Goal: Information Seeking & Learning: Learn about a topic

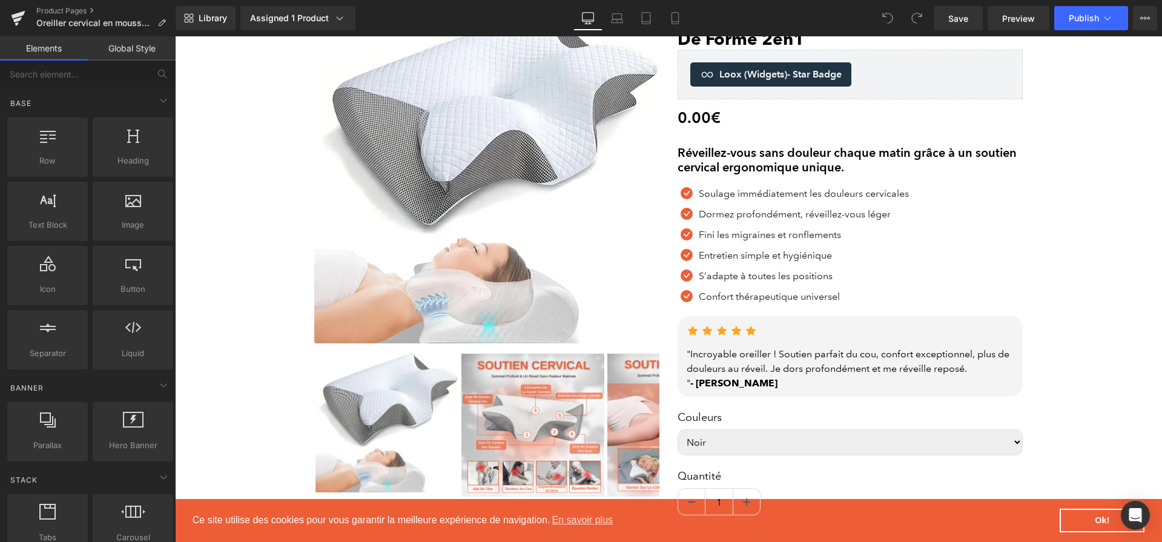
scroll to position [114, 0]
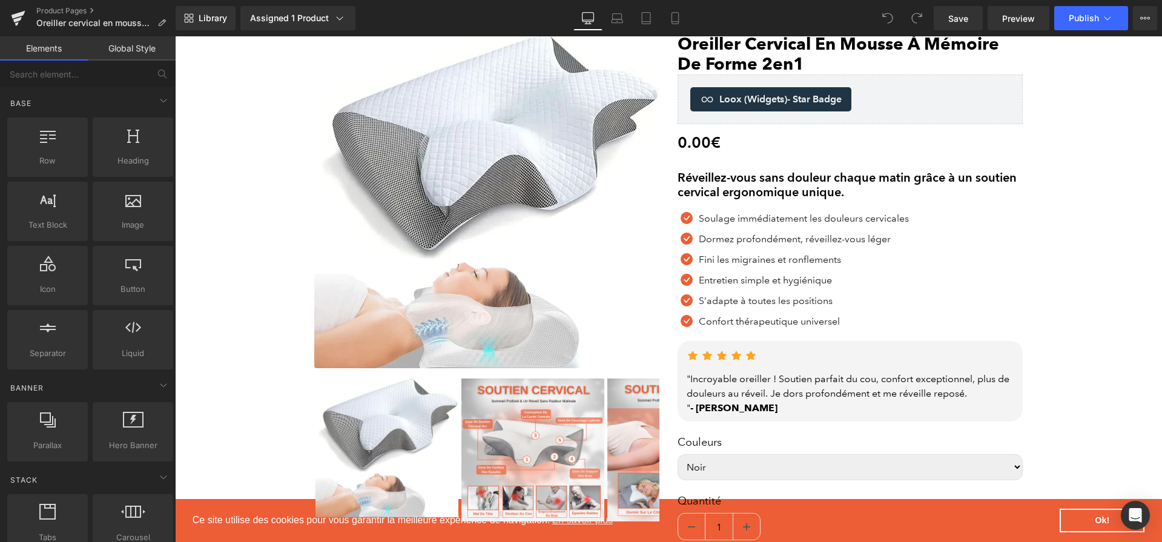
click at [818, 173] on div "Réveillez-vous sans douleur chaque matin grâce à un soutien cervical ergonomiqu…" at bounding box center [849, 184] width 345 height 29
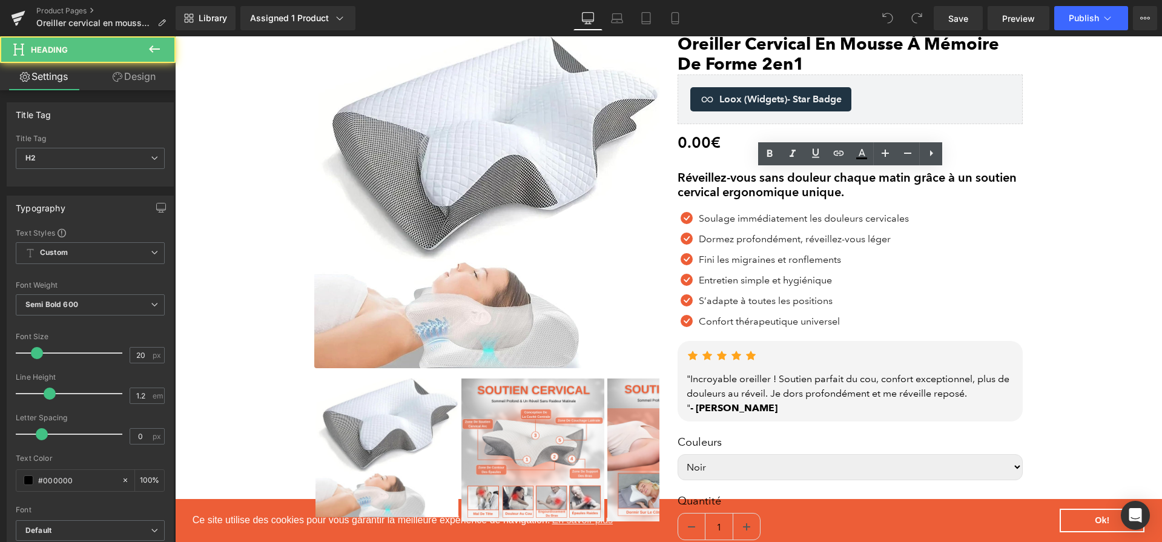
click at [862, 185] on h2 "Réveillez-vous sans douleur chaque matin grâce à un soutien cervical ergonomiqu…" at bounding box center [849, 184] width 345 height 29
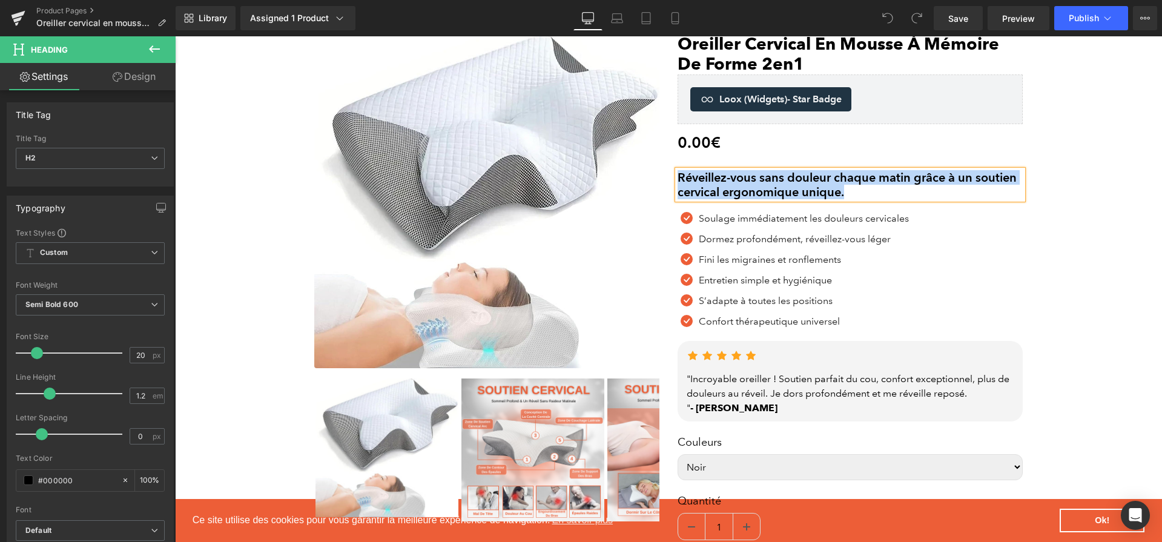
paste div
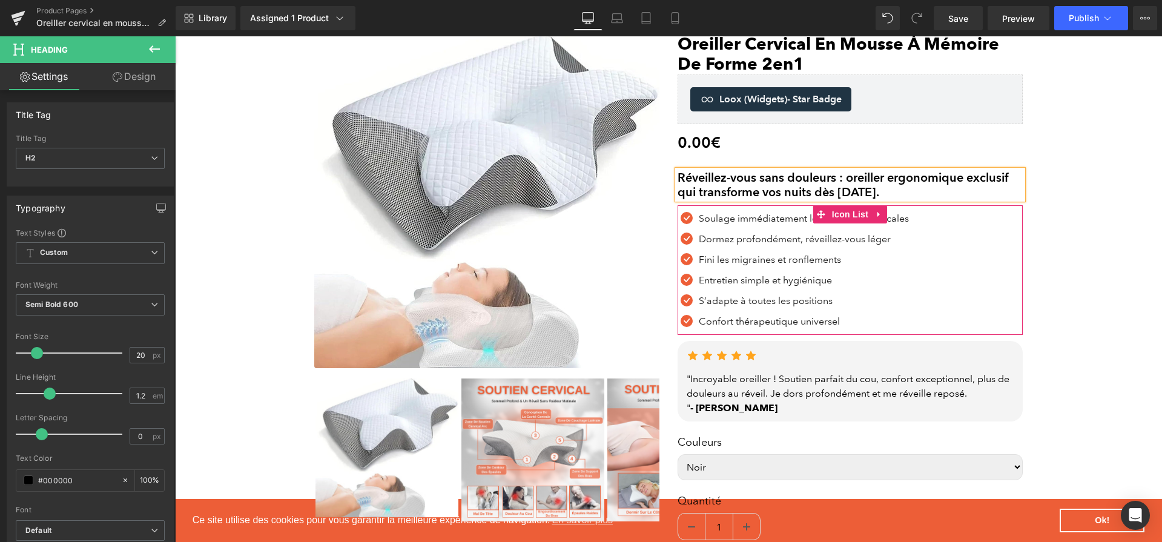
click at [942, 218] on div "Icon Soulage immédiatement les douleurs cervicales Text Block Icon Dormez profo…" at bounding box center [849, 272] width 345 height 123
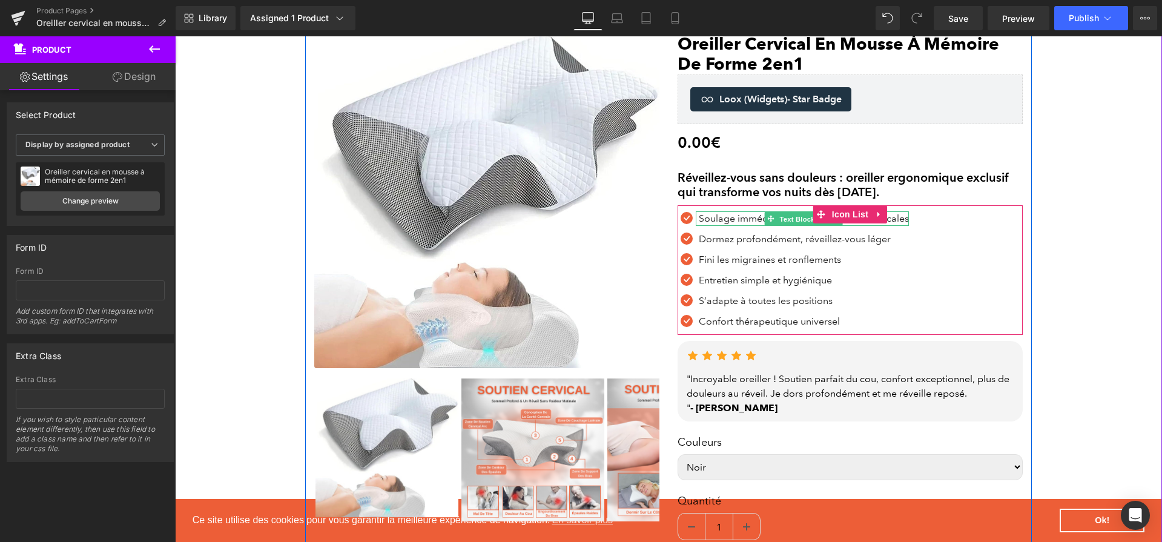
click at [778, 212] on span "Text Block" at bounding box center [797, 219] width 40 height 15
click at [732, 218] on p "Soulage immédiatement les douleurs cervicales" at bounding box center [804, 218] width 210 height 15
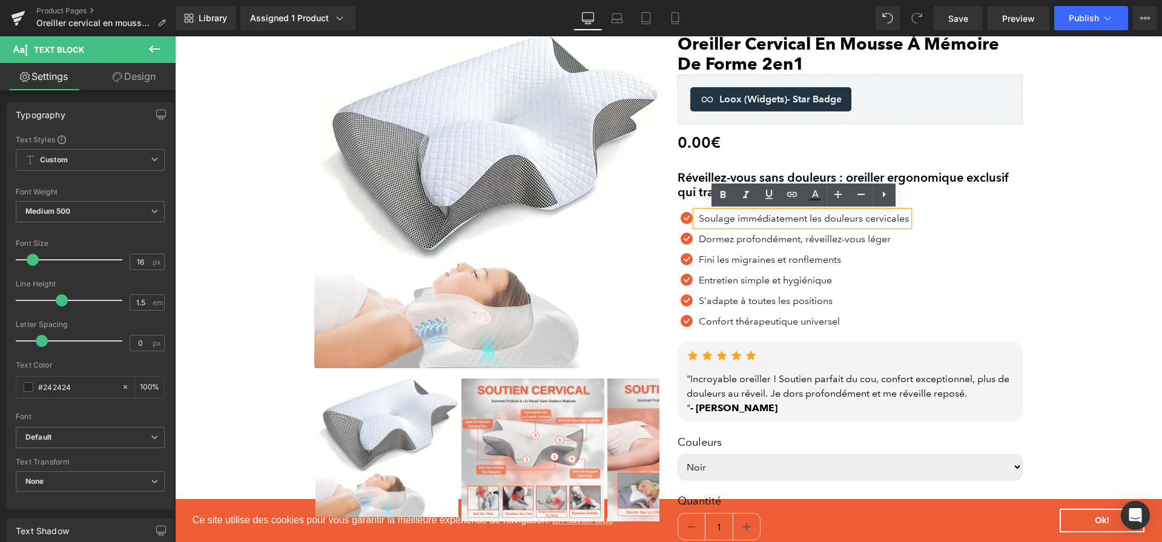
click at [732, 218] on p "Soulage immédiatement les douleurs cervicales" at bounding box center [804, 218] width 210 height 15
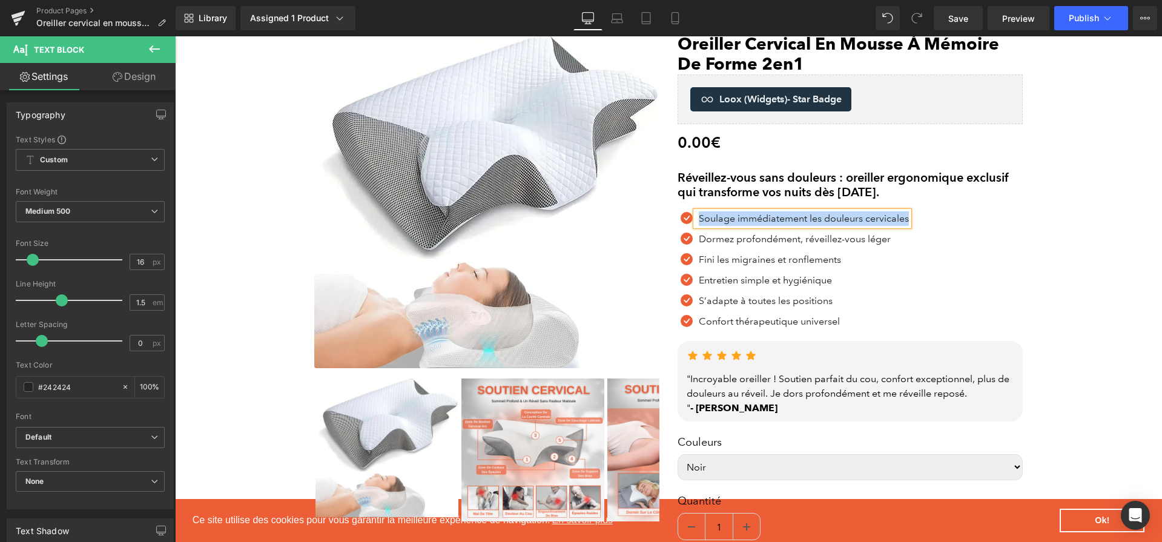
paste div
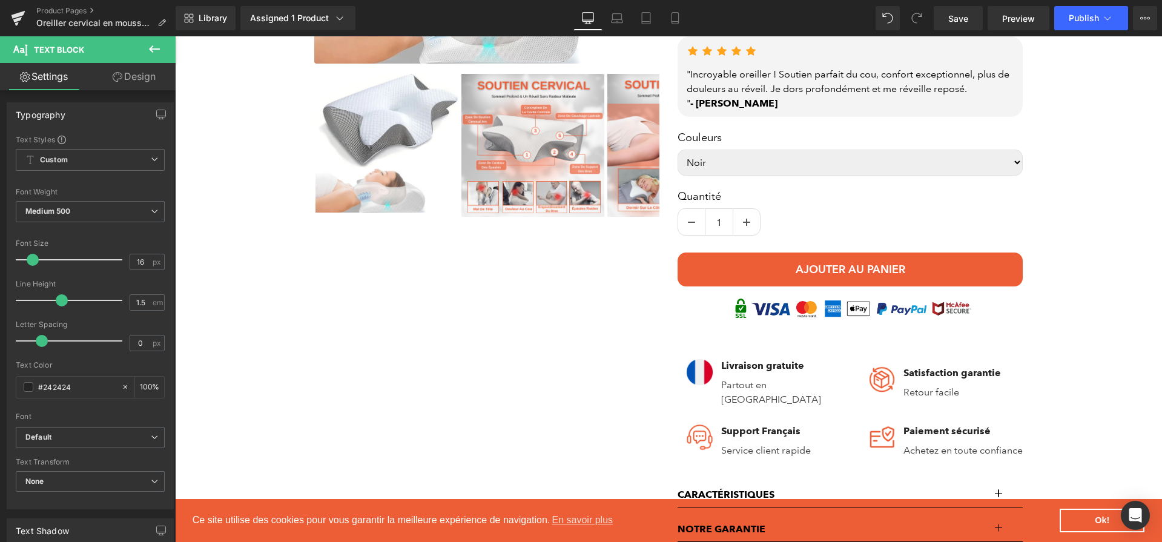
scroll to position [36, 0]
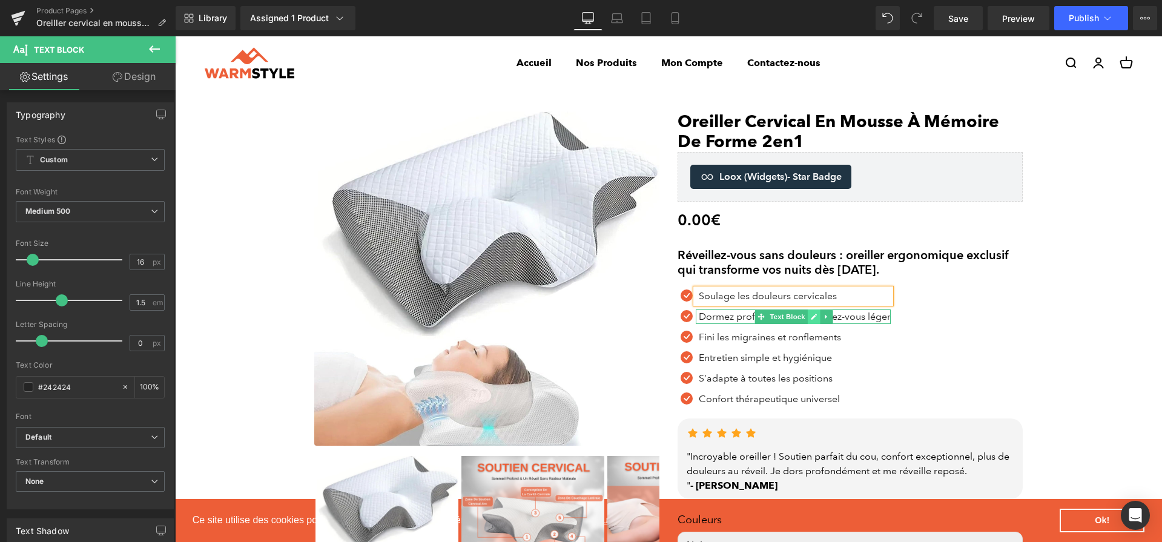
click at [808, 317] on link at bounding box center [814, 316] width 13 height 15
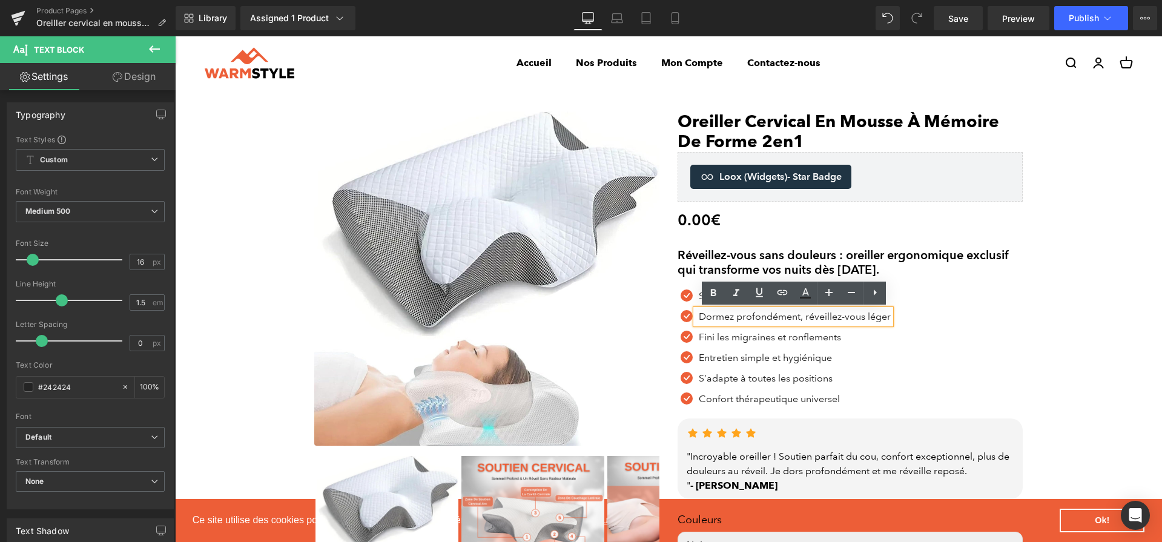
click at [808, 317] on p "Dormez profondément, réveillez-vous léger" at bounding box center [795, 316] width 192 height 15
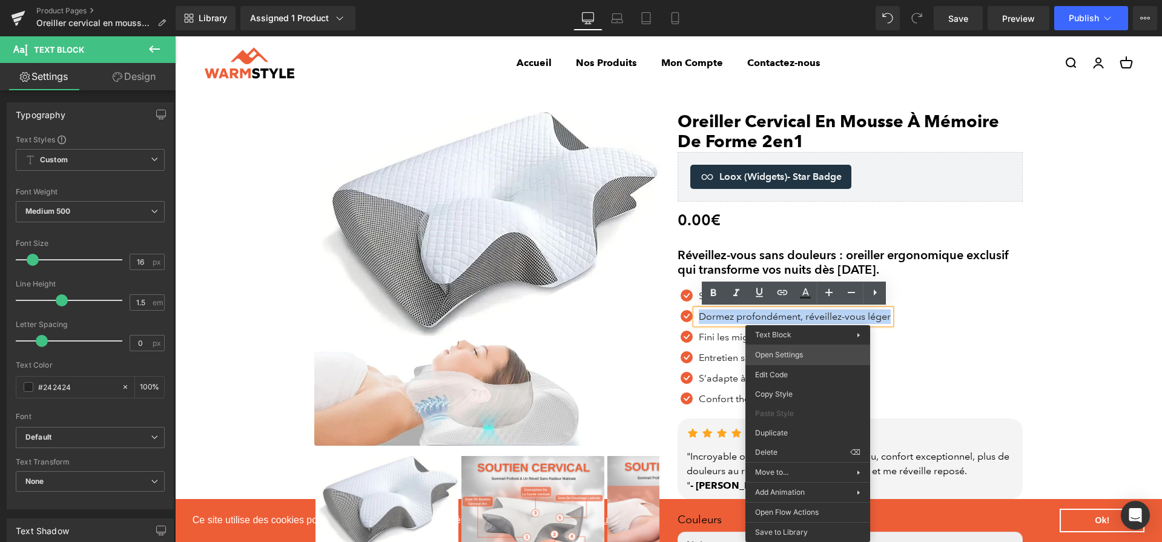
paste div
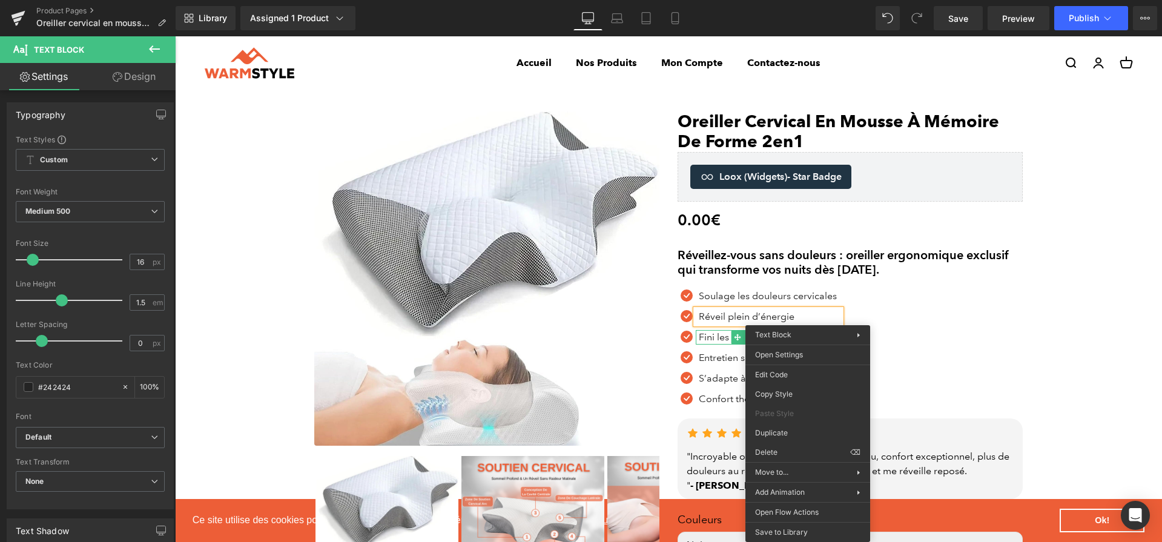
click at [709, 337] on p "Fini les migraines et ronflements" at bounding box center [770, 337] width 142 height 15
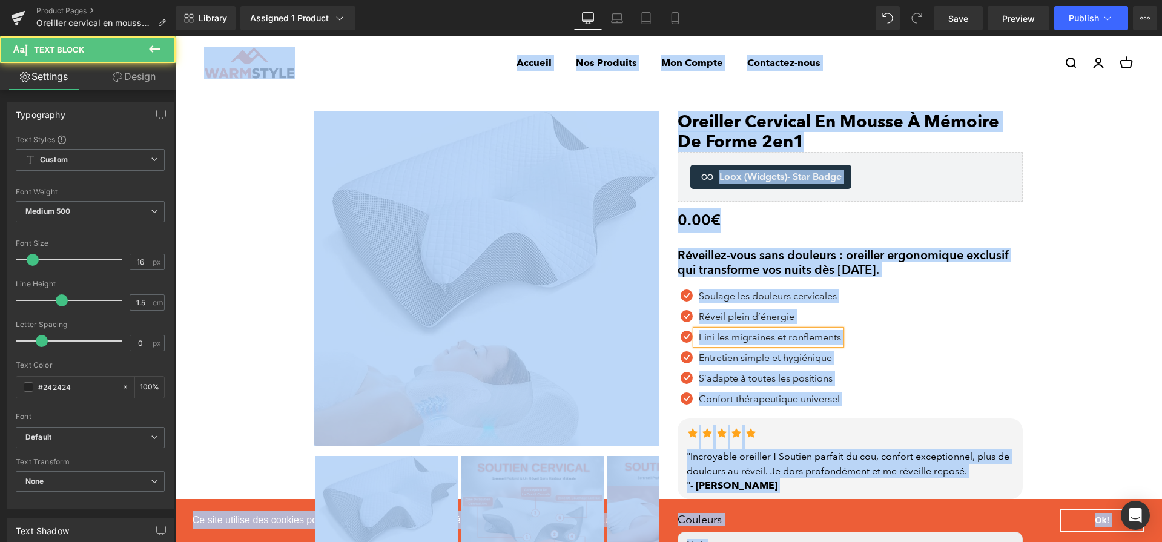
click at [811, 340] on p "Fini les migraines et ronflements" at bounding box center [770, 337] width 142 height 15
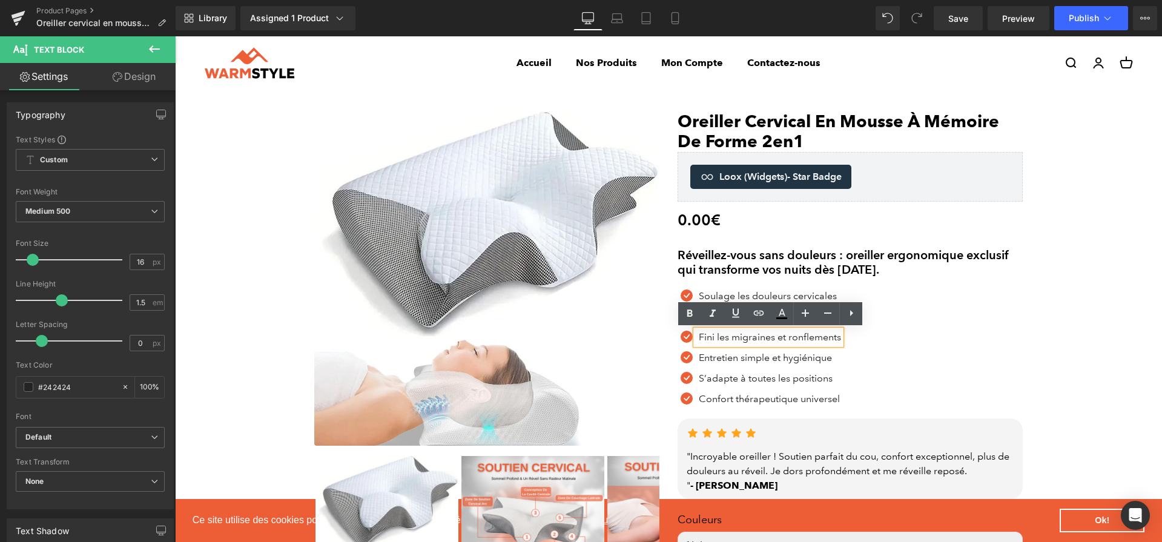
click at [811, 340] on p "Fini les migraines et ronflements" at bounding box center [770, 337] width 142 height 15
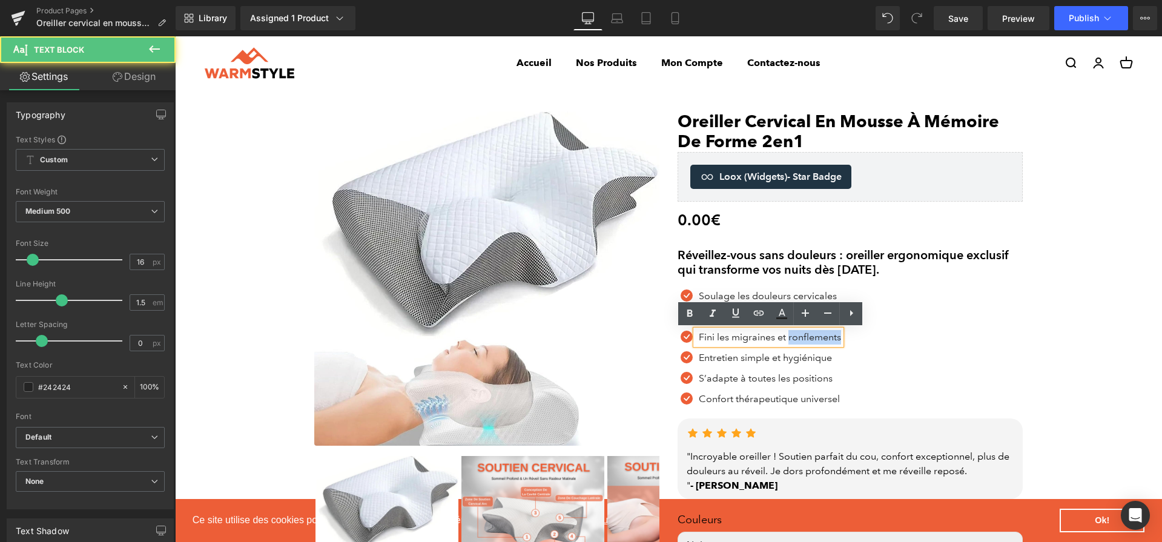
click at [811, 340] on p "Fini les migraines et ronflements" at bounding box center [770, 337] width 142 height 15
paste div
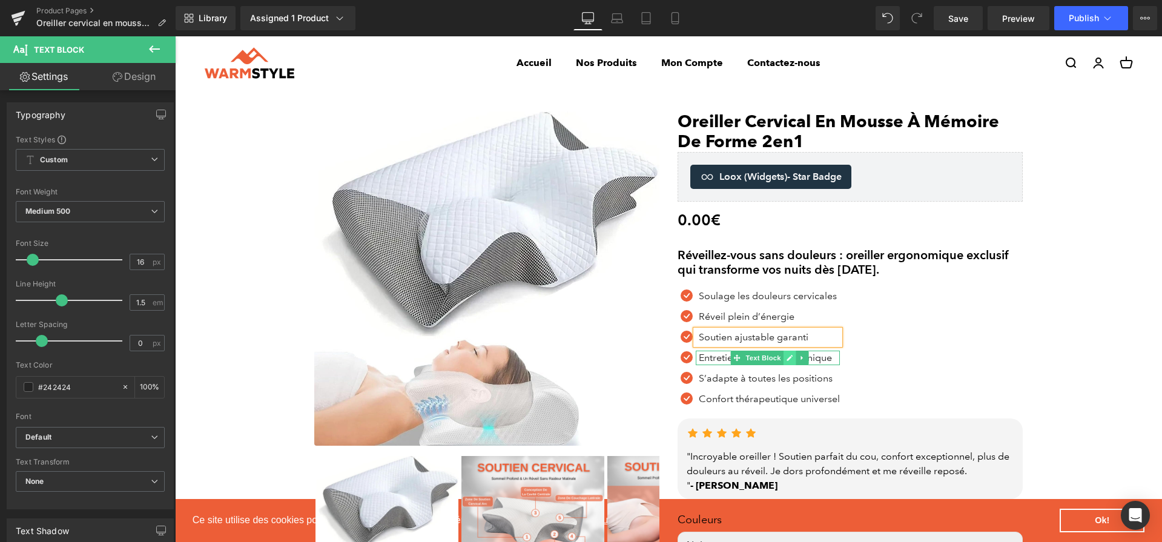
click at [794, 359] on link at bounding box center [789, 357] width 13 height 15
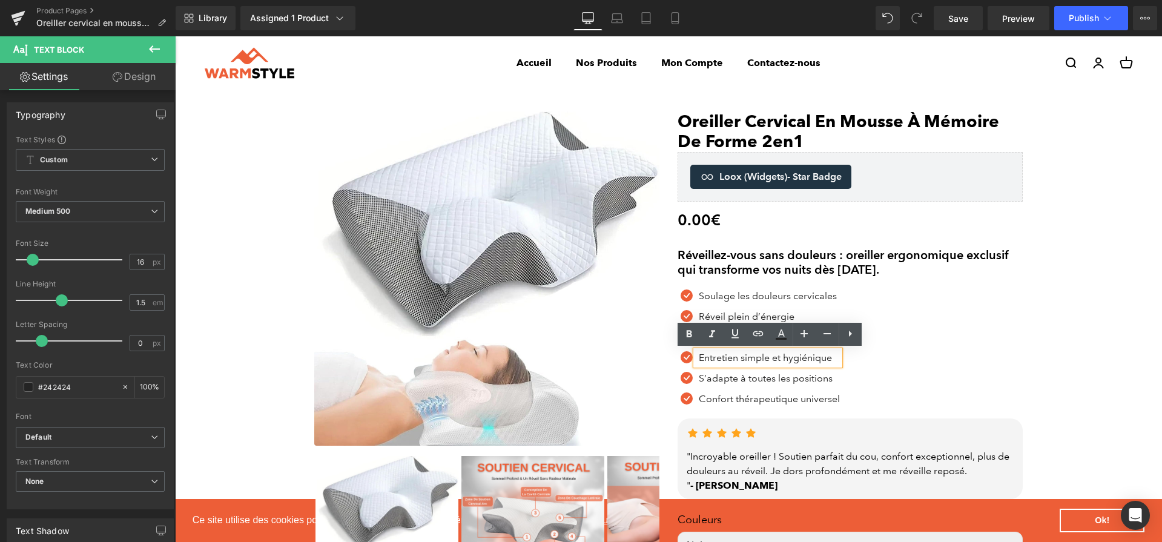
click at [794, 359] on p "Entretien simple et hygiénique" at bounding box center [769, 357] width 141 height 15
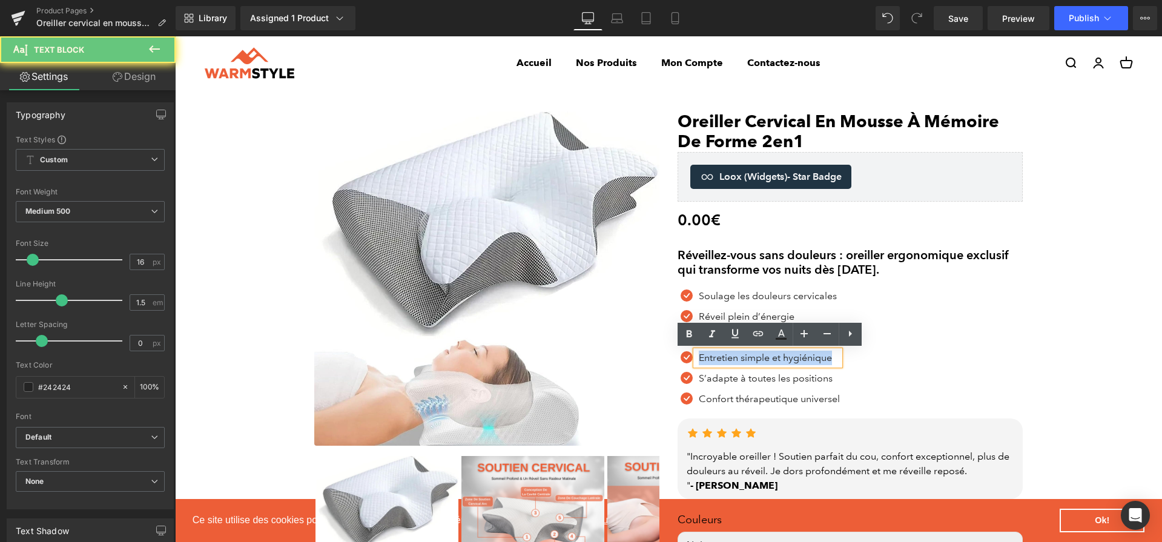
click at [794, 359] on p "Entretien simple et hygiénique" at bounding box center [769, 357] width 141 height 15
paste div
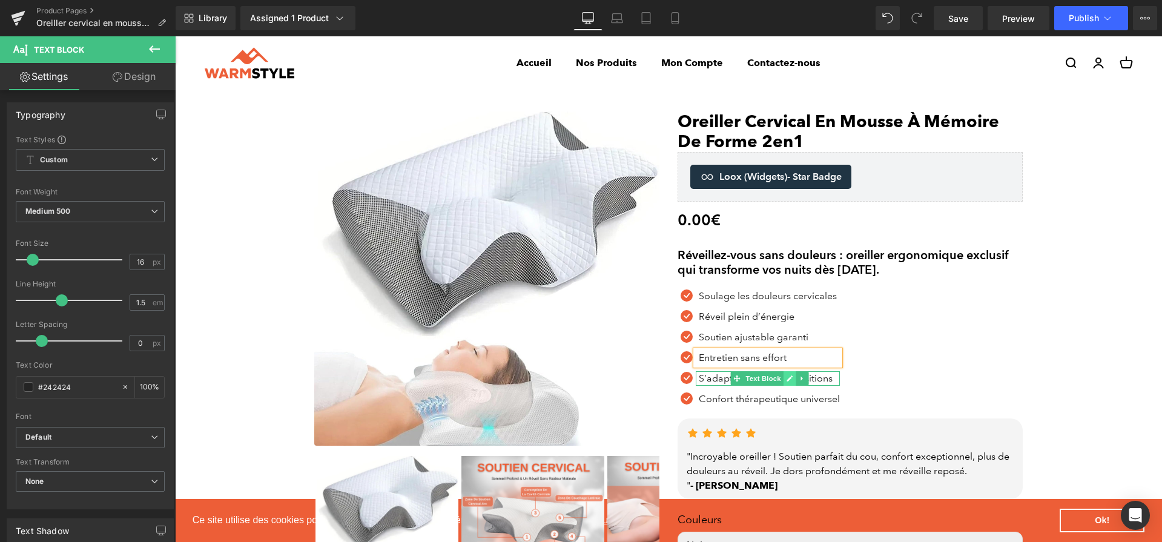
click at [784, 383] on link at bounding box center [789, 378] width 13 height 15
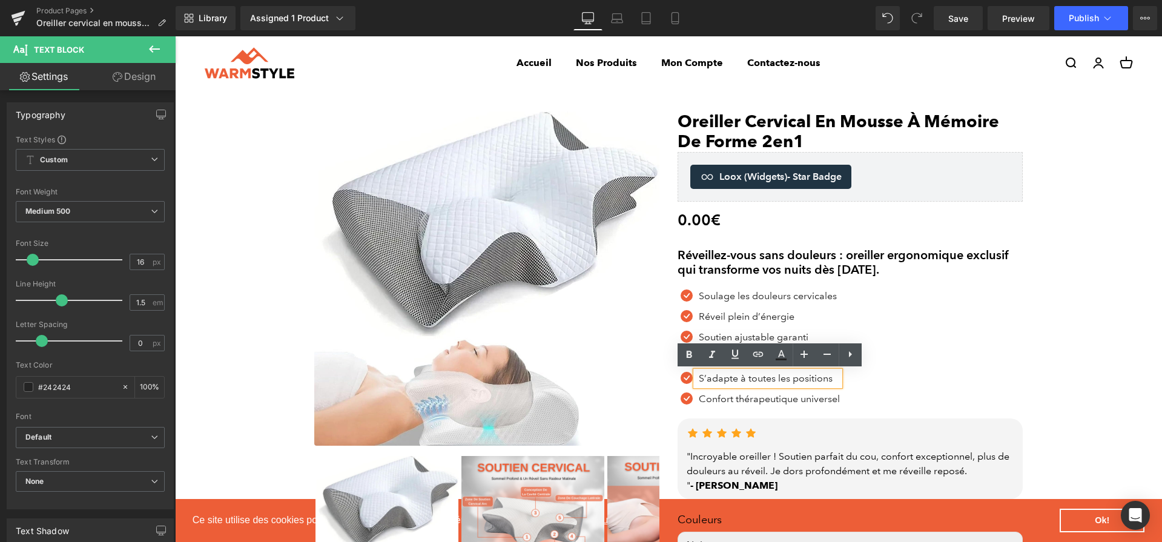
click at [784, 383] on p "S’adapte à toutes les positions" at bounding box center [769, 378] width 141 height 15
paste div
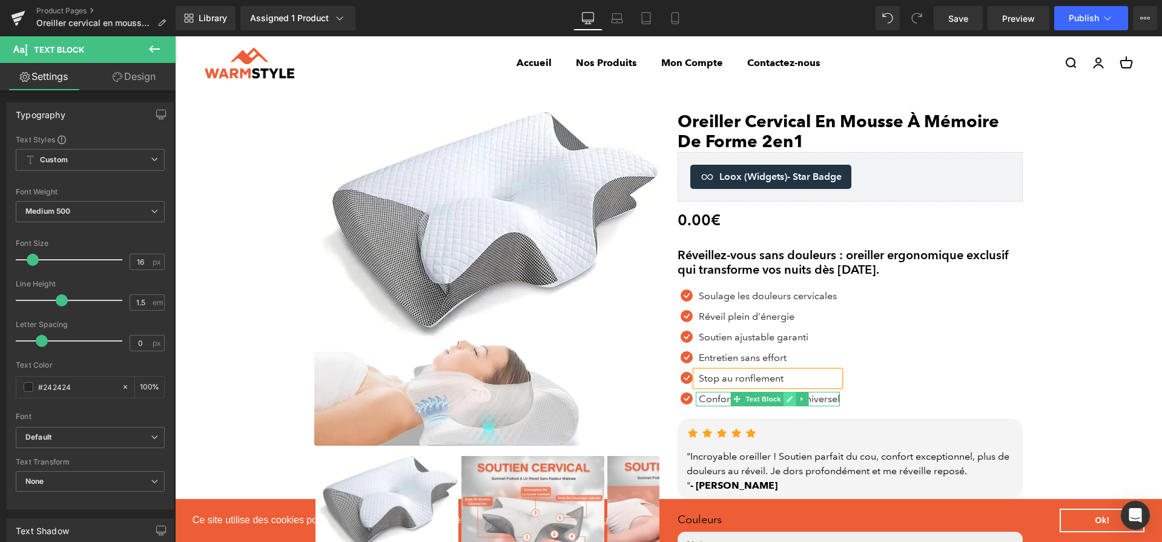
click at [786, 401] on icon at bounding box center [789, 399] width 6 height 6
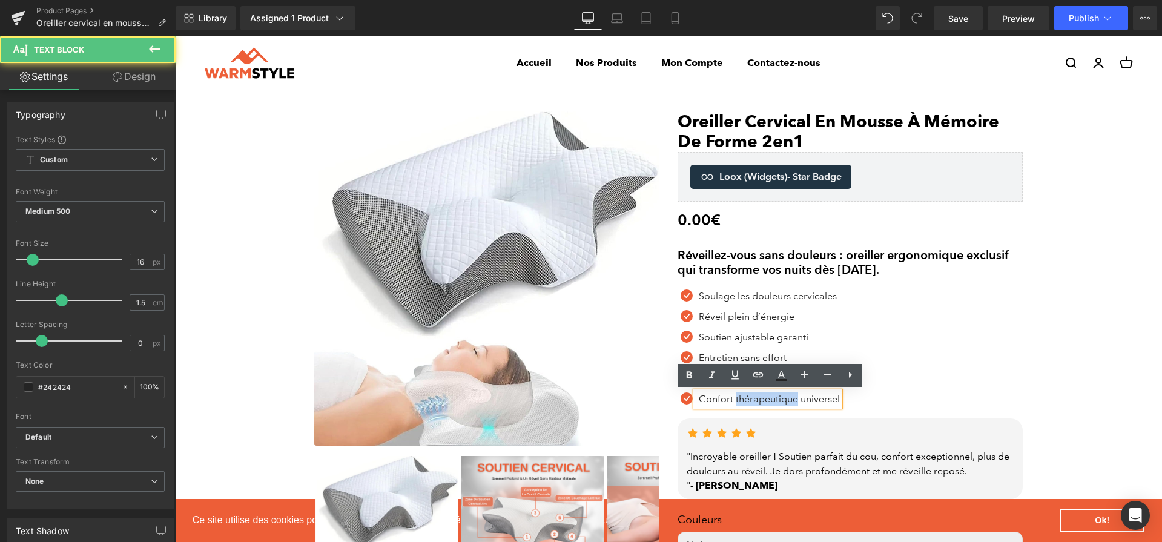
click at [786, 401] on p "Confort thérapeutique universel" at bounding box center [769, 399] width 141 height 15
click at [783, 401] on p "Confort thérapeutique universel" at bounding box center [769, 399] width 141 height 15
paste div
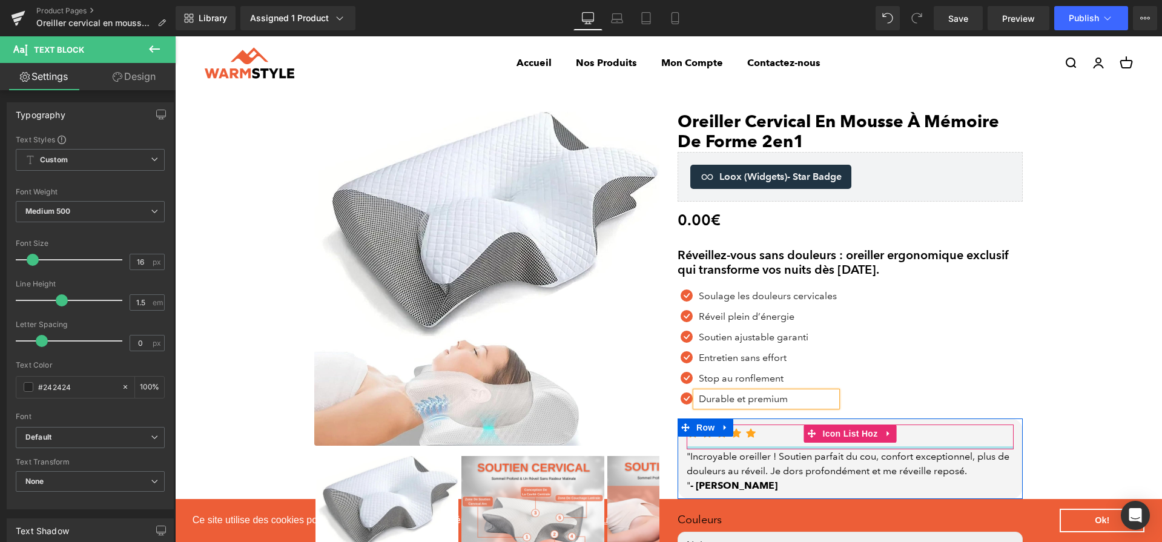
scroll to position [56, 0]
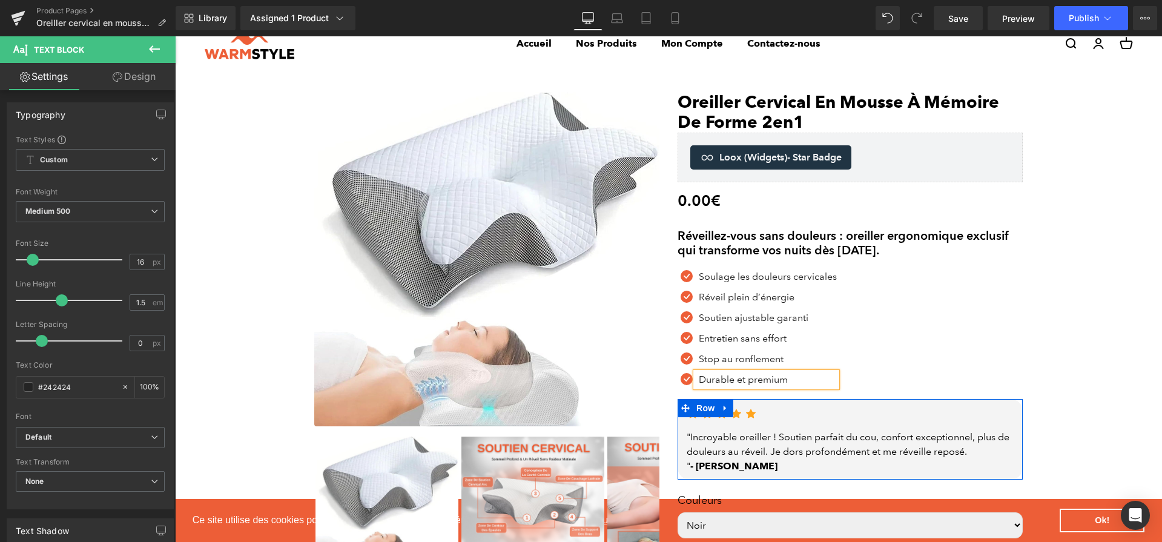
click at [847, 452] on div ""Incroyable oreiller ! Soutien parfait du cou, confort exceptionnel, plus de do…" at bounding box center [849, 452] width 327 height 44
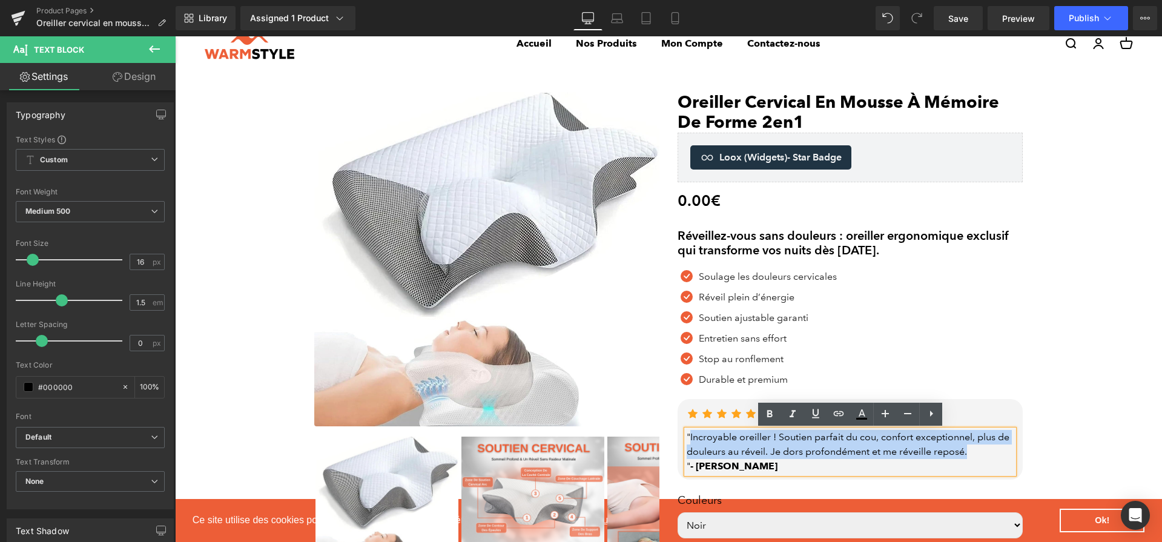
drag, startPoint x: 988, startPoint y: 455, endPoint x: 690, endPoint y: 437, distance: 298.3
click at [690, 437] on div ""Incroyable oreiller ! Soutien parfait du cou, confort exceptionnel, plus de do…" at bounding box center [849, 452] width 327 height 44
paste div
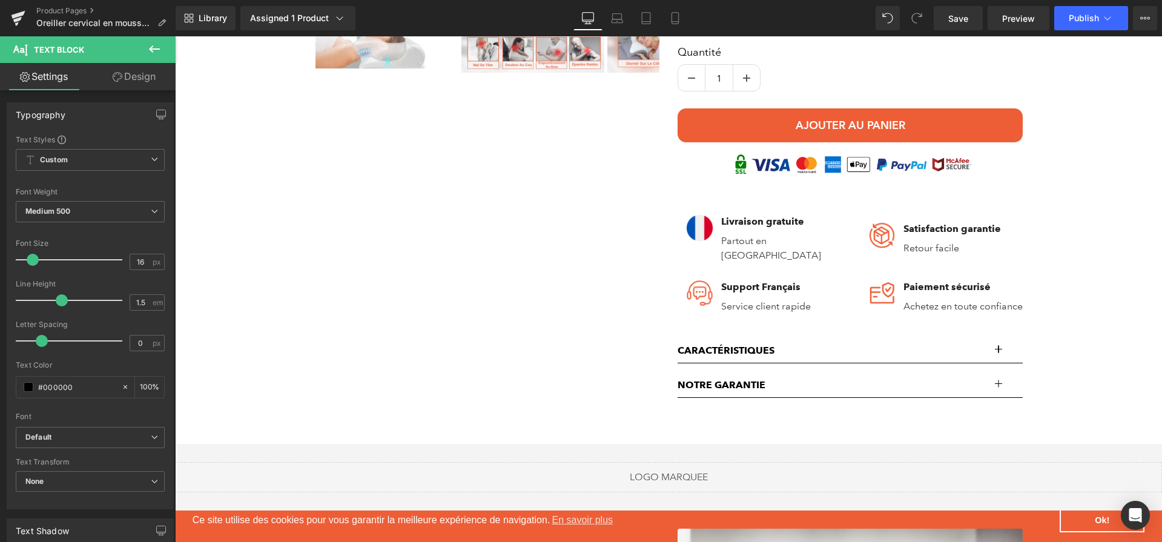
scroll to position [563, 0]
click at [966, 350] on p "Caractéristiques" at bounding box center [837, 350] width 320 height 15
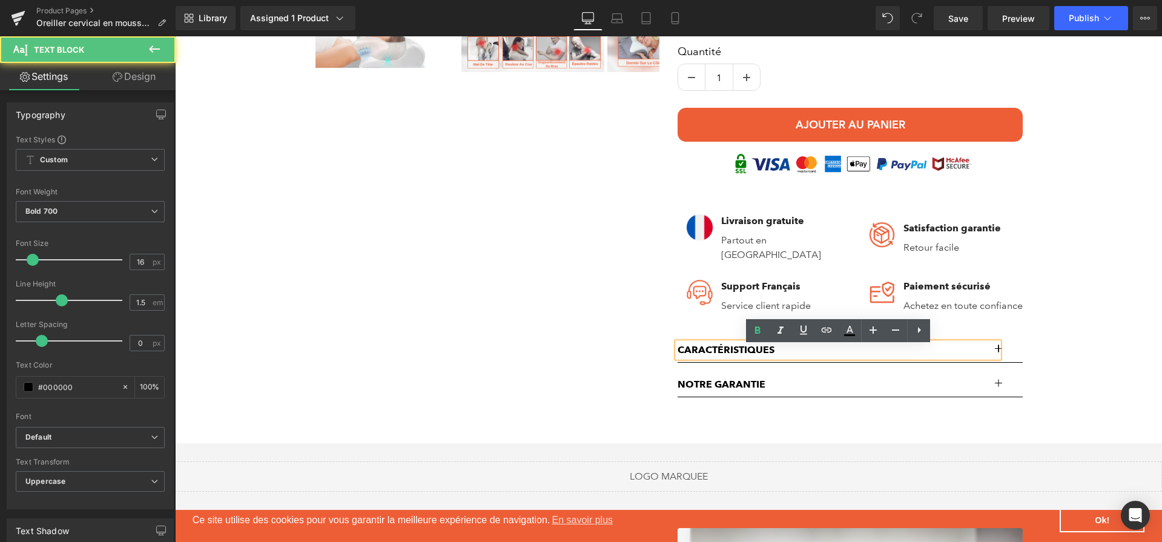
click at [1010, 348] on button "button" at bounding box center [1010, 350] width 24 height 24
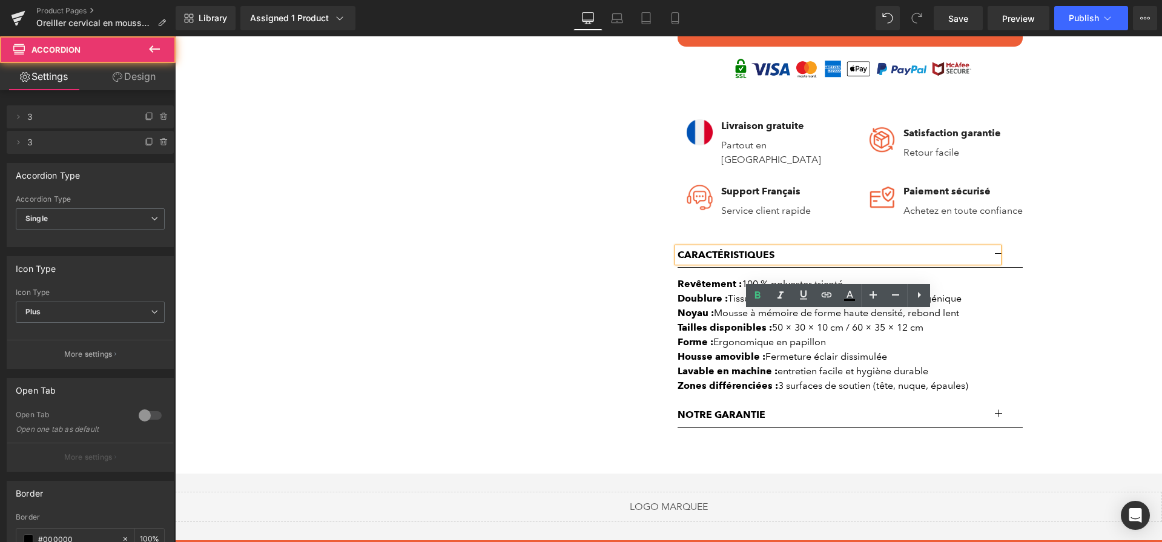
scroll to position [723, 0]
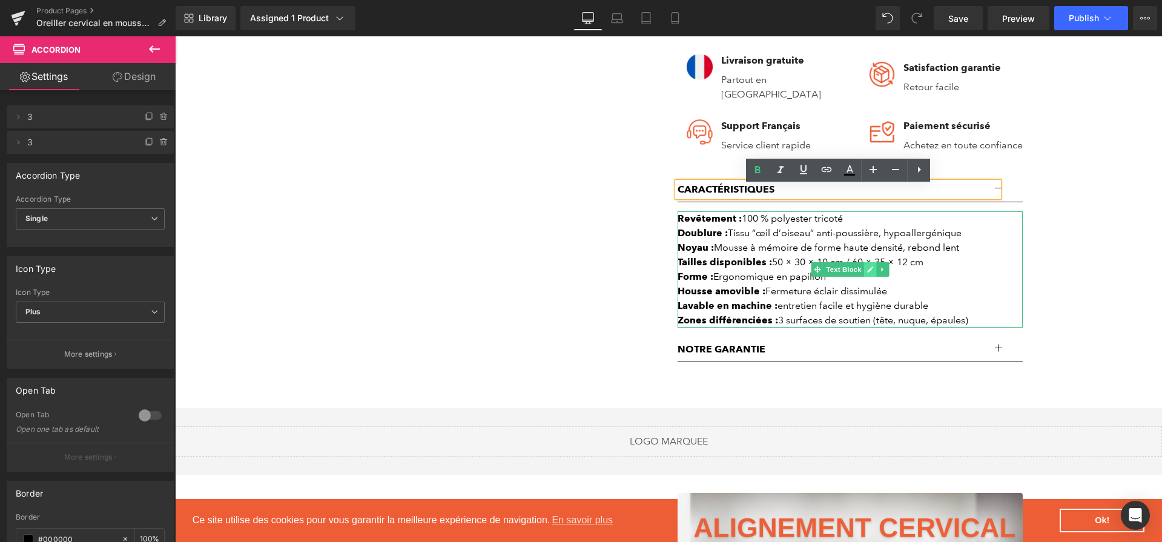
click at [864, 274] on link at bounding box center [870, 269] width 13 height 15
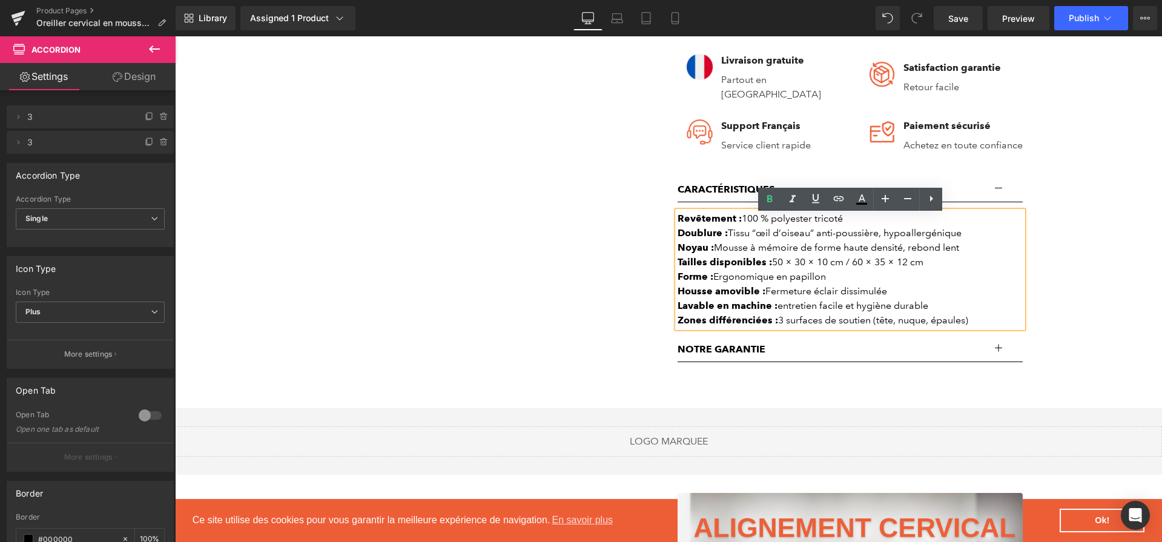
click at [870, 307] on div "Lavable en machine : entretien facile et hygiène durable" at bounding box center [849, 305] width 345 height 15
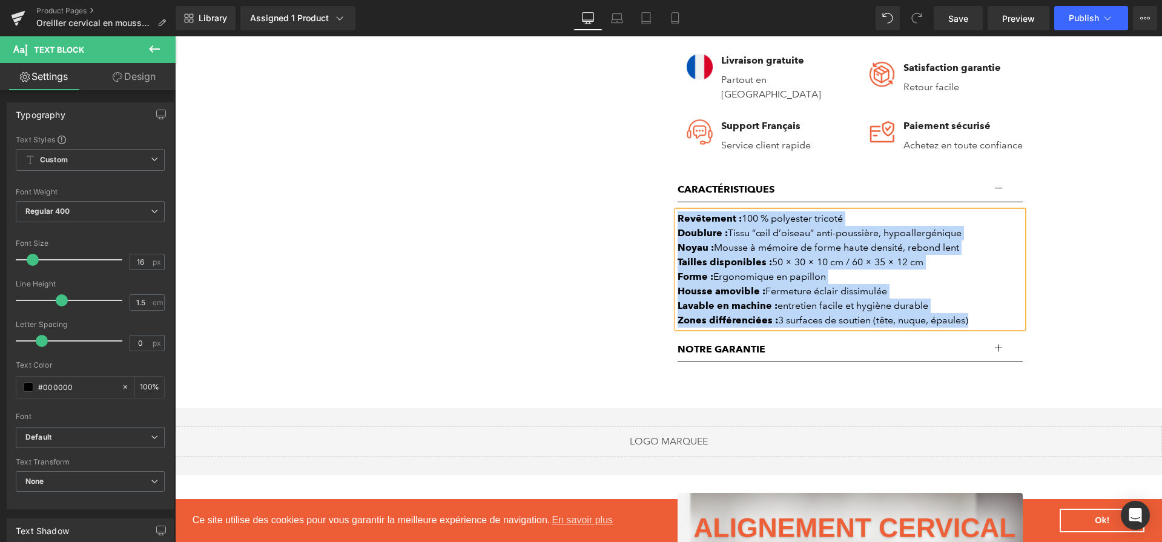
paste div
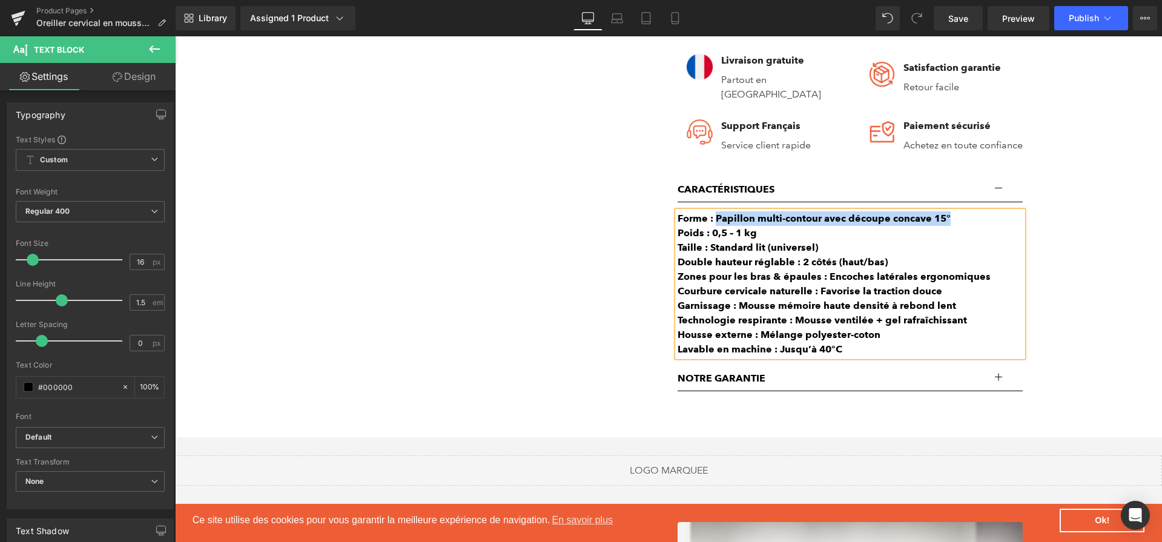
drag, startPoint x: 716, startPoint y: 222, endPoint x: 1021, endPoint y: 225, distance: 305.1
click at [1021, 225] on div "Forme : Papillon multi-contour avec découpe concave 15°" at bounding box center [849, 218] width 345 height 15
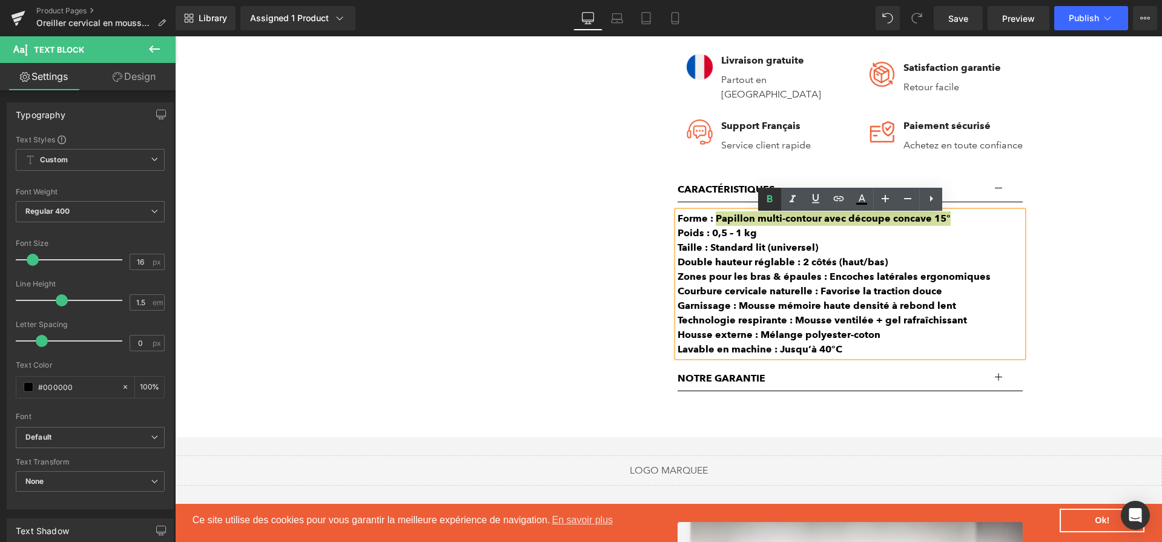
click at [771, 202] on icon at bounding box center [769, 199] width 15 height 15
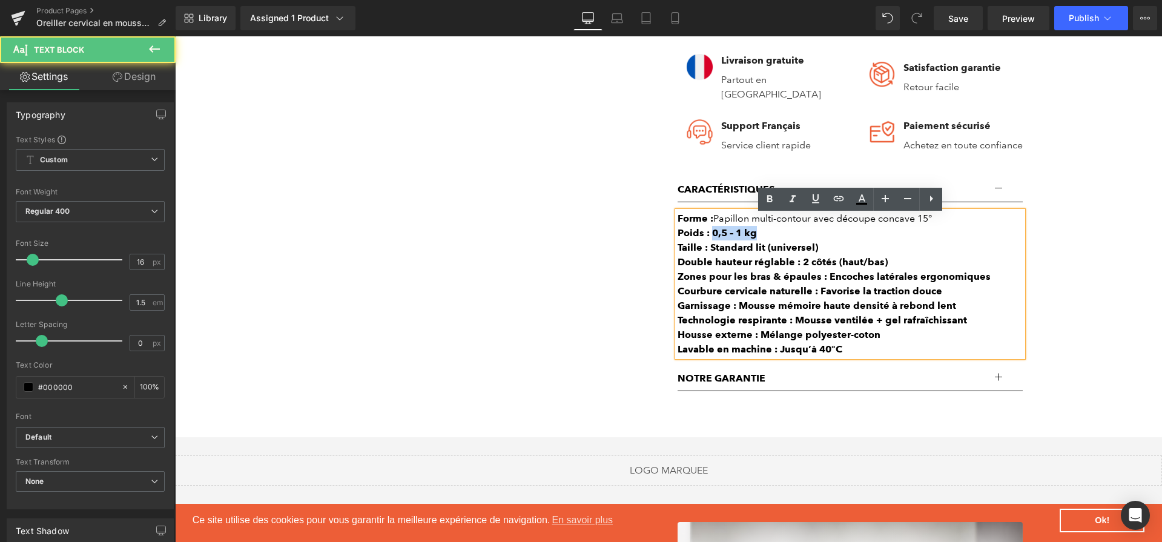
drag, startPoint x: 769, startPoint y: 238, endPoint x: 714, endPoint y: 233, distance: 55.9
click at [714, 233] on div "Poids : 0,5 – 1 kg" at bounding box center [849, 233] width 345 height 15
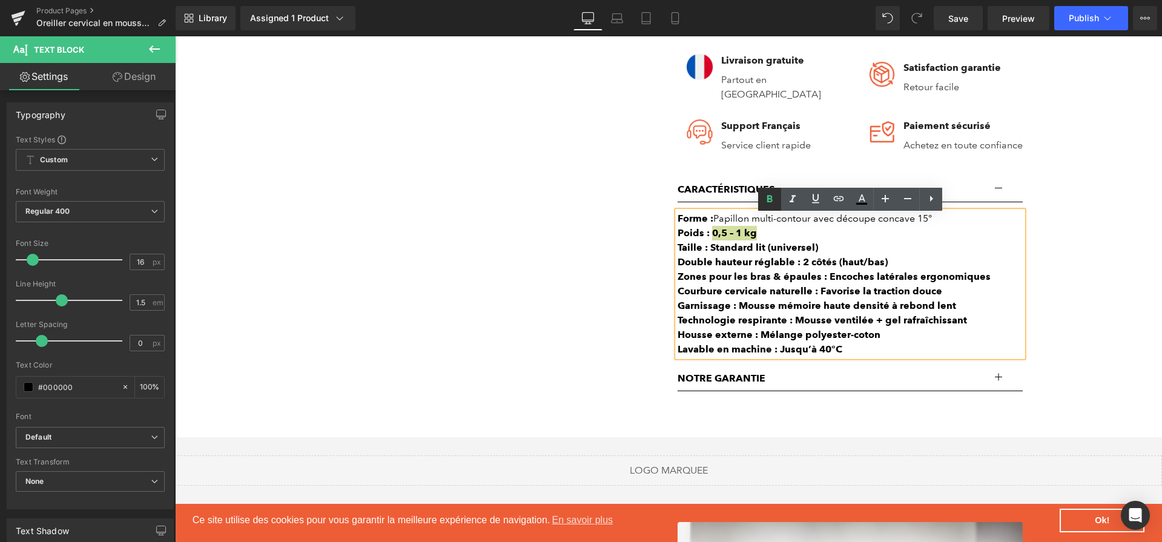
click at [762, 198] on icon at bounding box center [769, 199] width 15 height 15
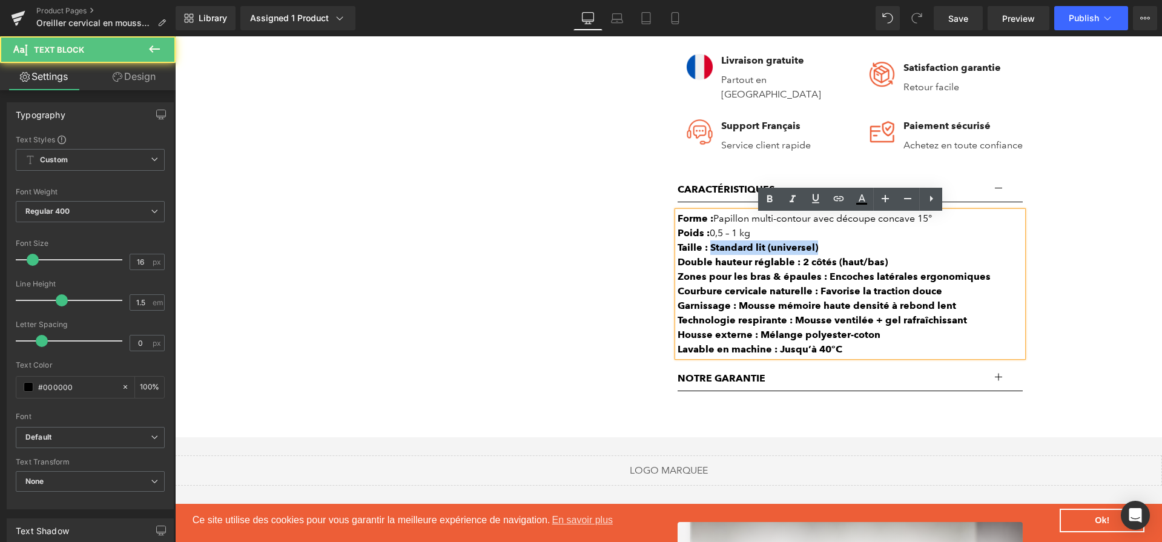
drag, startPoint x: 711, startPoint y: 254, endPoint x: 820, endPoint y: 256, distance: 109.0
click at [820, 255] on div "Taille : Standard lit (universel)" at bounding box center [849, 247] width 345 height 15
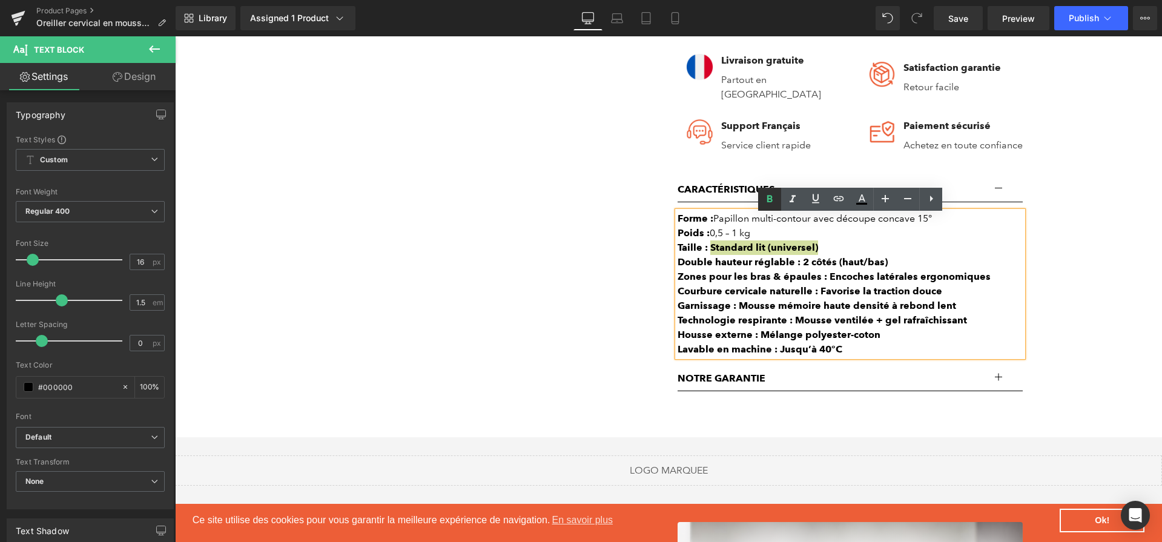
click at [774, 200] on icon at bounding box center [769, 199] width 15 height 15
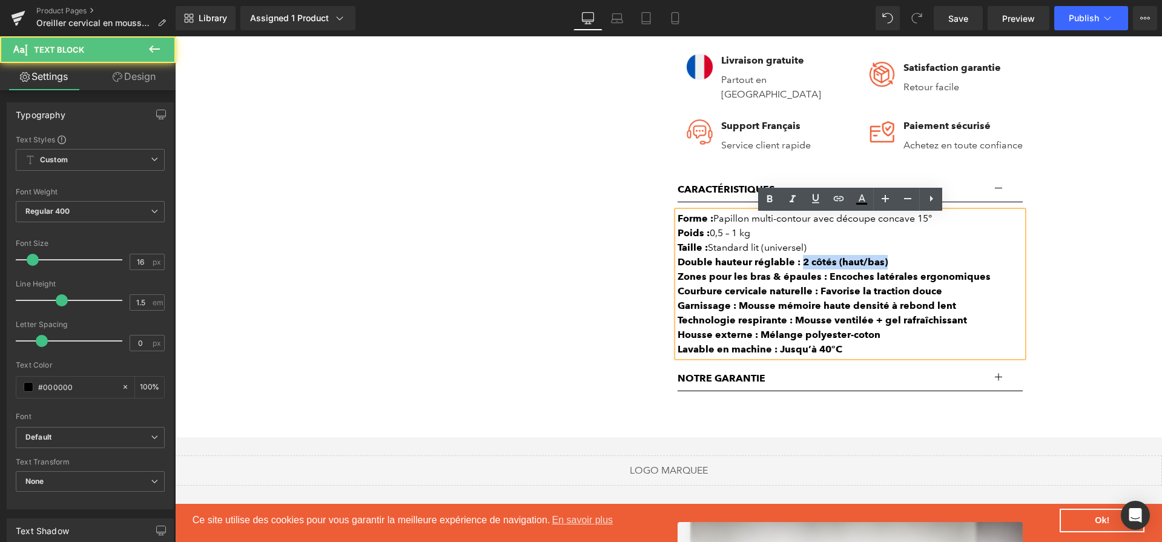
drag, startPoint x: 801, startPoint y: 267, endPoint x: 911, endPoint y: 273, distance: 110.3
click at [911, 273] on div "Forme : Papillon multi-contour avec découpe concave 15° Poids : 0,5 – 1 kg Tail…" at bounding box center [849, 283] width 345 height 145
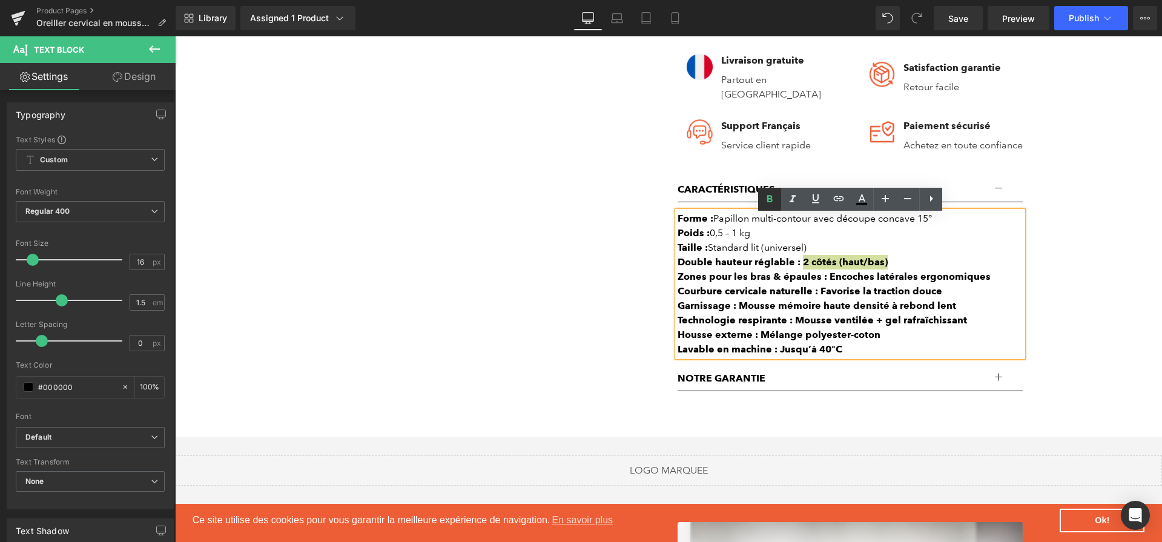
click at [778, 209] on link at bounding box center [769, 199] width 23 height 23
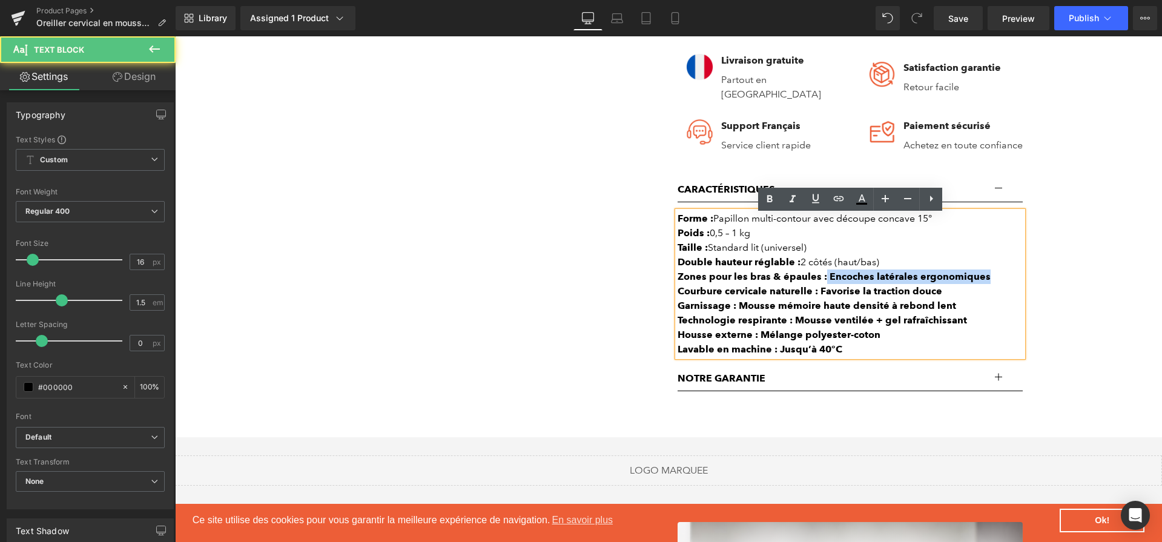
drag, startPoint x: 824, startPoint y: 283, endPoint x: 989, endPoint y: 269, distance: 165.8
click at [991, 281] on div "Zones pour les bras & épaules : Encoches latérales ergonomiques" at bounding box center [849, 276] width 345 height 15
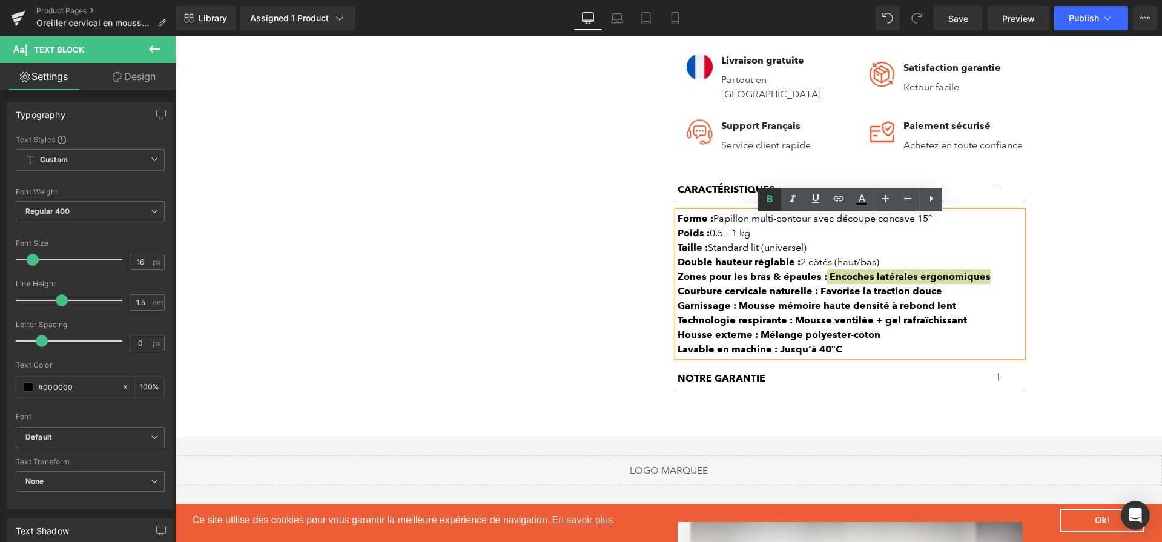
click at [778, 203] on link at bounding box center [769, 199] width 23 height 23
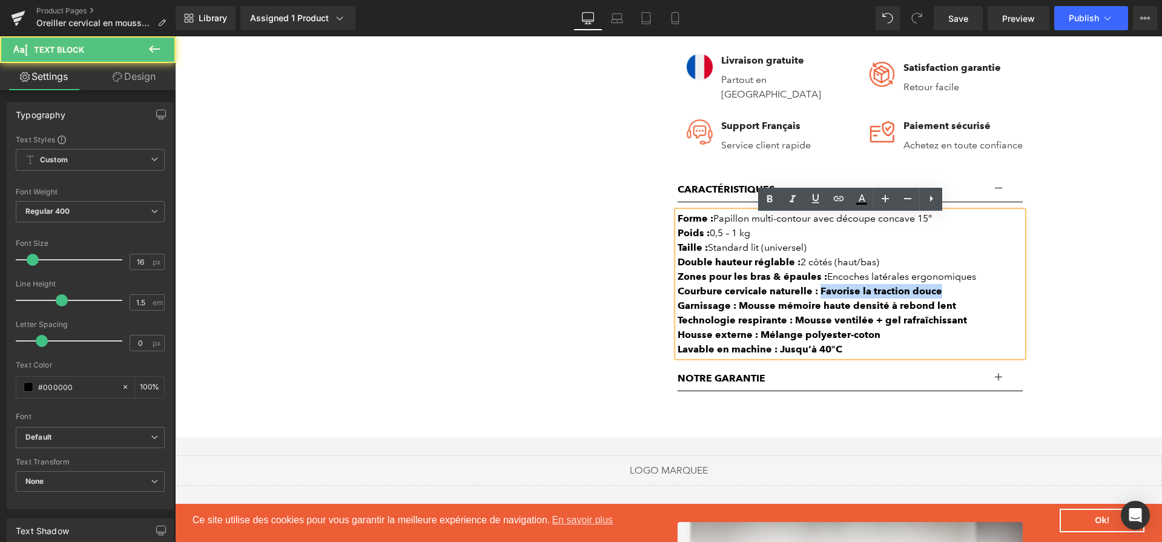
drag, startPoint x: 818, startPoint y: 297, endPoint x: 973, endPoint y: 300, distance: 155.6
click at [973, 298] on div "Courbure cervicale naturelle : Favorise la traction douce" at bounding box center [849, 291] width 345 height 15
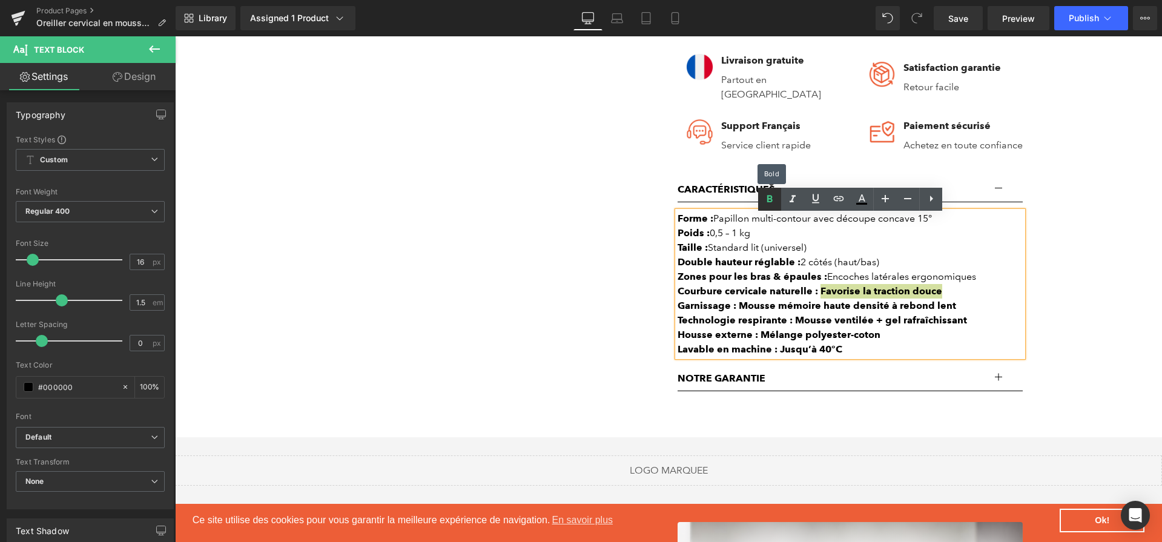
click at [773, 210] on link at bounding box center [769, 199] width 23 height 23
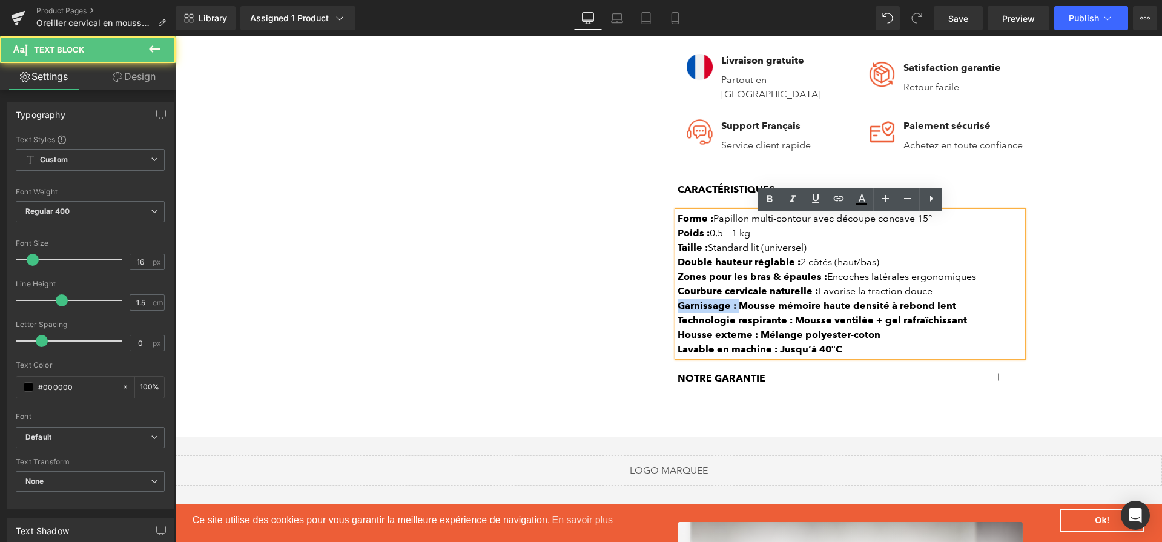
drag, startPoint x: 740, startPoint y: 308, endPoint x: 996, endPoint y: 301, distance: 256.7
click at [996, 301] on div "Forme : Papillon multi-contour avec découpe concave 15° Poids : 0,5 – 1 kg Tail…" at bounding box center [849, 283] width 345 height 145
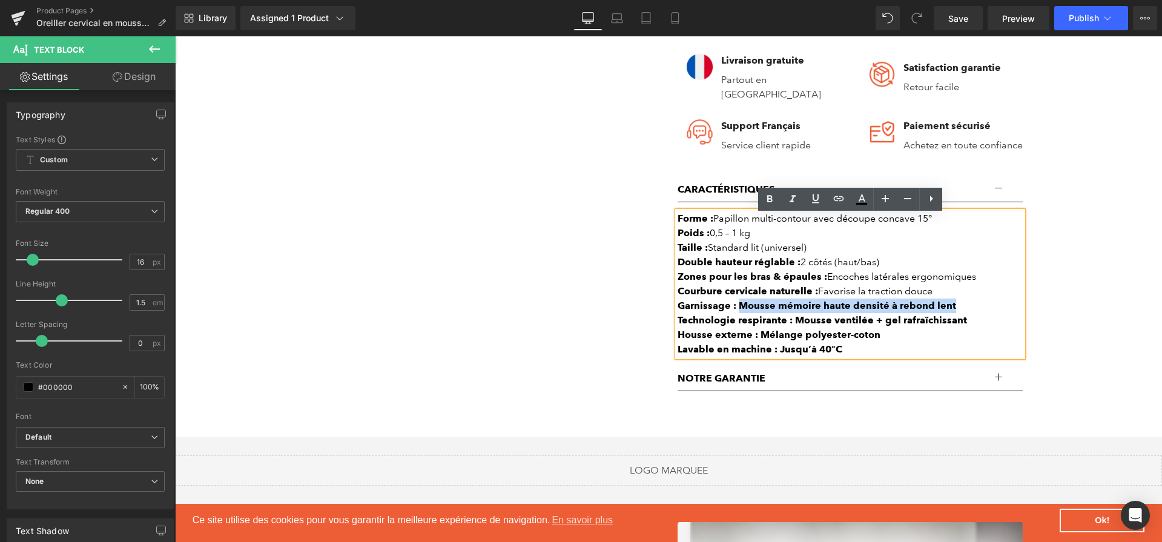
drag, startPoint x: 957, startPoint y: 309, endPoint x: 742, endPoint y: 309, distance: 214.9
click at [742, 309] on div "Garnissage : Mousse mémoire haute densité à rebond lent" at bounding box center [849, 305] width 345 height 15
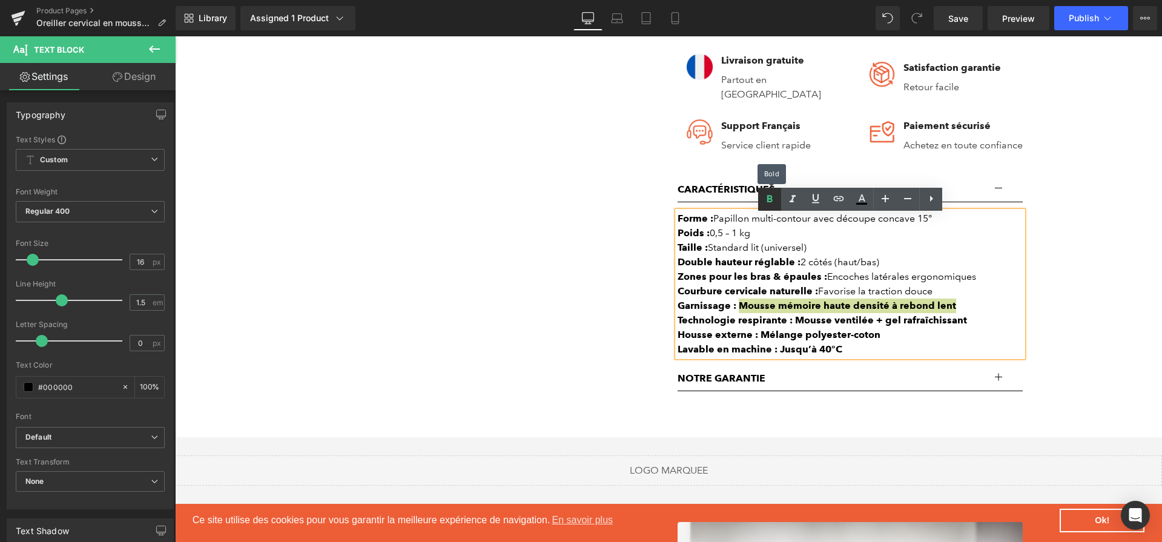
drag, startPoint x: 761, startPoint y: 202, endPoint x: 594, endPoint y: 180, distance: 167.9
click at [761, 202] on link at bounding box center [769, 199] width 23 height 23
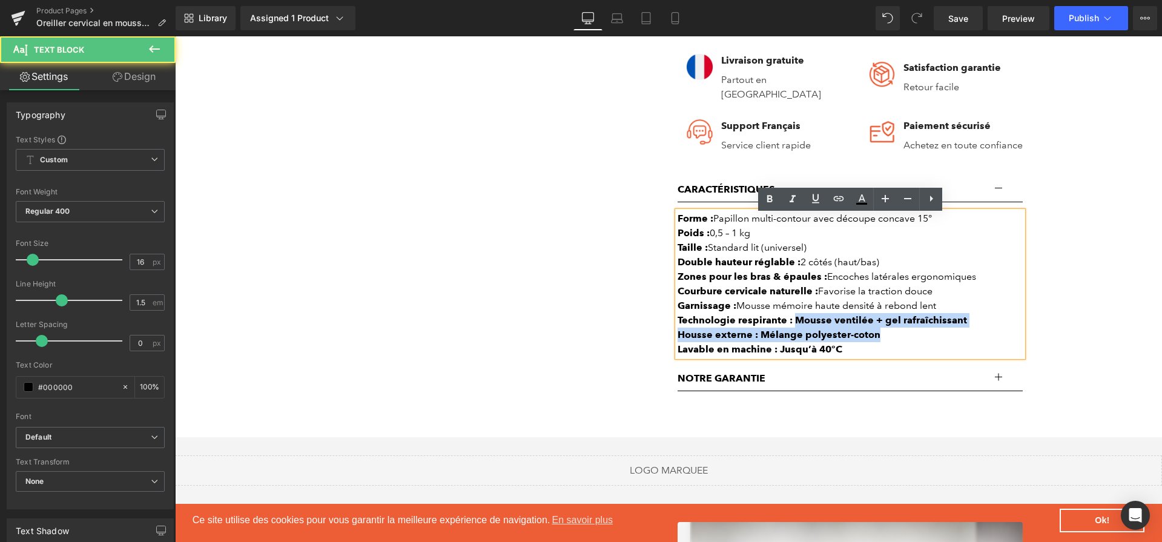
drag, startPoint x: 795, startPoint y: 321, endPoint x: 962, endPoint y: 332, distance: 167.4
click at [962, 332] on div "Forme : Papillon multi-contour avec découpe concave 15° Poids : 0,5 – 1 kg Tail…" at bounding box center [849, 283] width 345 height 145
click at [963, 327] on div "Technologie respirante : Mousse ventilée + gel rafraîchissant" at bounding box center [849, 320] width 345 height 15
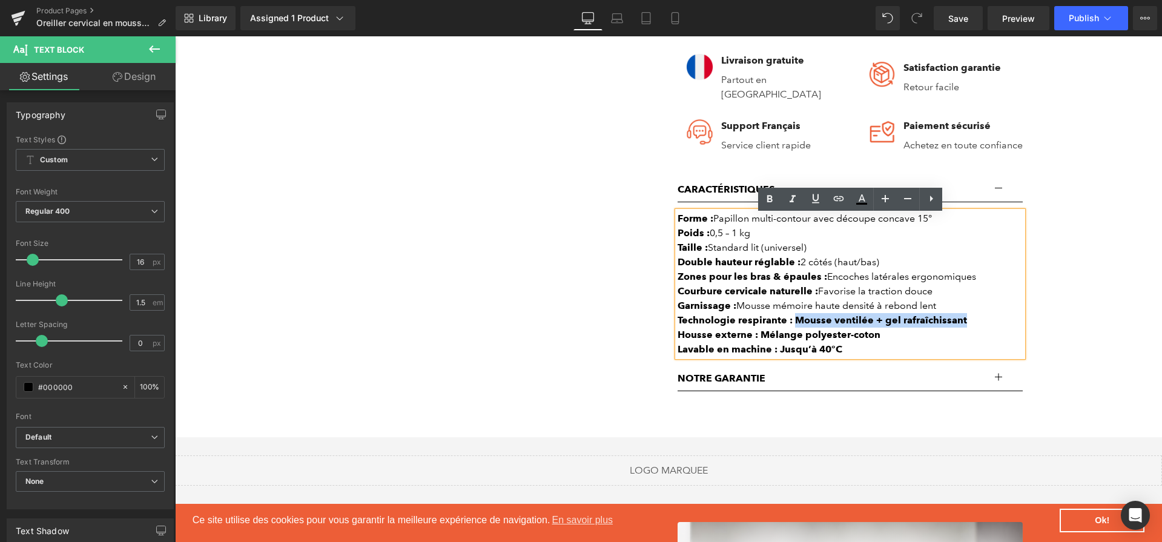
drag, startPoint x: 963, startPoint y: 328, endPoint x: 803, endPoint y: 320, distance: 160.6
click at [803, 320] on div "Technologie respirante : Mousse ventilée + gel rafraîchissant" at bounding box center [849, 320] width 345 height 15
click at [773, 204] on icon at bounding box center [769, 199] width 15 height 15
drag, startPoint x: 760, startPoint y: 345, endPoint x: 879, endPoint y: 341, distance: 119.3
click at [879, 341] on div "Housse externe : Mélange polyester-coton" at bounding box center [849, 334] width 345 height 15
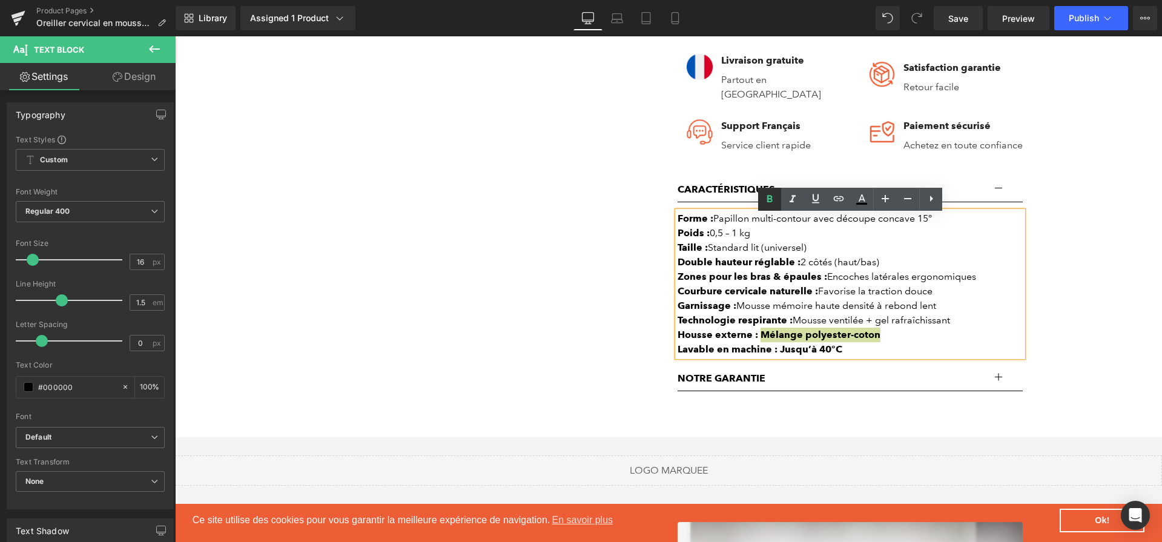
click at [771, 202] on icon at bounding box center [769, 198] width 5 height 7
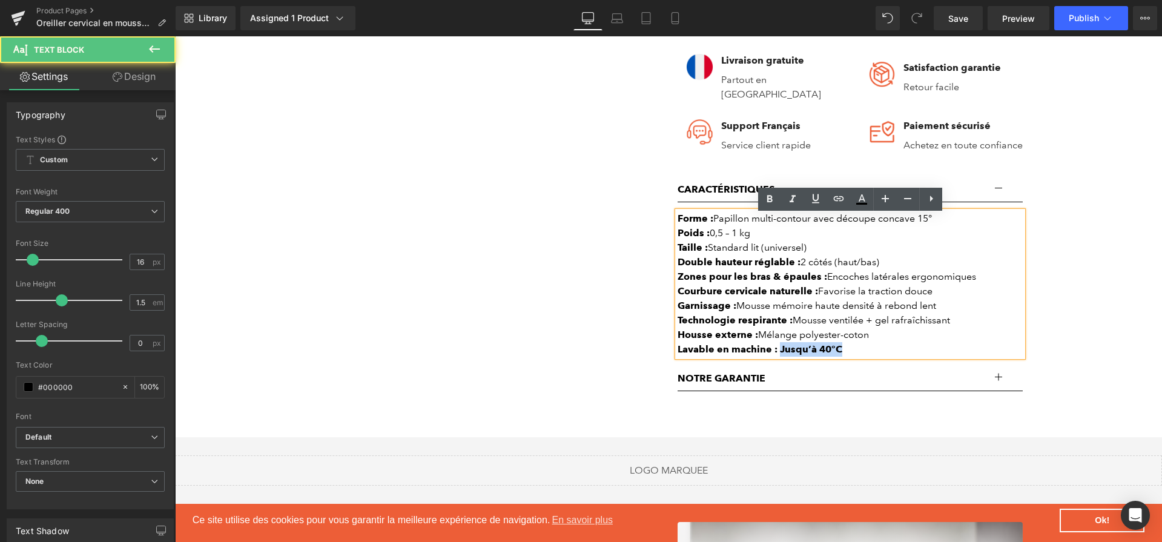
drag, startPoint x: 780, startPoint y: 355, endPoint x: 852, endPoint y: 357, distance: 71.5
click at [852, 357] on div "Lavable en machine : Jusqu’à 40°C" at bounding box center [849, 349] width 345 height 15
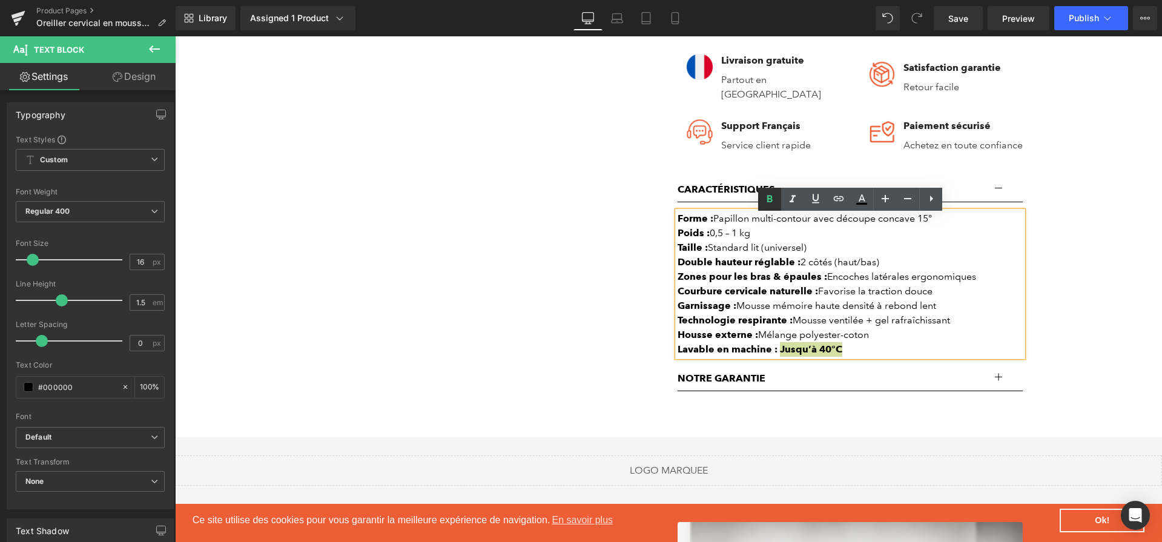
drag, startPoint x: 778, startPoint y: 199, endPoint x: 597, endPoint y: 199, distance: 181.0
click at [778, 199] on link at bounding box center [769, 199] width 23 height 23
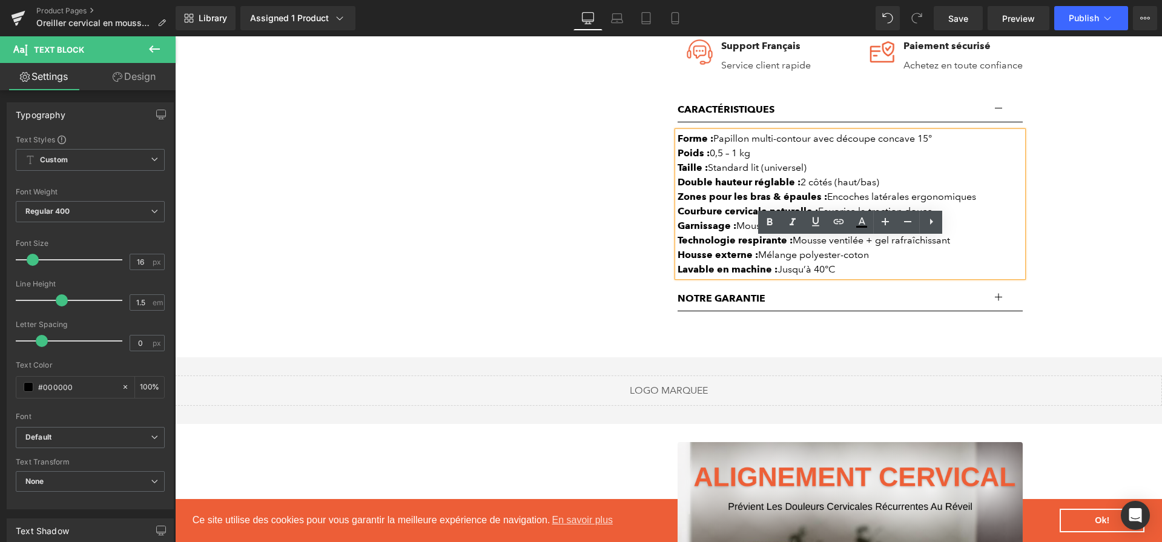
scroll to position [700, 0]
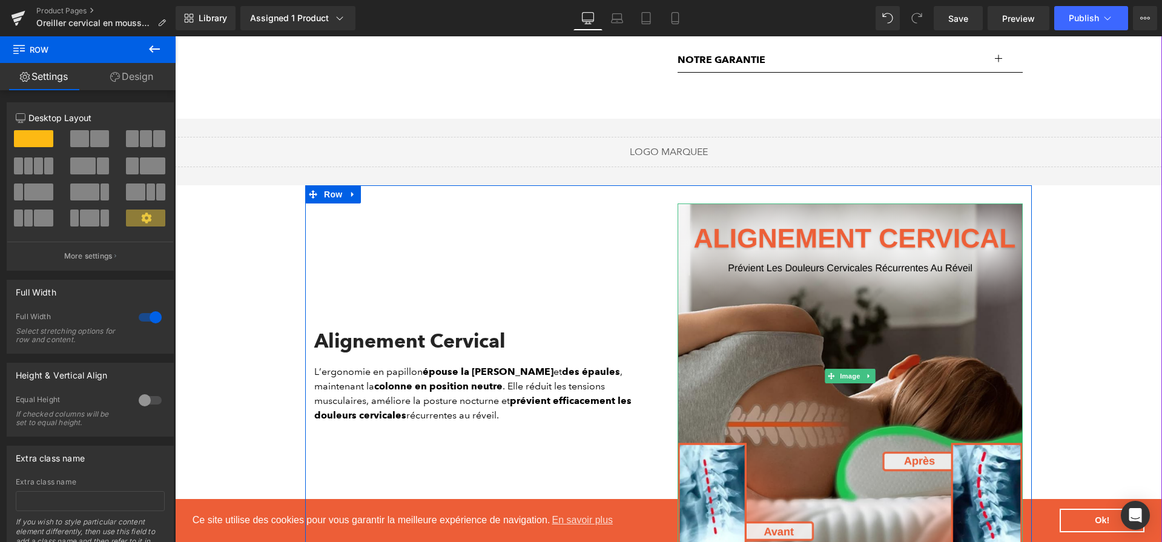
scroll to position [1049, 0]
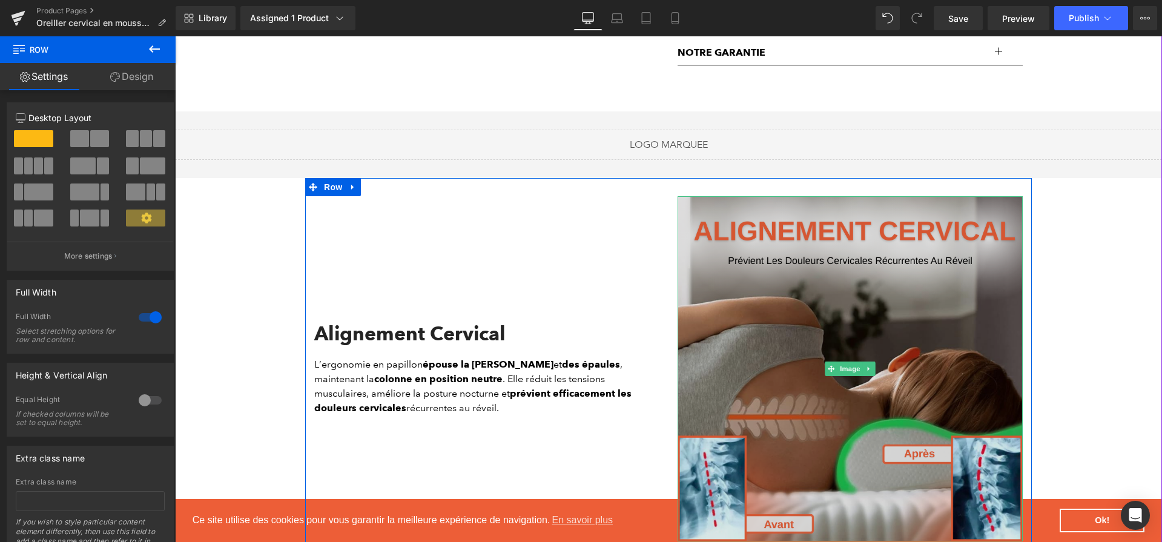
click at [760, 438] on img at bounding box center [849, 368] width 345 height 345
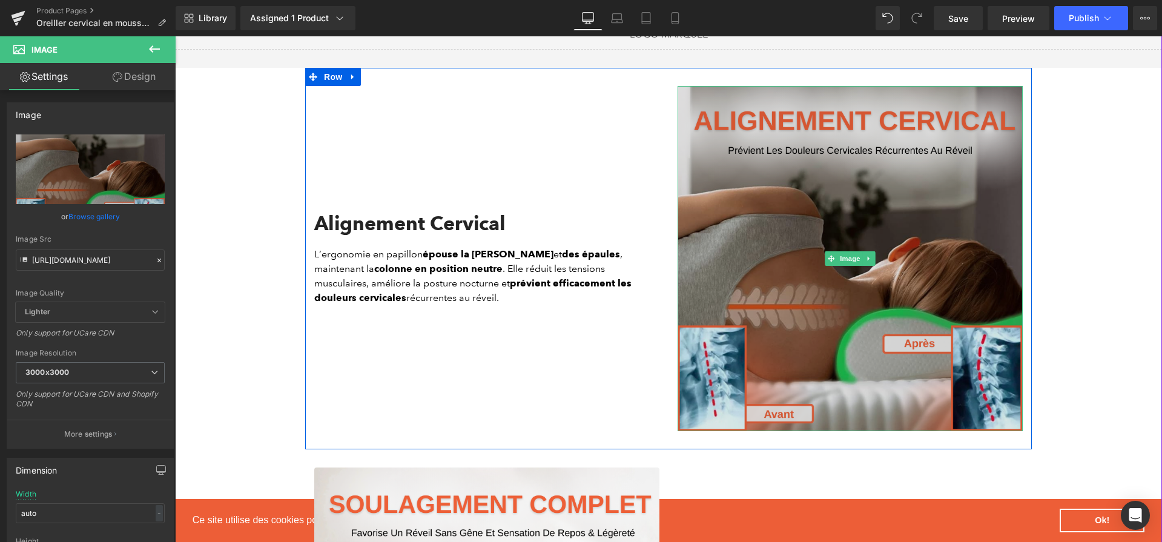
scroll to position [1169, 0]
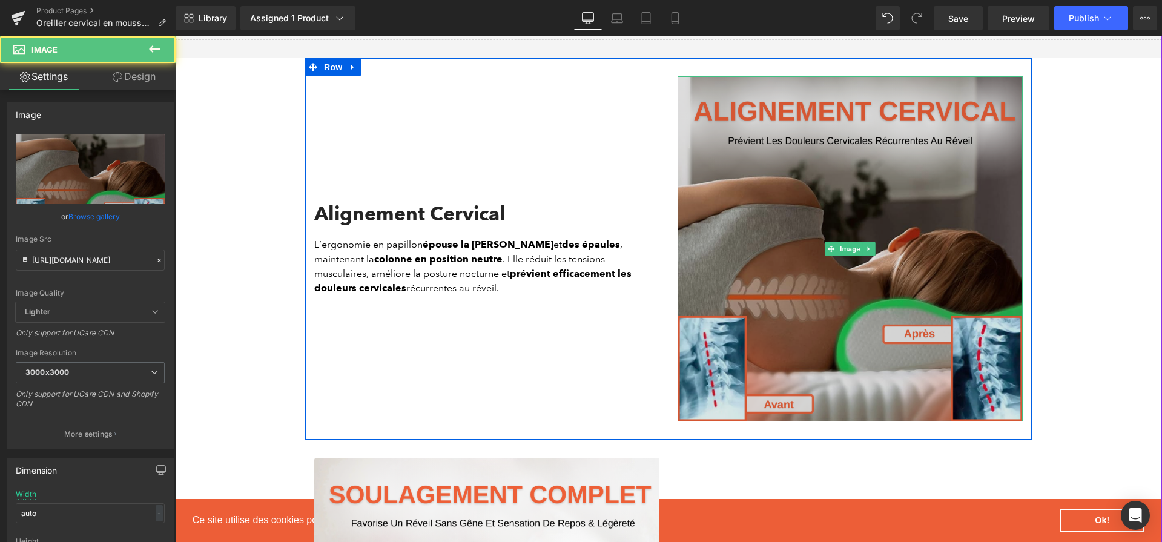
click at [779, 200] on img at bounding box center [849, 248] width 345 height 345
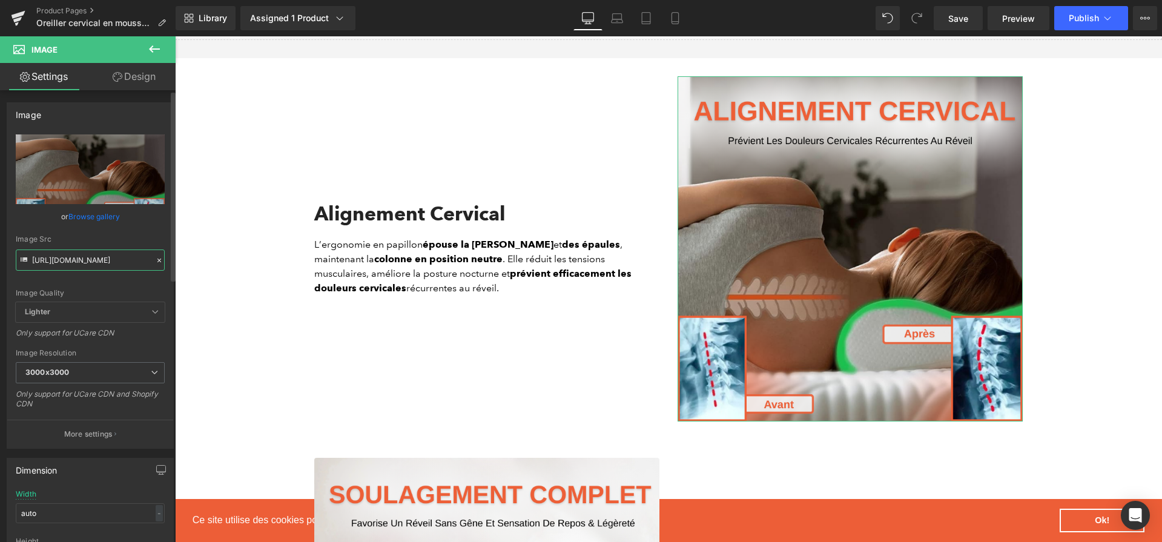
click at [78, 259] on input "[URL][DOMAIN_NAME]" at bounding box center [90, 259] width 149 height 21
paste input "c9f0ebe7-51dd-466e-9070-e78ceb0db7c9.png?v=1756723989"
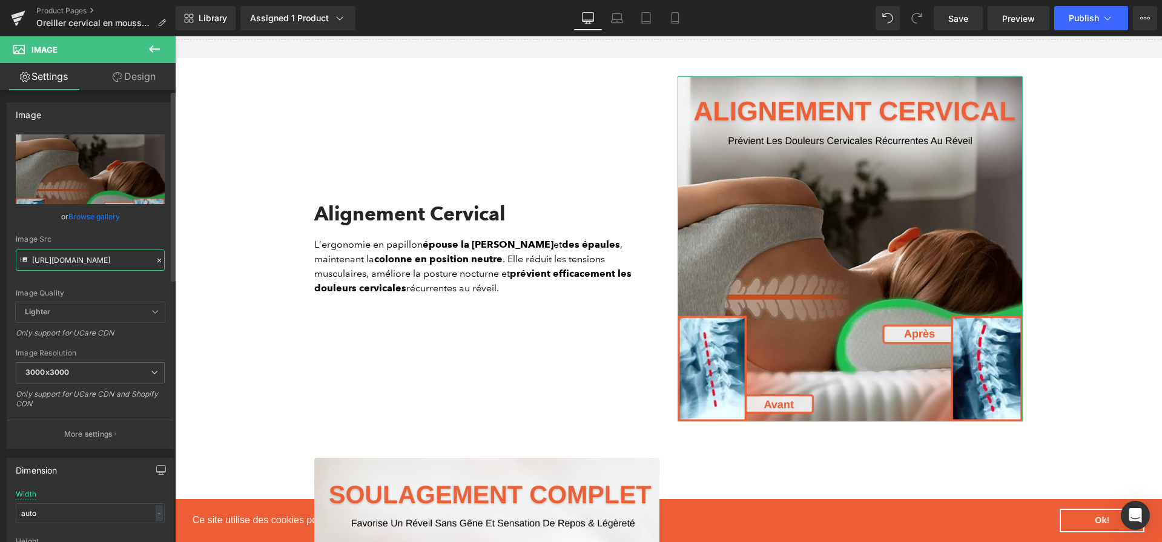
scroll to position [0, 300]
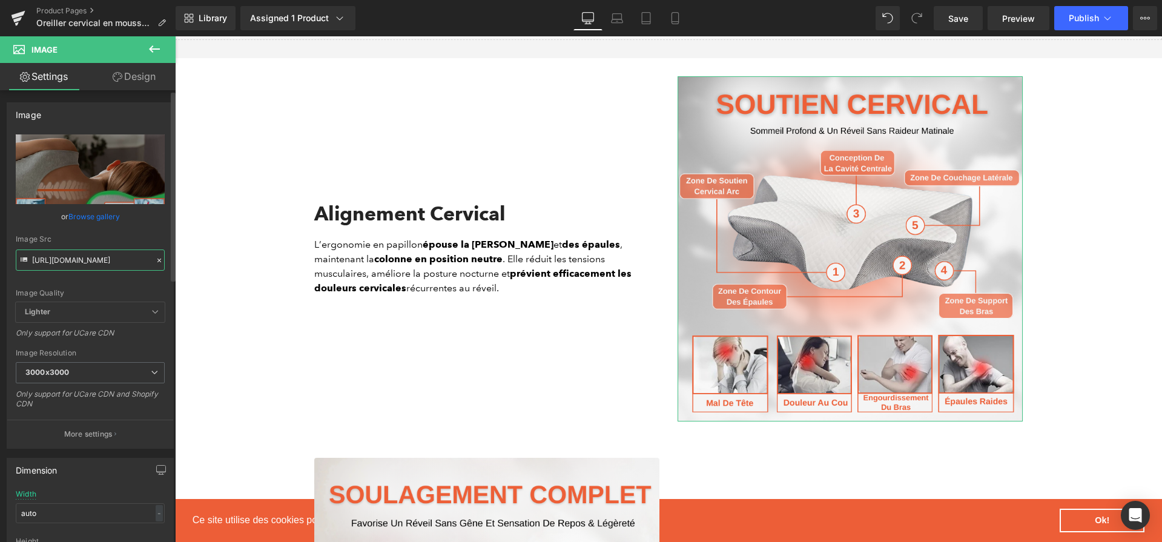
type input "[URL][DOMAIN_NAME]"
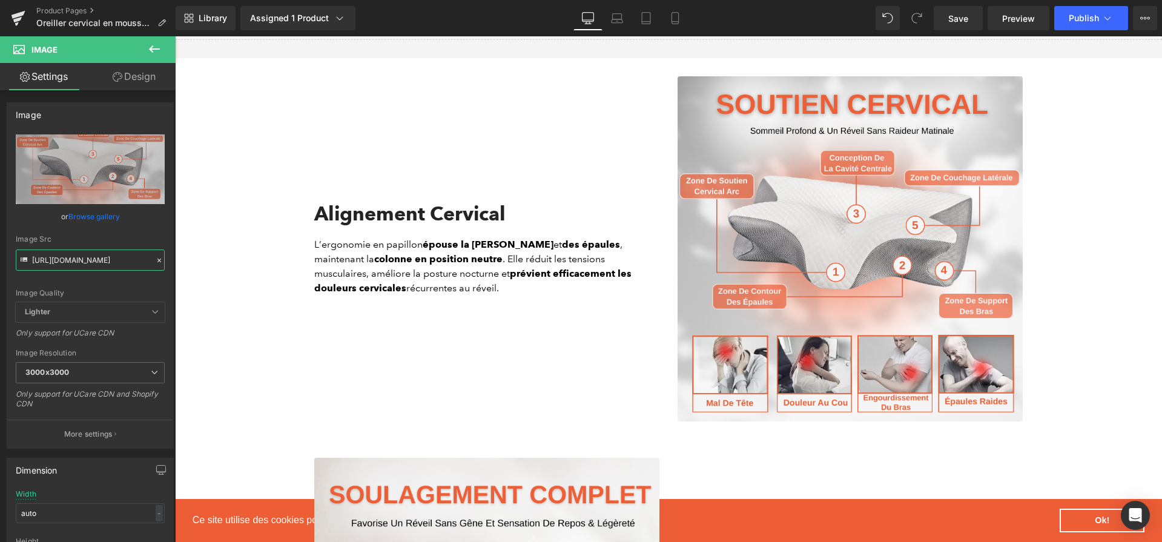
scroll to position [1523, 0]
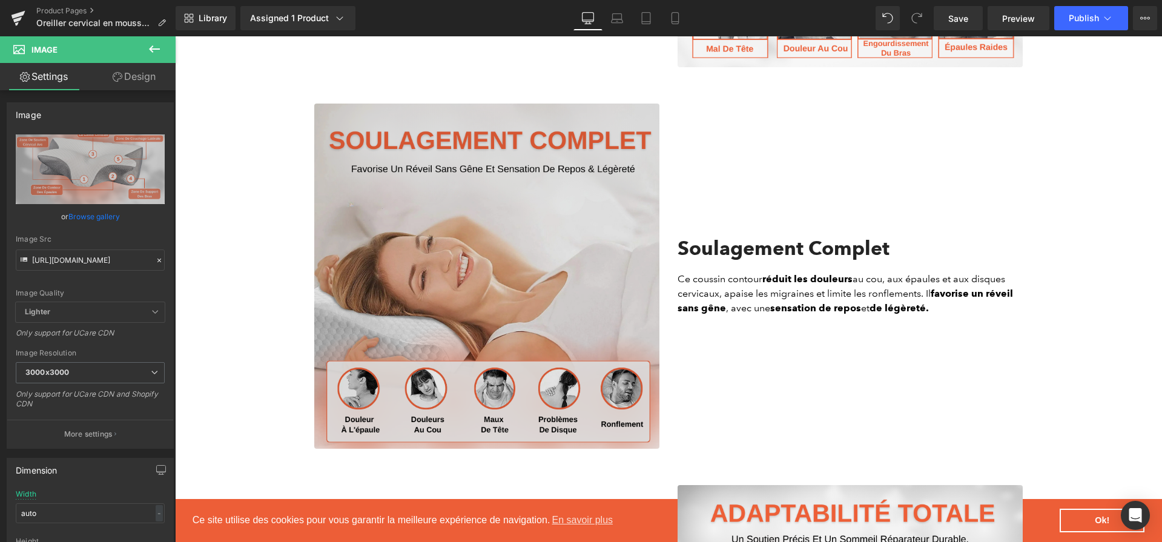
click at [632, 257] on img at bounding box center [486, 276] width 345 height 345
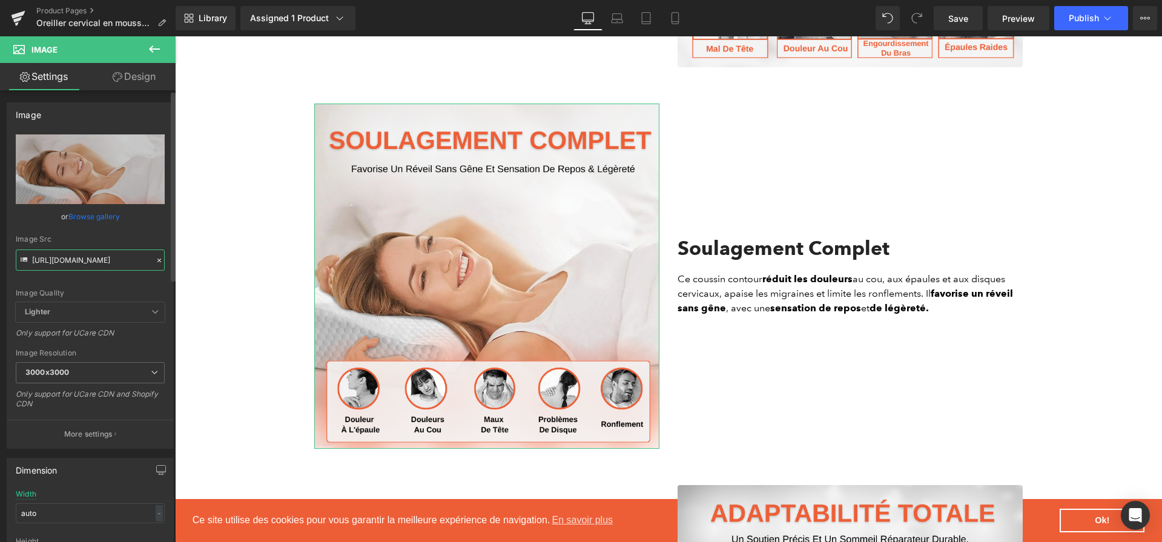
click at [114, 260] on input "[URL][DOMAIN_NAME]" at bounding box center [90, 259] width 149 height 21
paste input "563adfdf-7974-4227-93f3-1d9888fbc847.png?v=1756723989"
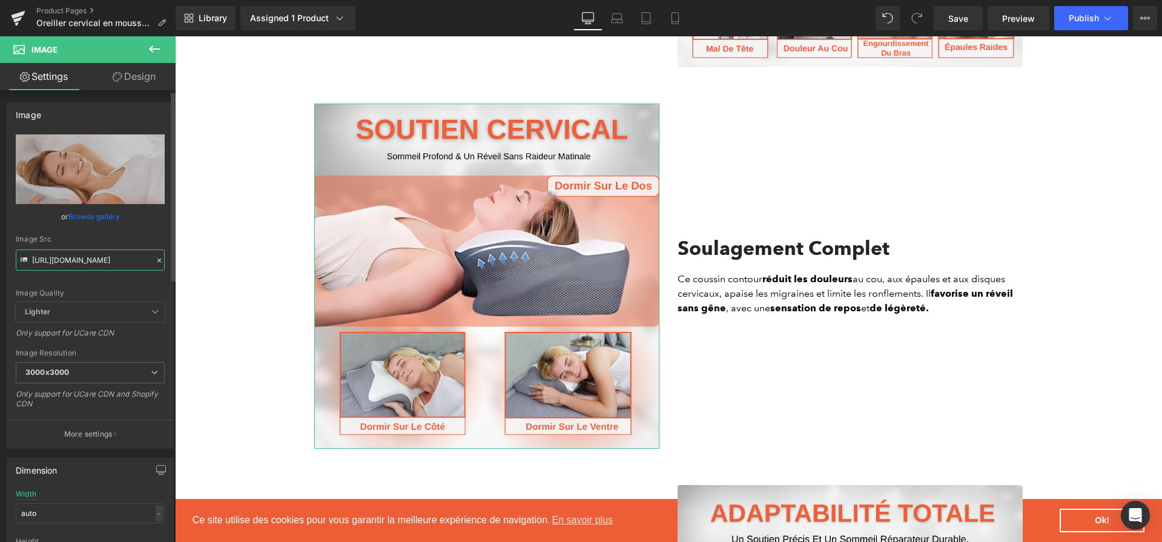
type input "[URL][DOMAIN_NAME]"
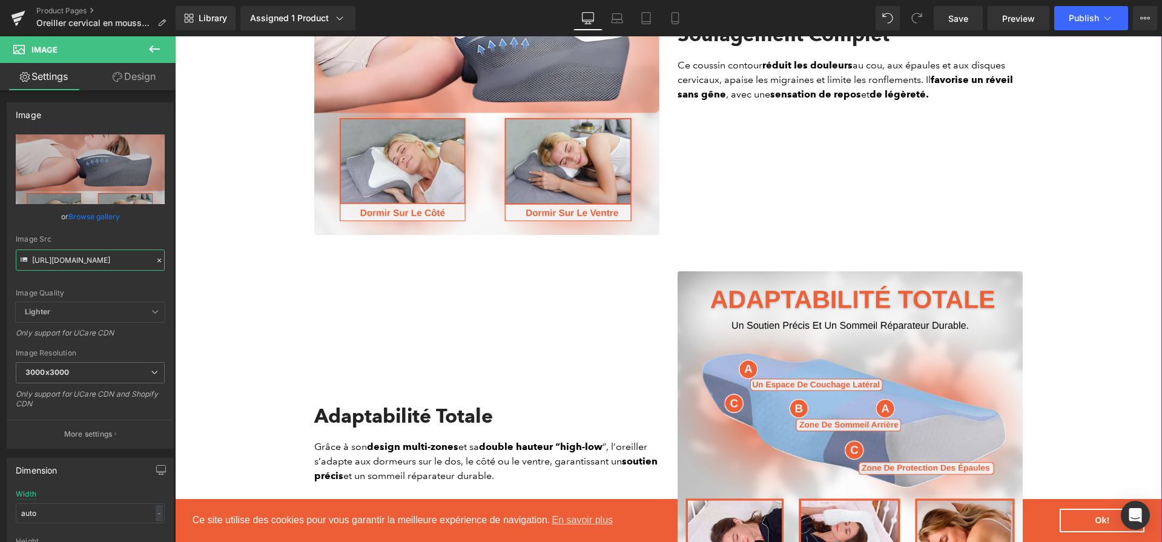
scroll to position [1912, 0]
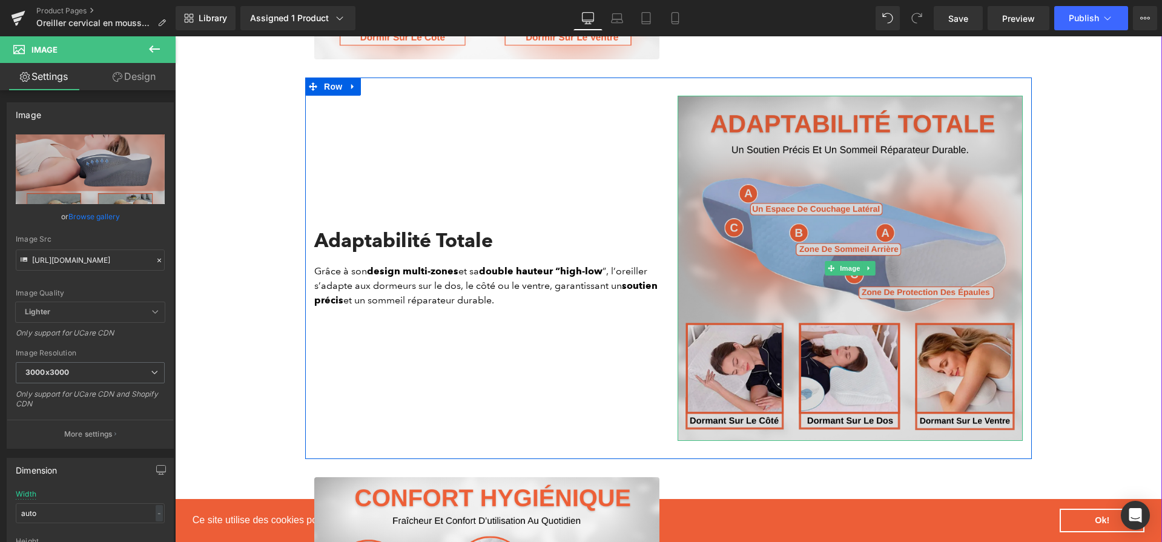
click at [709, 133] on img at bounding box center [849, 268] width 345 height 345
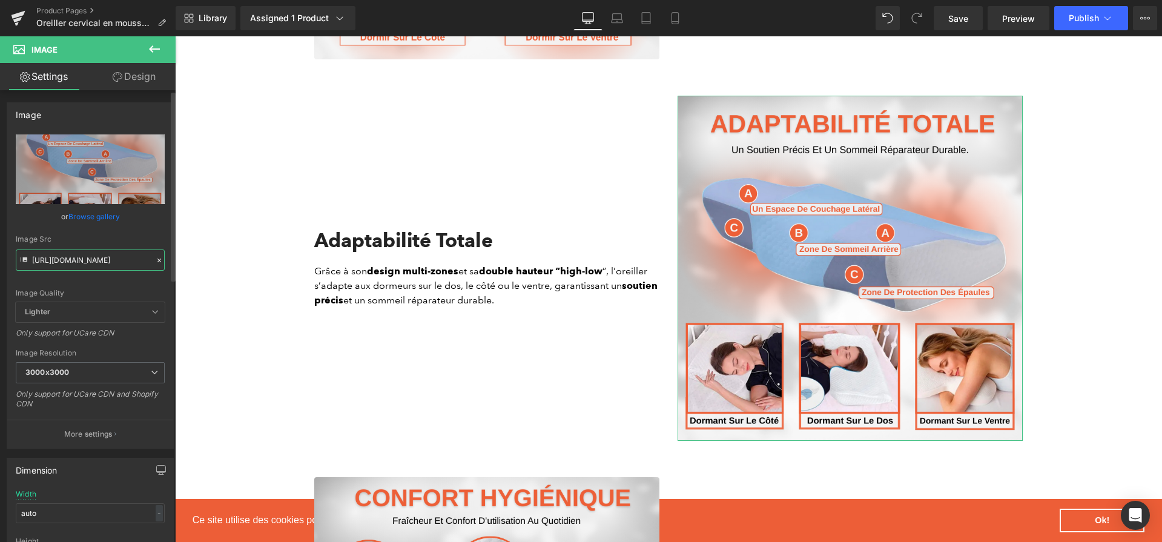
click at [55, 263] on input "[URL][DOMAIN_NAME]" at bounding box center [90, 259] width 149 height 21
paste input "d2ef9f0d-90f5-4995-9fcf-171df3fe1bec.png?v=1756723989"
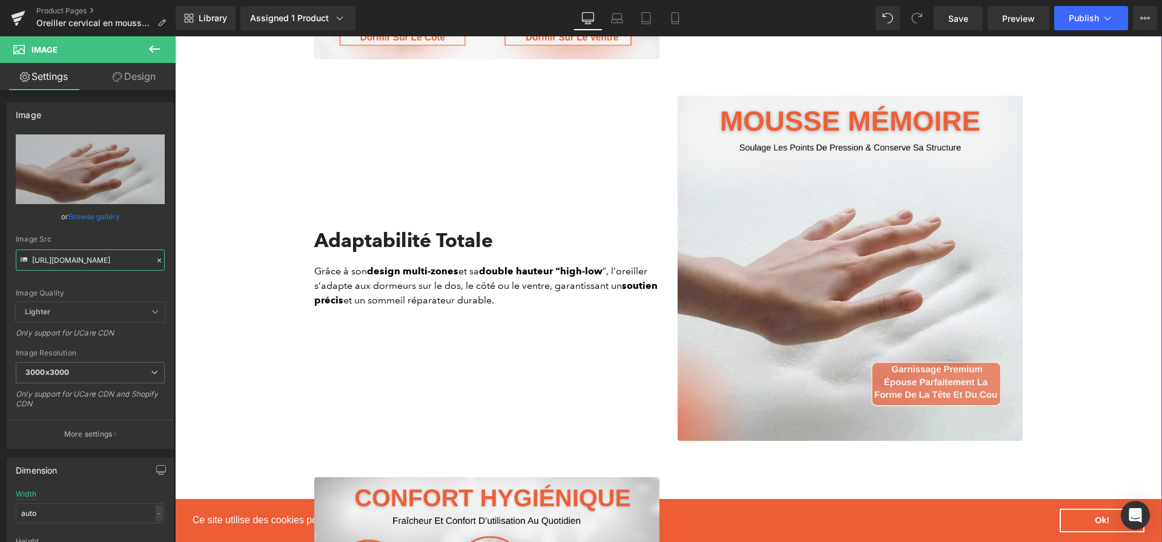
type input "[URL][DOMAIN_NAME]"
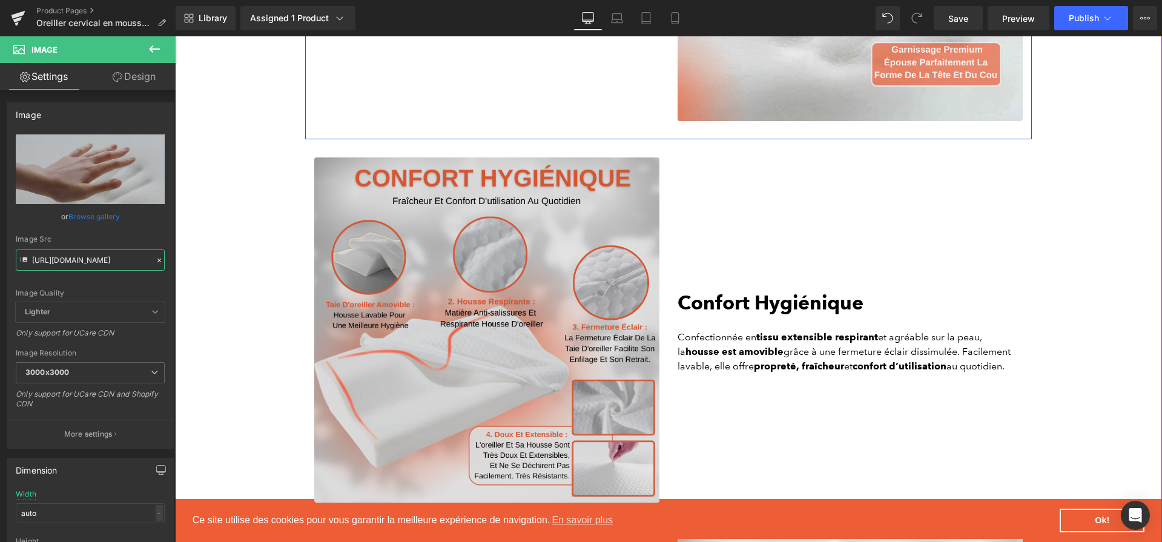
scroll to position [2269, 0]
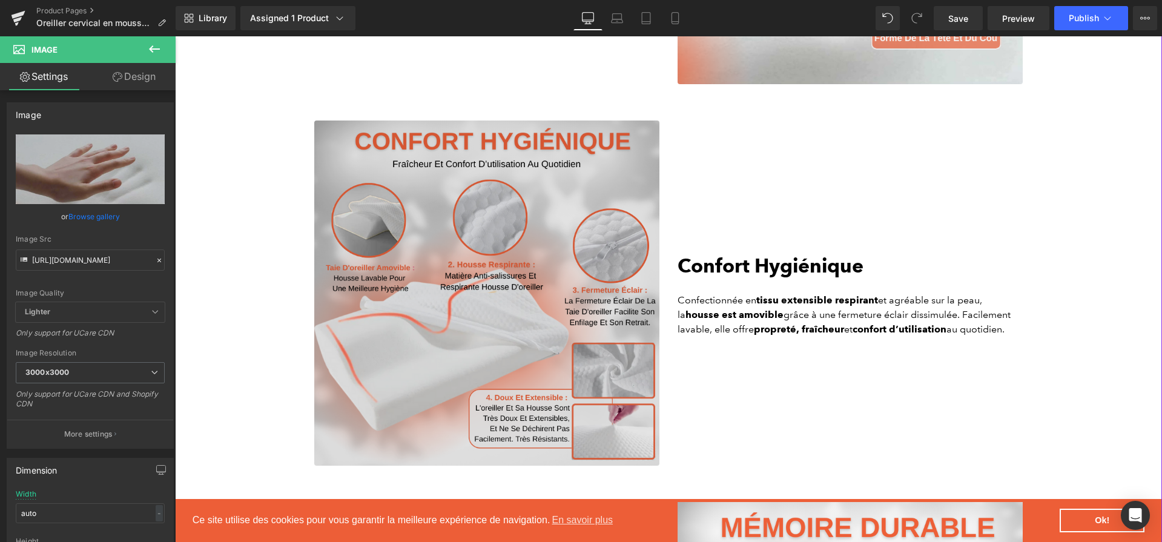
click at [477, 329] on img at bounding box center [486, 292] width 345 height 345
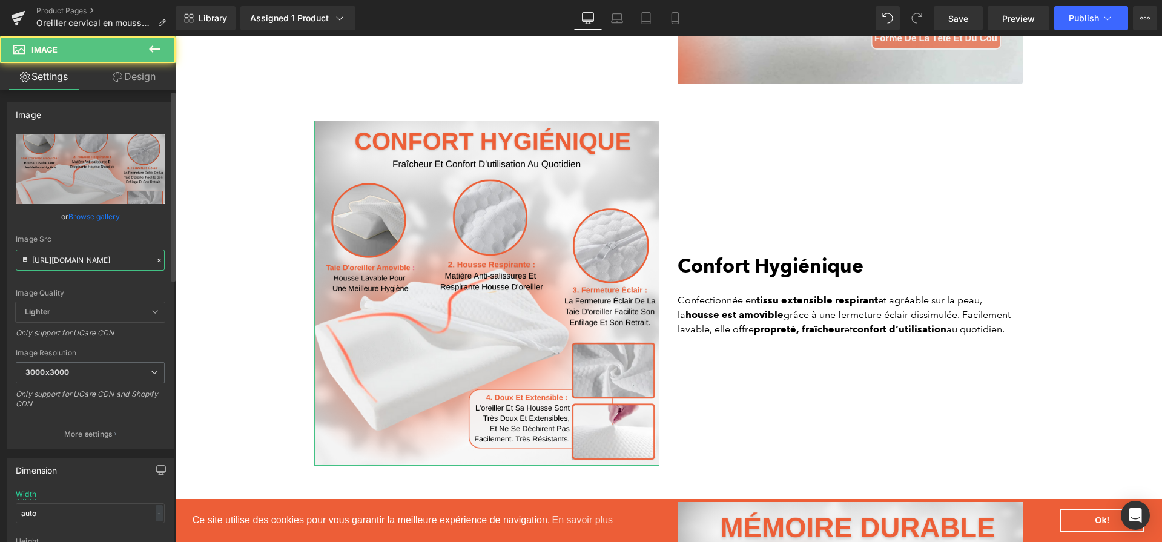
click at [87, 265] on input "[URL][DOMAIN_NAME]" at bounding box center [90, 259] width 149 height 21
paste input "e4d5e69a-d5db-4d40-8e11-fb9bb00908a4.png?v=1756723989"
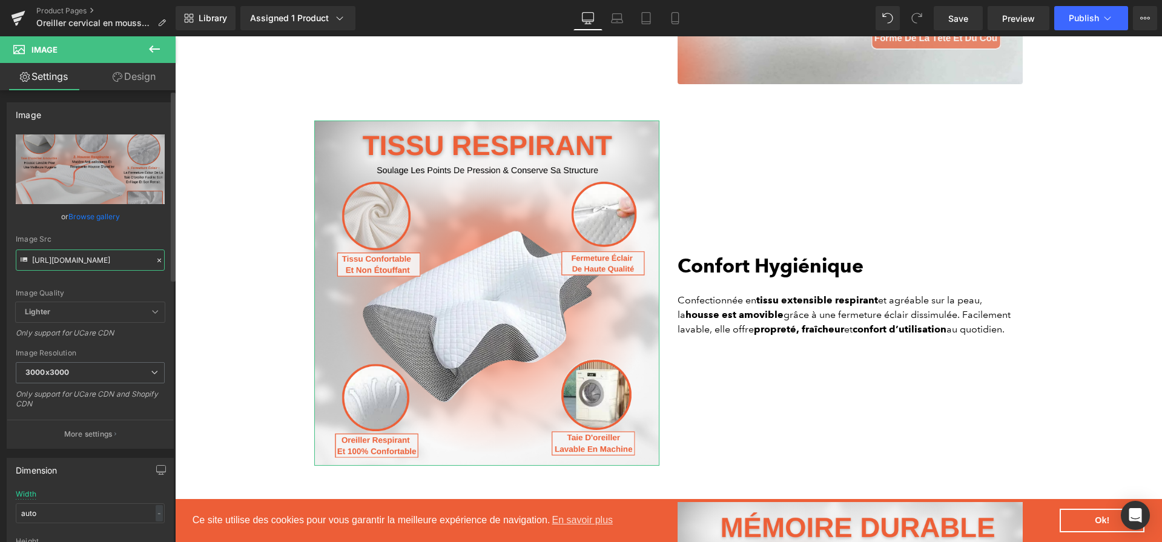
type input "[URL][DOMAIN_NAME]"
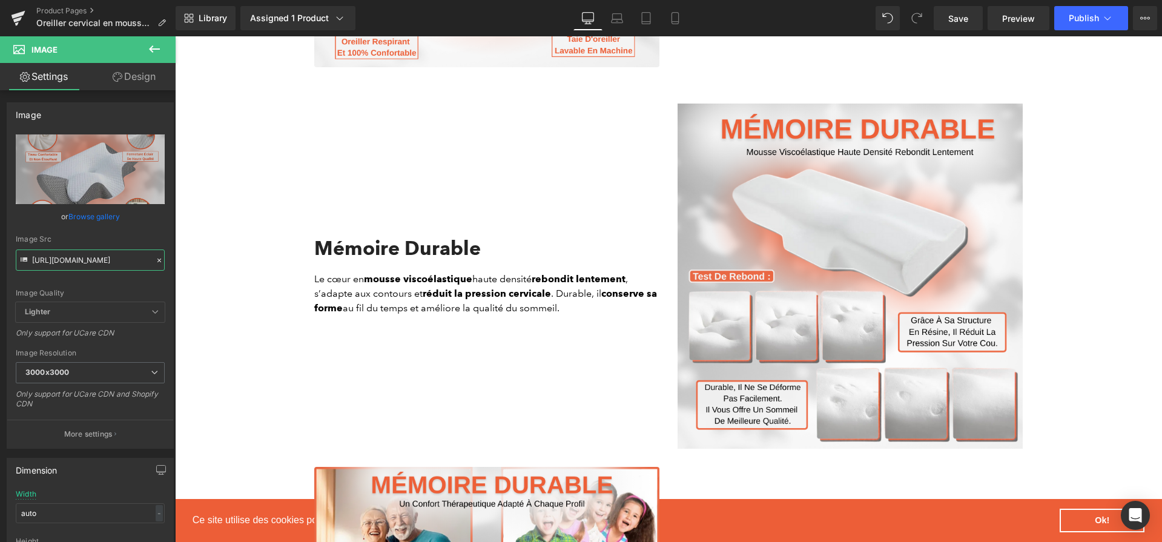
scroll to position [2672, 0]
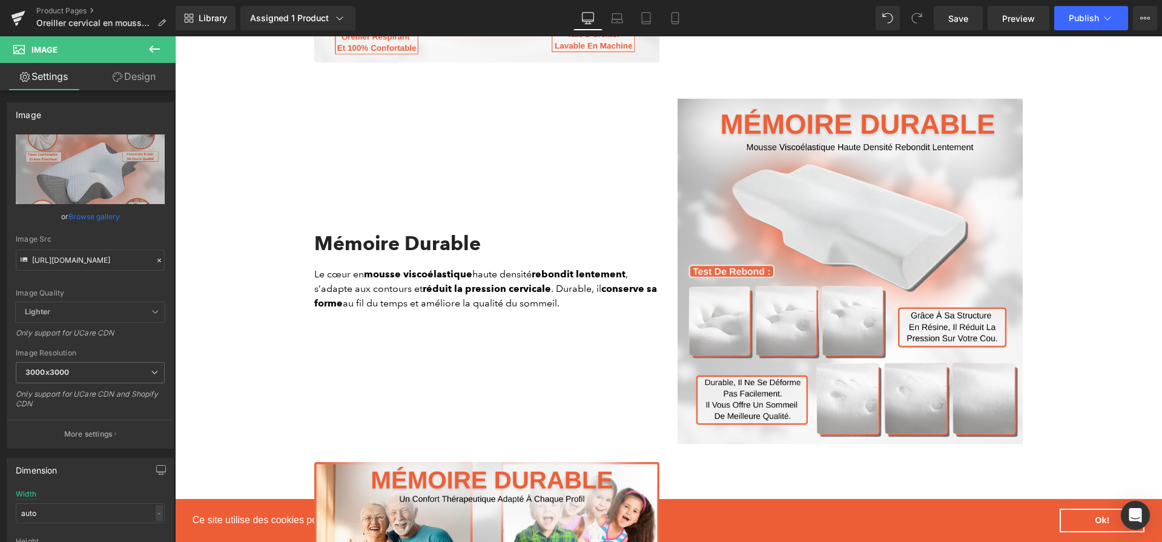
click at [732, 173] on img at bounding box center [849, 271] width 345 height 345
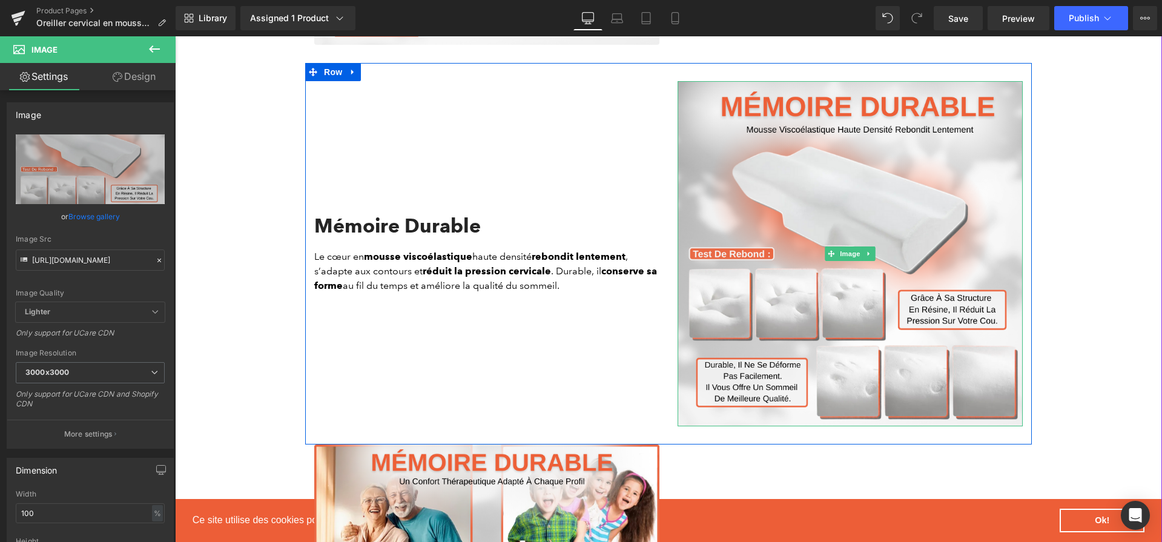
scroll to position [2690, 0]
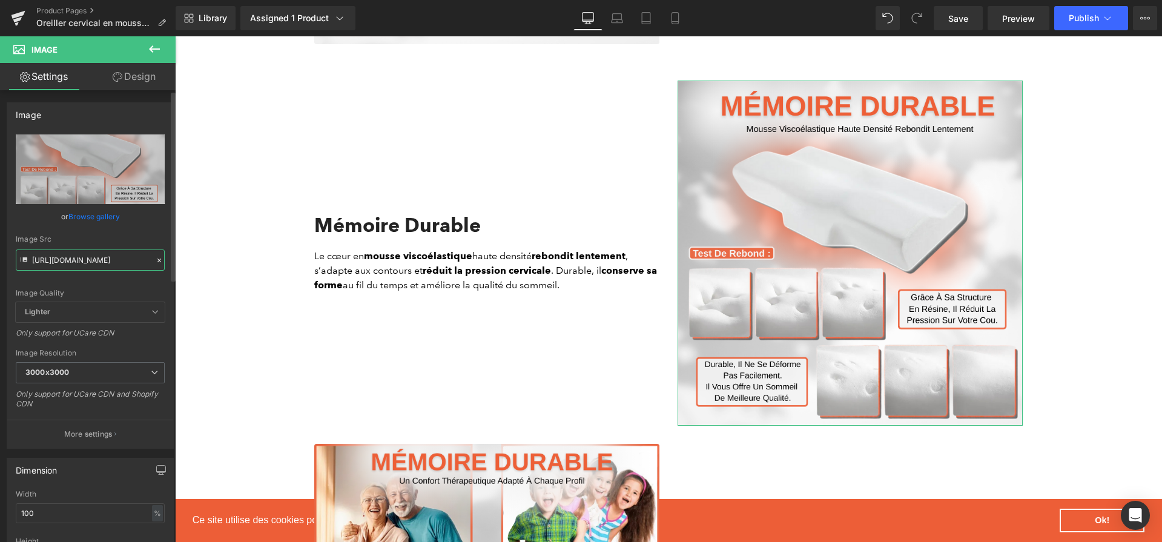
click at [127, 255] on input "[URL][DOMAIN_NAME]" at bounding box center [90, 259] width 149 height 21
paste input "f984fce0-0e25-4a8f-990e-19b6036b0818.png?v=1756723989"
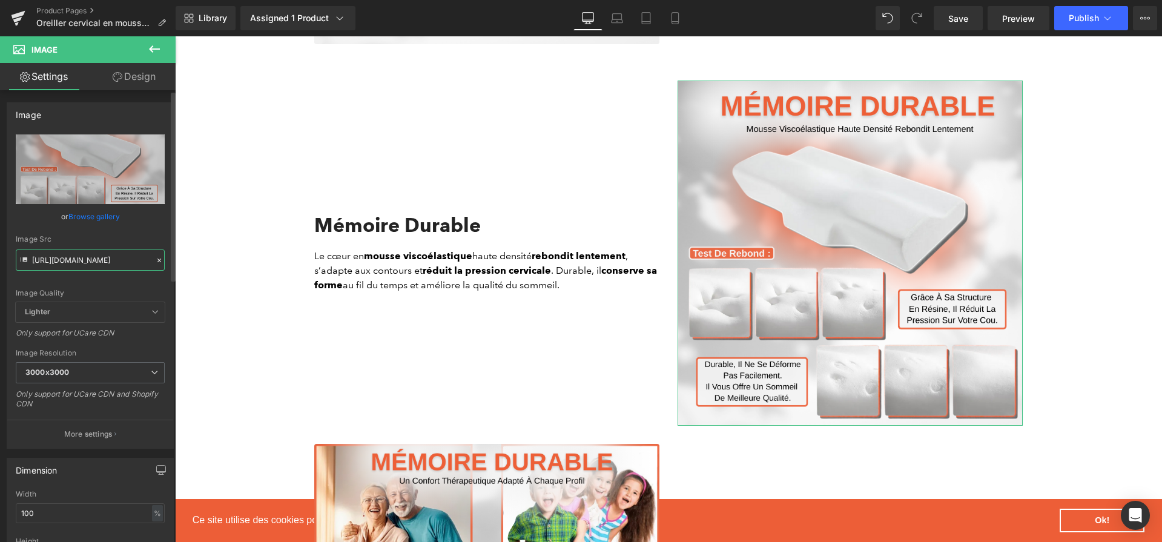
scroll to position [0, 298]
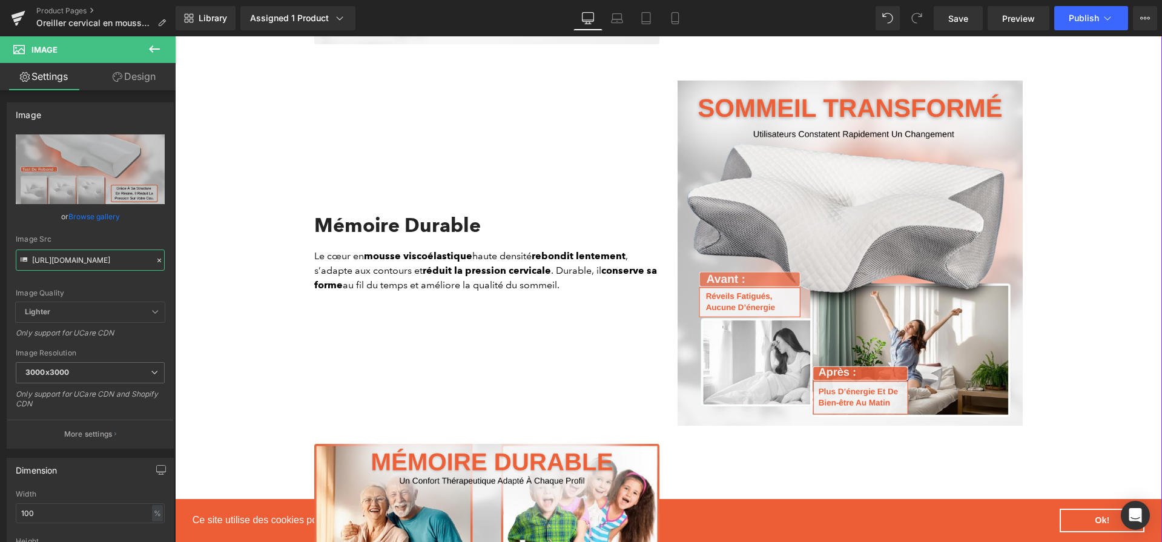
type input "[URL][DOMAIN_NAME]"
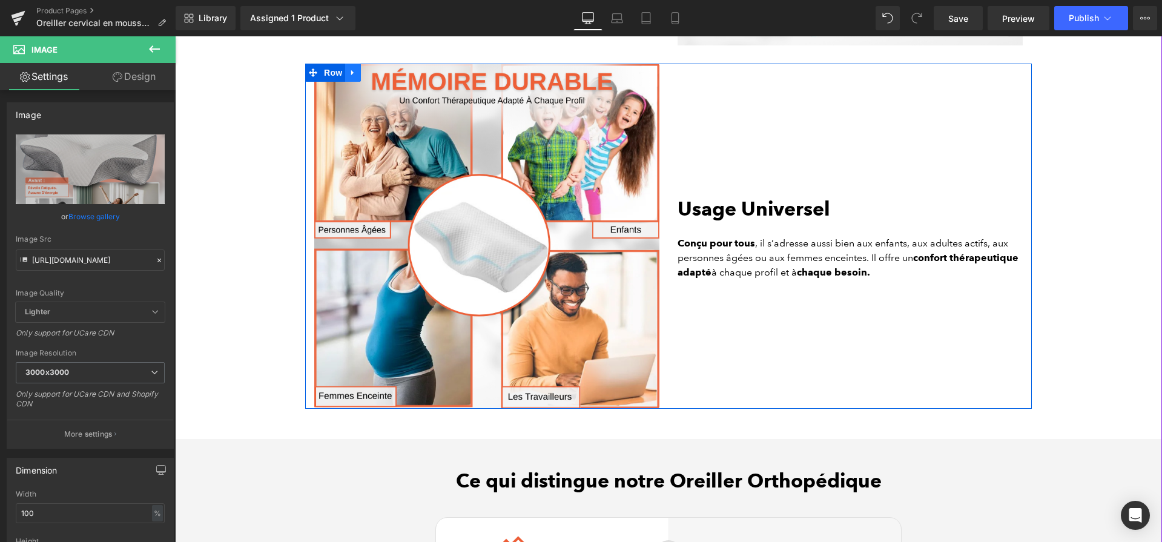
scroll to position [0, 0]
click at [355, 76] on icon at bounding box center [353, 72] width 8 height 9
click at [378, 74] on link at bounding box center [385, 73] width 16 height 18
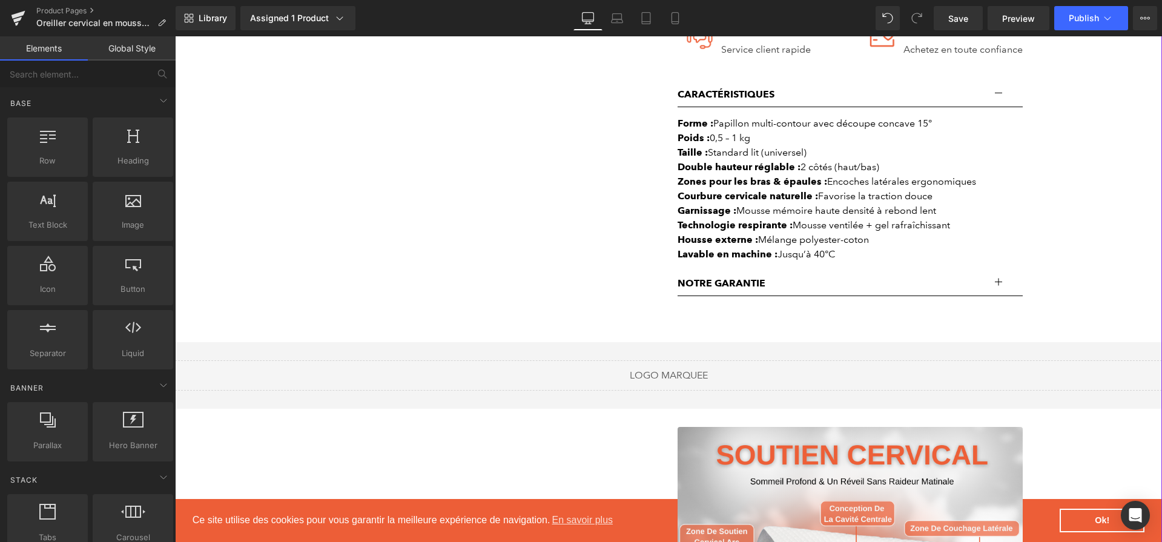
scroll to position [1211, 0]
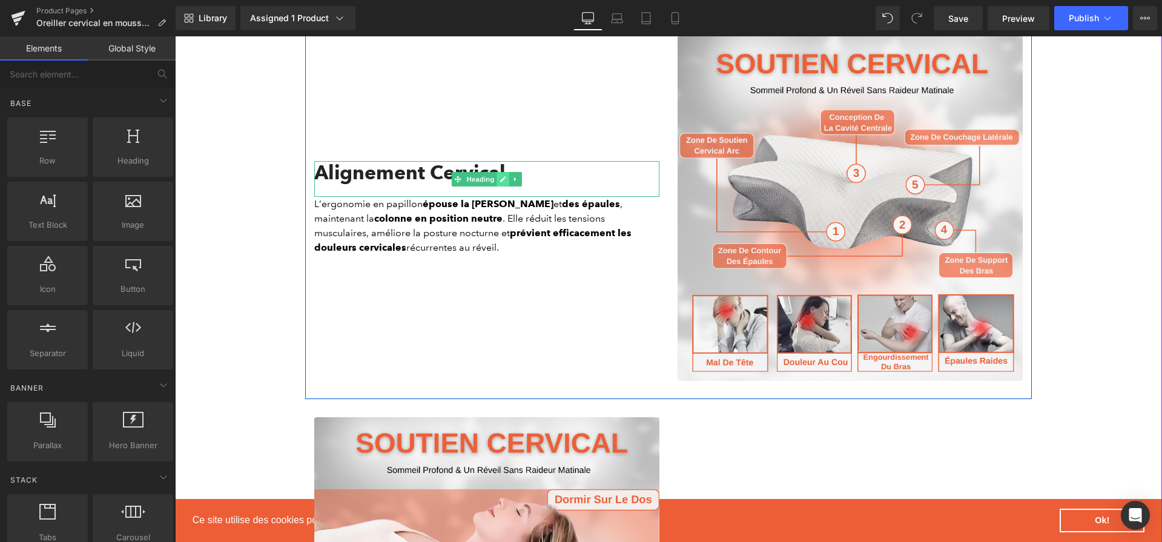
click at [507, 180] on link at bounding box center [503, 179] width 13 height 15
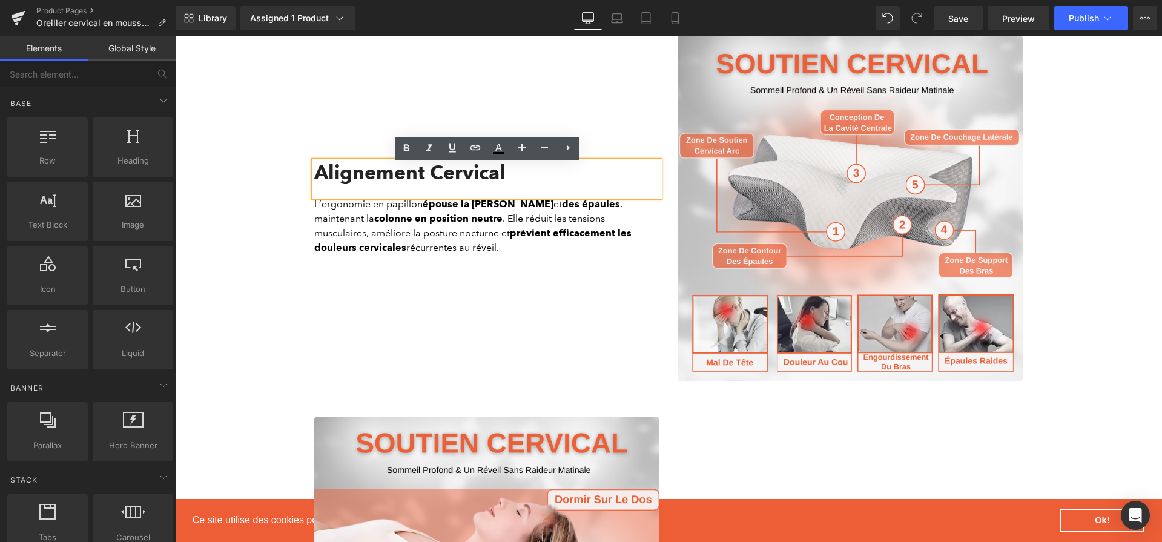
click at [506, 180] on h2 "Alignement Cervical" at bounding box center [486, 172] width 345 height 23
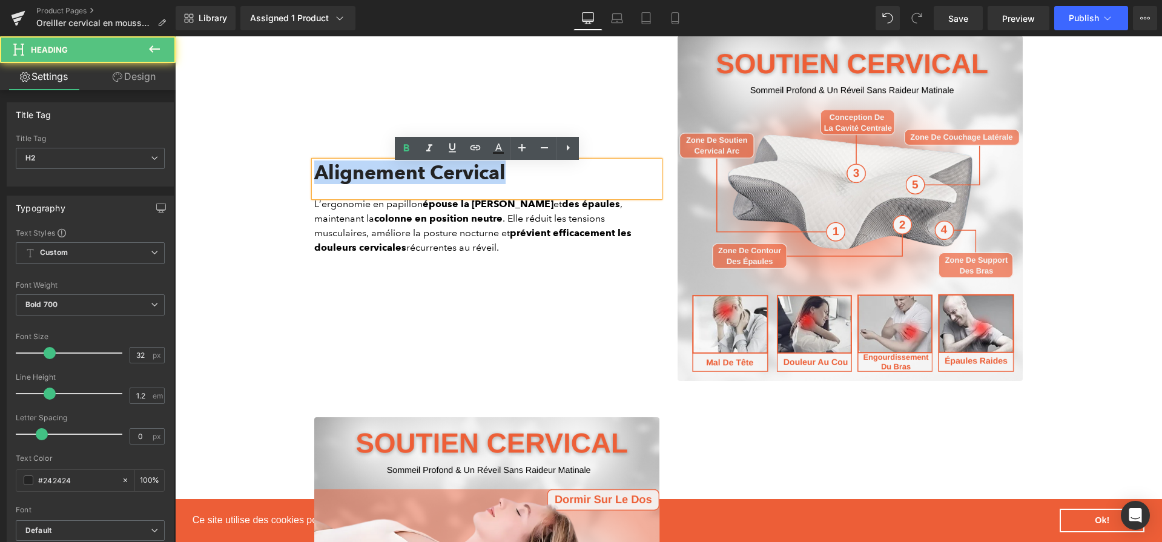
click at [506, 180] on h2 "Alignement Cervical" at bounding box center [486, 172] width 345 height 23
paste div
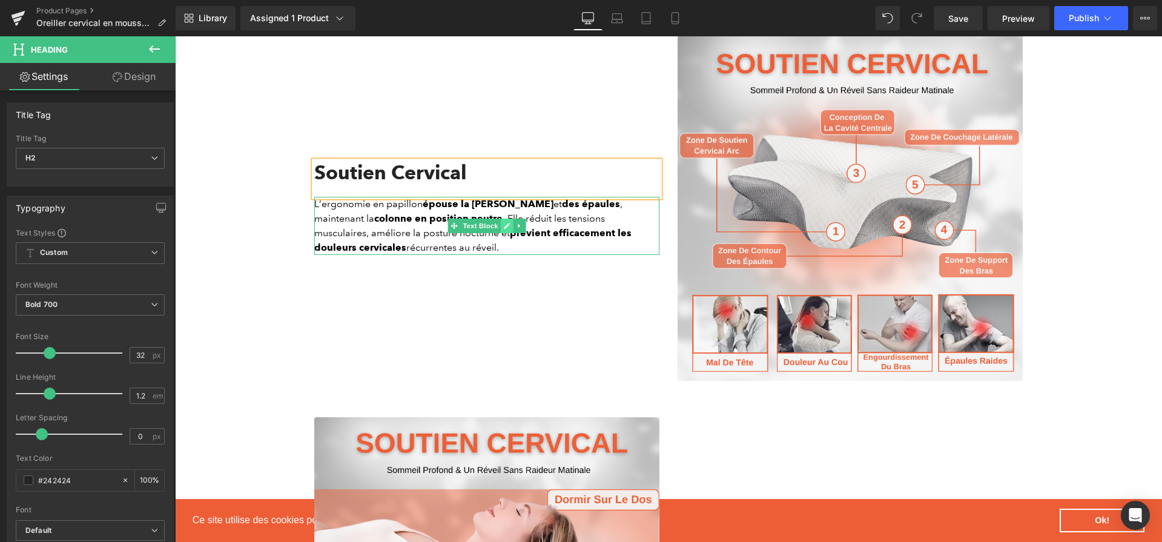
click at [508, 229] on icon at bounding box center [507, 225] width 7 height 7
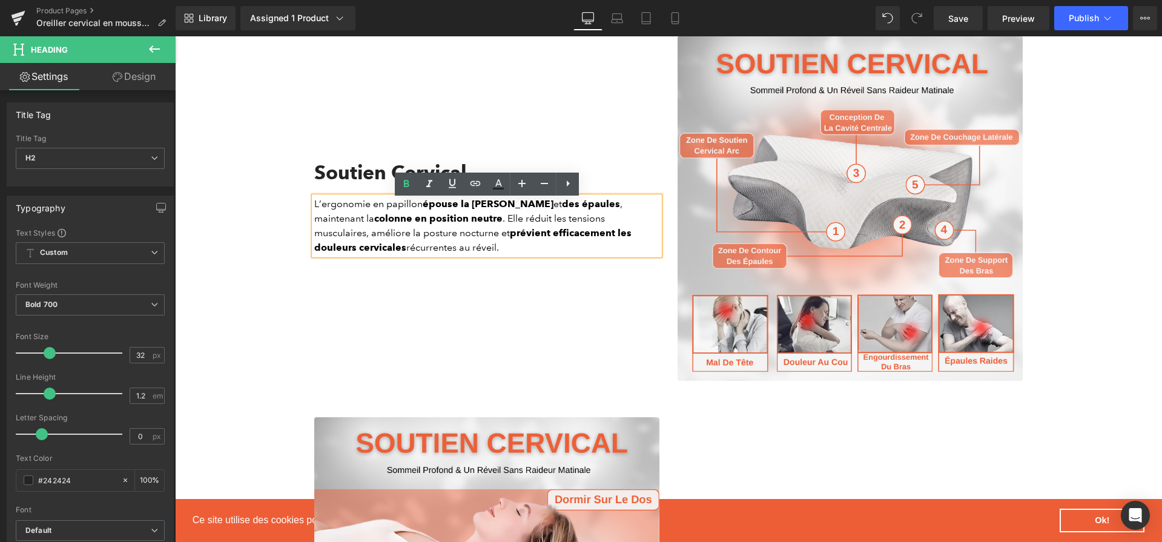
click at [502, 240] on p "L’ergonomie en papillon épouse la courbure du cou et des épaules , maintenant l…" at bounding box center [486, 226] width 345 height 58
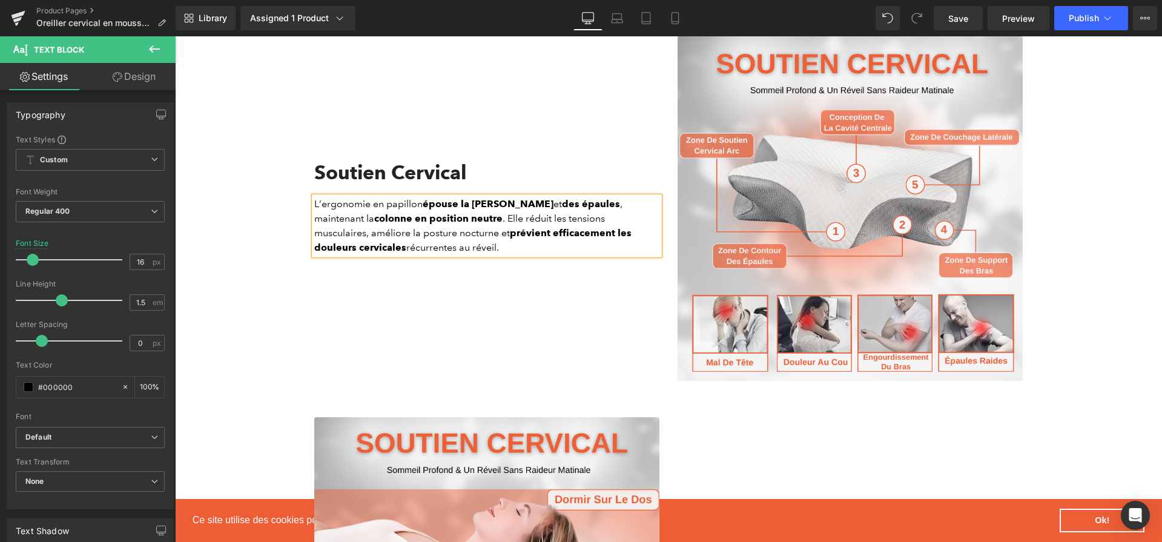
paste div
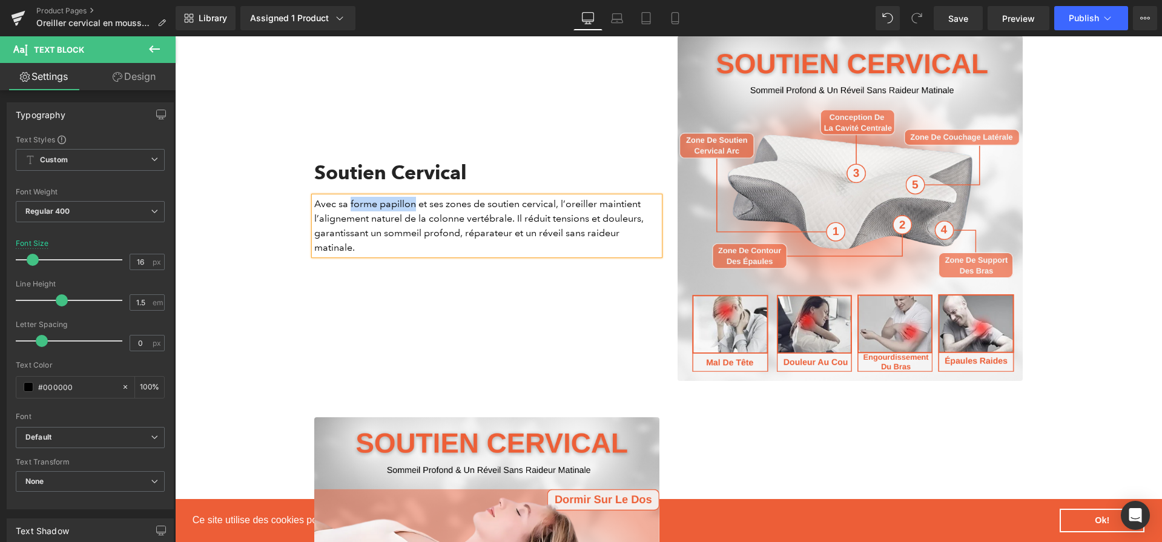
drag, startPoint x: 414, startPoint y: 209, endPoint x: 351, endPoint y: 203, distance: 63.2
click at [351, 203] on p "Avec sa forme papillon et ses zones de soutien cervical, l’oreiller maintient l…" at bounding box center [486, 226] width 345 height 58
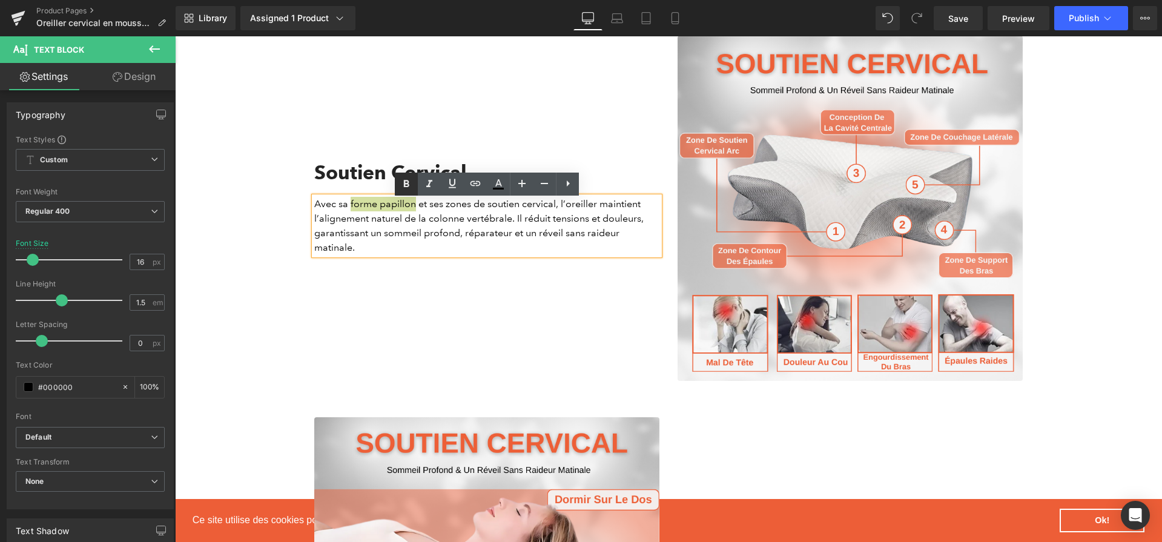
click at [404, 189] on icon at bounding box center [406, 184] width 15 height 15
drag, startPoint x: 449, startPoint y: 209, endPoint x: 560, endPoint y: 203, distance: 111.6
click at [560, 203] on p "Avec sa forme papillon et ses zones de soutien cervical, l’oreiller maintient l…" at bounding box center [486, 226] width 345 height 58
click at [415, 190] on link at bounding box center [406, 184] width 23 height 23
drag, startPoint x: 523, startPoint y: 219, endPoint x: 641, endPoint y: 219, distance: 118.0
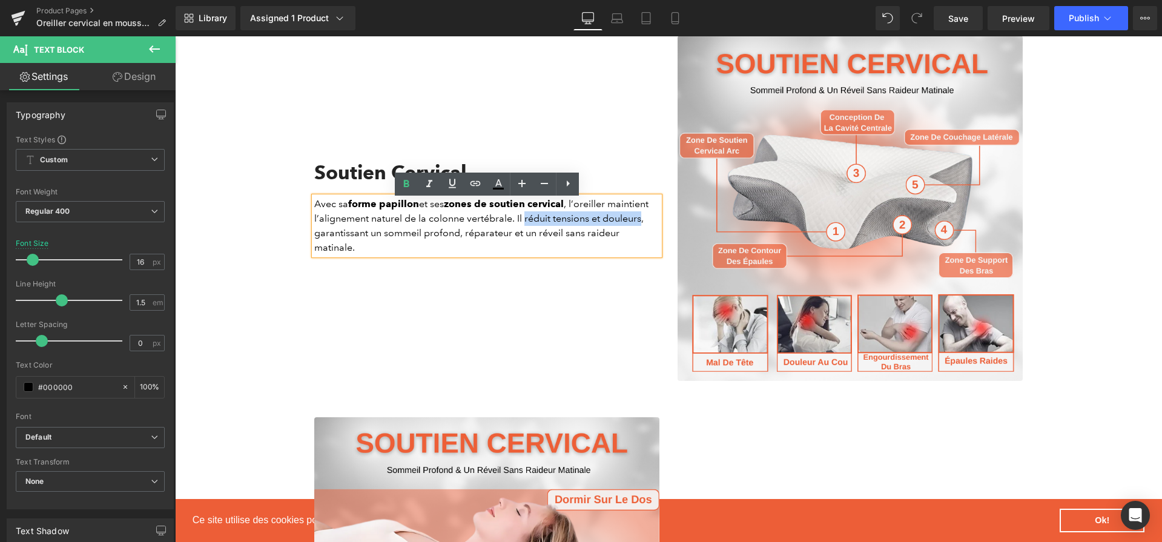
click at [641, 219] on p "Avec sa forme papillon et ses zones de soutien cervical , l’oreiller maintient …" at bounding box center [486, 226] width 345 height 58
click at [407, 180] on icon at bounding box center [406, 183] width 5 height 7
drag, startPoint x: 380, startPoint y: 238, endPoint x: 459, endPoint y: 240, distance: 78.7
click at [459, 240] on p "Avec sa forme papillon et ses zones de soutien cervical , l’oreiller maintient …" at bounding box center [486, 226] width 345 height 58
click at [407, 184] on icon at bounding box center [406, 183] width 5 height 7
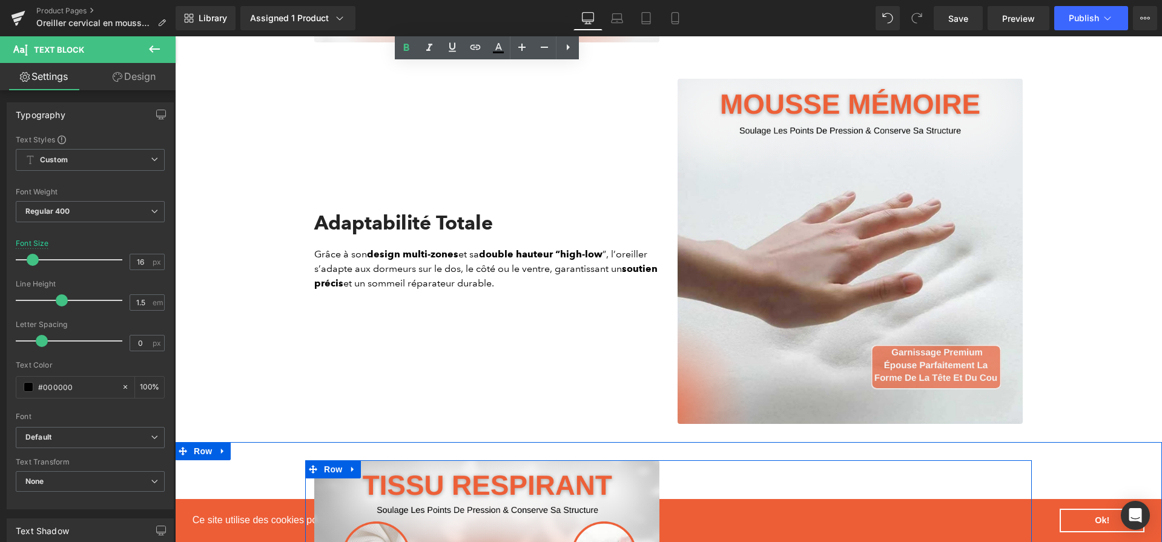
scroll to position [1456, 0]
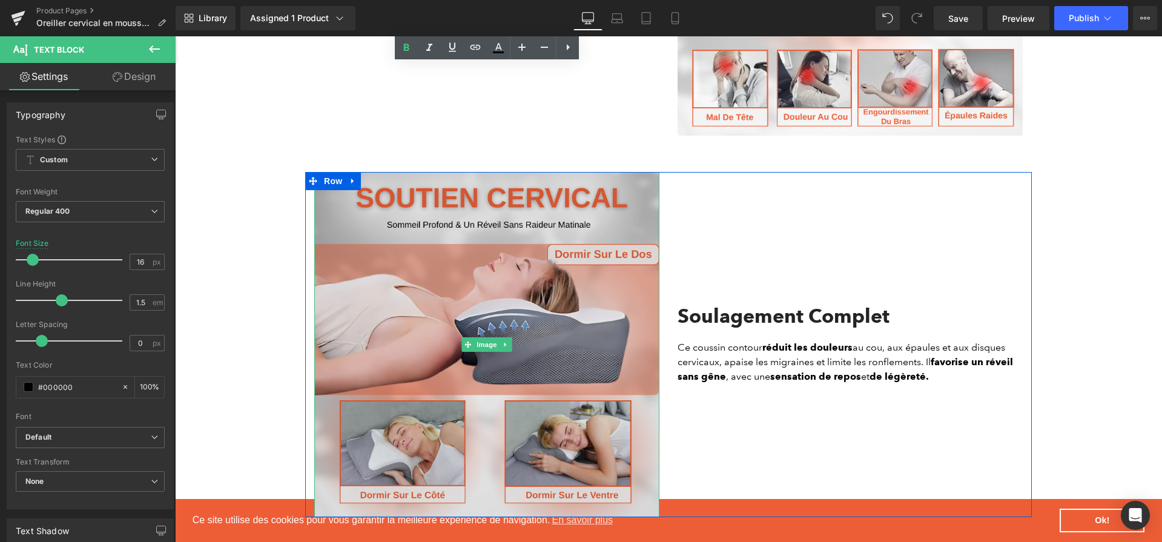
click at [401, 271] on img at bounding box center [486, 344] width 345 height 345
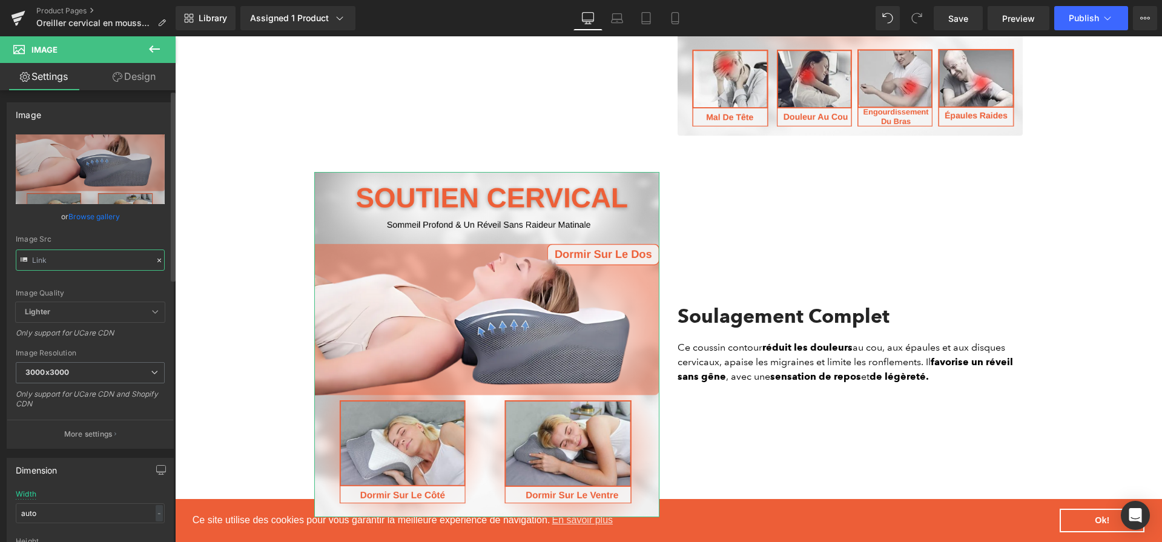
click at [110, 258] on input "text" at bounding box center [90, 259] width 149 height 21
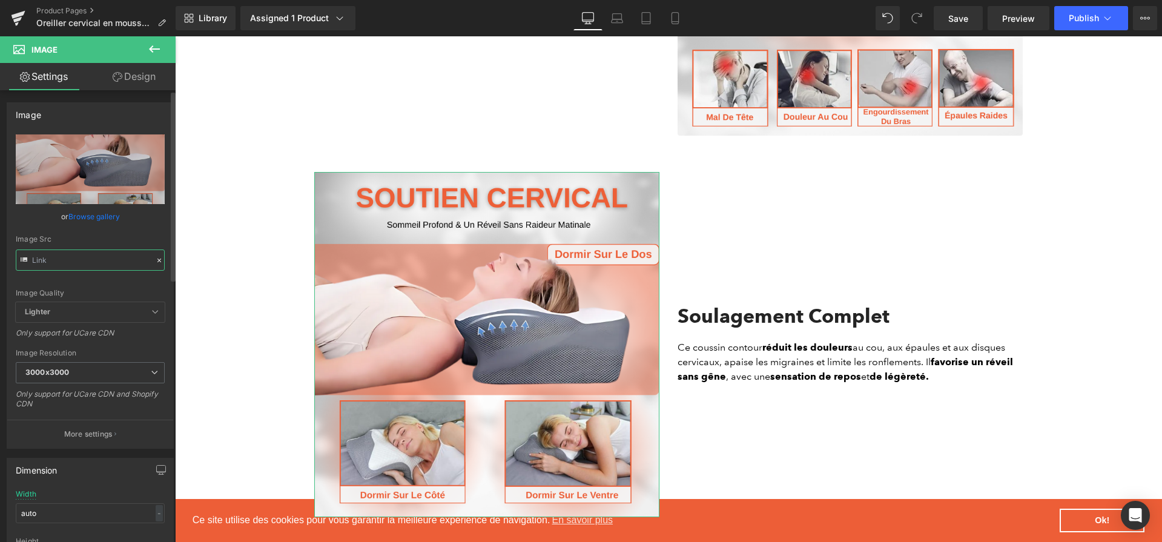
click at [110, 258] on input "text" at bounding box center [90, 259] width 149 height 21
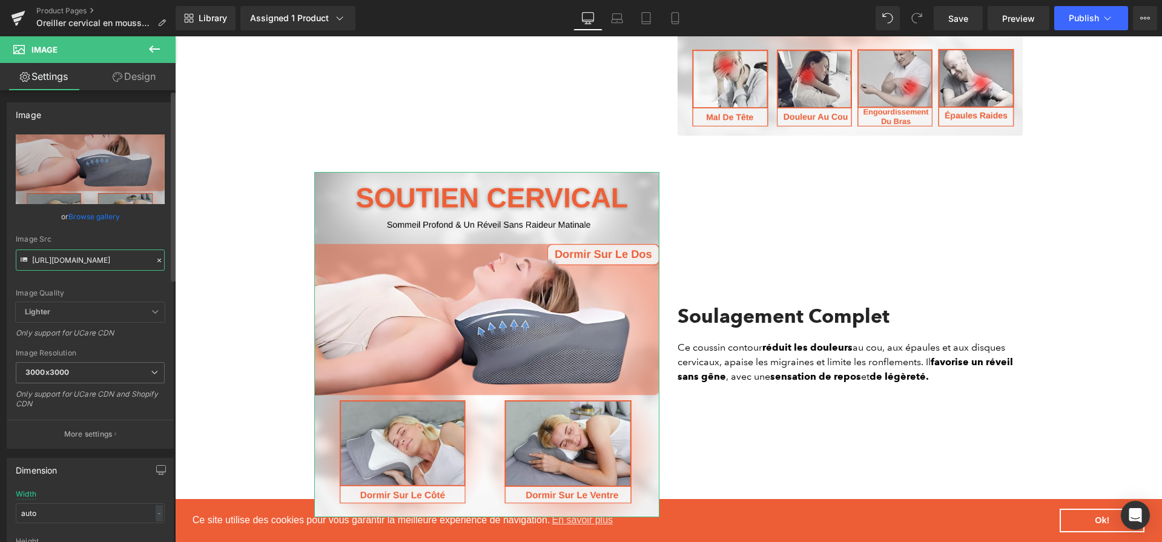
paste input ".png?v=1756724918"
type input "[URL][DOMAIN_NAME]"
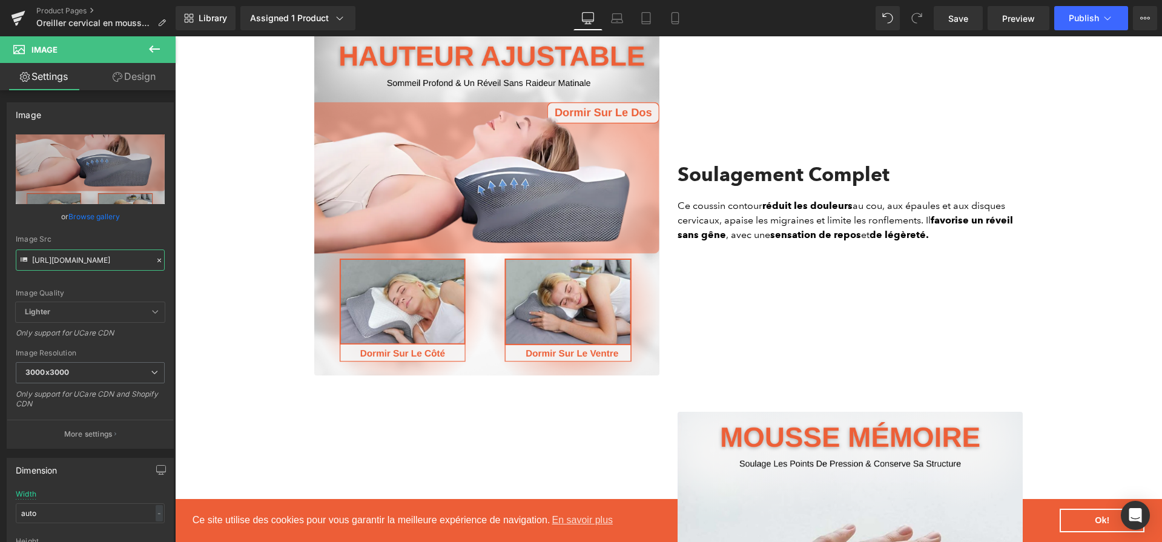
scroll to position [0, 0]
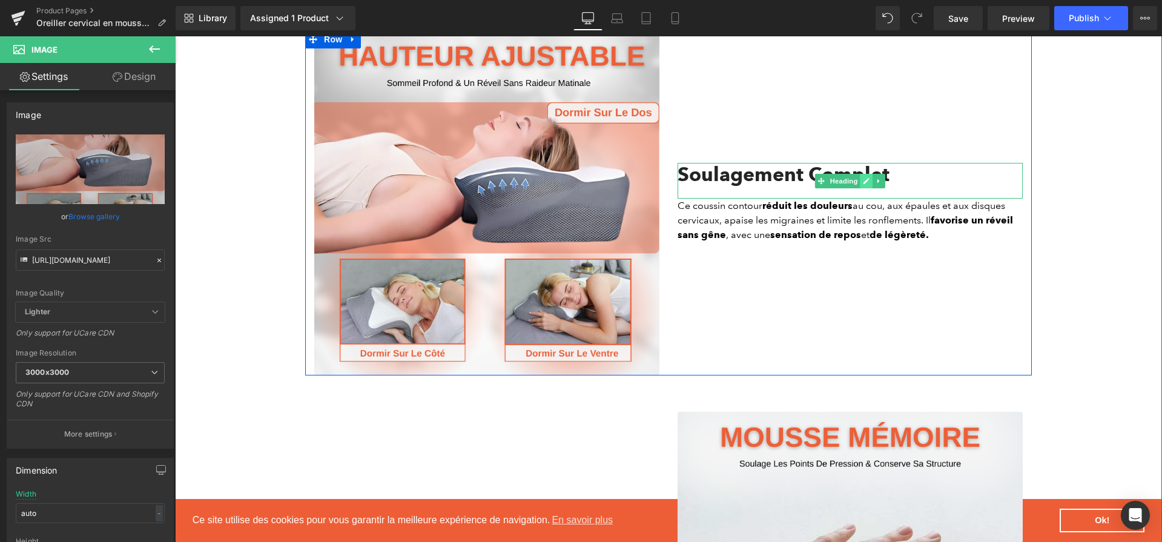
click at [867, 183] on icon at bounding box center [866, 181] width 6 height 6
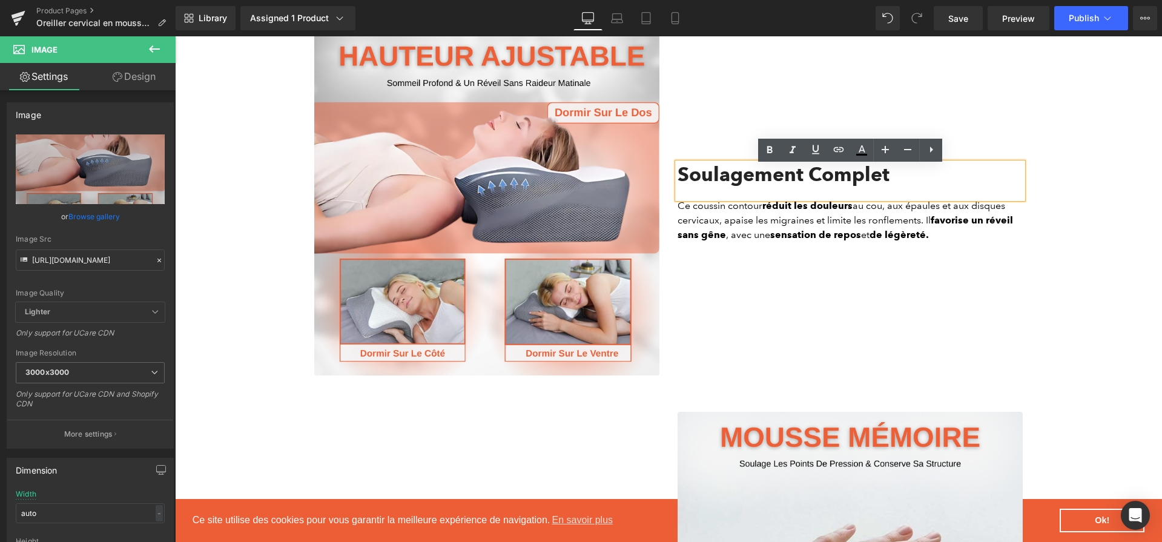
click at [863, 185] on h2 "Soulagement Complet" at bounding box center [849, 174] width 345 height 23
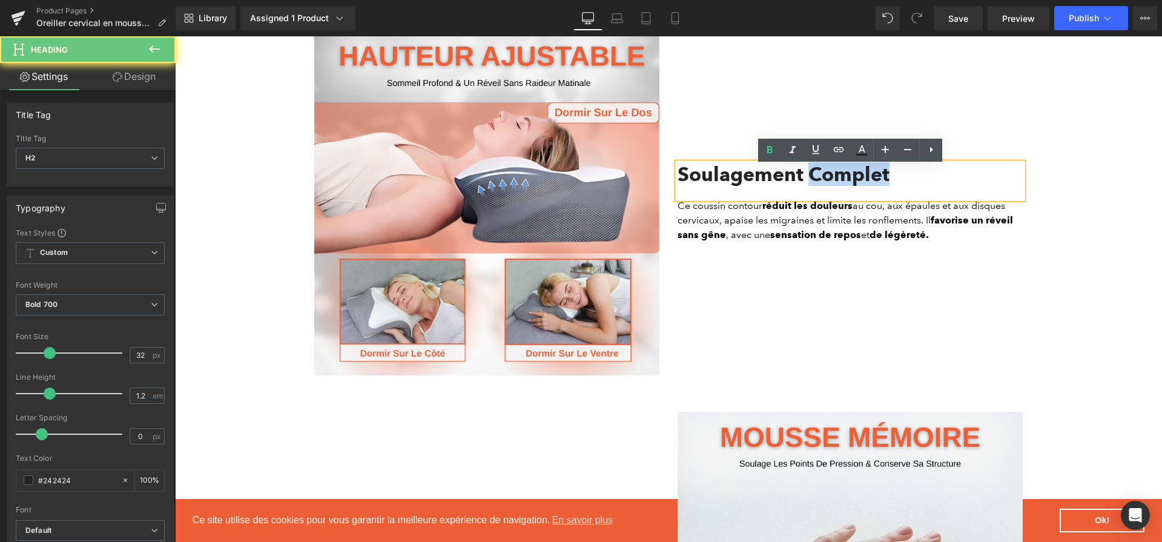
click at [863, 185] on h2 "Soulagement Complet" at bounding box center [849, 174] width 345 height 23
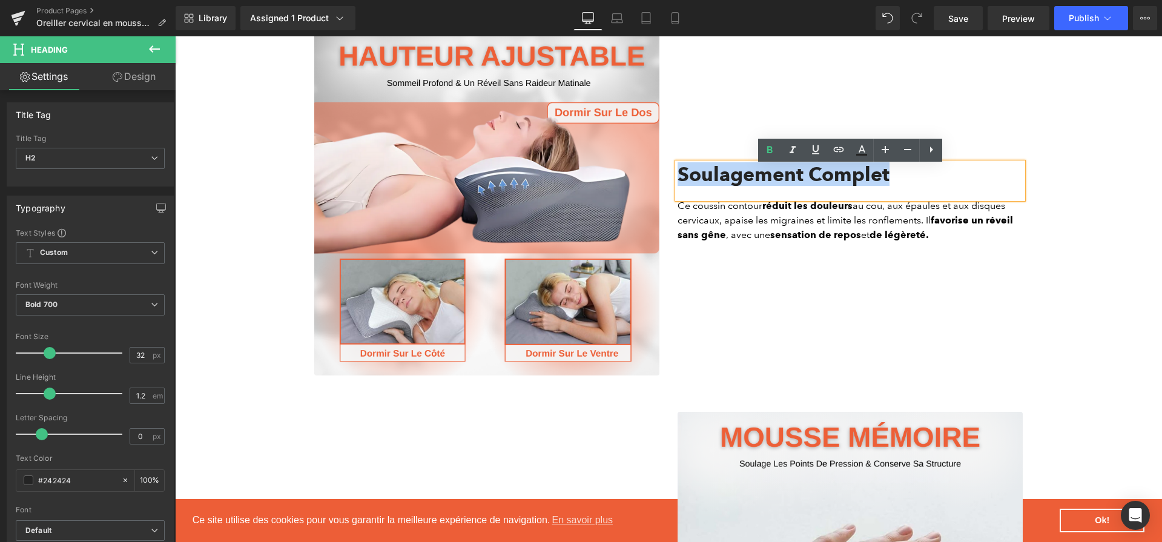
paste div
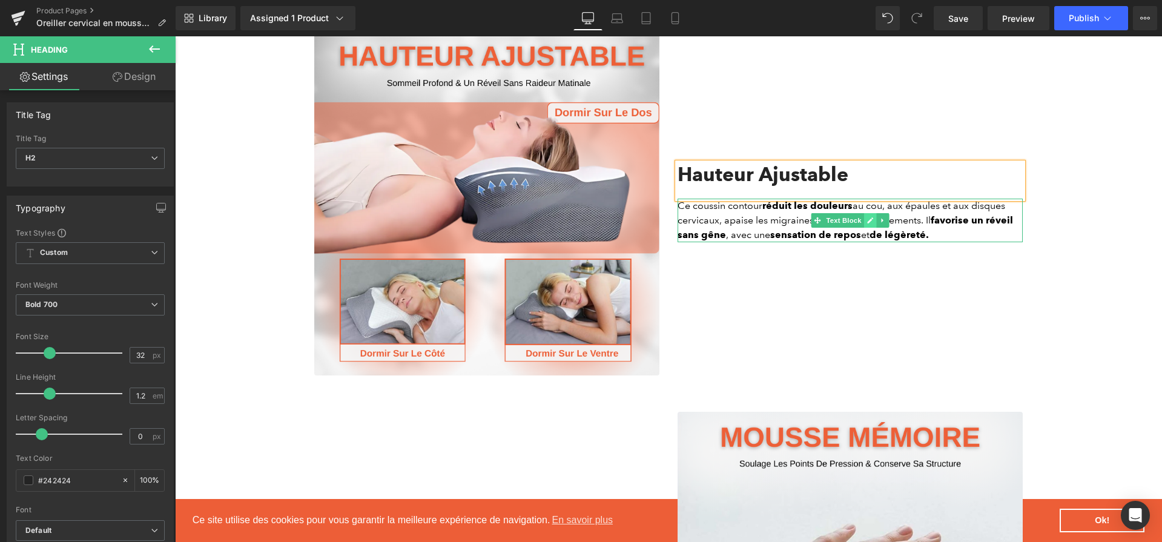
click at [865, 228] on link at bounding box center [870, 220] width 13 height 15
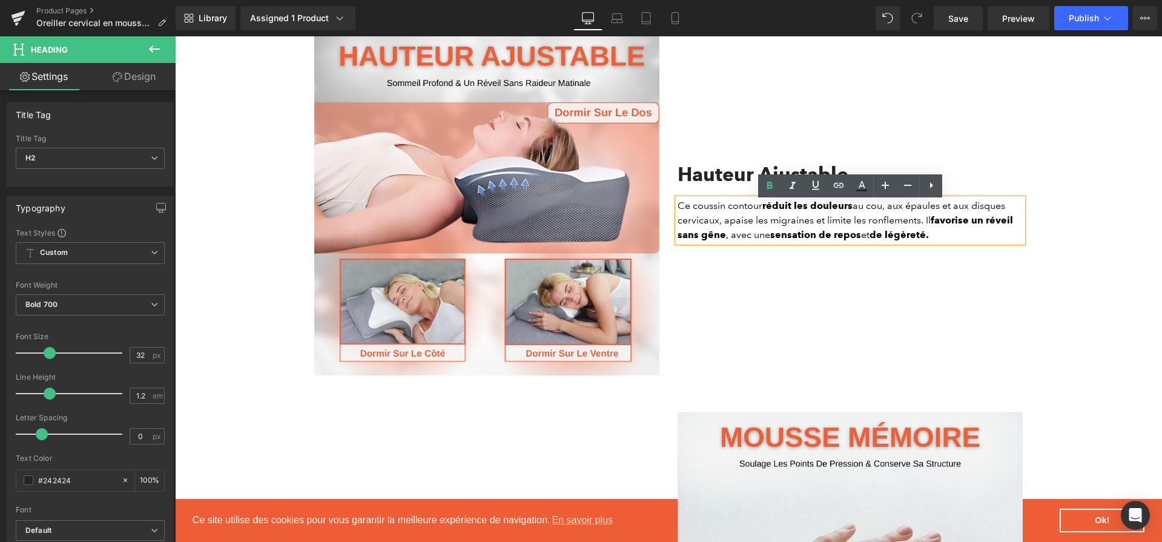
click at [865, 228] on p "Ce coussin contour réduit les douleurs au cou, aux épaules et aux disques cervi…" at bounding box center [849, 221] width 345 height 44
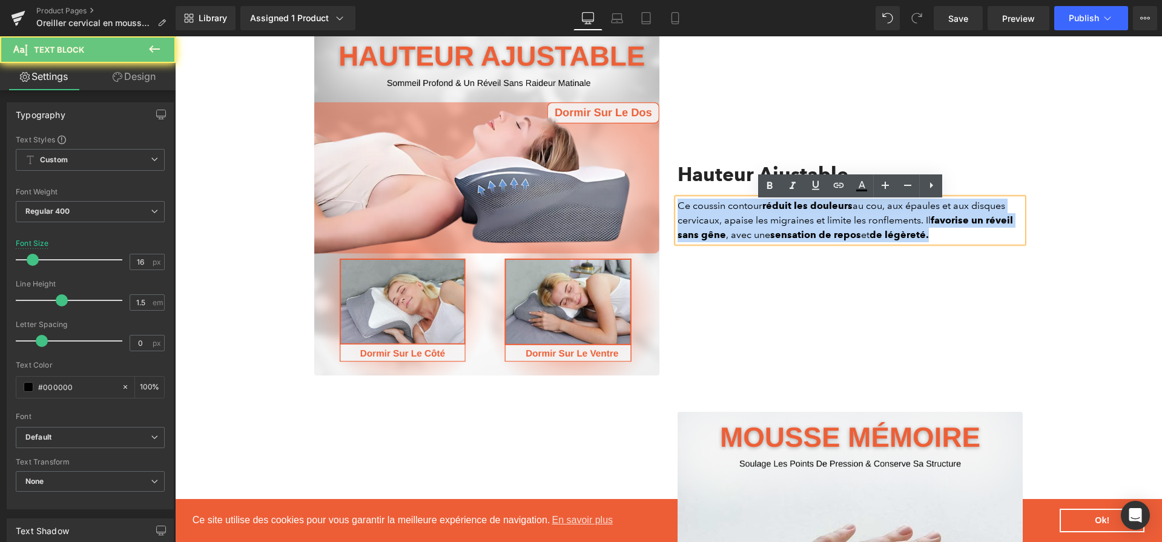
click at [865, 228] on p "Ce coussin contour réduit les douleurs au cou, aux épaules et aux disques cervi…" at bounding box center [849, 221] width 345 height 44
paste div
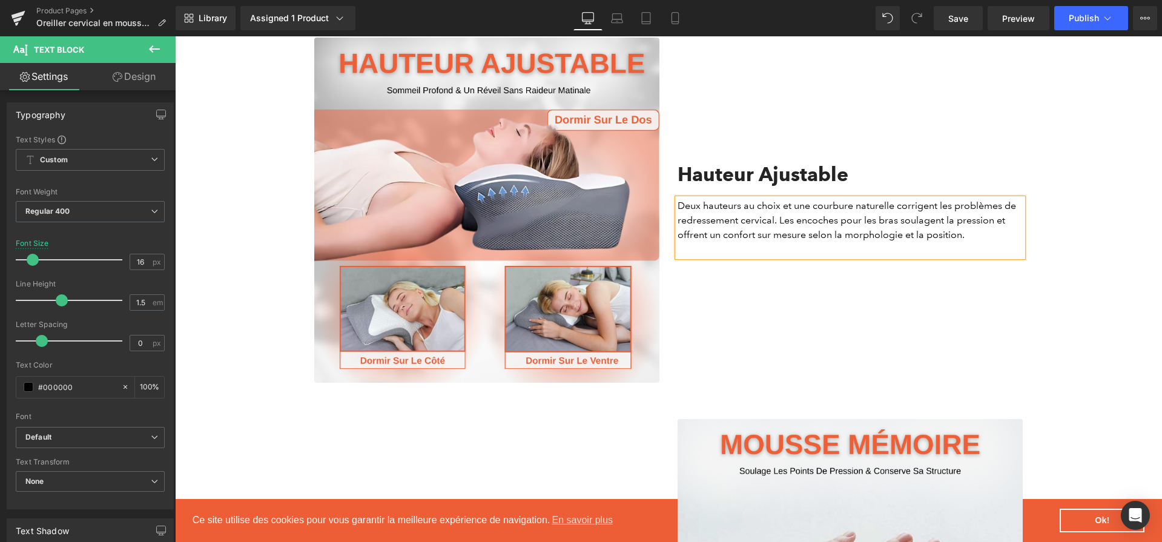
scroll to position [1597, 0]
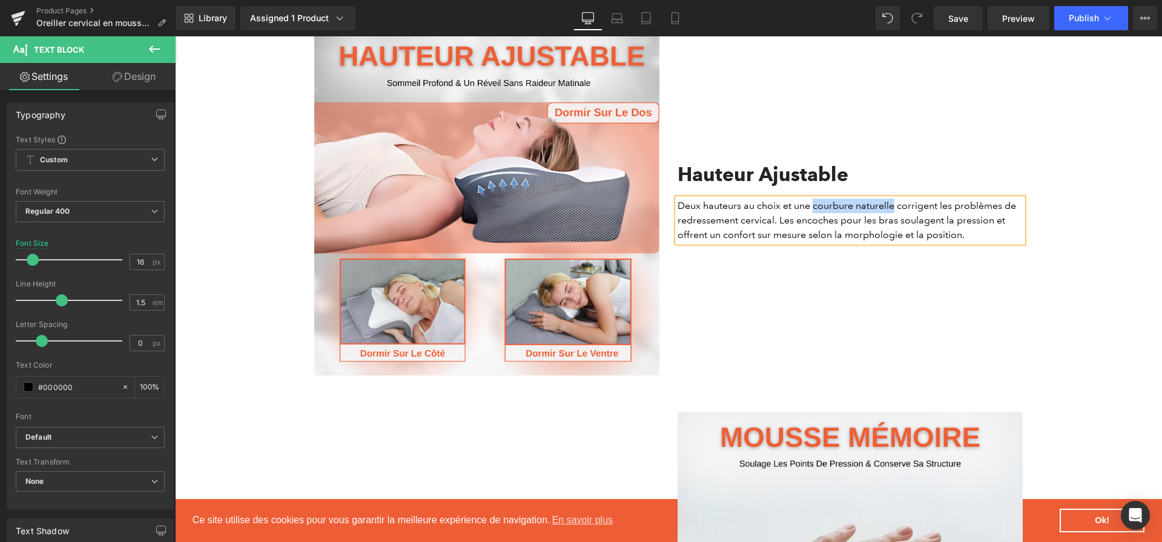
drag, startPoint x: 812, startPoint y: 209, endPoint x: 896, endPoint y: 209, distance: 83.5
click at [896, 209] on p "Deux hauteurs au choix et une courbure naturelle corrigent les problèmes de red…" at bounding box center [849, 221] width 345 height 44
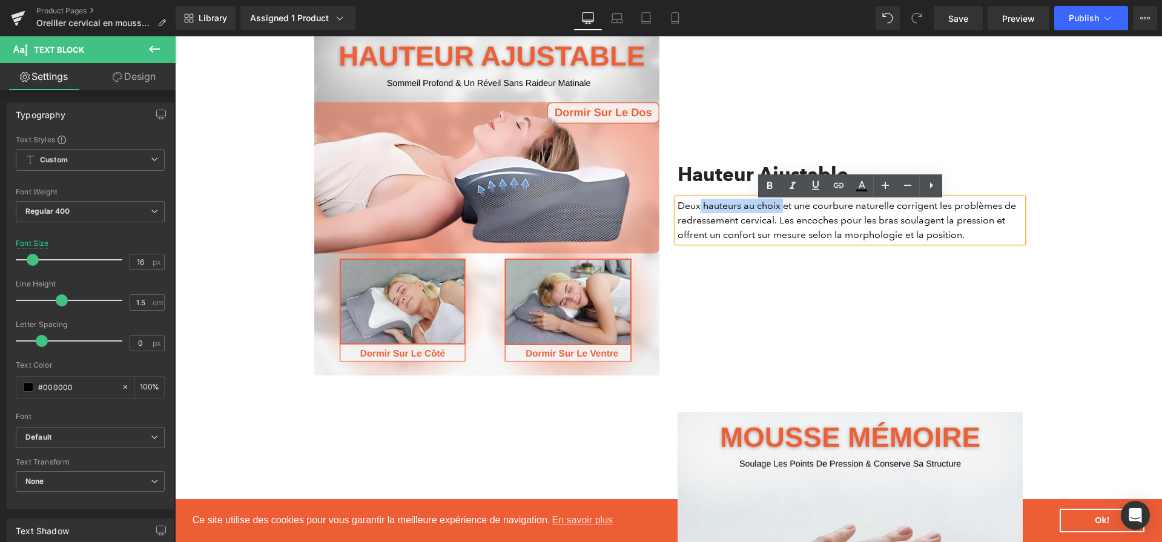
drag, startPoint x: 700, startPoint y: 209, endPoint x: 782, endPoint y: 209, distance: 81.7
click at [782, 209] on p "Deux hauteurs au choix et une courbure naturelle corrigent les problèmes de red…" at bounding box center [849, 221] width 345 height 44
click at [762, 206] on p "Deux hauteurs au choix et une courbure naturelle corrigent les problèmes de red…" at bounding box center [849, 221] width 345 height 44
drag, startPoint x: 780, startPoint y: 212, endPoint x: 678, endPoint y: 206, distance: 102.4
click at [678, 206] on p "Deux hauteurs au choix et une courbure naturelle corrigent les problèmes de red…" at bounding box center [849, 221] width 345 height 44
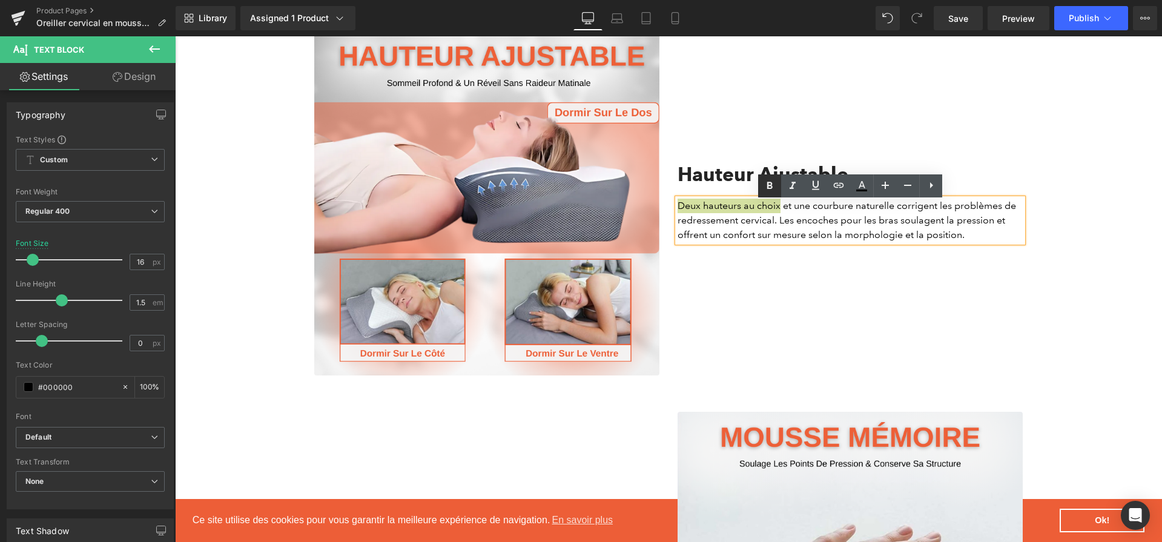
click at [774, 188] on icon at bounding box center [769, 186] width 15 height 15
drag, startPoint x: 822, startPoint y: 211, endPoint x: 900, endPoint y: 212, distance: 78.1
click at [900, 212] on p "Deux hauteurs au choix et une courbure naturelle corrigent les problèmes de red…" at bounding box center [849, 221] width 345 height 44
click at [775, 177] on link at bounding box center [769, 185] width 23 height 23
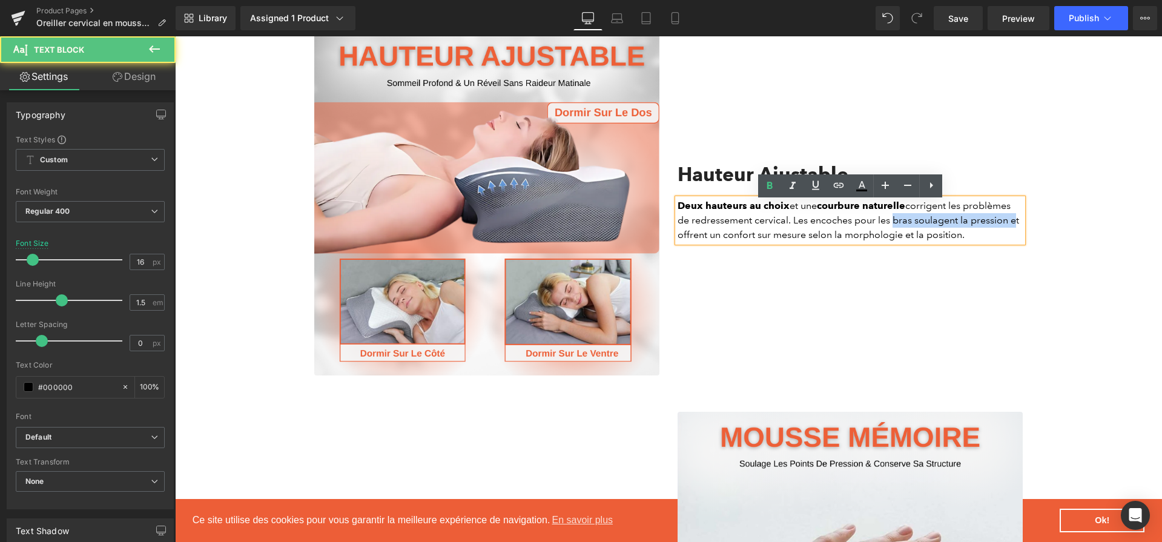
drag, startPoint x: 1013, startPoint y: 225, endPoint x: 889, endPoint y: 225, distance: 123.5
click at [889, 225] on p "Deux hauteurs au choix et une courbure naturelle corrigent les problèmes de red…" at bounding box center [849, 221] width 345 height 44
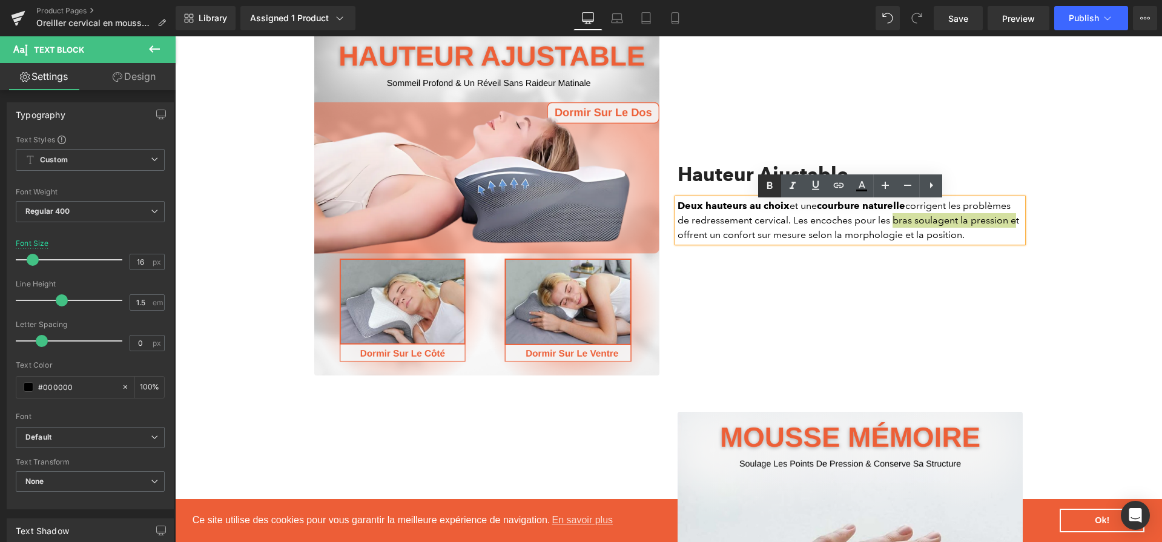
click at [762, 187] on icon at bounding box center [769, 186] width 15 height 15
drag, startPoint x: 973, startPoint y: 238, endPoint x: 855, endPoint y: 240, distance: 117.4
click at [855, 240] on p "Deux hauteurs au choix et une courbure naturelle corrigent les problèmes de red…" at bounding box center [849, 221] width 345 height 44
click at [777, 188] on link at bounding box center [769, 185] width 23 height 23
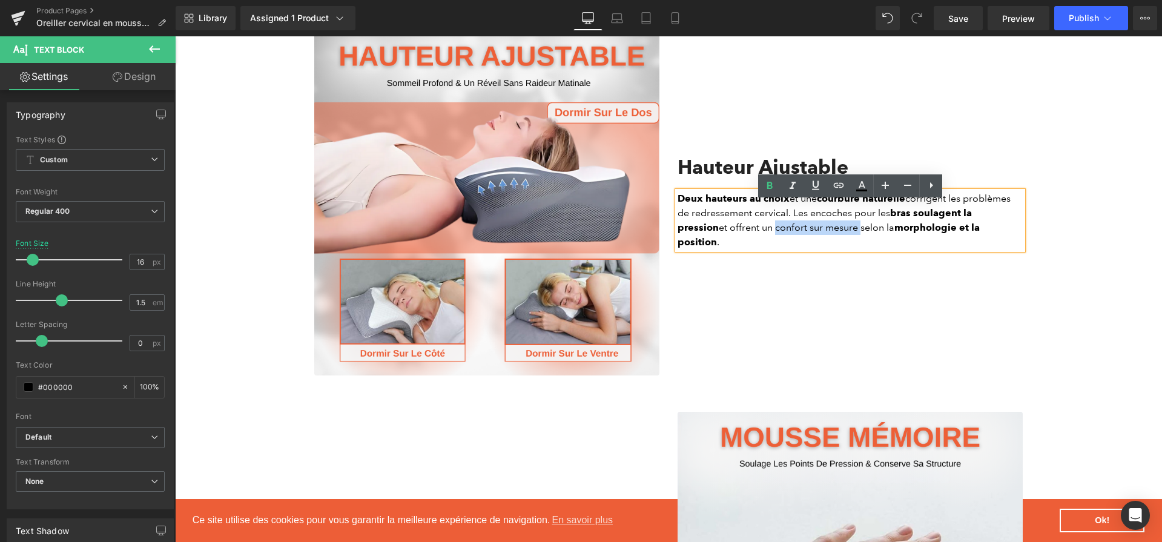
drag, startPoint x: 732, startPoint y: 235, endPoint x: 818, endPoint y: 240, distance: 85.5
click at [818, 240] on p "Deux hauteurs au choix et une courbure naturelle corrigent les problèmes de red…" at bounding box center [849, 220] width 345 height 58
click at [770, 180] on icon at bounding box center [769, 186] width 15 height 15
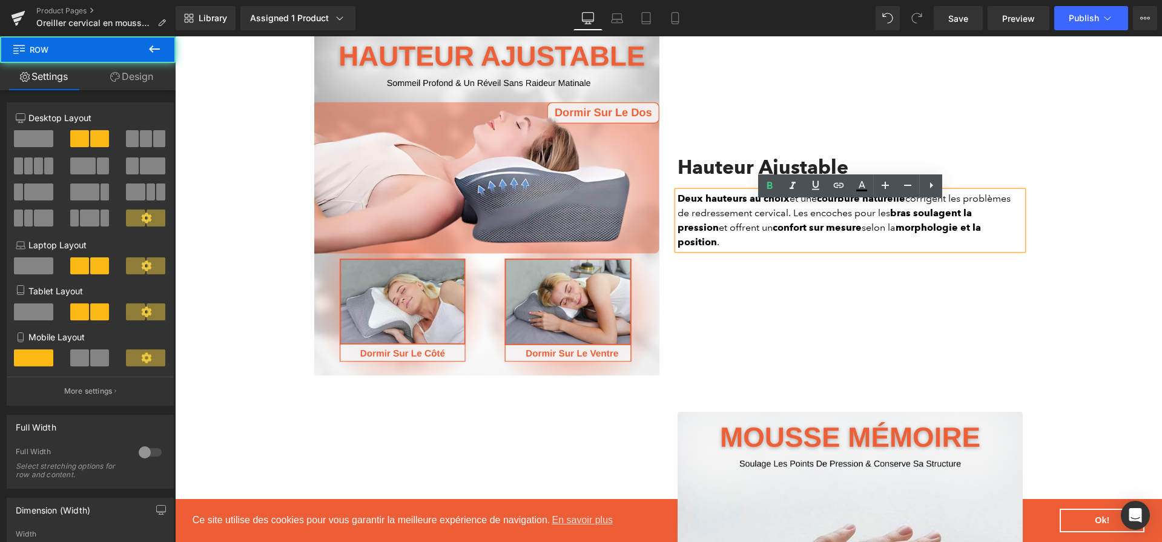
click at [801, 289] on div "Hauteur Ajustable Heading Deux hauteurs au choix et une courbure naturelle corr…" at bounding box center [849, 202] width 363 height 345
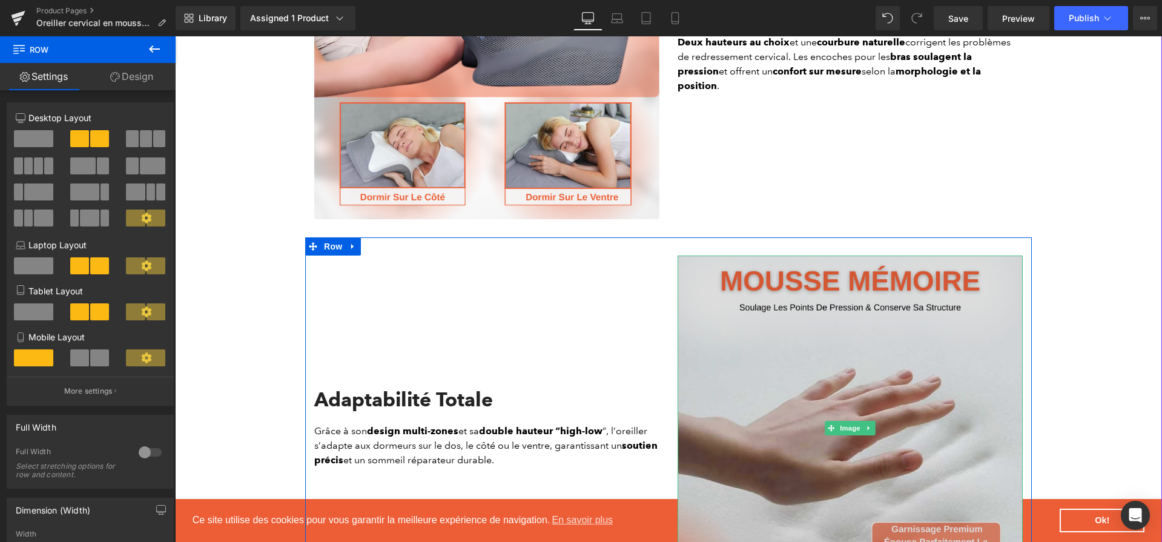
scroll to position [1743, 0]
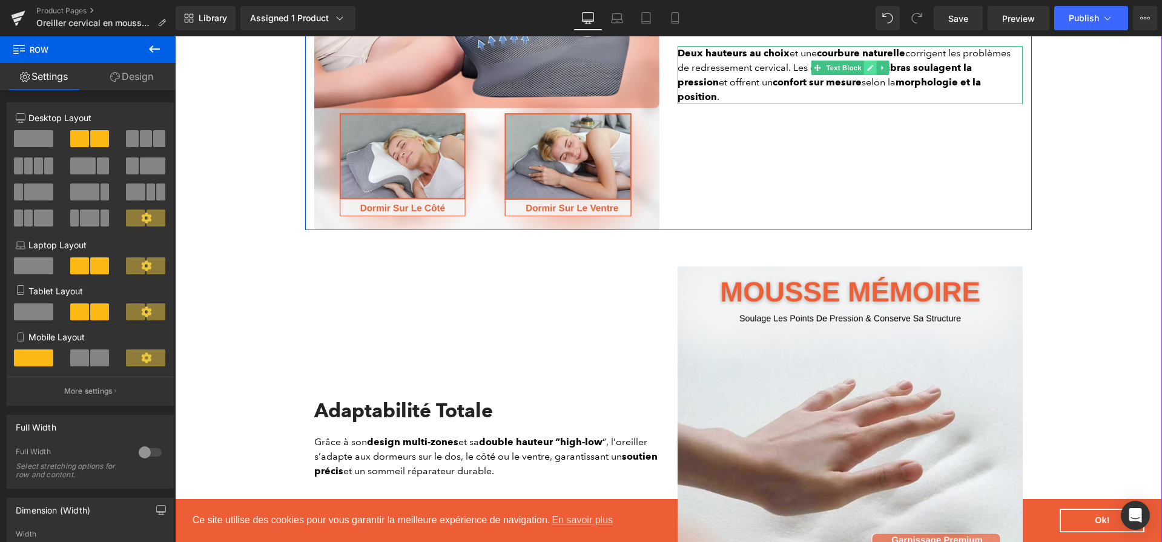
click at [873, 75] on link at bounding box center [870, 68] width 13 height 15
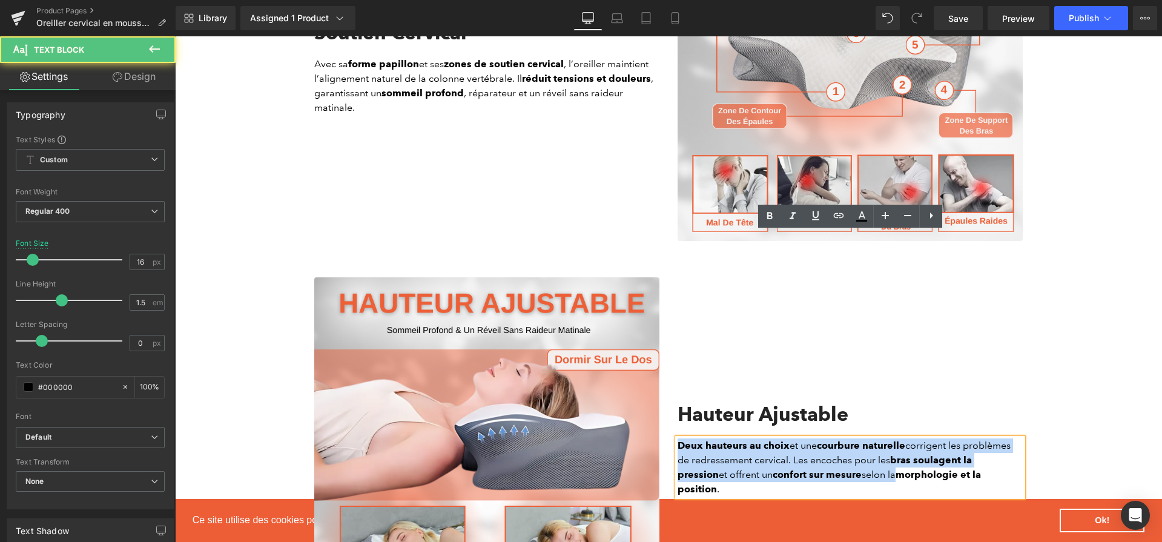
drag, startPoint x: 857, startPoint y: 91, endPoint x: 850, endPoint y: 91, distance: 7.3
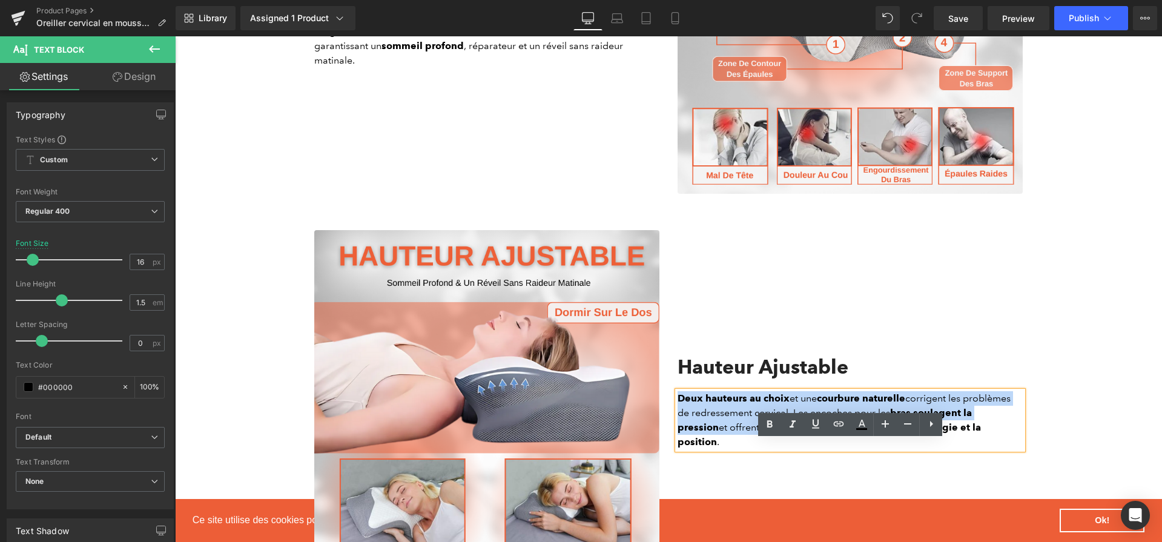
scroll to position [1421, 0]
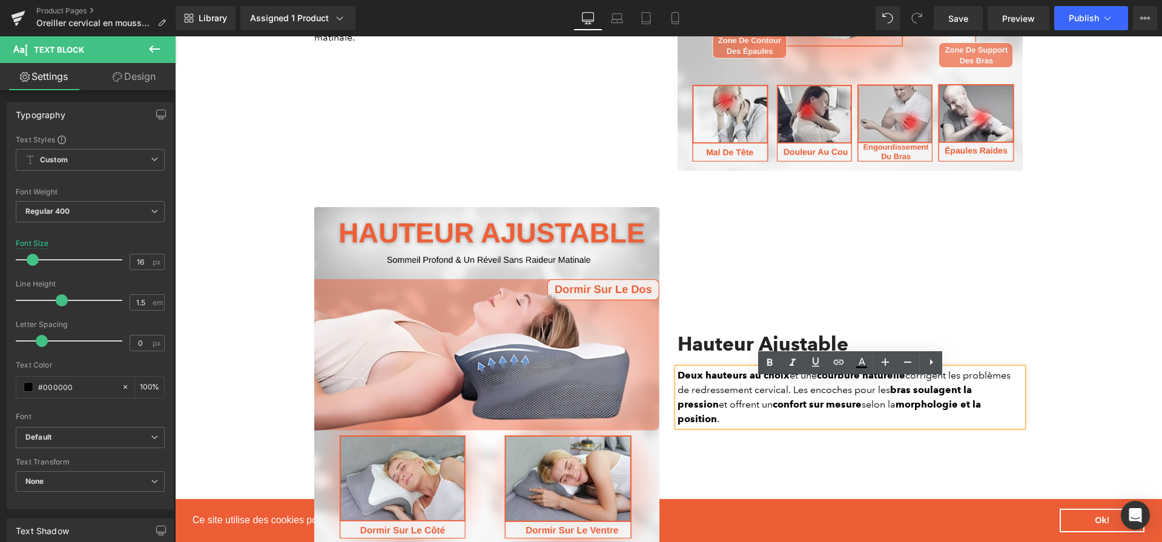
click at [863, 419] on strong "morphologie et la position" at bounding box center [828, 411] width 303 height 26
drag, startPoint x: 858, startPoint y: 417, endPoint x: 849, endPoint y: 415, distance: 8.7
click at [849, 415] on p "Deux hauteurs au choix et une courbure naturelle corrigent les problèmes de red…" at bounding box center [849, 397] width 345 height 58
click at [775, 360] on icon at bounding box center [769, 362] width 15 height 15
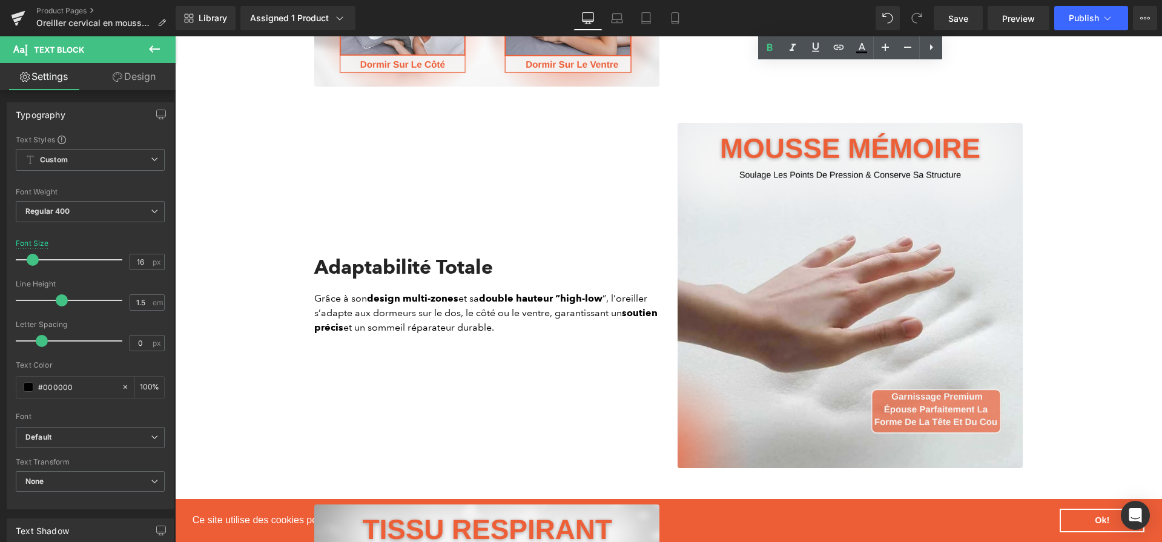
scroll to position [1887, 0]
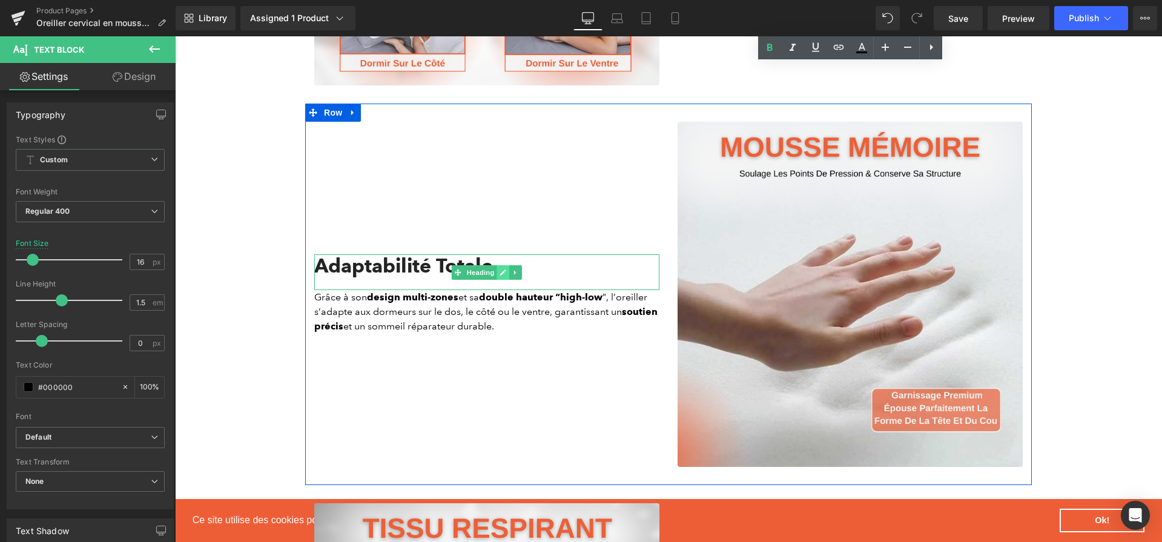
click at [507, 274] on link at bounding box center [503, 272] width 13 height 15
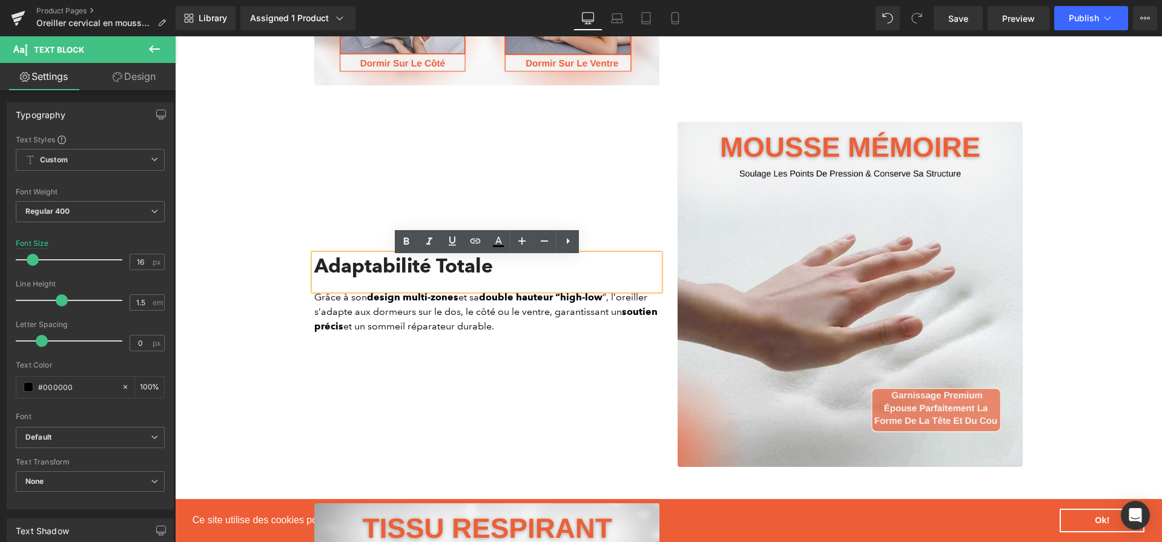
click at [507, 274] on h2 "Adaptabilité Totale" at bounding box center [486, 265] width 345 height 23
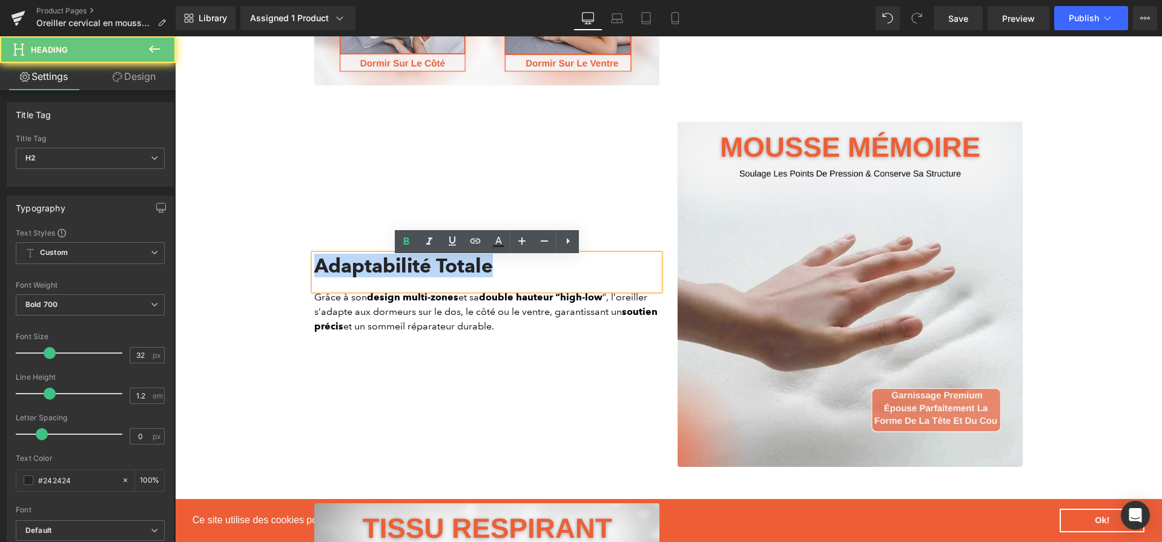
click at [507, 274] on h2 "Adaptabilité Totale" at bounding box center [486, 265] width 345 height 23
paste div
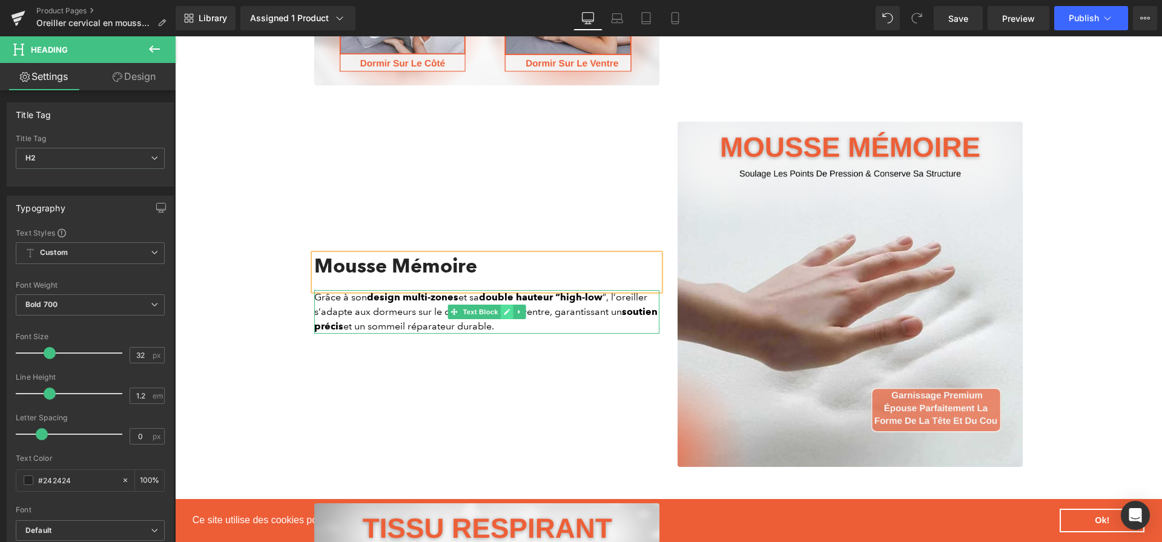
click at [505, 314] on icon at bounding box center [507, 311] width 7 height 7
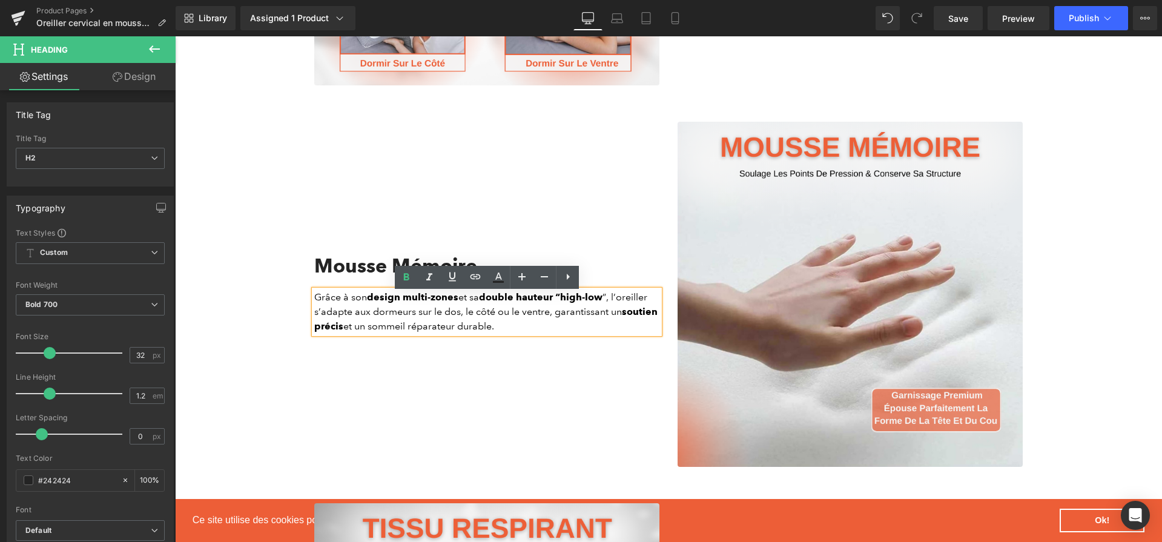
click at [505, 314] on p "Grâce à son design multi-zones et sa double hauteur “high-low ”, l’oreiller s’a…" at bounding box center [486, 312] width 345 height 44
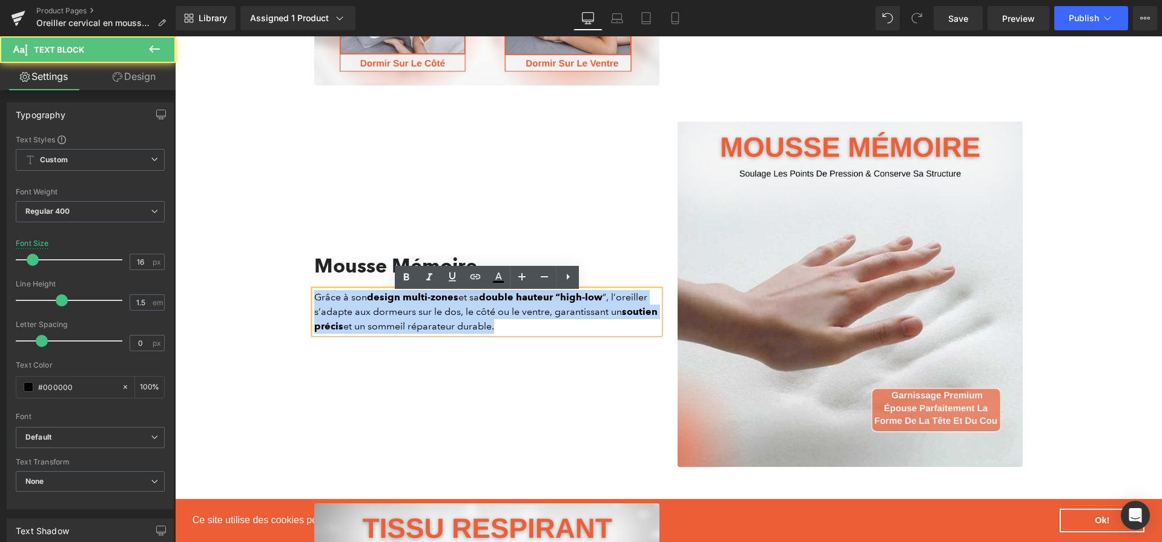
click at [505, 314] on p "Grâce à son design multi-zones et sa double hauteur “high-low ”, l’oreiller s’a…" at bounding box center [486, 312] width 345 height 44
paste div
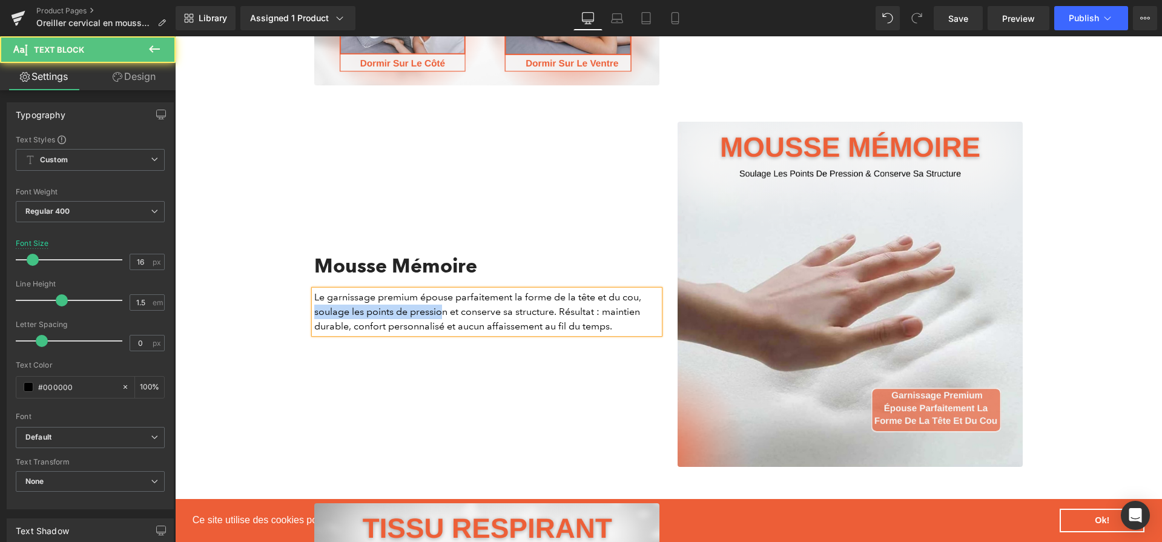
drag, startPoint x: 316, startPoint y: 317, endPoint x: 444, endPoint y: 318, distance: 127.7
click at [444, 318] on p "Le garnissage premium épouse parfaitement la forme de la tête et du cou, soulag…" at bounding box center [486, 312] width 345 height 44
drag, startPoint x: 447, startPoint y: 318, endPoint x: 305, endPoint y: 313, distance: 142.4
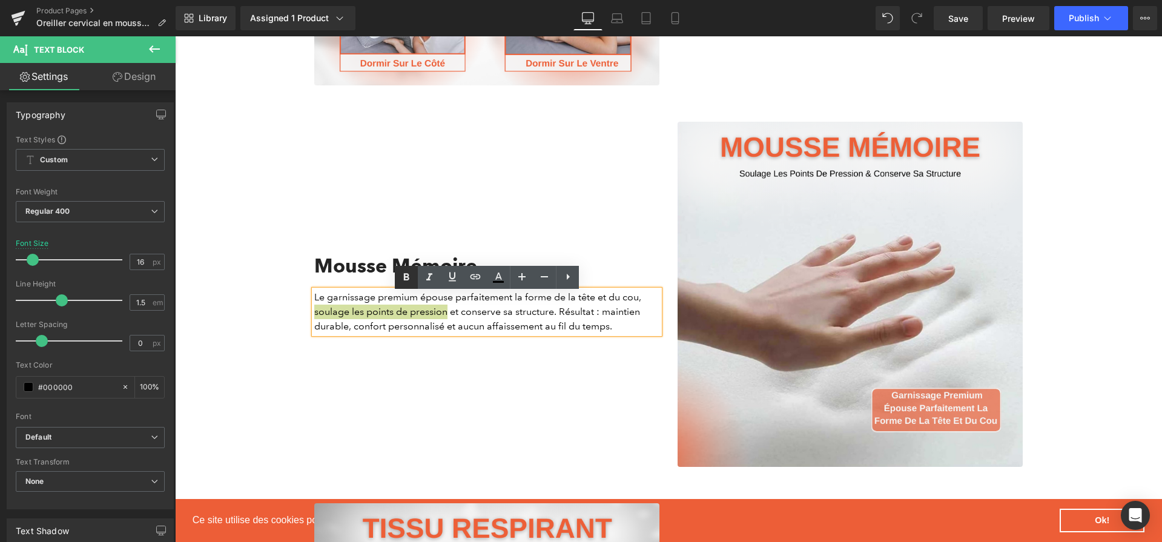
click at [413, 277] on icon at bounding box center [406, 277] width 15 height 15
drag, startPoint x: 469, startPoint y: 313, endPoint x: 562, endPoint y: 317, distance: 93.3
click at [562, 317] on p "Le garnissage premium épouse parfaitement la forme de la tête et du cou, soulag…" at bounding box center [486, 312] width 345 height 44
click at [406, 285] on link at bounding box center [406, 277] width 23 height 23
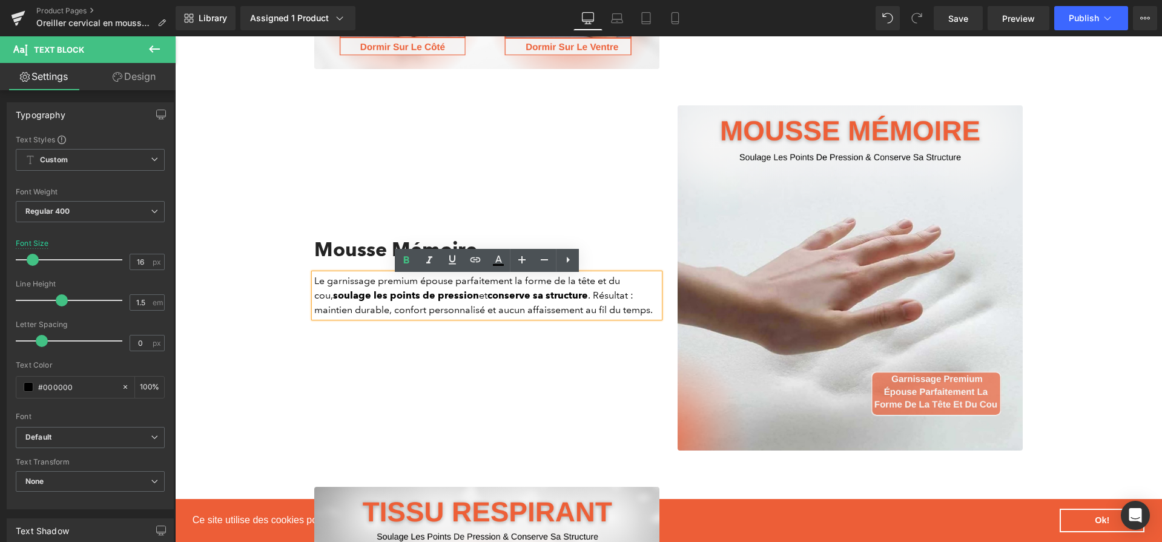
scroll to position [1905, 0]
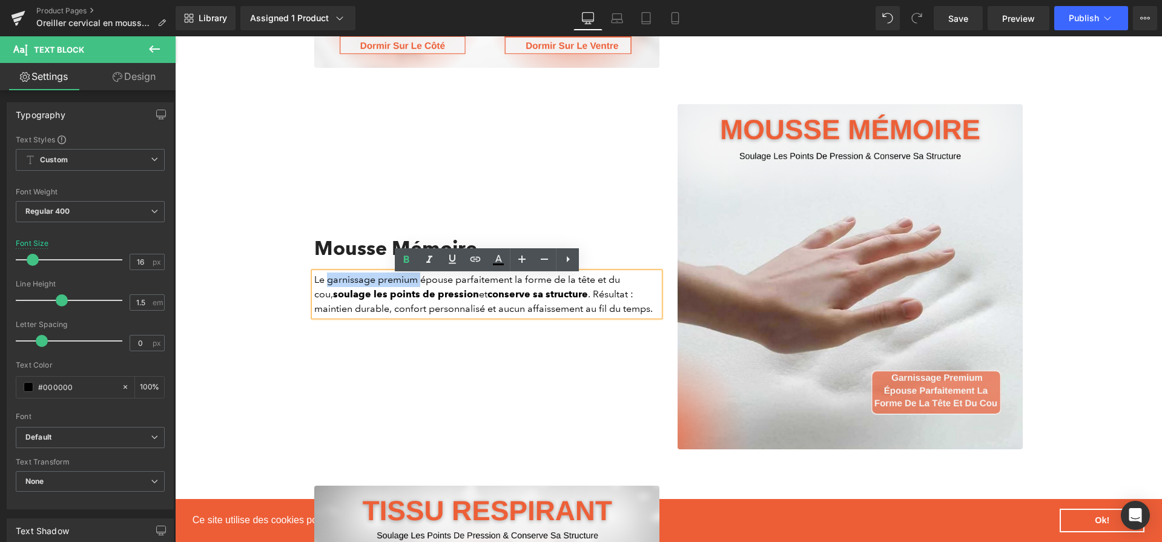
drag, startPoint x: 420, startPoint y: 285, endPoint x: 326, endPoint y: 283, distance: 93.8
click at [326, 283] on p "Le garnissage premium épouse parfaitement la forme de la tête et du cou, soulag…" at bounding box center [486, 294] width 345 height 44
click at [415, 257] on link at bounding box center [406, 259] width 23 height 23
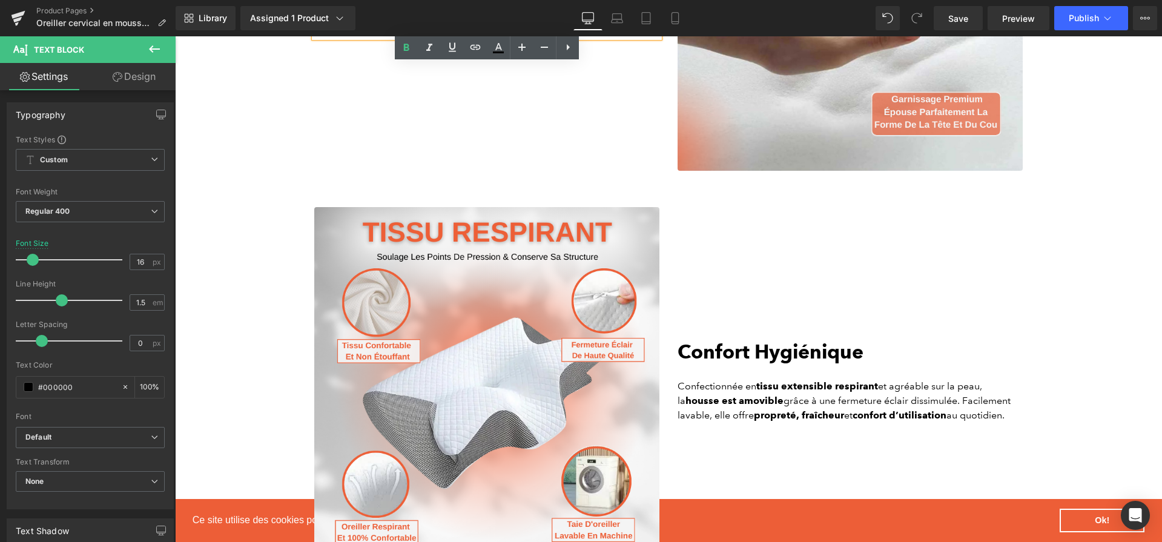
scroll to position [2185, 0]
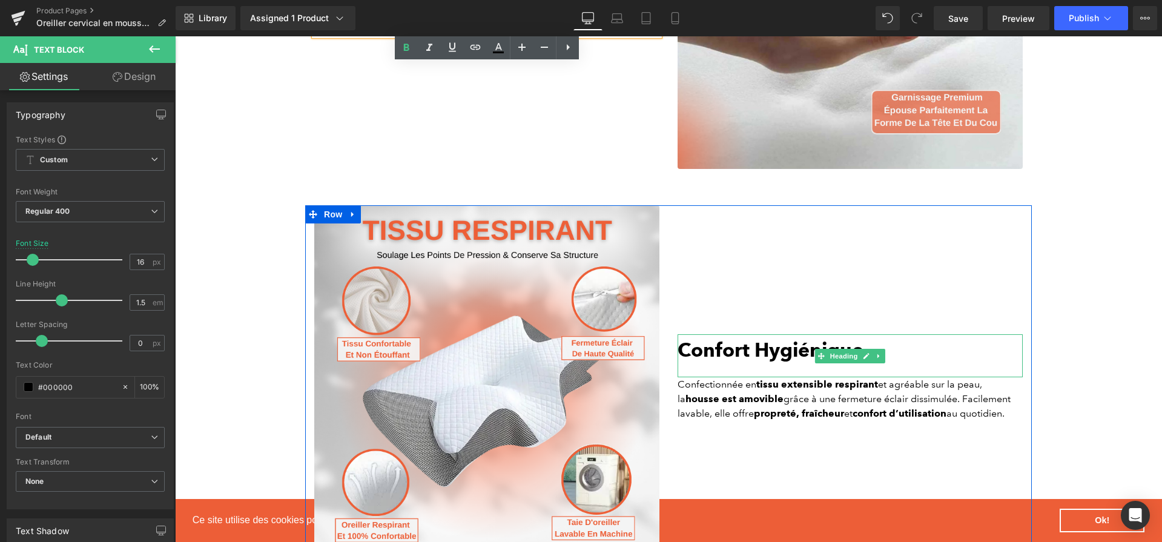
click at [772, 359] on b "Confort Hygiénique" at bounding box center [770, 350] width 186 height 24
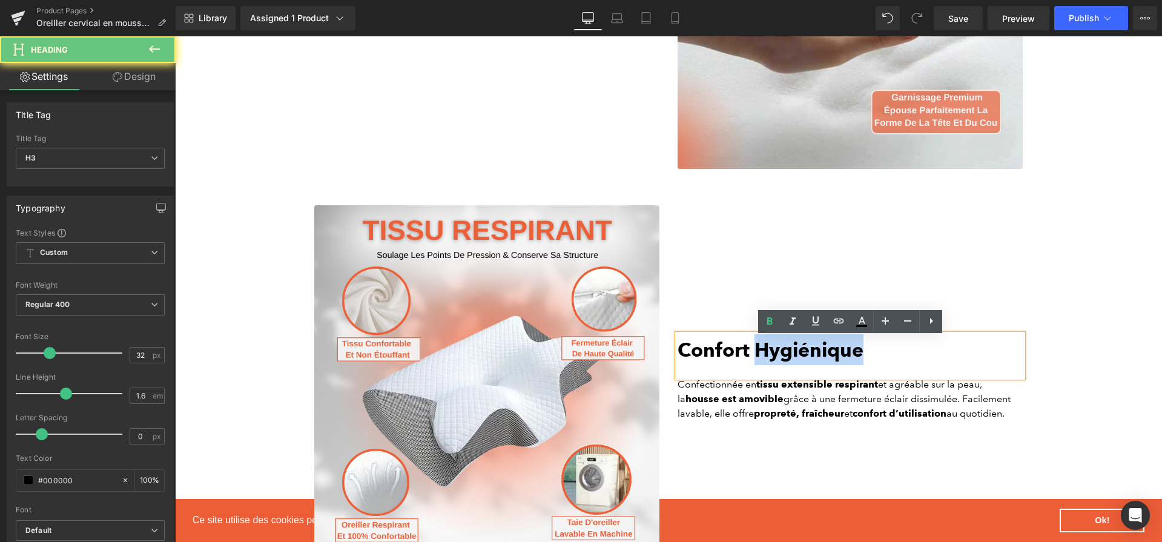
click at [772, 359] on b "Confort Hygiénique" at bounding box center [770, 350] width 186 height 24
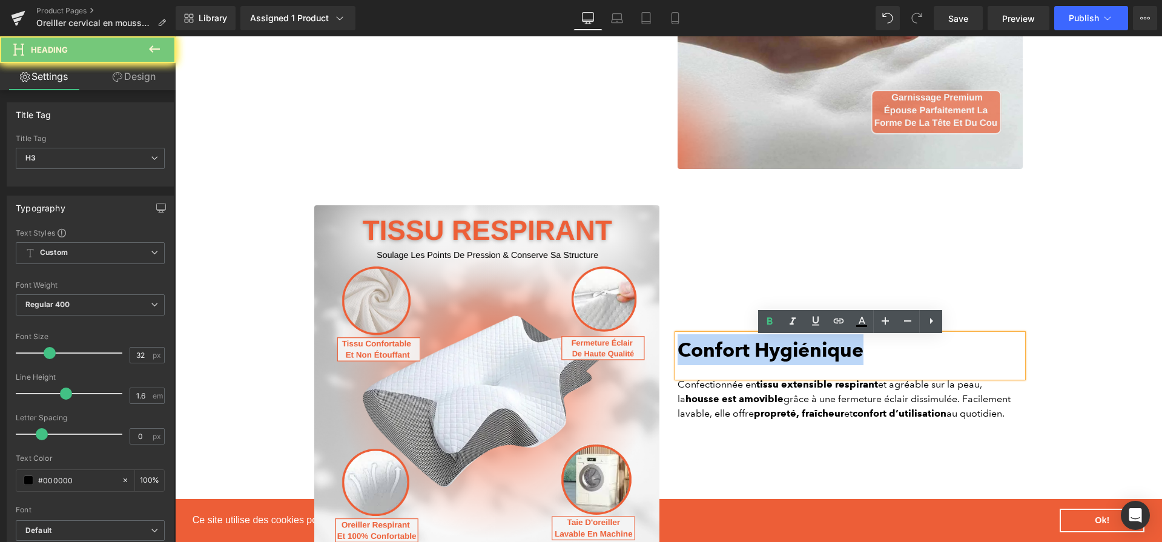
paste div
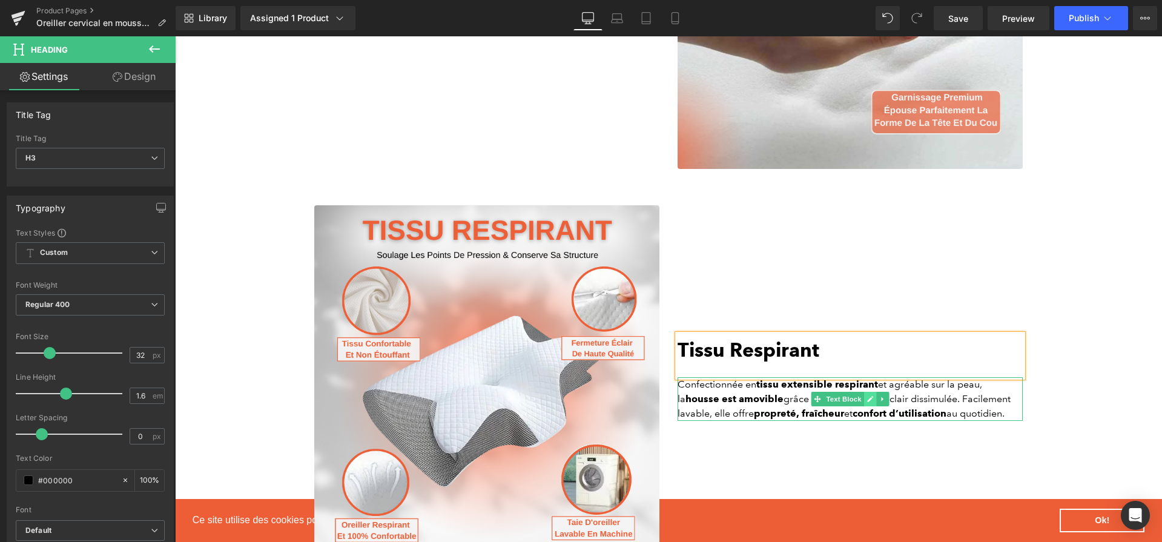
click at [868, 403] on icon at bounding box center [870, 398] width 7 height 7
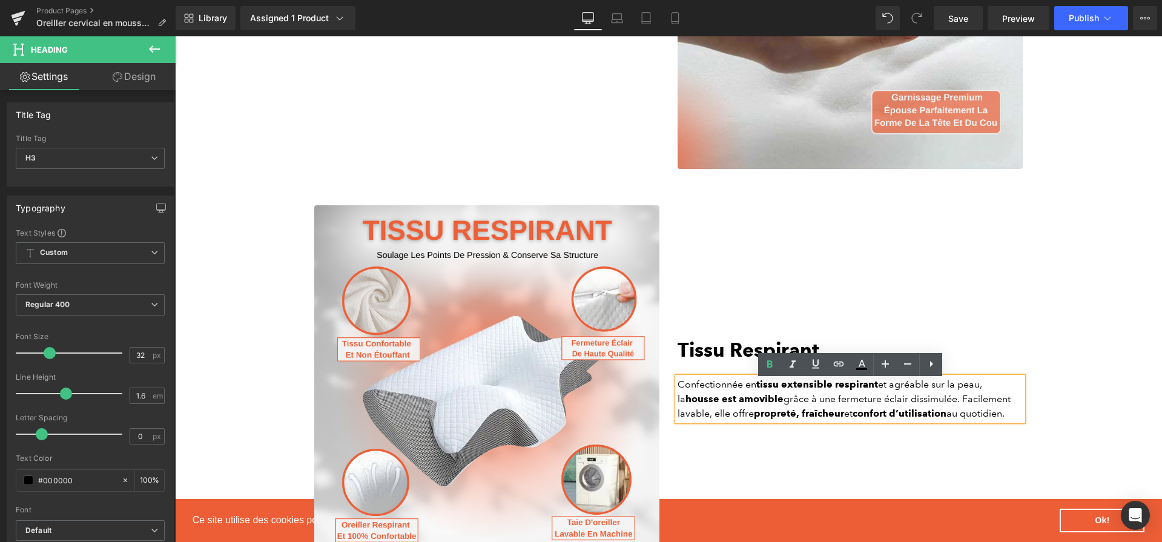
click at [868, 406] on p "Confectionnée en tissu extensible respirant et agréable sur la peau, la housse …" at bounding box center [849, 399] width 345 height 44
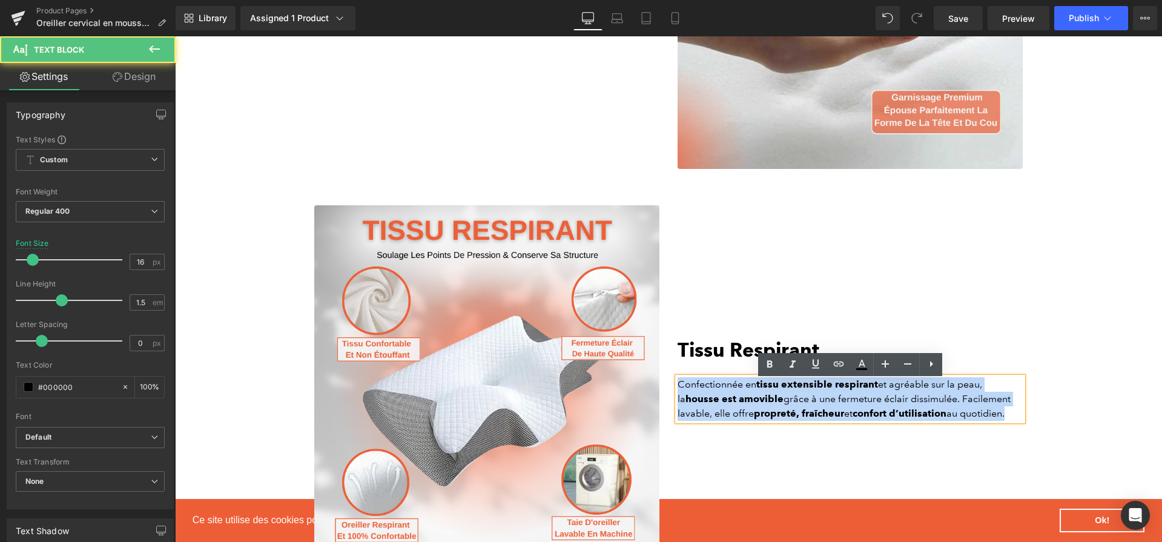
click at [868, 406] on p "Confectionnée en tissu extensible respirant et agréable sur la peau, la housse …" at bounding box center [849, 399] width 345 height 44
paste div
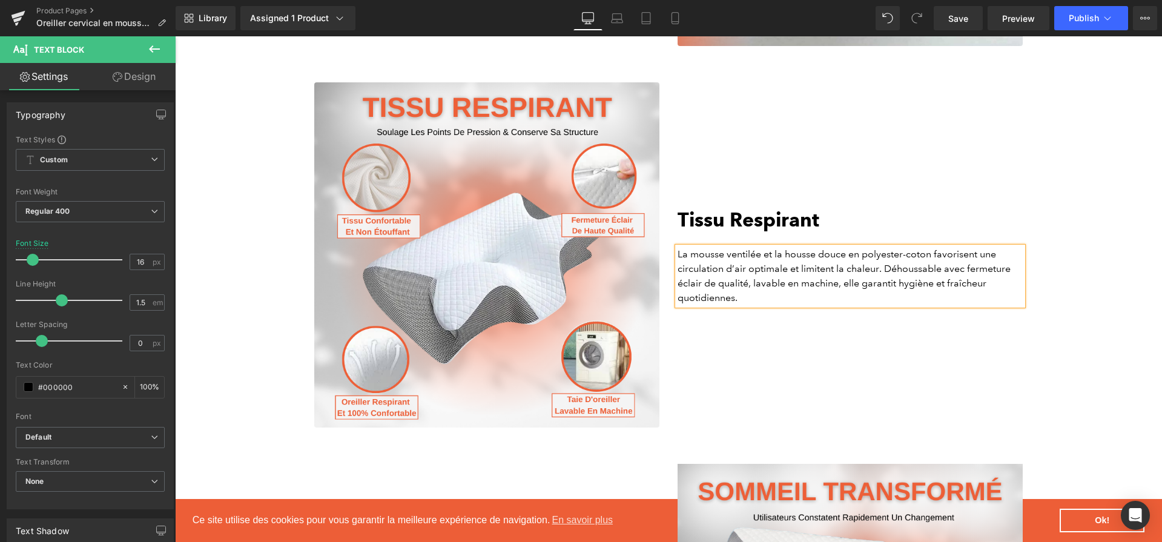
scroll to position [2327, 0]
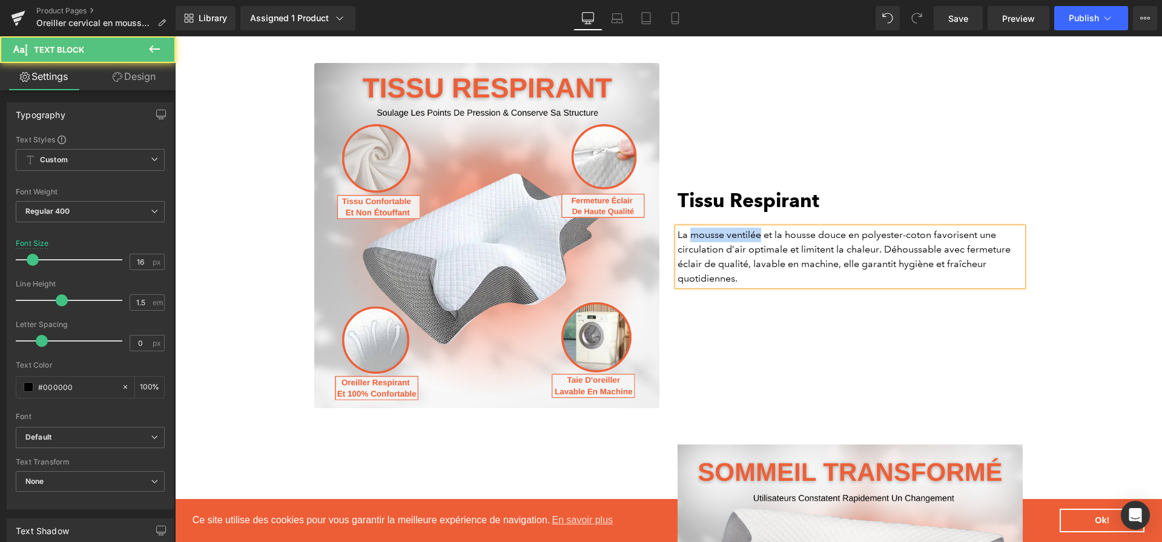
drag, startPoint x: 760, startPoint y: 240, endPoint x: 691, endPoint y: 237, distance: 69.7
click at [691, 237] on p "La mousse ventilée et la housse douce en polyester-coton favorisent une circula…" at bounding box center [849, 257] width 345 height 58
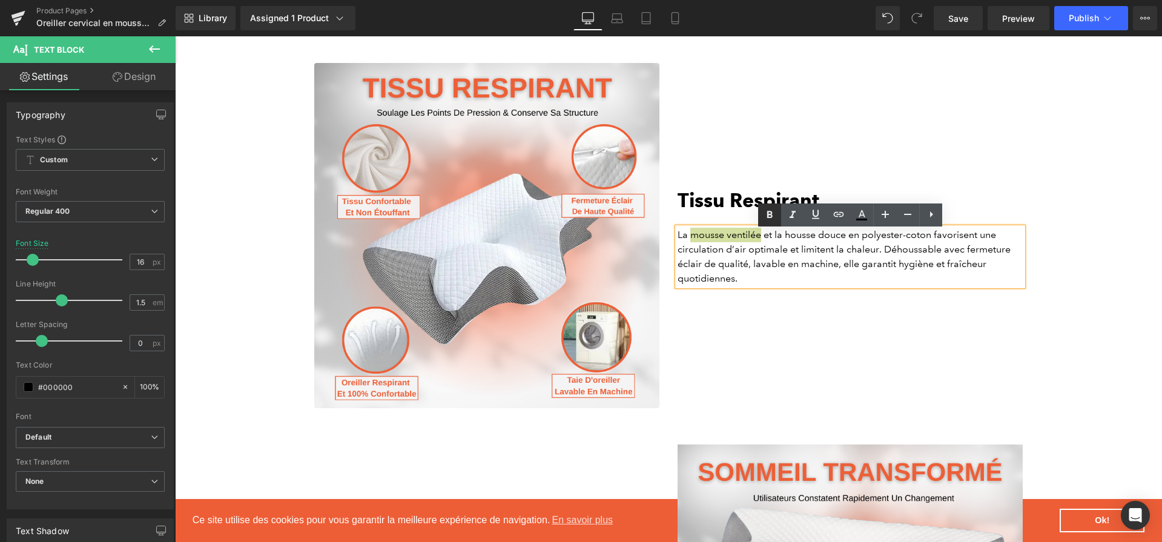
click at [773, 223] on link at bounding box center [769, 214] width 23 height 23
drag, startPoint x: 791, startPoint y: 242, endPoint x: 849, endPoint y: 240, distance: 58.2
click at [849, 240] on p "La mousse ventilée et la housse douce en polyester-coton favorisent une circula…" at bounding box center [849, 257] width 345 height 58
drag, startPoint x: 777, startPoint y: 213, endPoint x: 663, endPoint y: 191, distance: 116.0
click at [777, 213] on link at bounding box center [769, 214] width 23 height 23
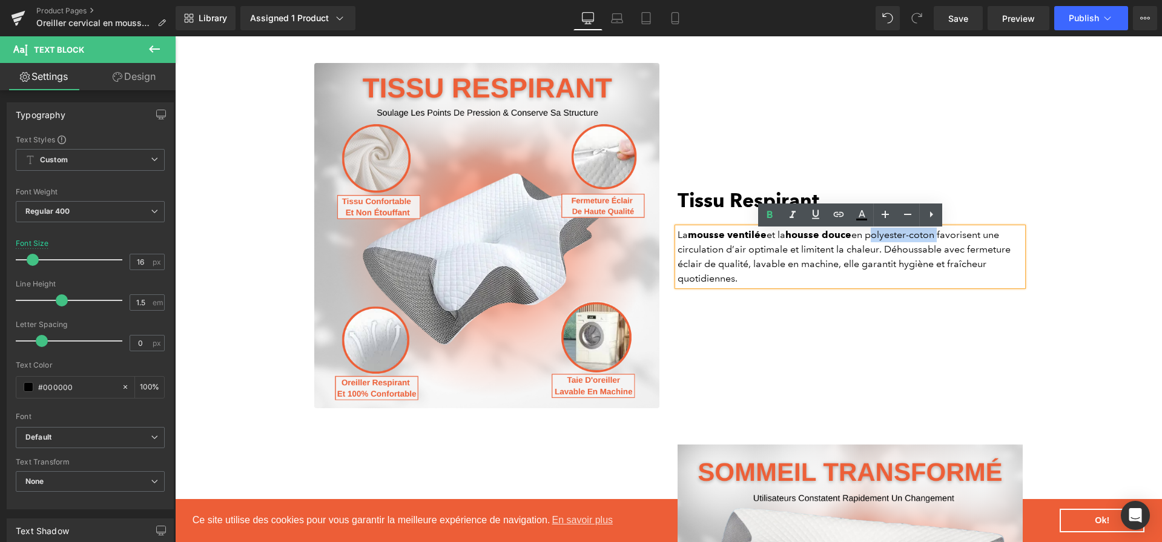
drag, startPoint x: 872, startPoint y: 240, endPoint x: 937, endPoint y: 240, distance: 64.8
click at [937, 240] on p "La mousse ventilée et la housse douce en polyester-coton favorisent une circula…" at bounding box center [849, 257] width 345 height 58
click at [768, 217] on icon at bounding box center [769, 214] width 5 height 7
drag, startPoint x: 786, startPoint y: 252, endPoint x: 678, endPoint y: 248, distance: 107.8
click at [678, 248] on p "La mousse ventilée et la housse douce en polyester-coton favorisent une circula…" at bounding box center [849, 257] width 345 height 58
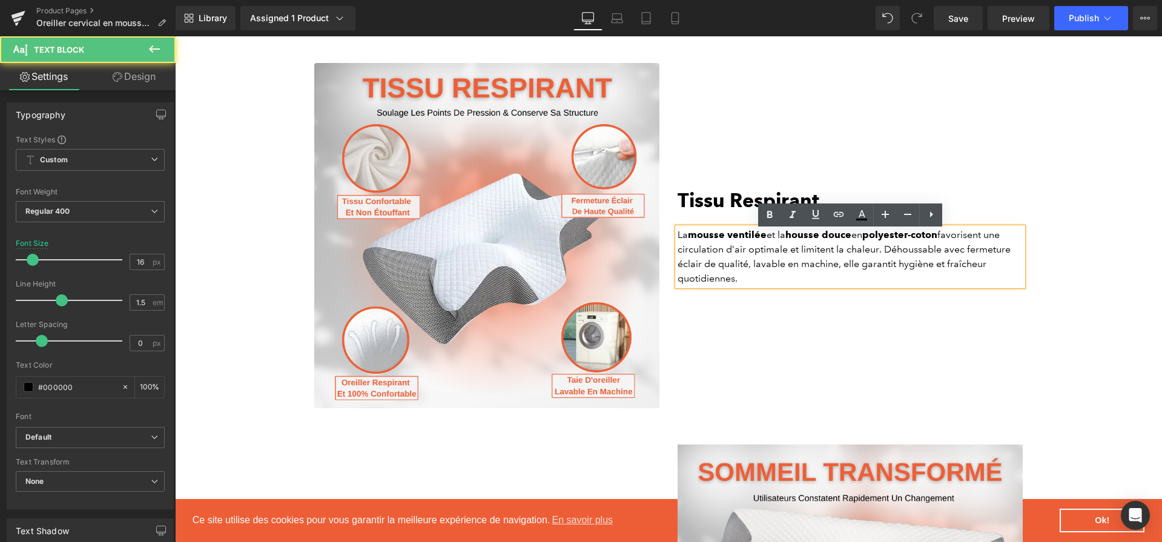
click at [775, 265] on p "La mousse ventilée et la housse douce en polyester-coton favorisent une circula…" at bounding box center [849, 257] width 345 height 58
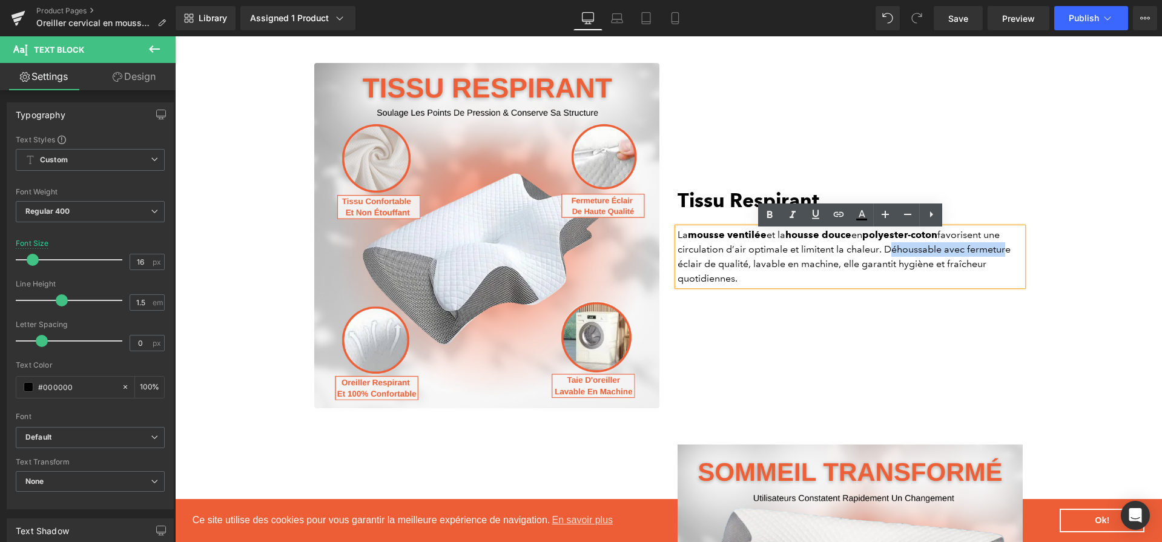
drag, startPoint x: 883, startPoint y: 251, endPoint x: 1001, endPoint y: 260, distance: 117.8
click at [1001, 260] on p "La mousse ventilée et la housse douce en polyester-coton favorisent une circula…" at bounding box center [849, 257] width 345 height 58
click at [962, 253] on p "La mousse ventilée et la housse douce en polyester-coton favorisent une circula…" at bounding box center [849, 257] width 345 height 58
drag, startPoint x: 965, startPoint y: 253, endPoint x: 702, endPoint y: 266, distance: 263.0
click at [702, 266] on p "La mousse ventilée et la housse douce en polyester-coton favorisent une circula…" at bounding box center [849, 257] width 345 height 58
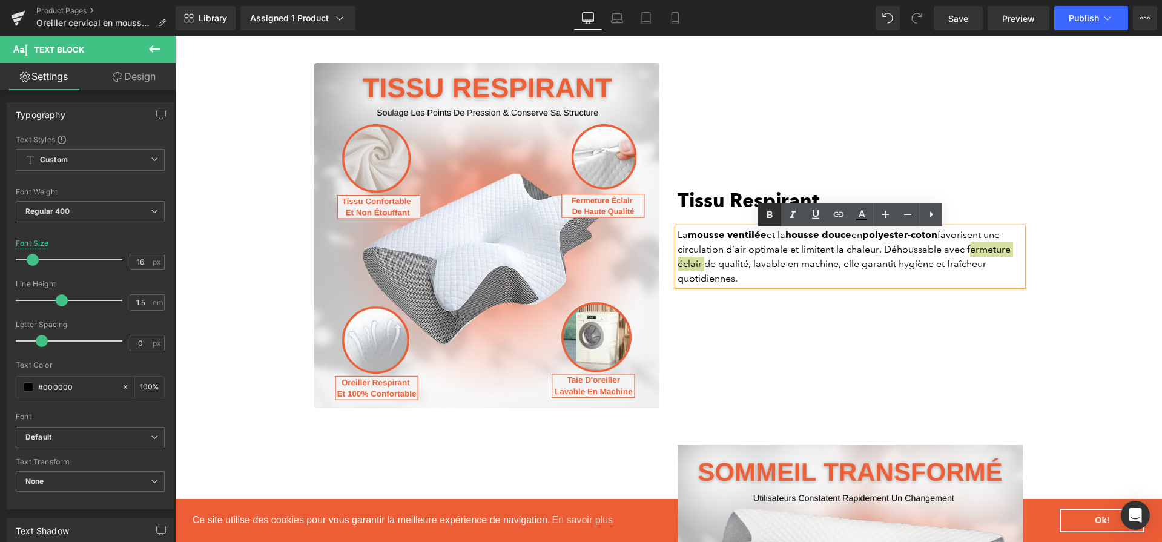
drag, startPoint x: 775, startPoint y: 212, endPoint x: 599, endPoint y: 191, distance: 177.4
click at [775, 212] on icon at bounding box center [769, 215] width 15 height 15
drag, startPoint x: 754, startPoint y: 267, endPoint x: 838, endPoint y: 270, distance: 83.6
click at [838, 270] on p "La mousse ventilée et la housse douce en polyester-coton favorisent une circula…" at bounding box center [849, 257] width 345 height 58
click at [773, 216] on icon at bounding box center [769, 215] width 15 height 15
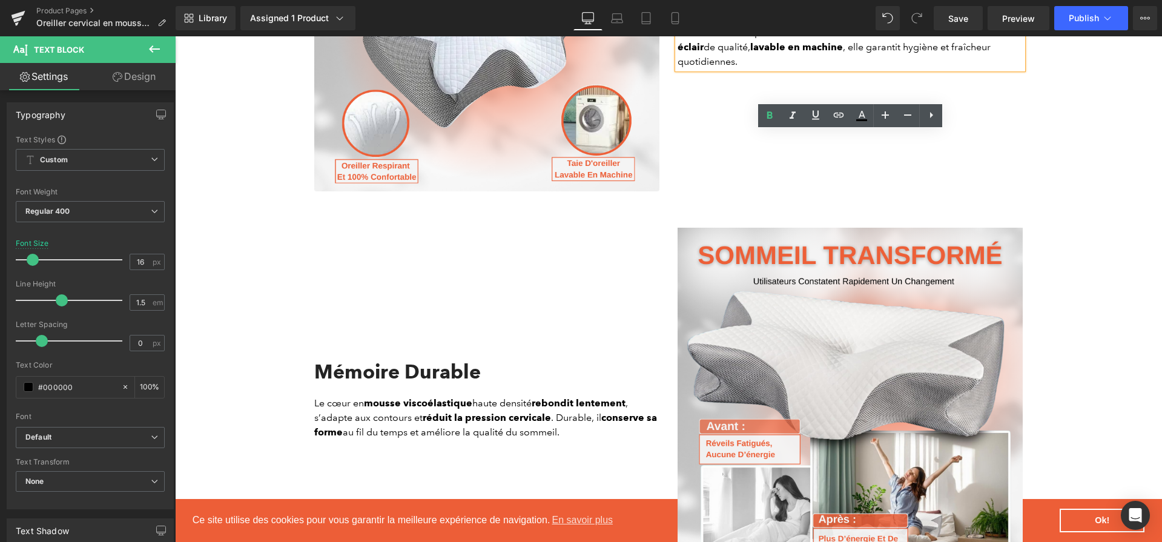
scroll to position [2557, 0]
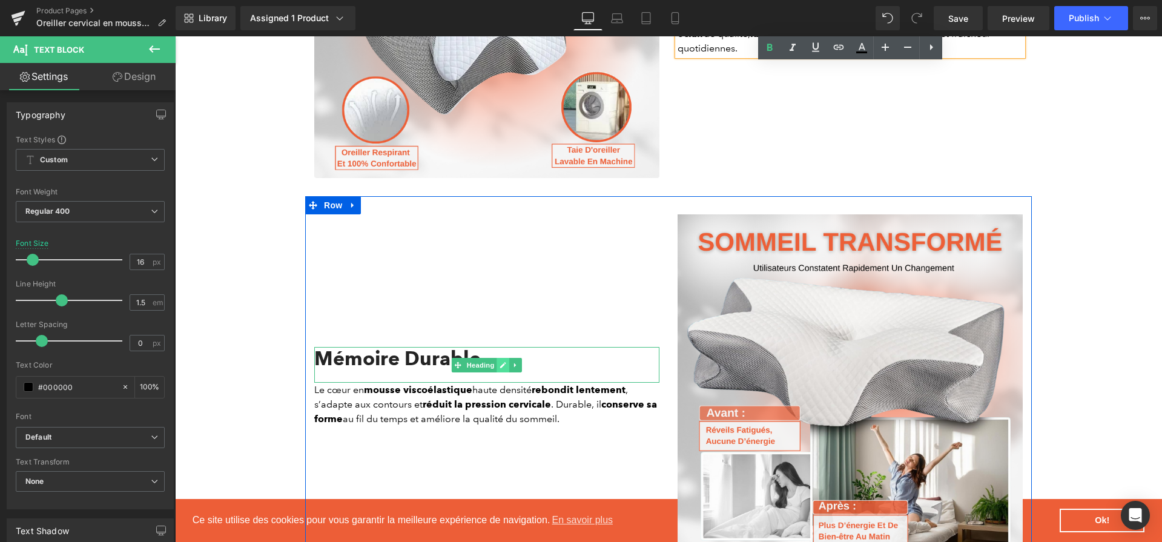
click at [498, 366] on link at bounding box center [503, 365] width 13 height 15
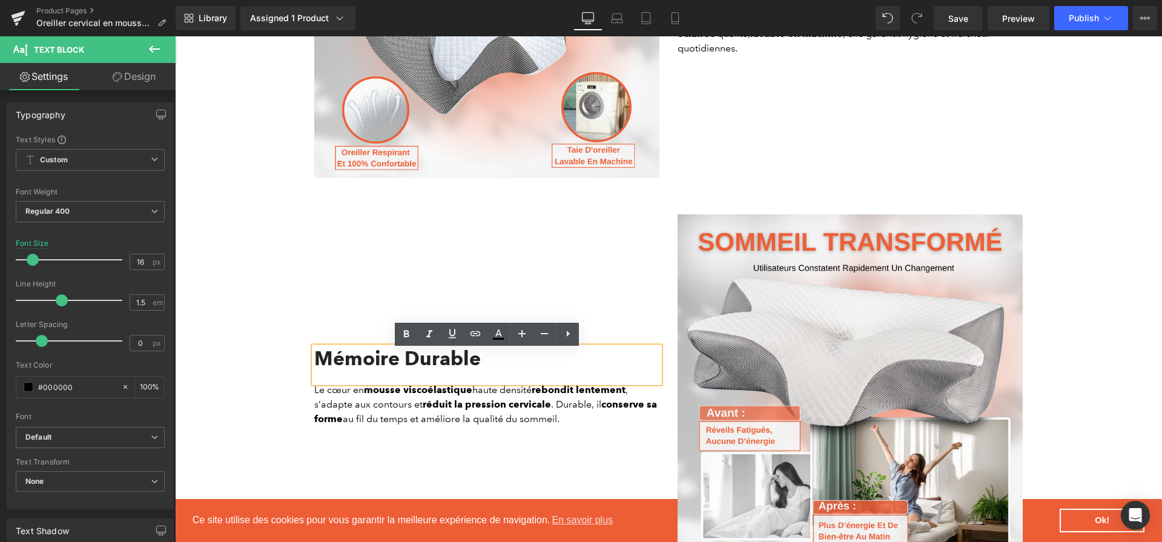
click at [498, 366] on h2 "Mémoire Durable" at bounding box center [486, 358] width 345 height 23
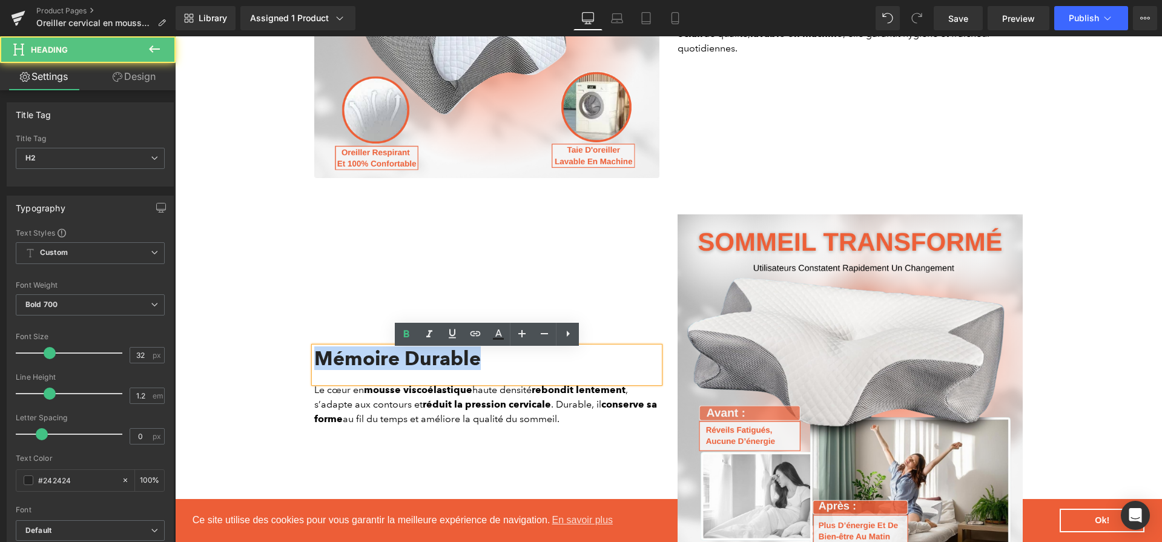
click at [498, 366] on h2 "Mémoire Durable" at bounding box center [486, 358] width 345 height 23
paste div
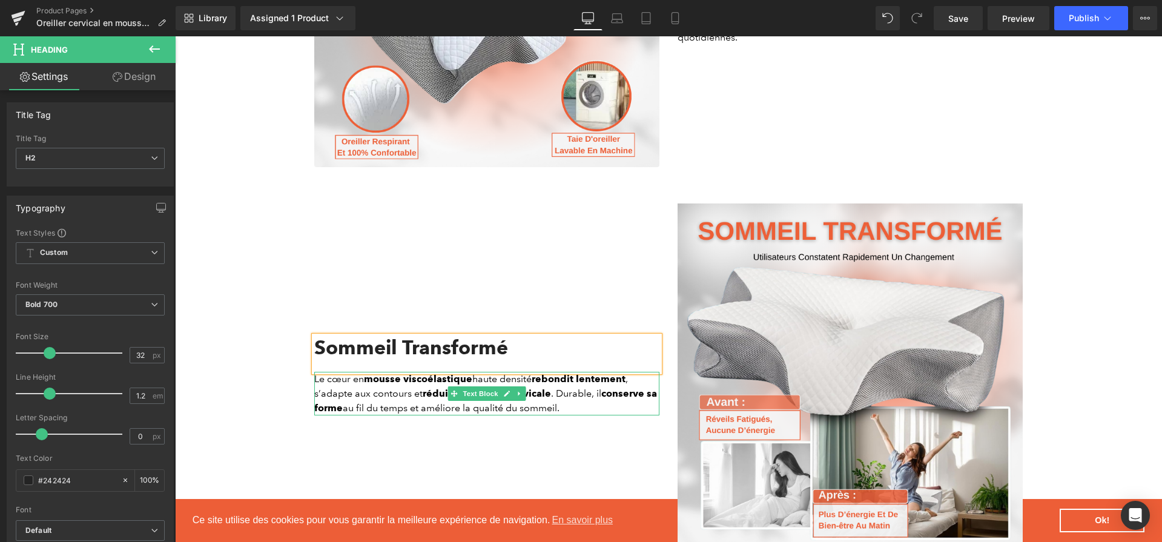
scroll to position [2570, 0]
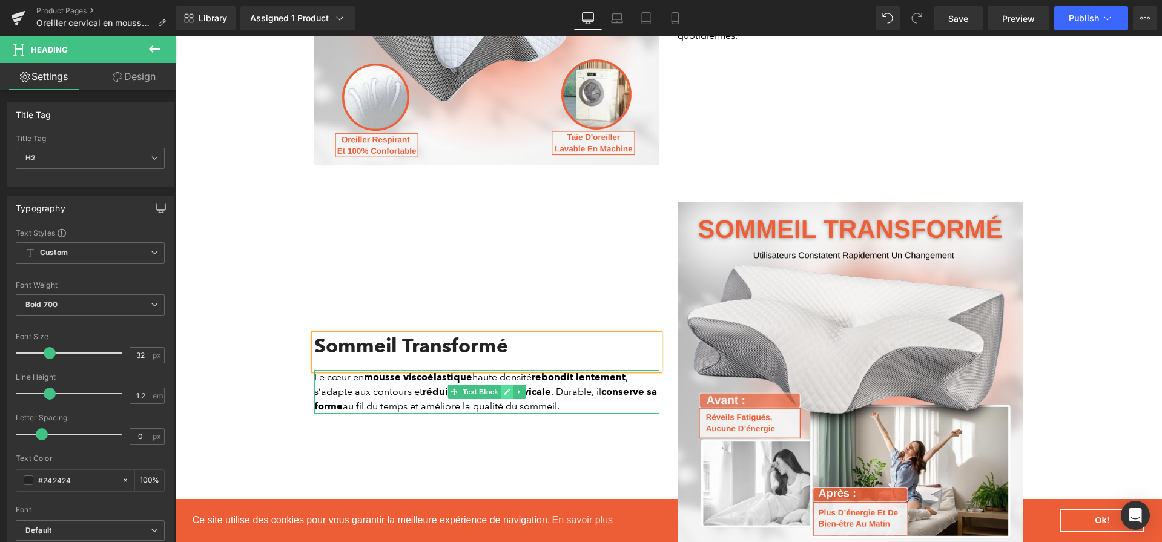
click at [507, 395] on icon at bounding box center [507, 391] width 7 height 7
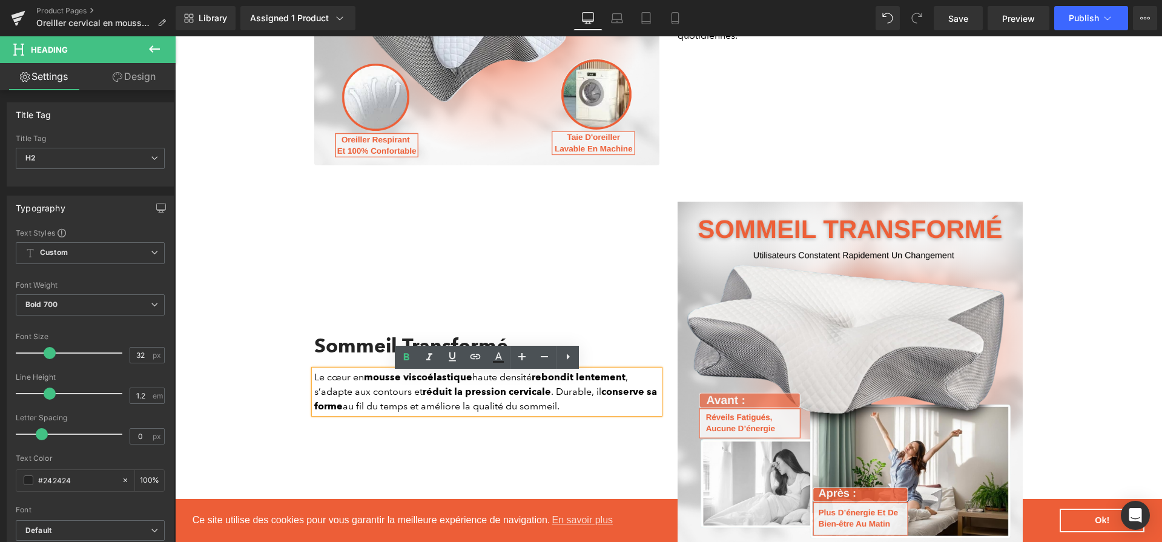
click at [507, 397] on strong "réduit la pression cervicale" at bounding box center [487, 392] width 128 height 12
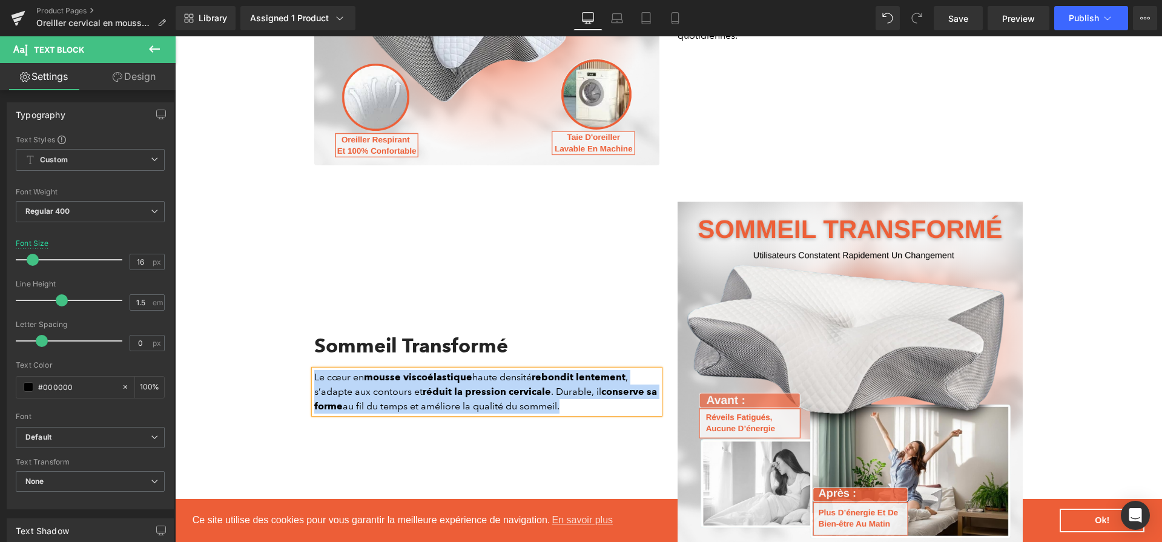
paste div
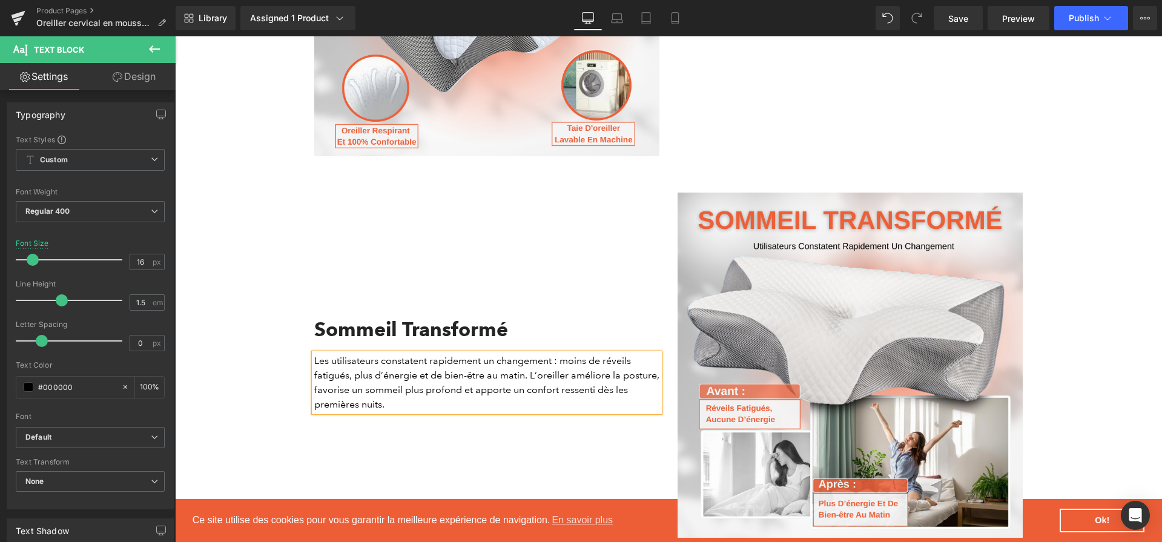
scroll to position [2577, 0]
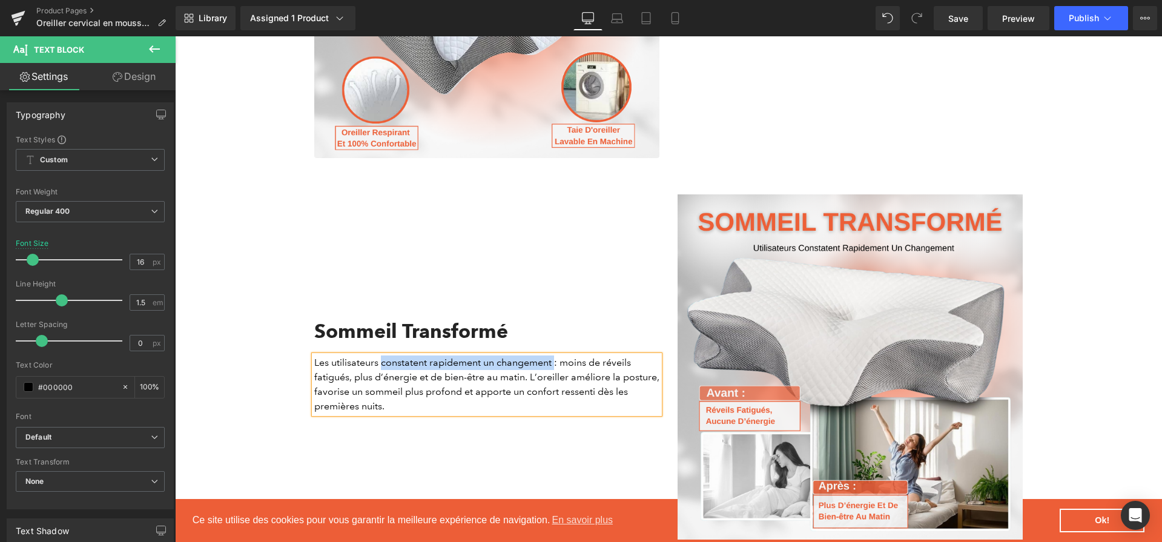
drag, startPoint x: 380, startPoint y: 366, endPoint x: 555, endPoint y: 368, distance: 174.9
click at [555, 368] on p "Les utilisateurs constatent rapidement un changement : moins de réveils fatigué…" at bounding box center [486, 384] width 345 height 58
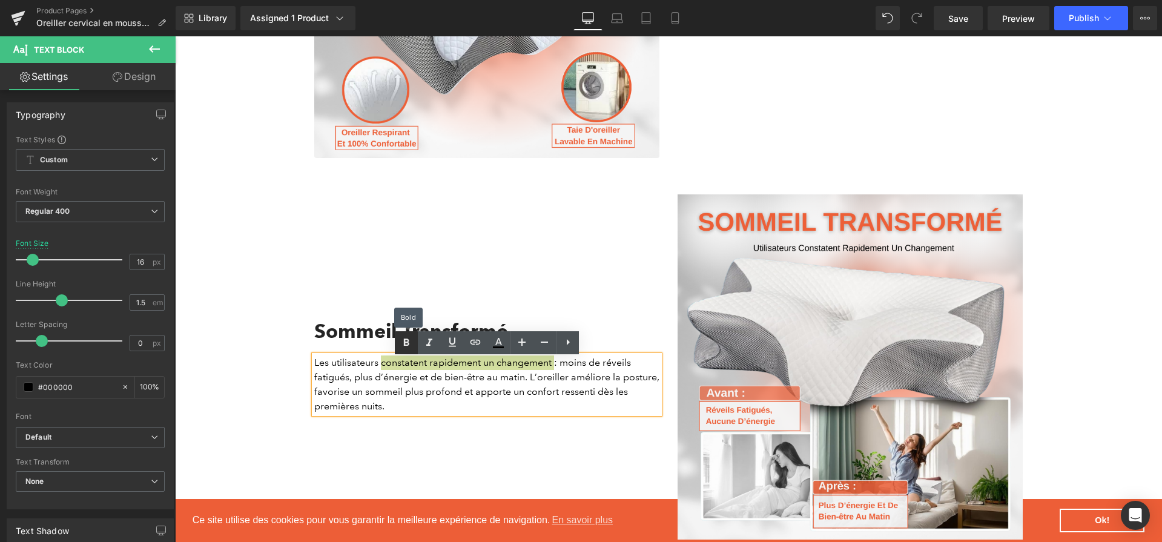
click at [404, 345] on icon at bounding box center [406, 342] width 15 height 15
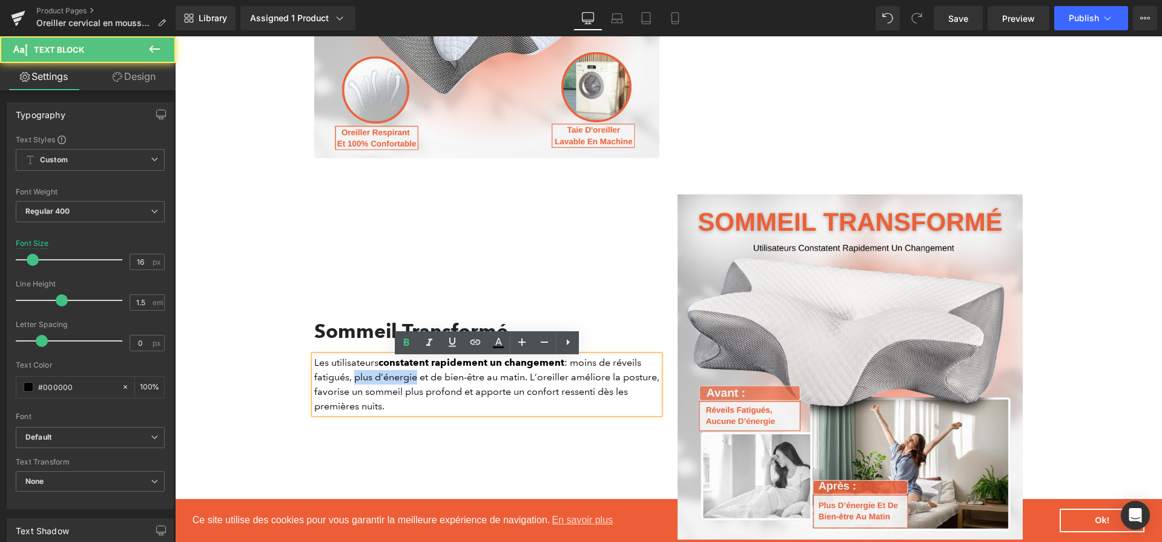
drag, startPoint x: 353, startPoint y: 384, endPoint x: 418, endPoint y: 380, distance: 64.9
click at [418, 380] on p "Les utilisateurs constatent rapidement un changement : moins de réveils fatigué…" at bounding box center [486, 384] width 345 height 58
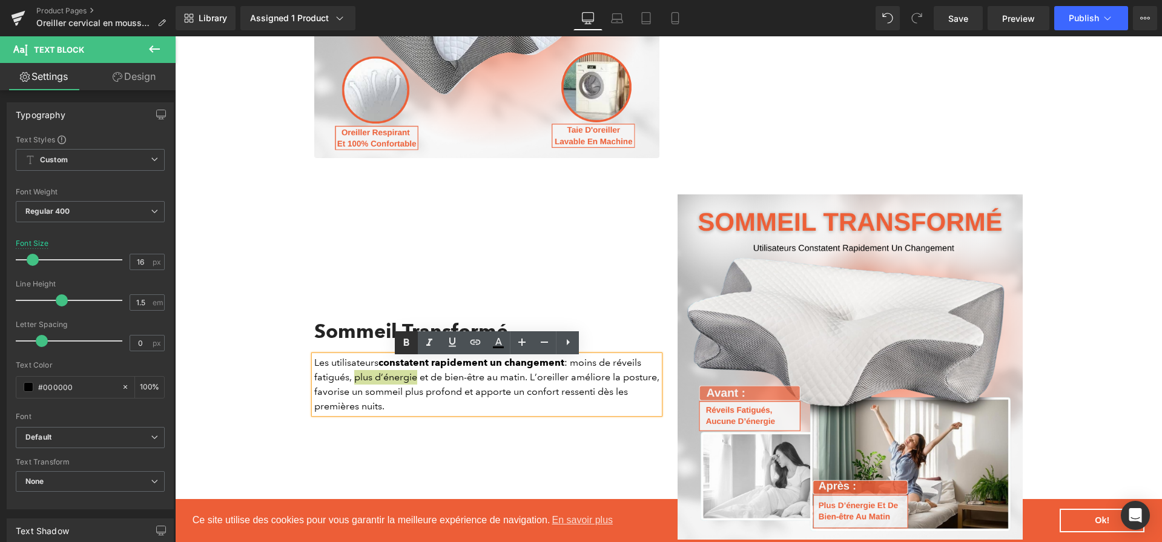
click at [413, 340] on icon at bounding box center [406, 342] width 15 height 15
drag, startPoint x: 436, startPoint y: 385, endPoint x: 530, endPoint y: 385, distance: 93.8
click at [530, 385] on p "Les utilisateurs constatent rapidement un changement : moins de réveils fatigué…" at bounding box center [486, 384] width 345 height 58
click at [416, 339] on link at bounding box center [406, 342] width 23 height 23
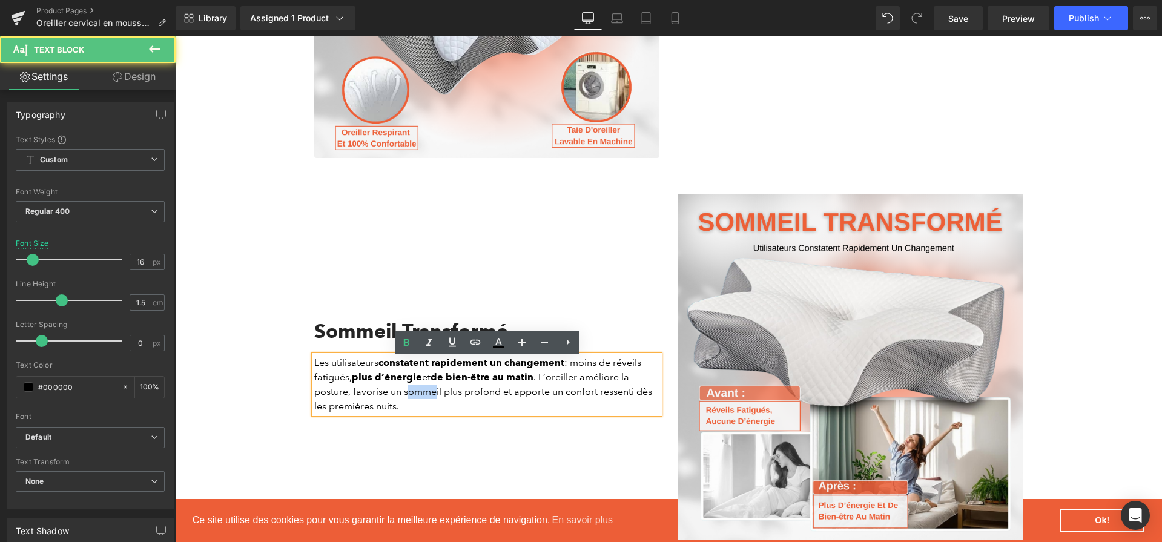
drag, startPoint x: 406, startPoint y: 398, endPoint x: 435, endPoint y: 398, distance: 29.1
click at [435, 398] on p "Les utilisateurs constatent rapidement un changement : moins de réveils fatigué…" at bounding box center [486, 384] width 345 height 58
drag, startPoint x: 565, startPoint y: 398, endPoint x: 573, endPoint y: 404, distance: 9.9
click at [573, 404] on p "Les utilisateurs constatent rapidement un changement : moins de réveils fatigué…" at bounding box center [486, 384] width 345 height 58
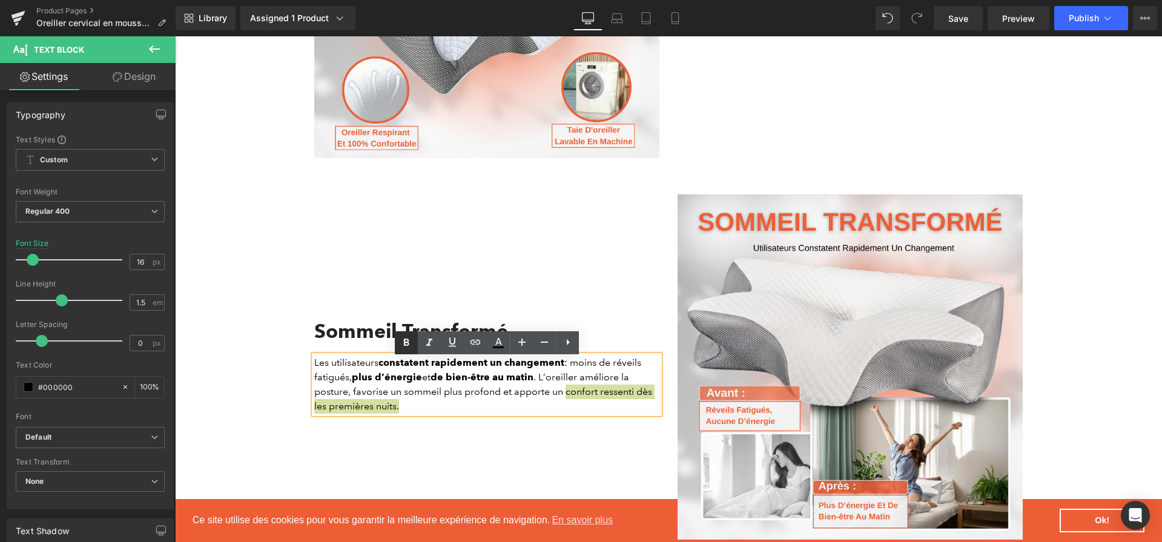
click at [401, 350] on link at bounding box center [406, 342] width 23 height 23
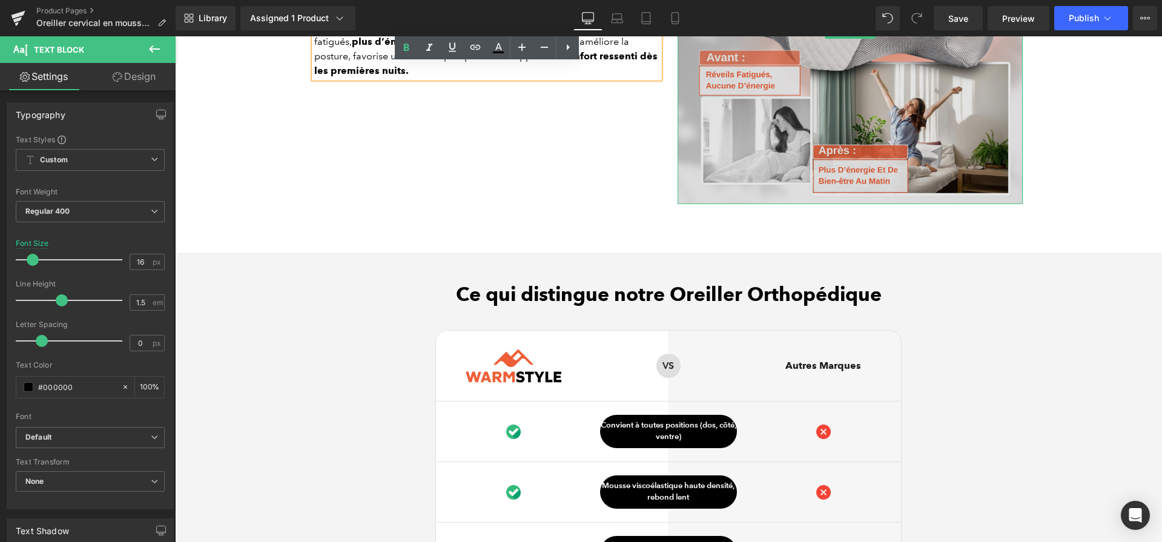
scroll to position [3013, 0]
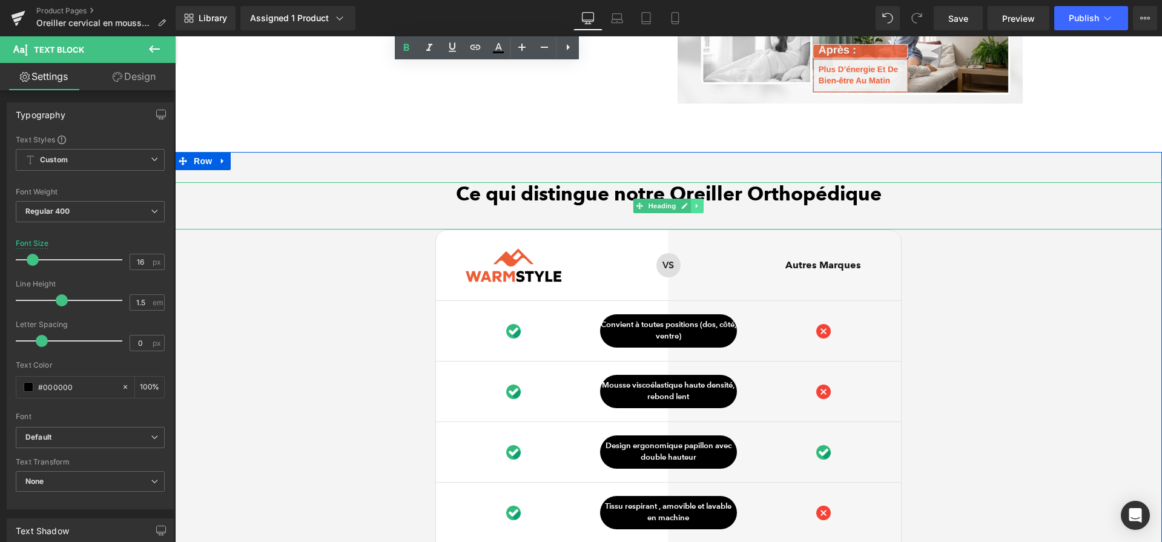
click at [691, 211] on link at bounding box center [697, 206] width 13 height 15
click at [665, 209] on icon at bounding box center [666, 206] width 6 height 6
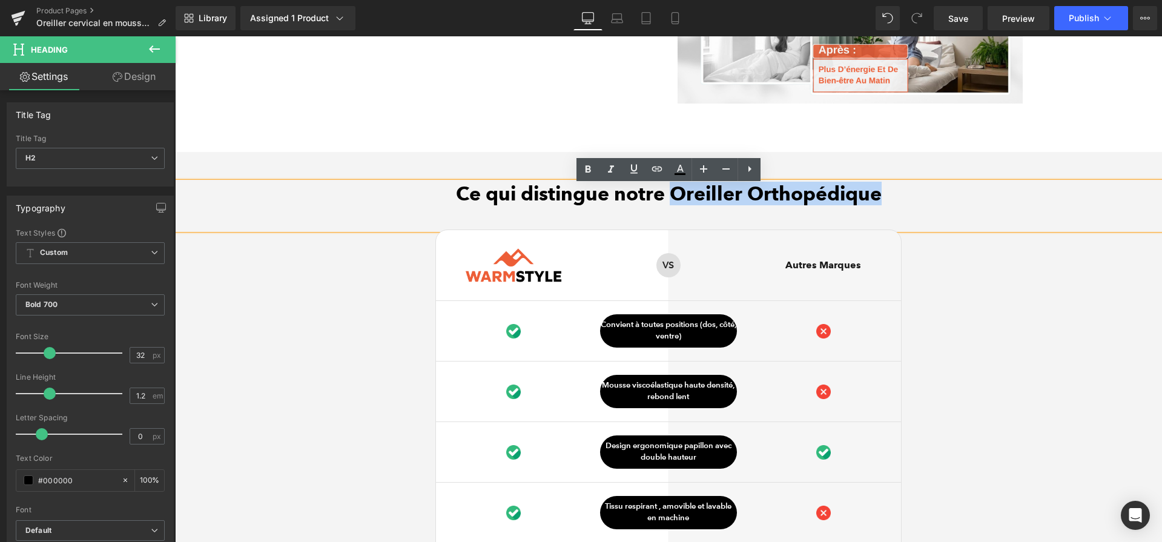
drag, startPoint x: 669, startPoint y: 199, endPoint x: 889, endPoint y: 208, distance: 219.9
click at [889, 205] on h2 "Ce qui distingue notre Oreiller Orthopédique" at bounding box center [668, 193] width 987 height 23
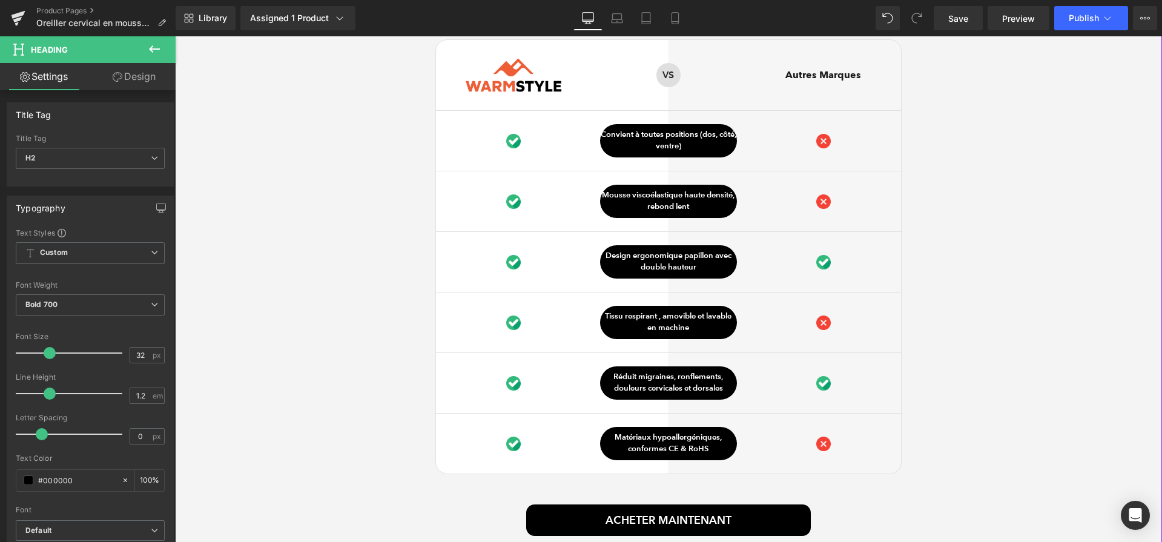
scroll to position [3231, 0]
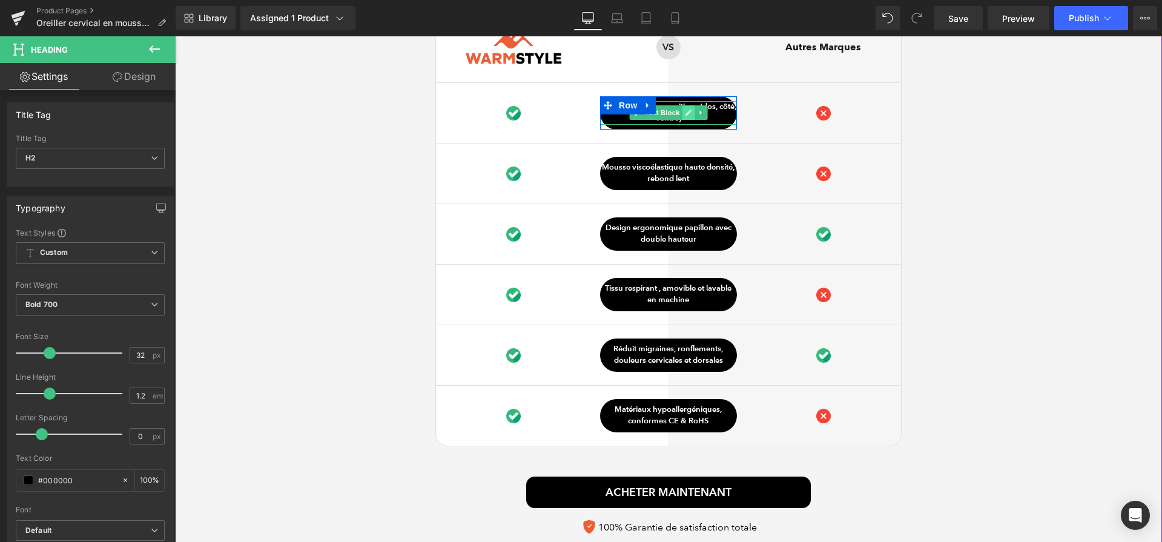
click at [685, 115] on icon at bounding box center [688, 112] width 7 height 7
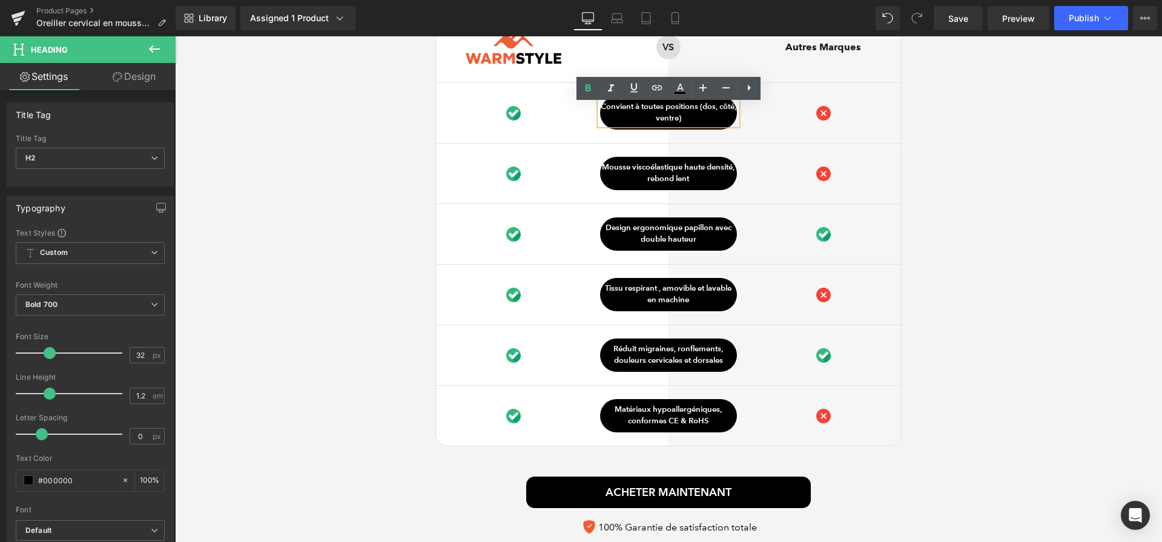
click at [685, 115] on p "Convient à toutes positions (dos, côté, ventre)" at bounding box center [668, 113] width 137 height 24
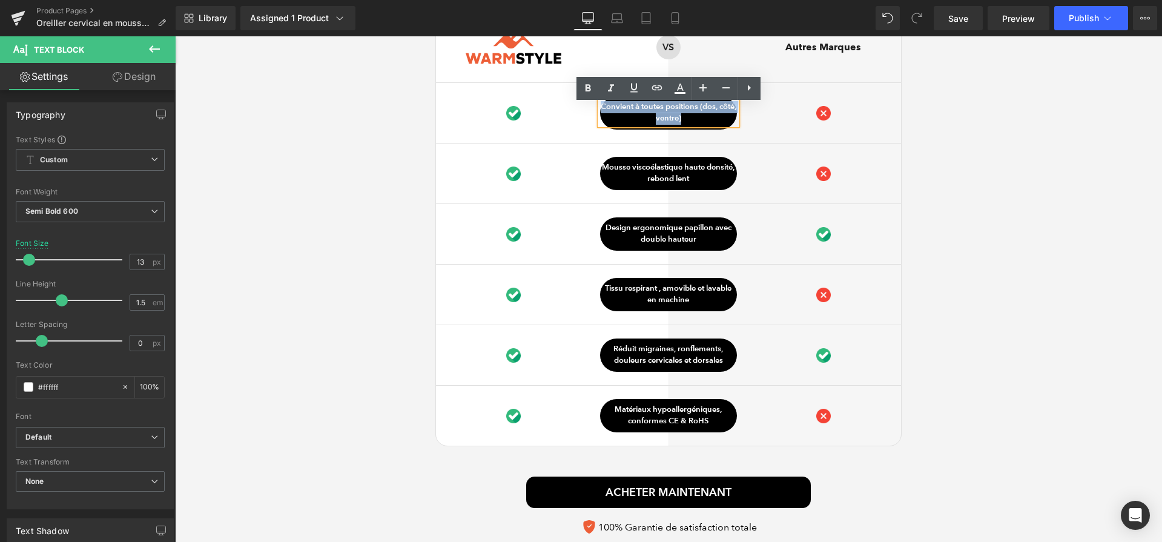
paste div
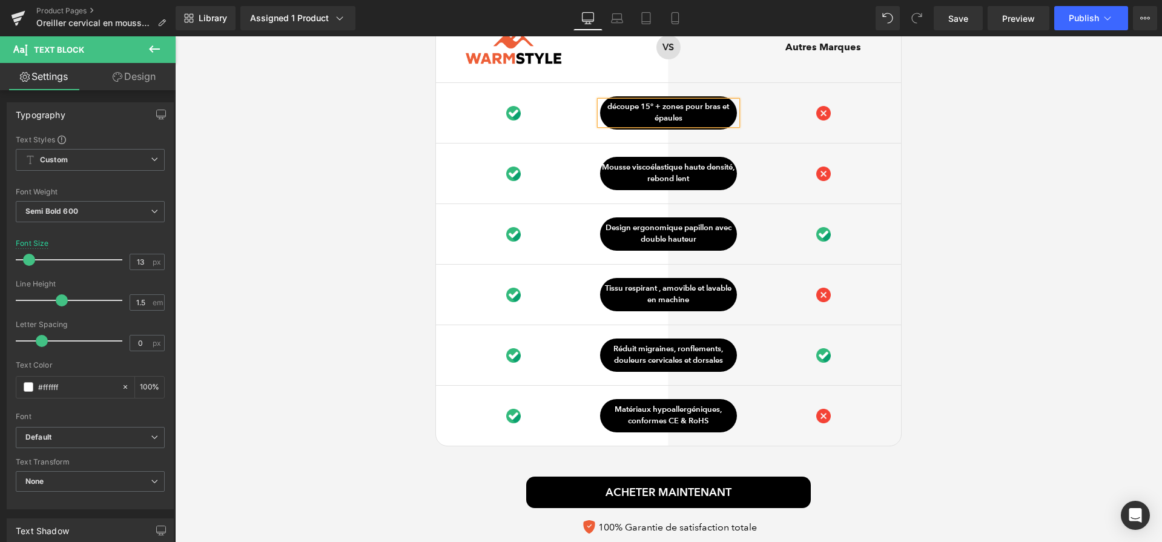
scroll to position [3226, 0]
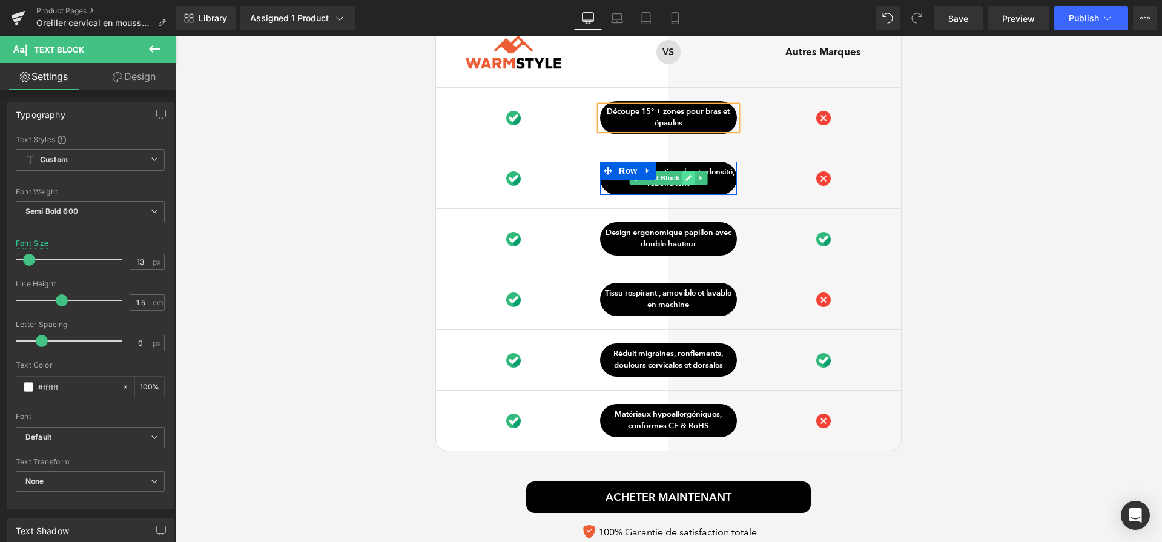
click at [685, 182] on icon at bounding box center [688, 177] width 7 height 7
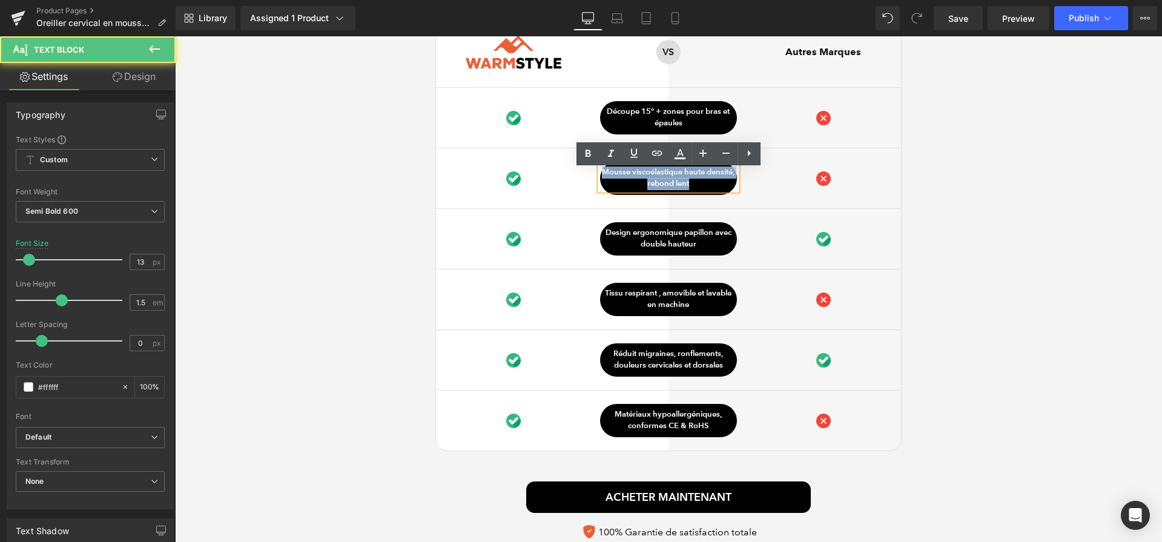
drag, startPoint x: 693, startPoint y: 189, endPoint x: 601, endPoint y: 170, distance: 93.9
click at [601, 170] on p "Mousse viscoélastique haute densité, rebond lent" at bounding box center [668, 178] width 137 height 24
paste div
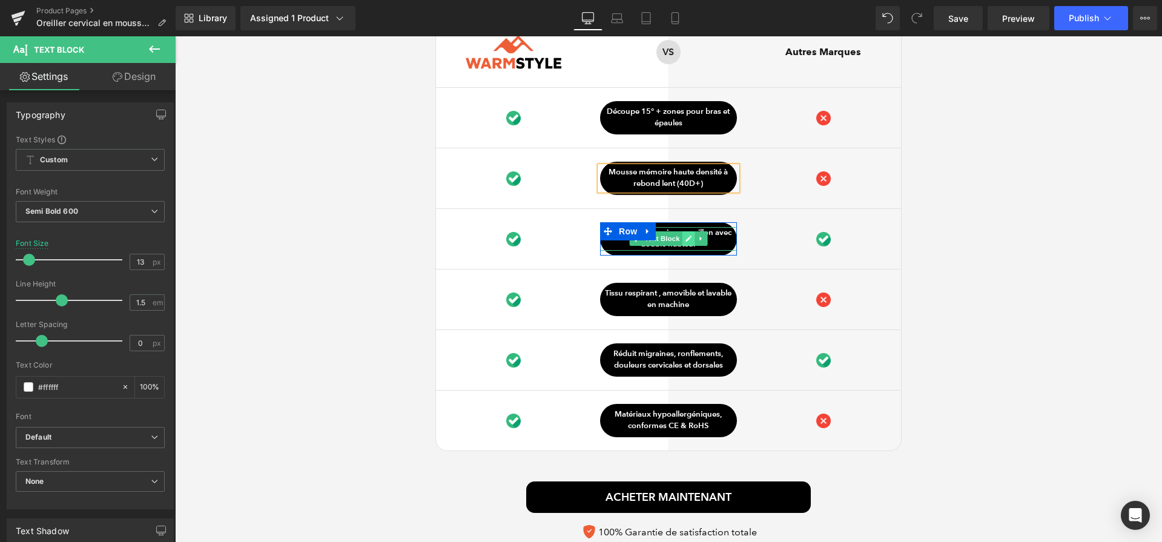
click at [685, 242] on icon at bounding box center [688, 238] width 7 height 7
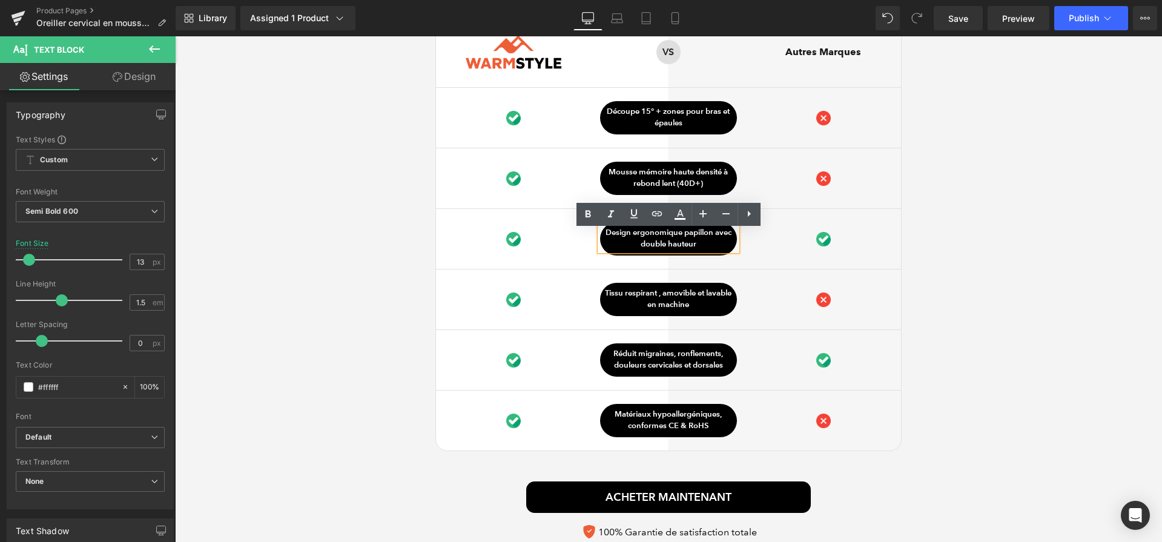
click at [685, 242] on p "Design ergonomique papillon avec double hauteur" at bounding box center [668, 239] width 137 height 24
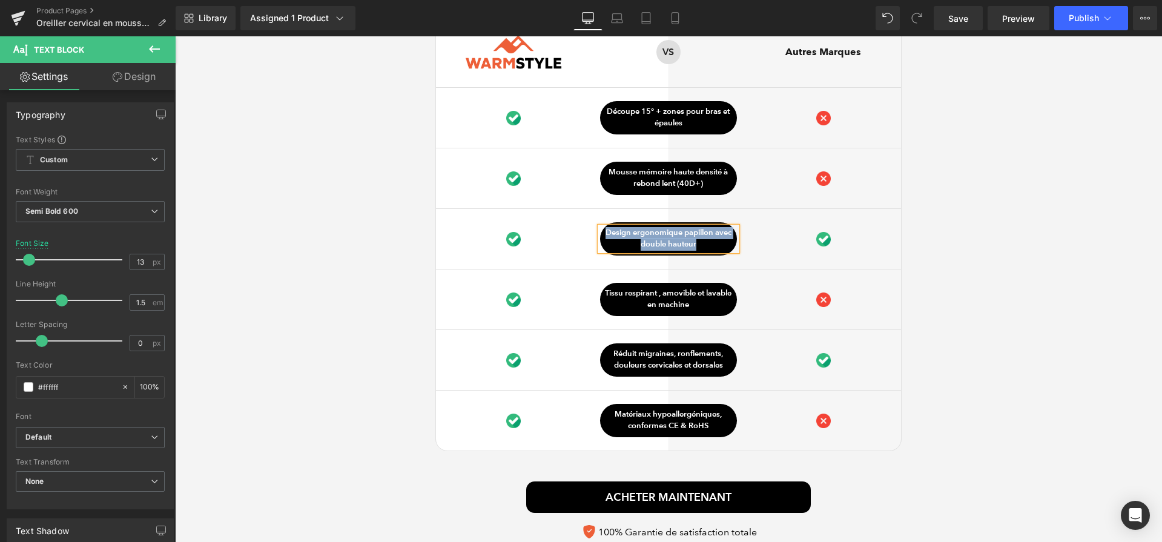
paste div
click at [340, 266] on div "Ce qui distingue notre Oreiller cervical Heading Image Row VS Text Block Row Au…" at bounding box center [668, 257] width 987 height 577
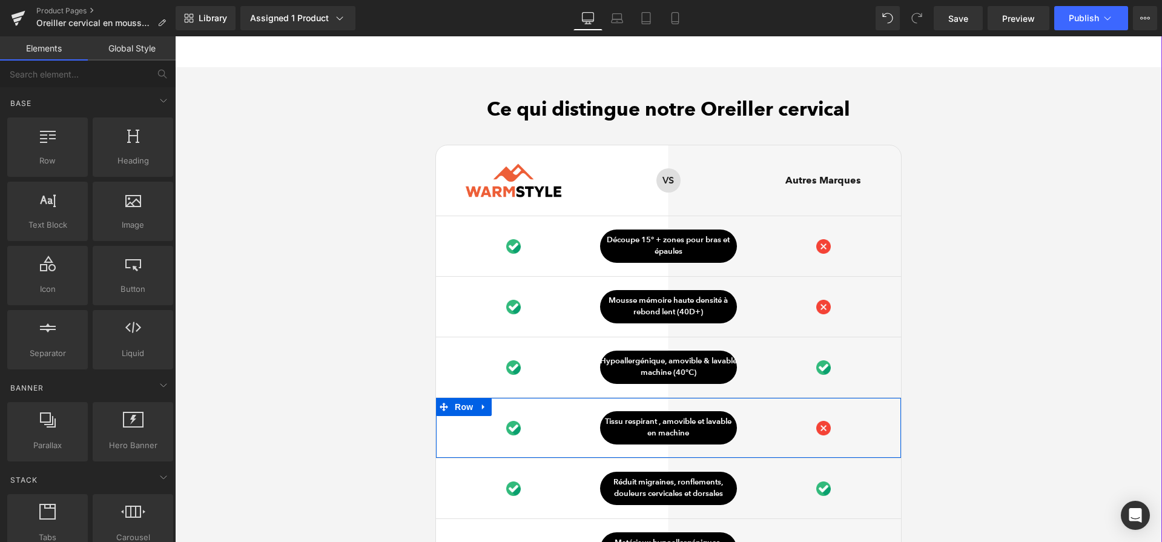
scroll to position [3099, 0]
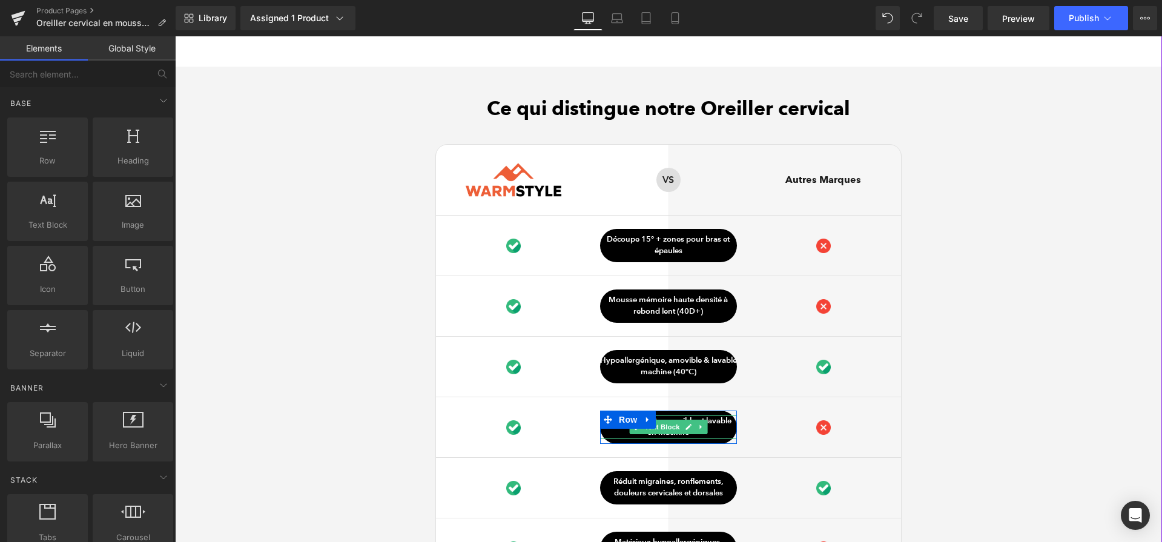
click at [720, 430] on p "Tissu respirant , amovible et lavable en machine" at bounding box center [668, 427] width 137 height 24
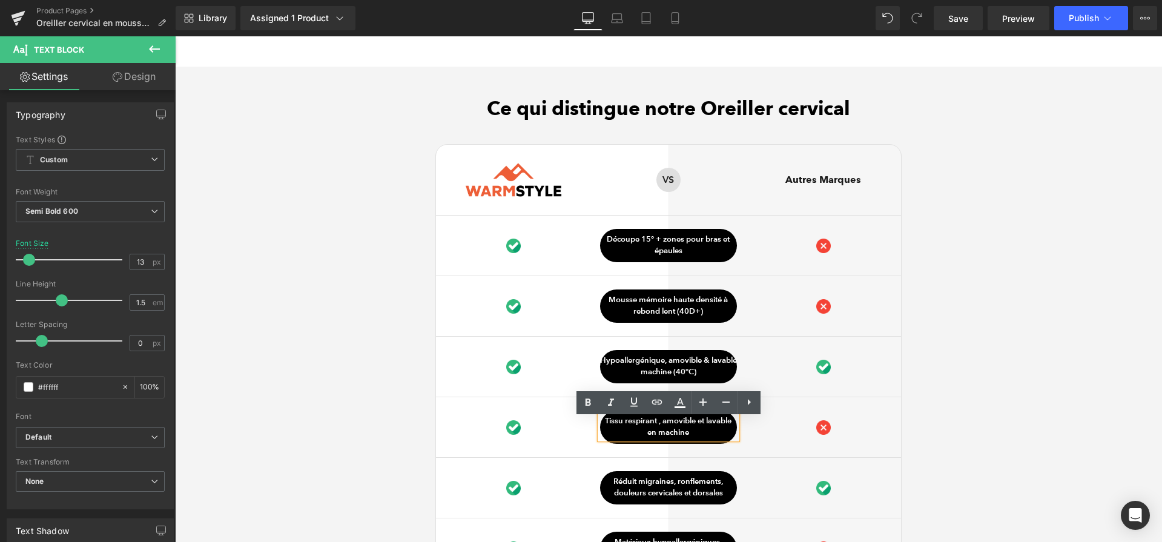
click at [670, 433] on p "Tissu respirant , amovible et lavable en machine" at bounding box center [668, 427] width 137 height 24
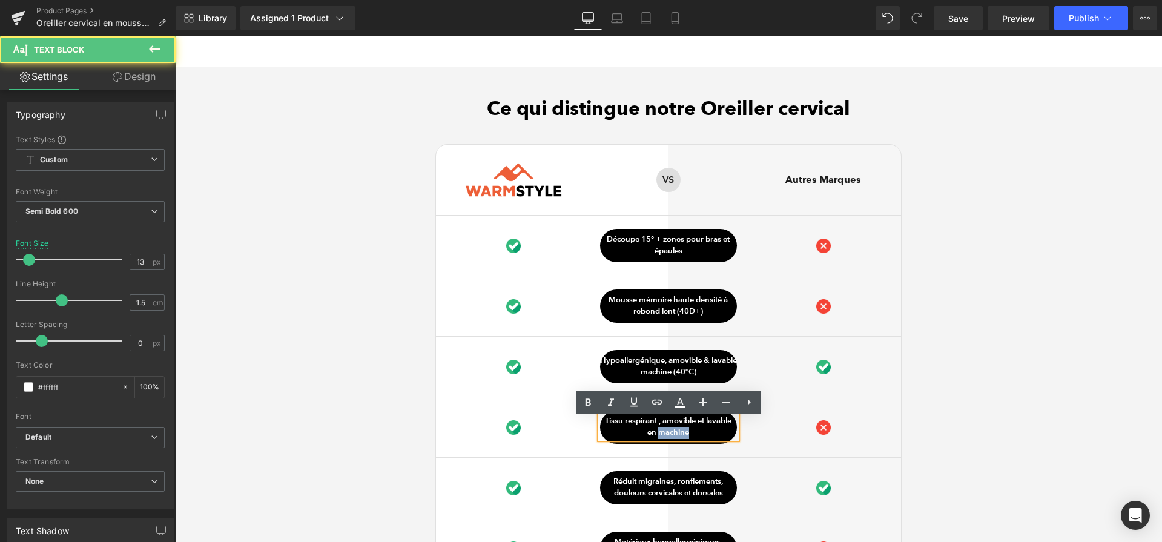
click at [670, 433] on p "Tissu respirant , amovible et lavable en machine" at bounding box center [668, 427] width 137 height 24
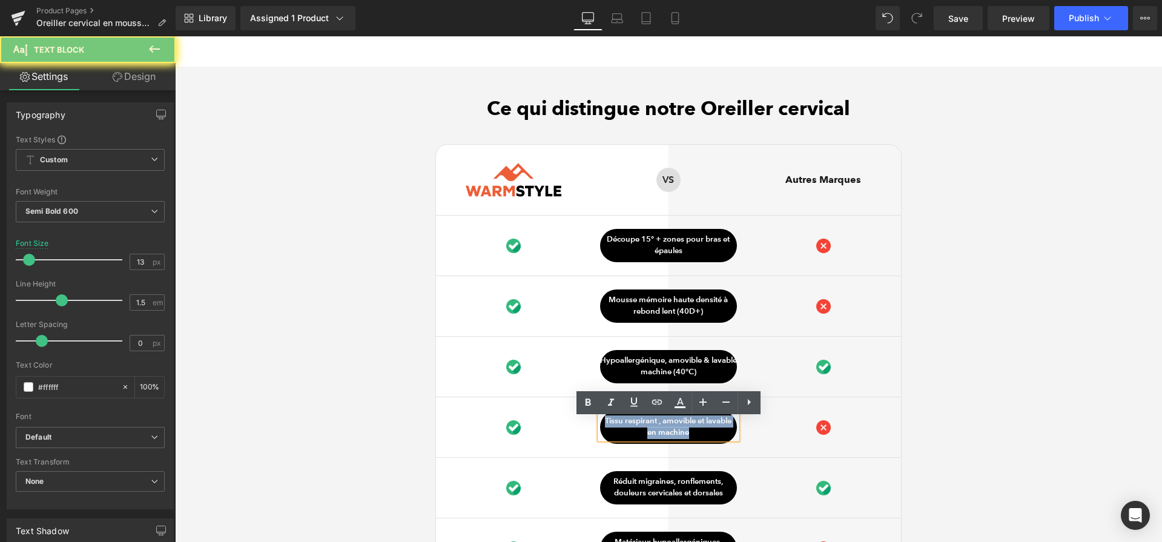
click at [670, 433] on p "Tissu respirant , amovible et lavable en machine" at bounding box center [668, 427] width 137 height 24
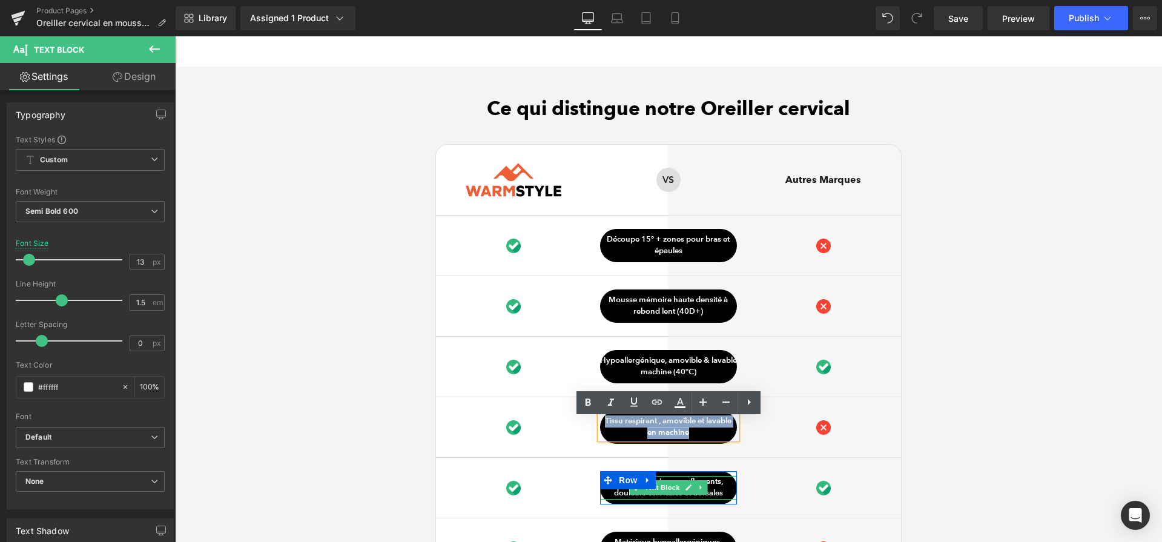
paste div
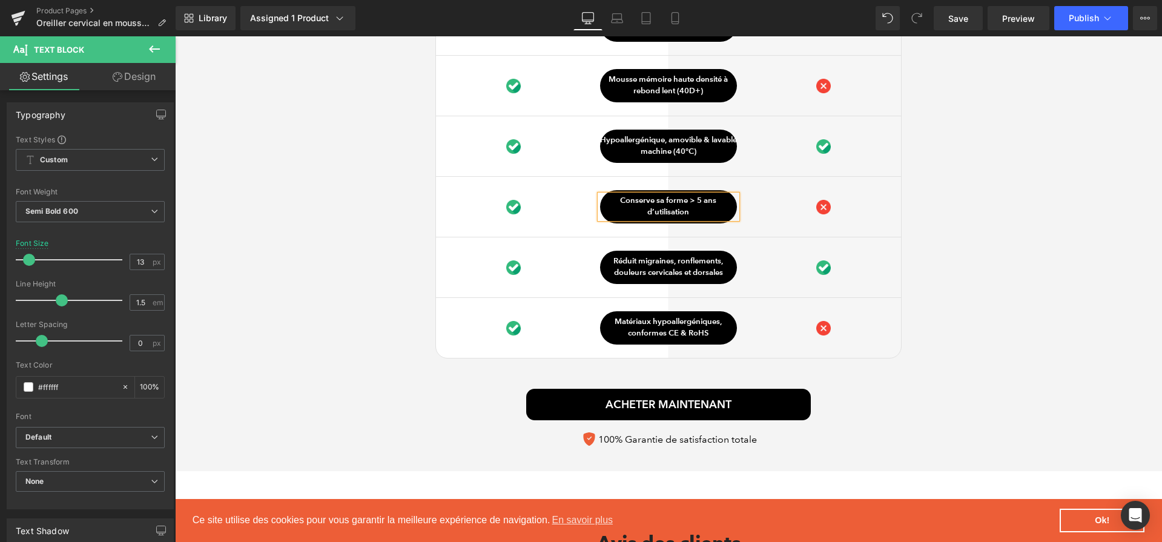
scroll to position [3355, 0]
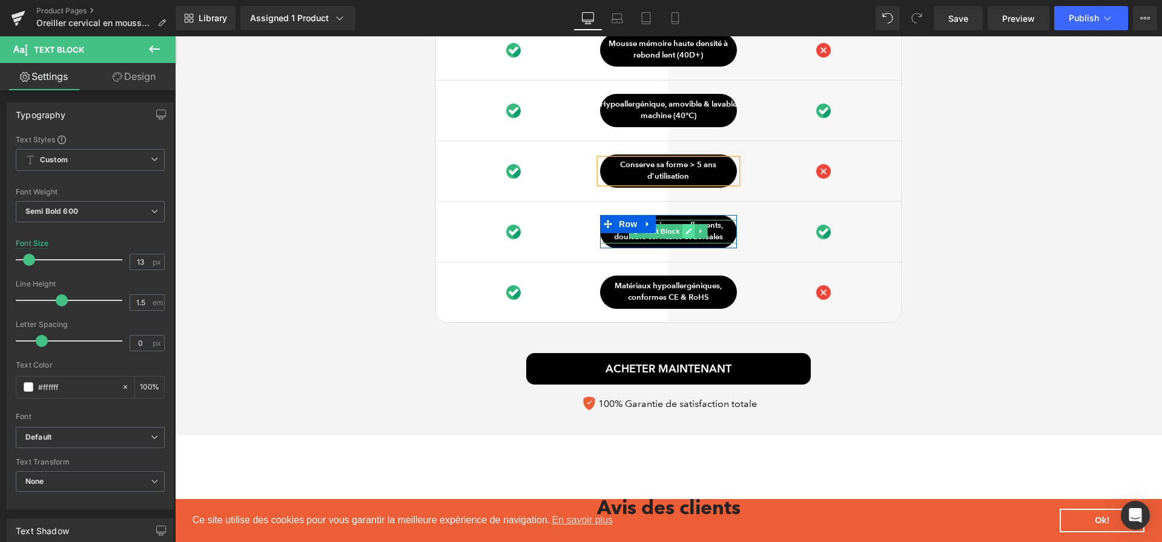
click at [686, 234] on icon at bounding box center [688, 231] width 6 height 6
click at [686, 235] on p "Réduit migraines, ronflements, douleurs cervicales et dorsales" at bounding box center [668, 232] width 137 height 24
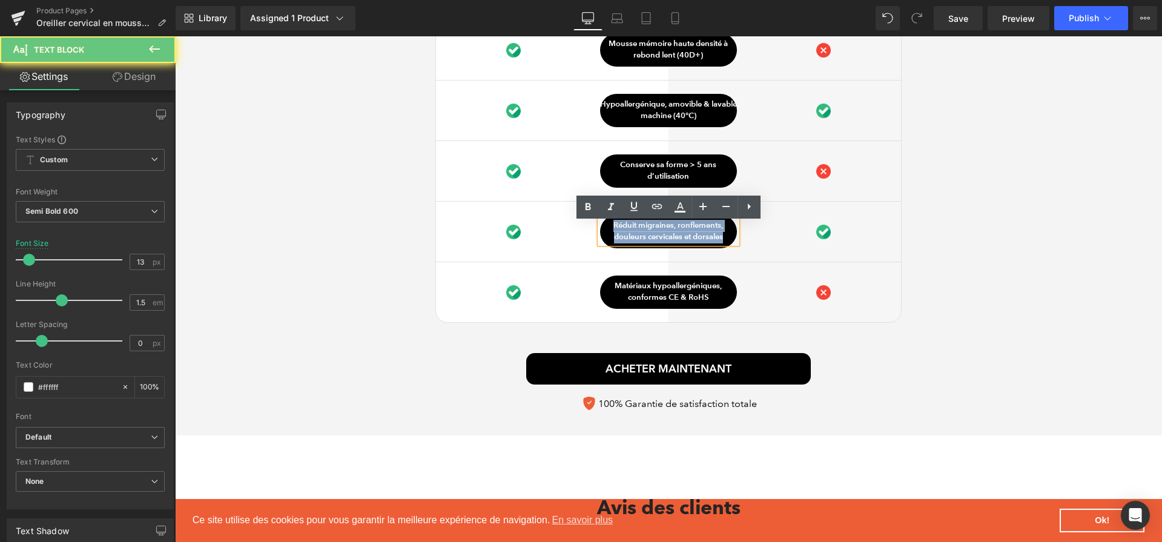
click at [686, 235] on p "Réduit migraines, ronflements, douleurs cervicales et dorsales" at bounding box center [668, 232] width 137 height 24
paste div
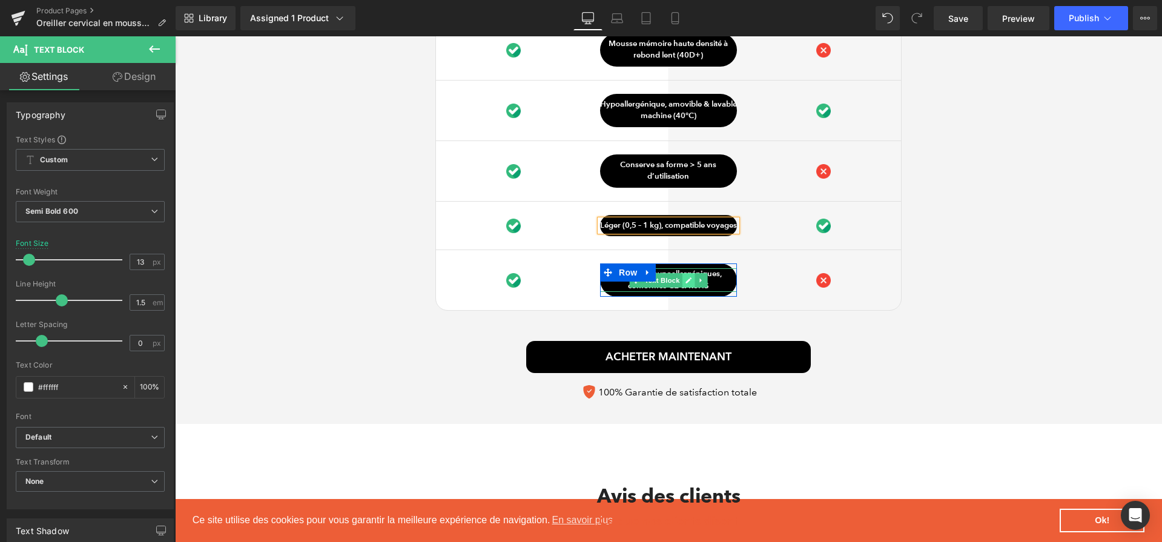
click at [687, 283] on icon at bounding box center [688, 280] width 6 height 6
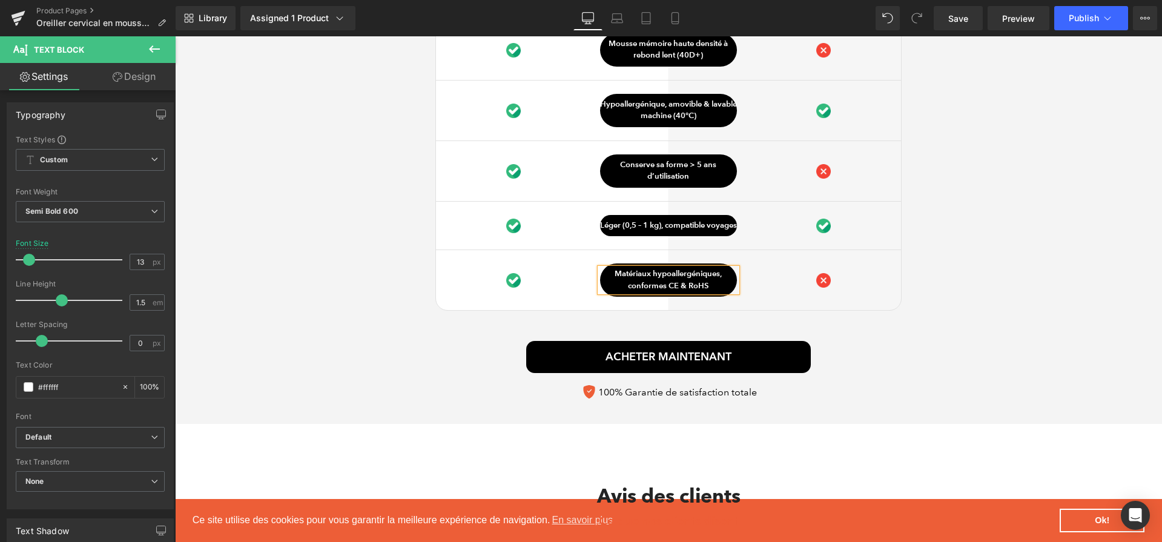
click at [687, 292] on p "Matériaux hypoallergéniques, conformes CE & RoHS" at bounding box center [668, 280] width 137 height 24
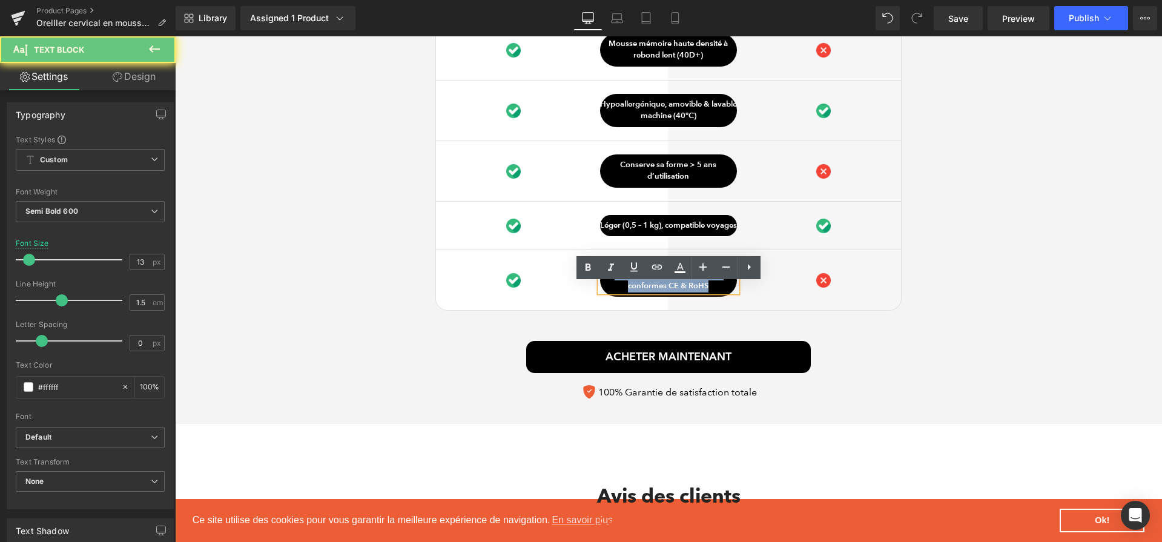
click at [687, 292] on p "Matériaux hypoallergéniques, conformes CE & RoHS" at bounding box center [668, 280] width 137 height 24
paste div
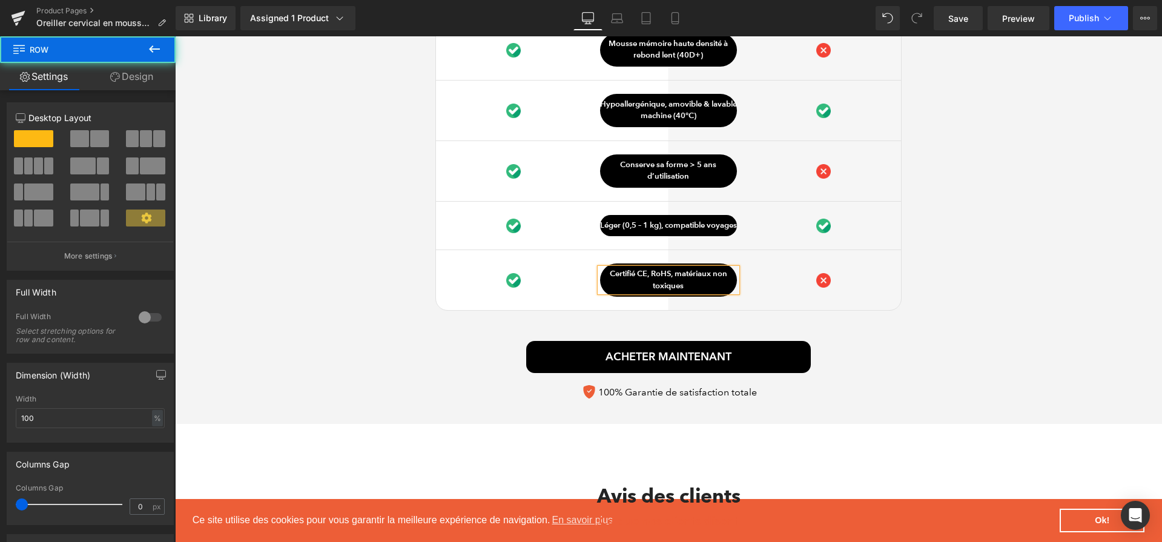
click at [979, 317] on div "Ce qui distingue notre Oreiller cervical Heading Image Row VS Text Block Row Au…" at bounding box center [668, 123] width 987 height 565
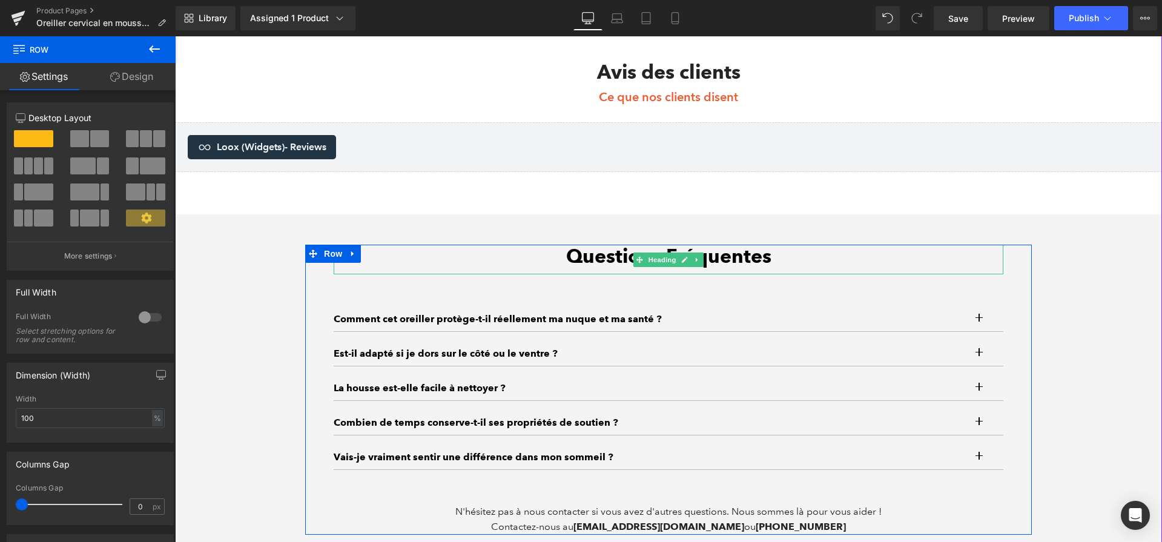
scroll to position [3779, 0]
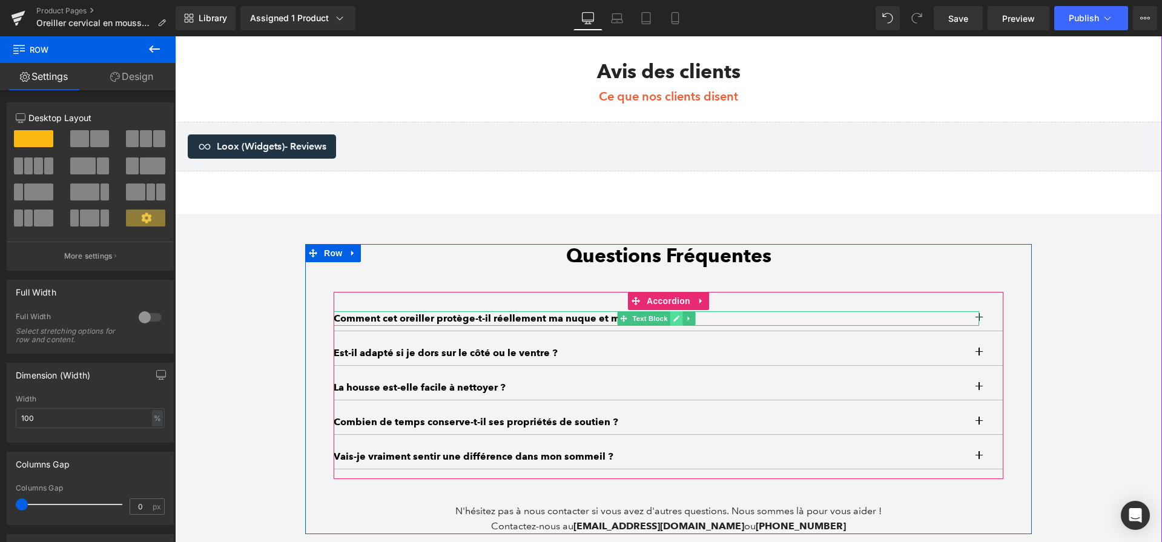
click at [676, 321] on icon at bounding box center [676, 318] width 6 height 6
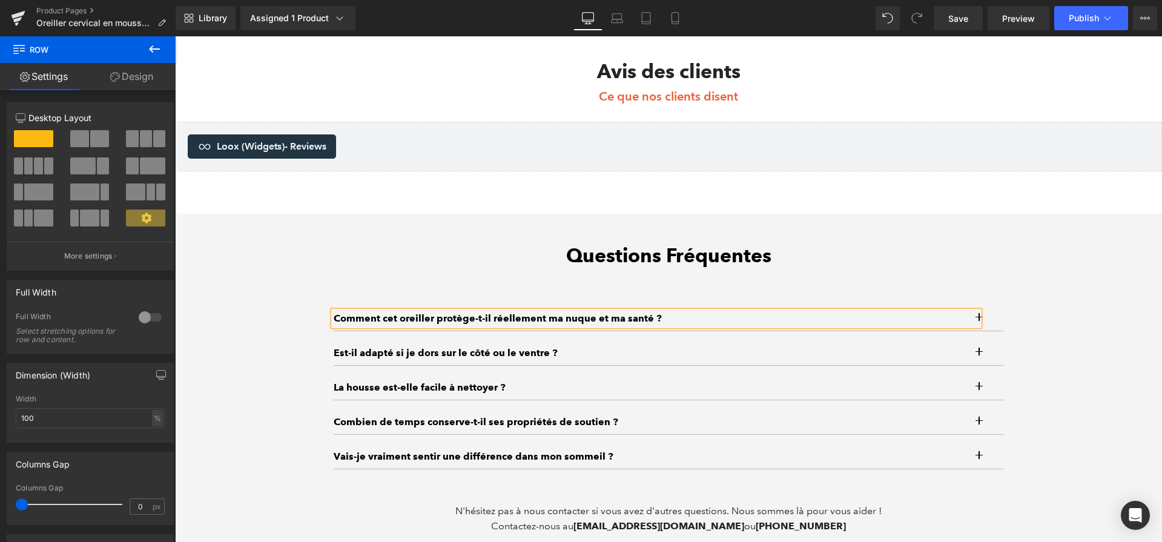
click at [676, 326] on p "Comment cet oreiller protège-t-il réellement ma nuque et ma santé ?" at bounding box center [656, 318] width 645 height 15
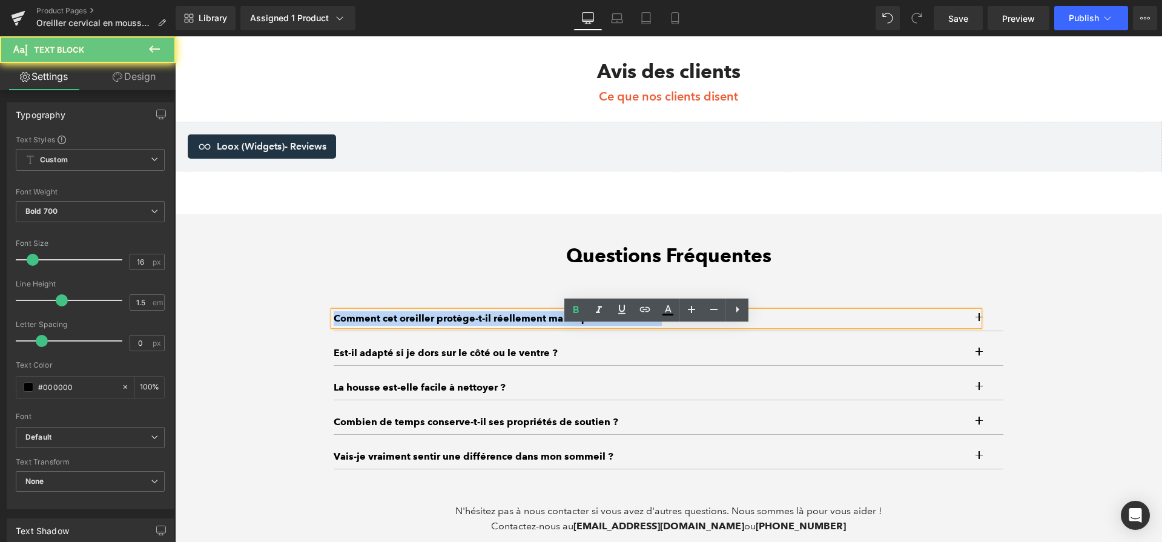
click at [676, 326] on p "Comment cet oreiller protège-t-il réellement ma nuque et ma santé ?" at bounding box center [656, 318] width 645 height 15
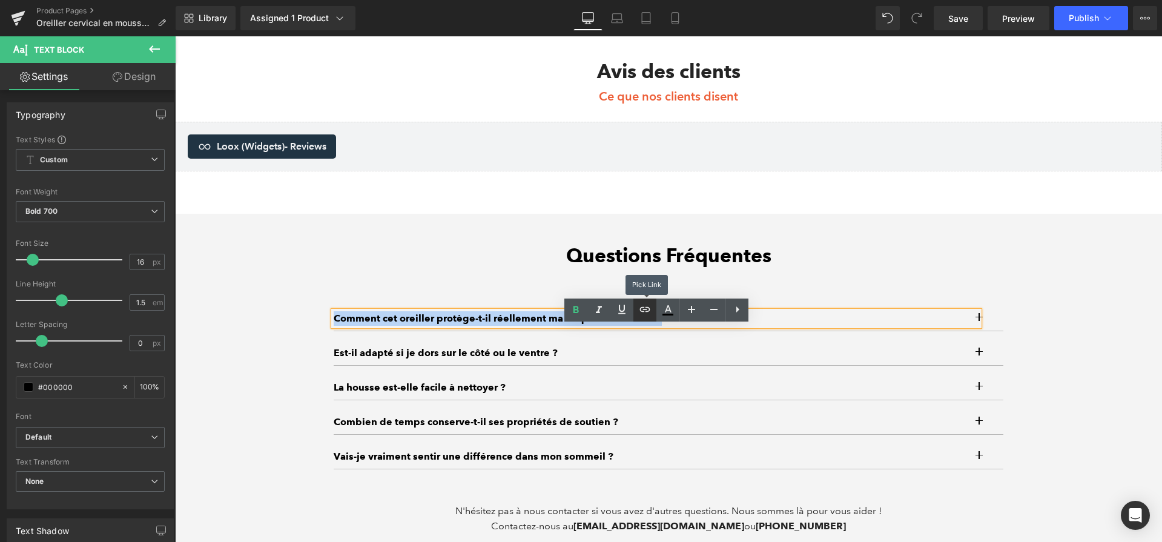
paste div
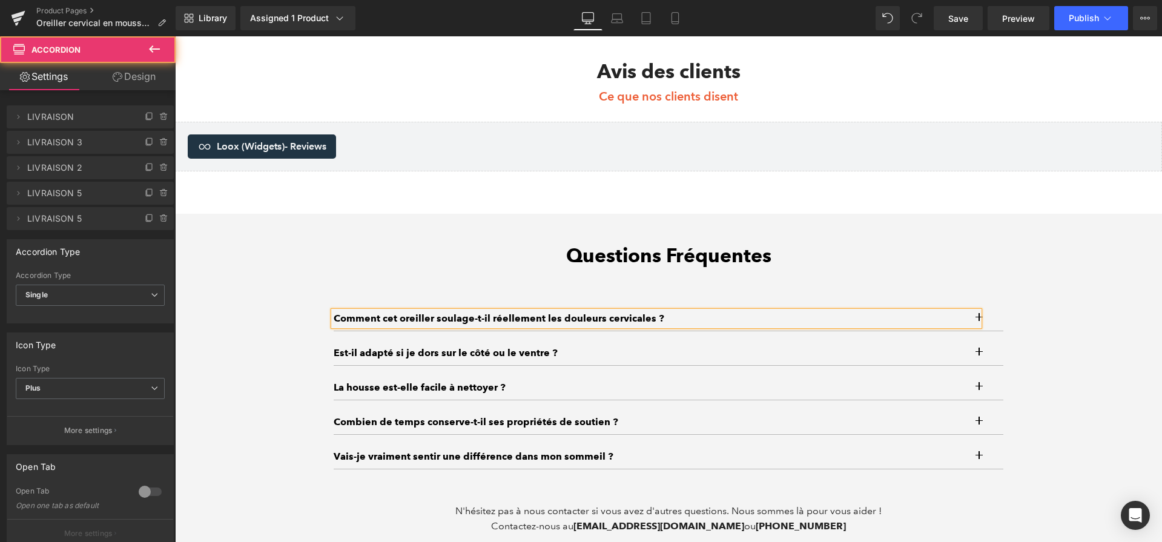
click at [983, 328] on button "button" at bounding box center [991, 318] width 24 height 24
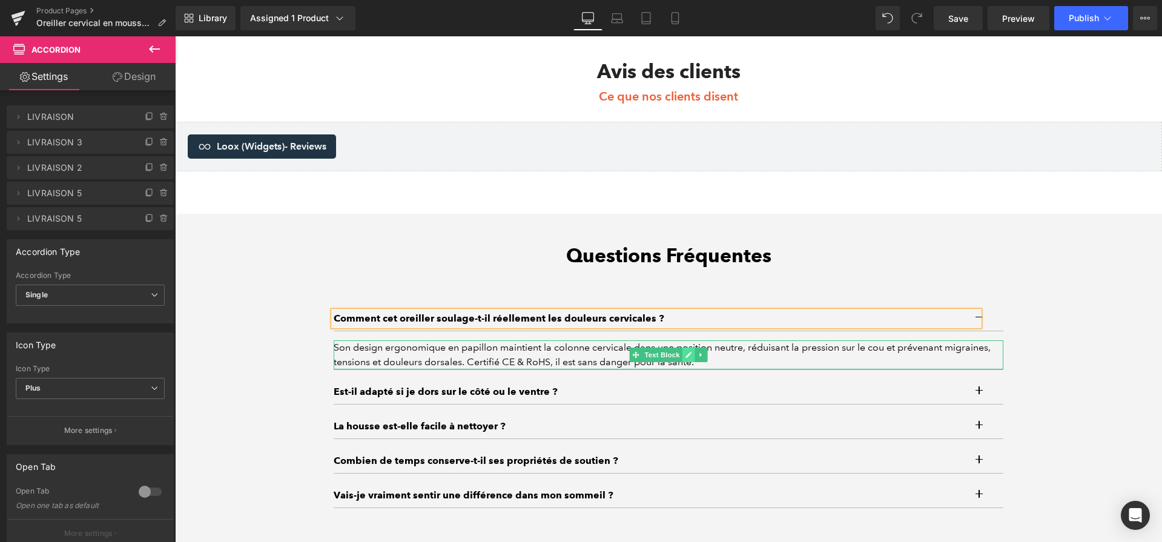
click at [682, 362] on link at bounding box center [688, 354] width 13 height 15
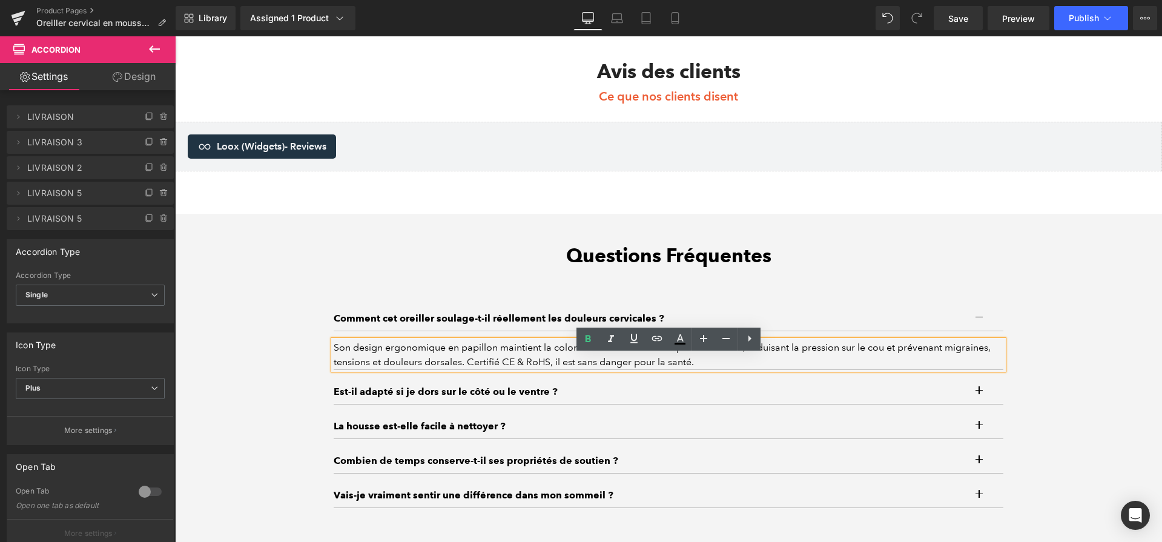
click at [682, 369] on div "Son design ergonomique en papillon maintient la colonne cervicale dans une posi…" at bounding box center [668, 354] width 669 height 29
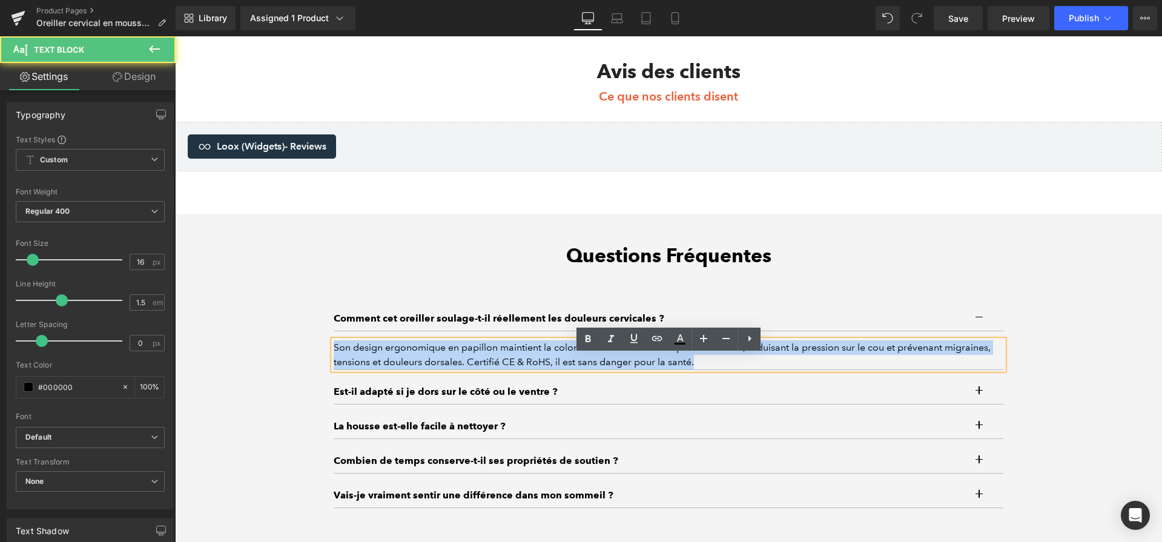
click at [681, 369] on div "Son design ergonomique en papillon maintient la colonne cervicale dans une posi…" at bounding box center [668, 354] width 669 height 29
paste div
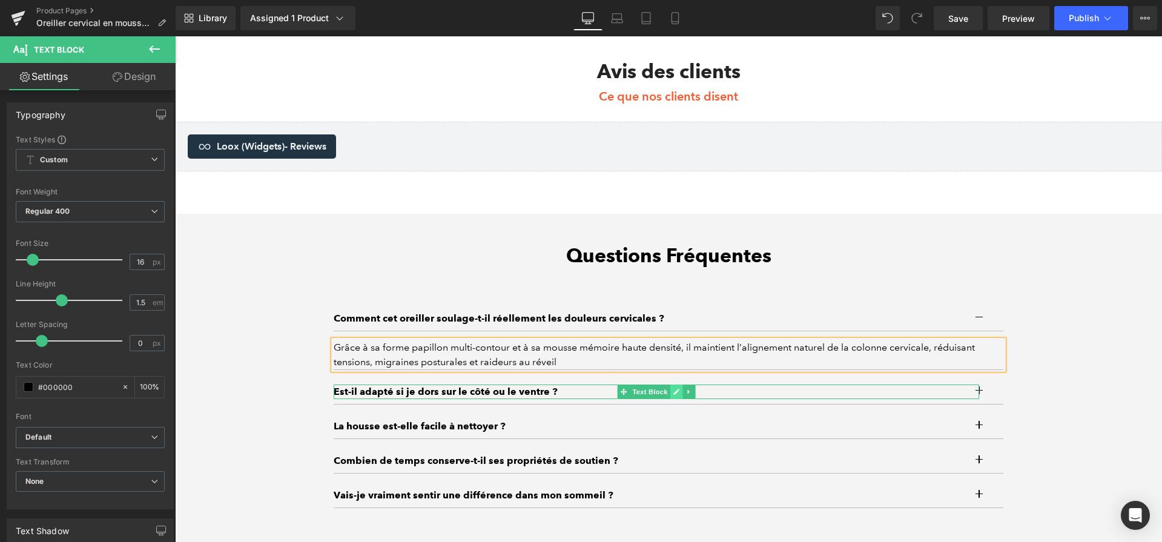
click at [676, 395] on icon at bounding box center [676, 392] width 6 height 6
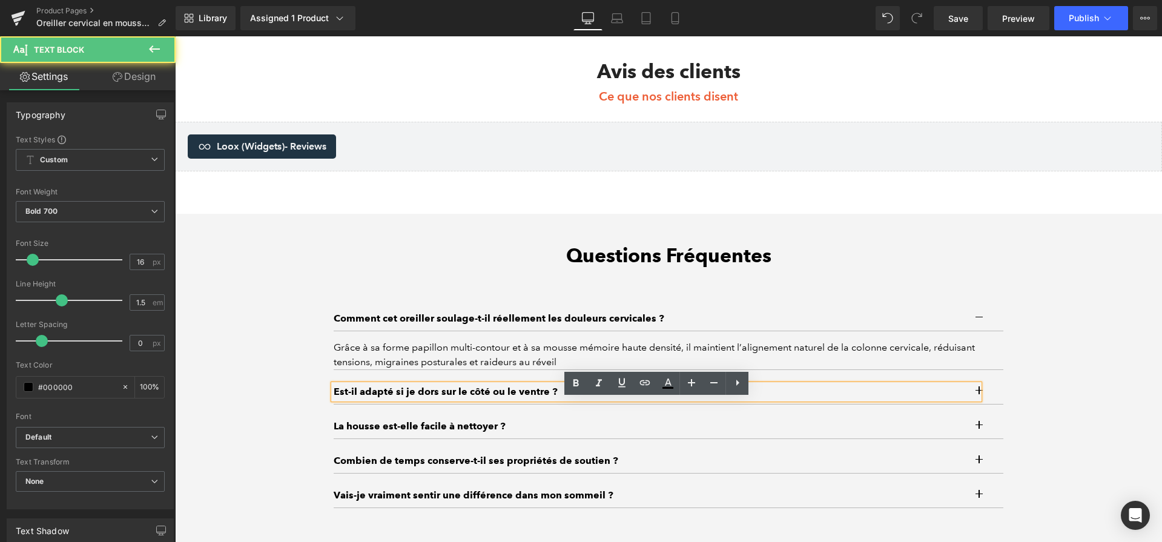
click at [674, 399] on p "Est-il adapté si je dors sur le côté ou le ventre ?" at bounding box center [656, 391] width 645 height 15
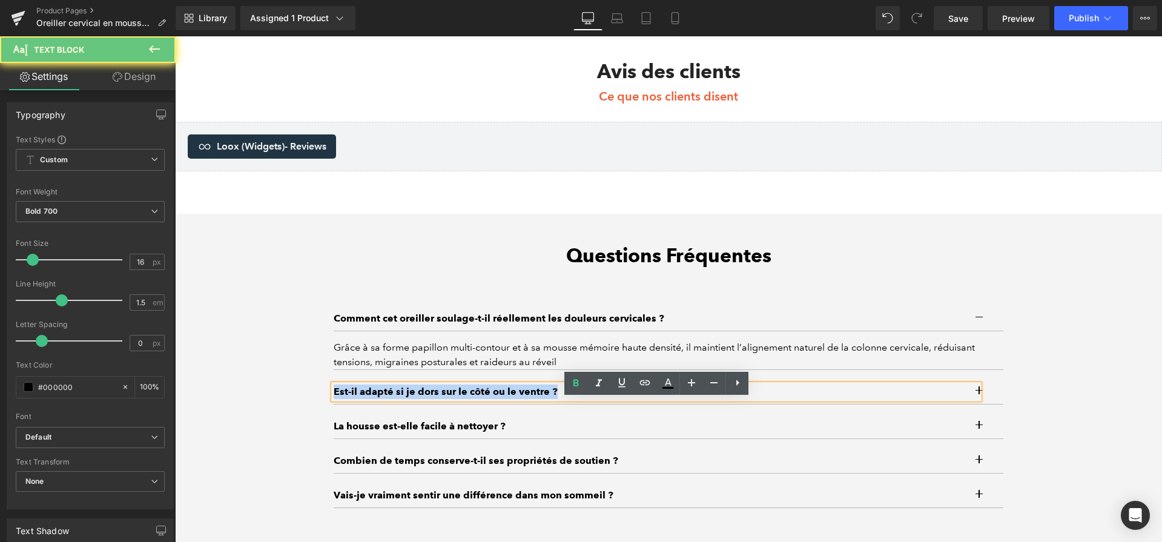
click at [674, 399] on p "Est-il adapté si je dors sur le côté ou le ventre ?" at bounding box center [656, 391] width 645 height 15
paste div
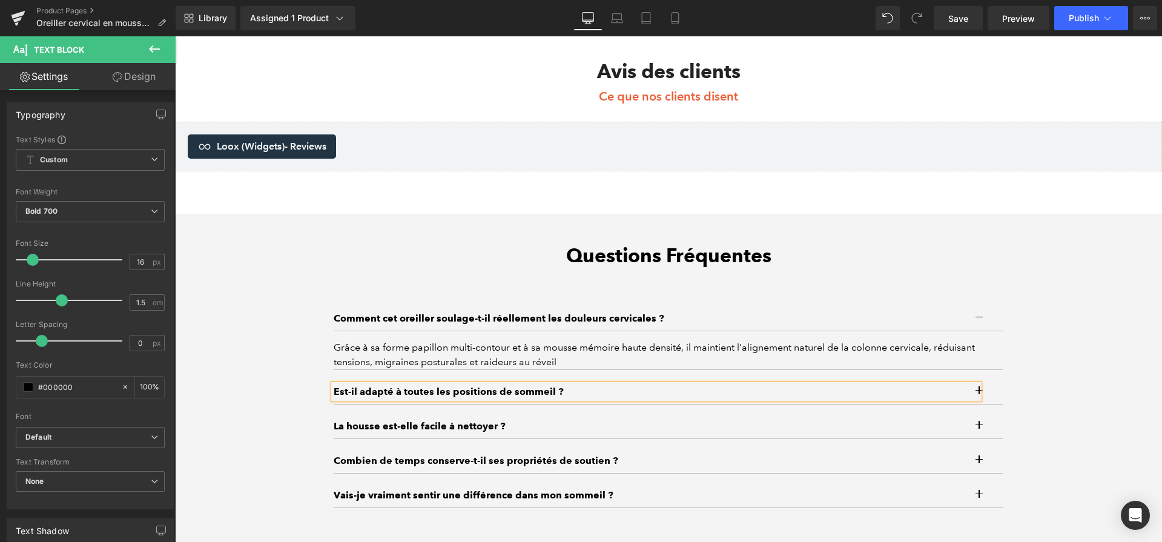
click at [515, 399] on p "Est-il adapté à toutes les positions de sommeil ?" at bounding box center [656, 391] width 645 height 15
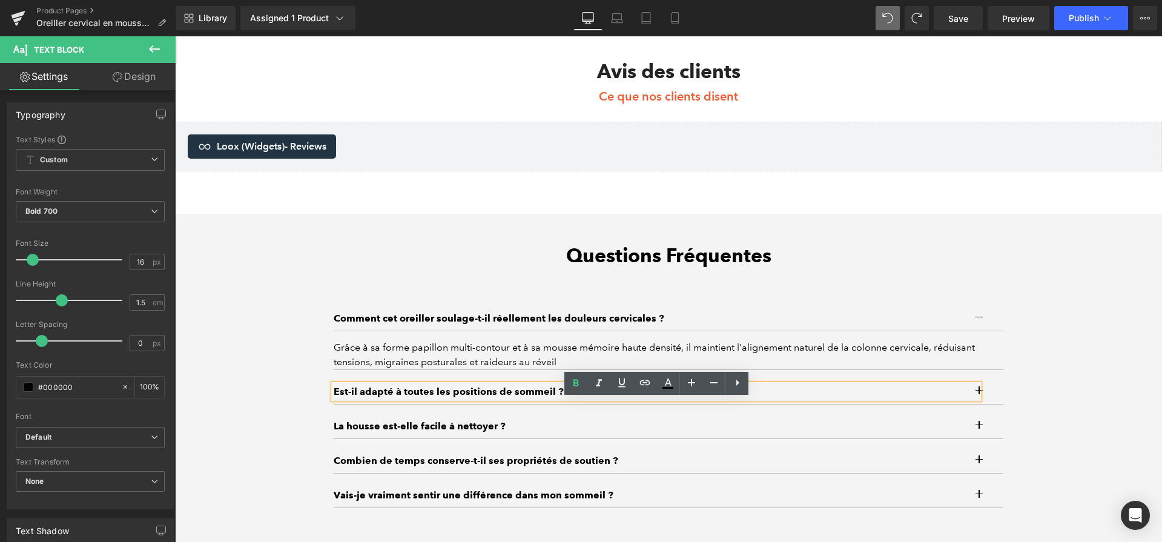
click at [1000, 403] on button "button" at bounding box center [991, 392] width 24 height 24
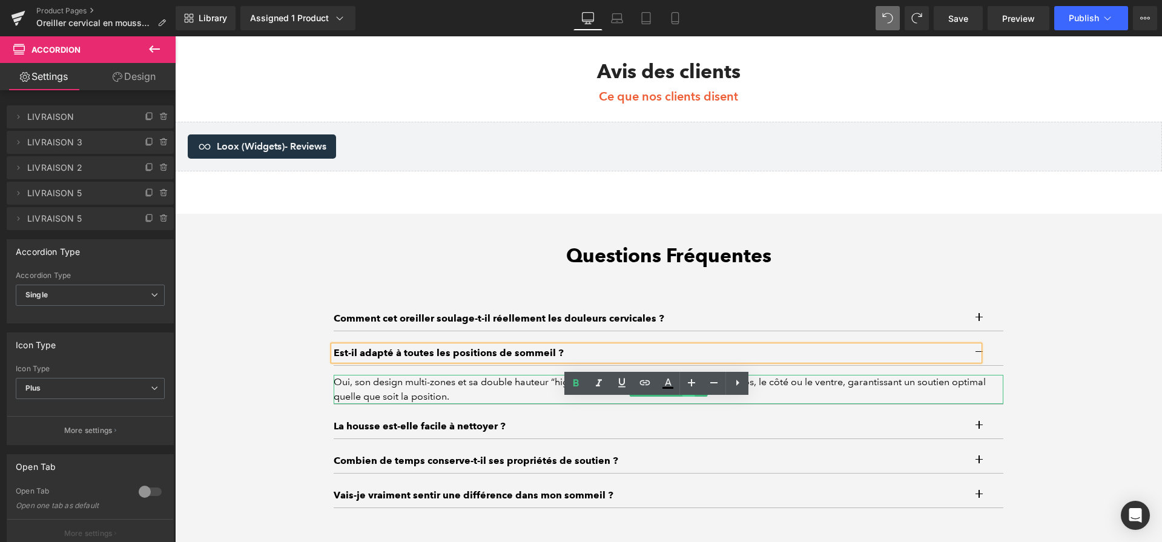
click at [685, 392] on icon at bounding box center [688, 389] width 6 height 6
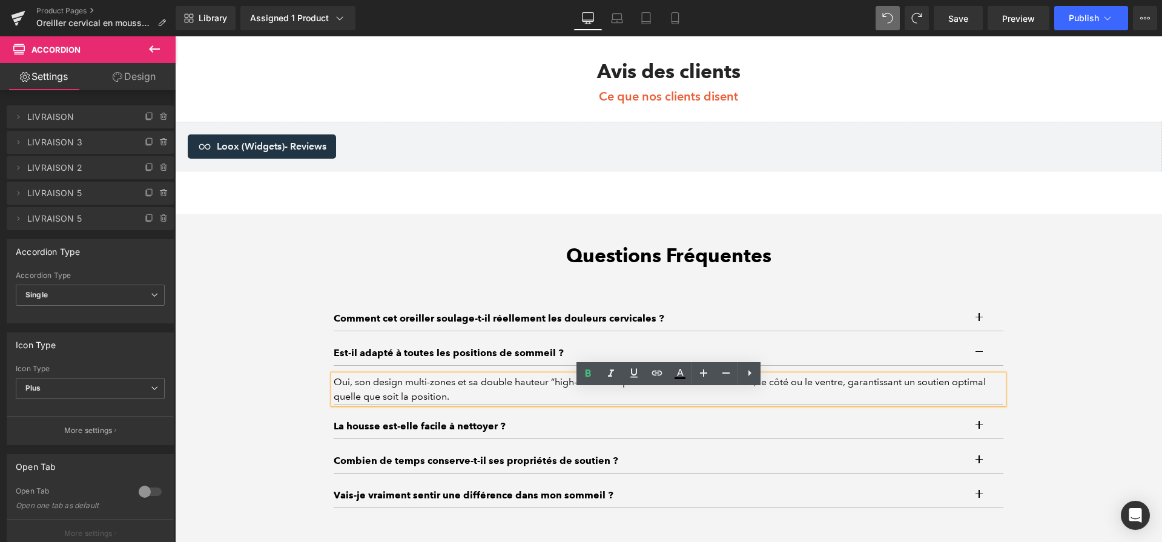
click at [685, 404] on div "Oui, son design multi-zones et sa double hauteur “high-low” s’adaptent aux dorm…" at bounding box center [668, 389] width 669 height 29
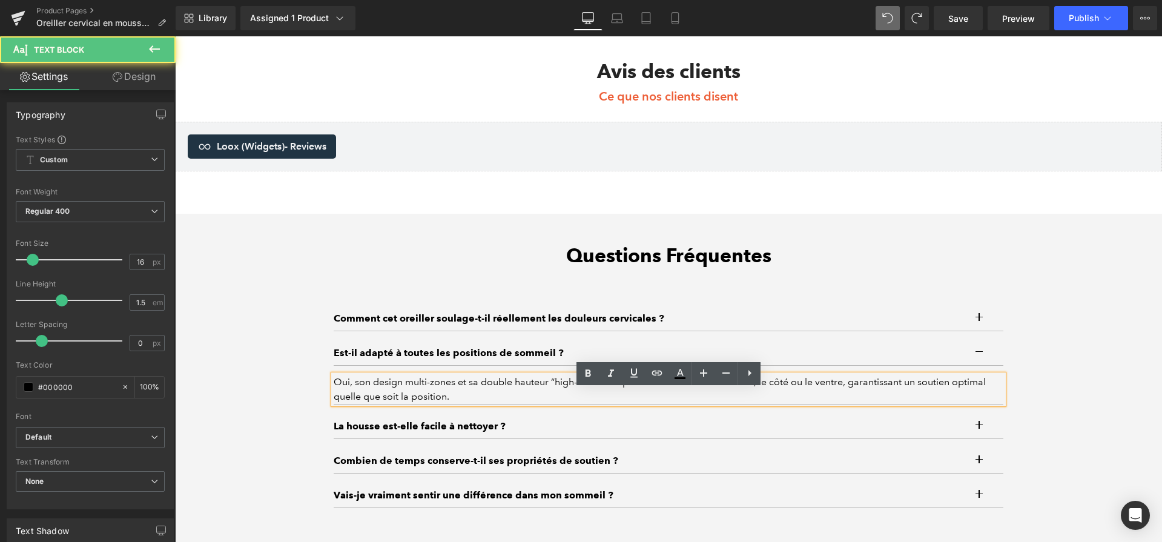
click at [685, 404] on div "Oui, son design multi-zones et sa double hauteur “high-low” s’adaptent aux dorm…" at bounding box center [668, 389] width 669 height 29
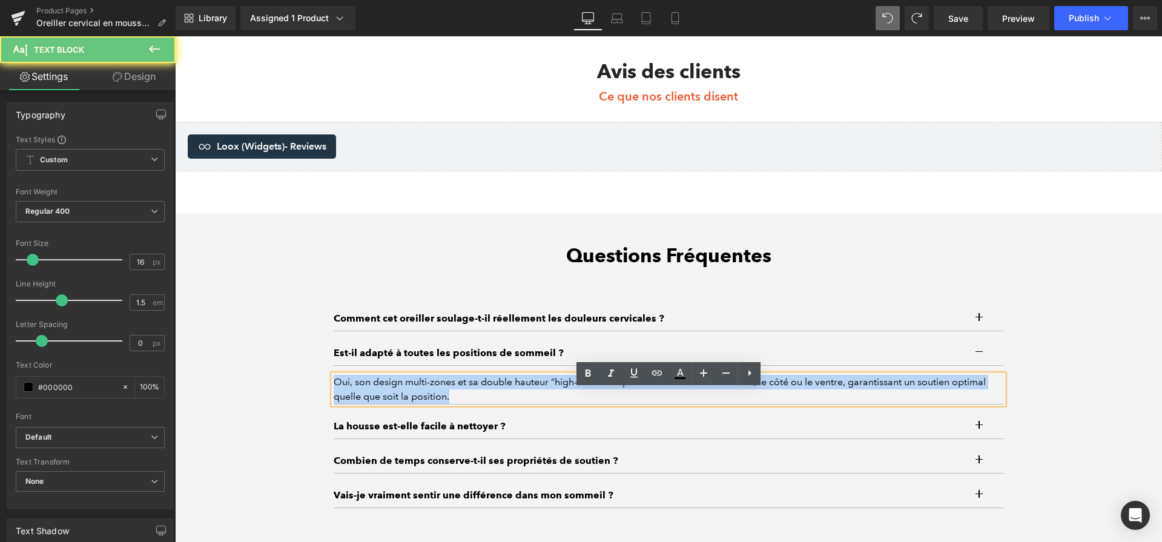
click at [685, 404] on div "Oui, son design multi-zones et sa double hauteur “high-low” s’adaptent aux dorm…" at bounding box center [668, 389] width 669 height 29
paste div
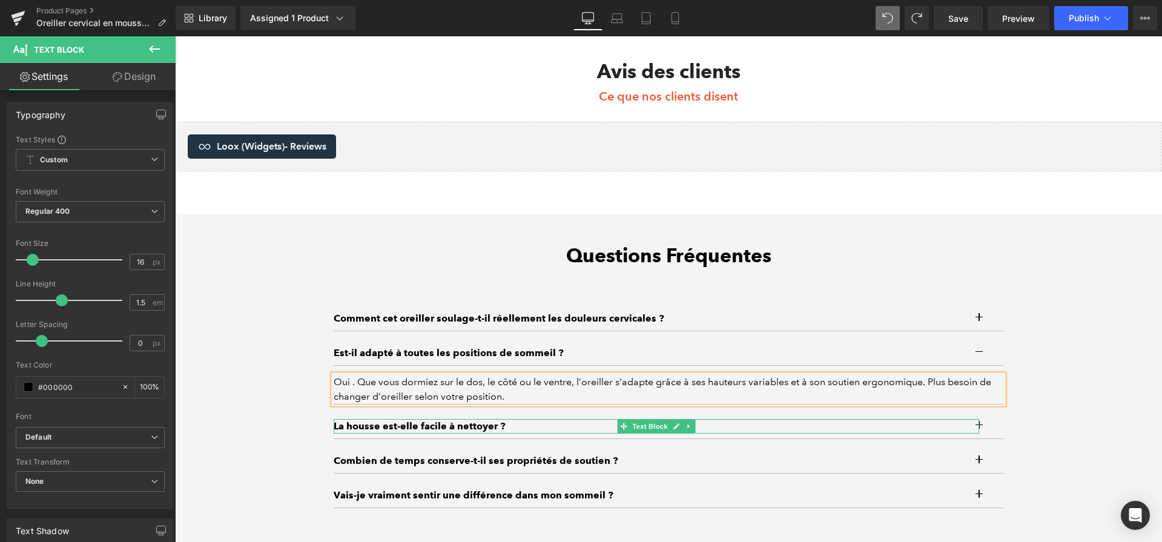
click at [677, 433] on link at bounding box center [676, 426] width 13 height 15
click at [677, 433] on p "La housse est-elle facile à nettoyer ?" at bounding box center [656, 426] width 645 height 15
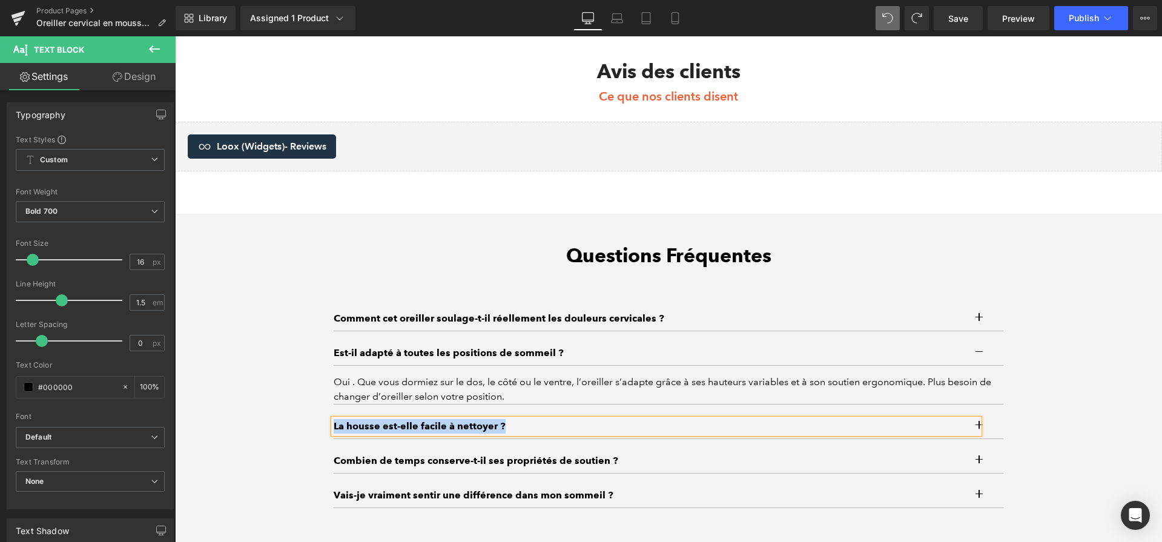
paste div
click at [987, 438] on button "button" at bounding box center [991, 426] width 24 height 24
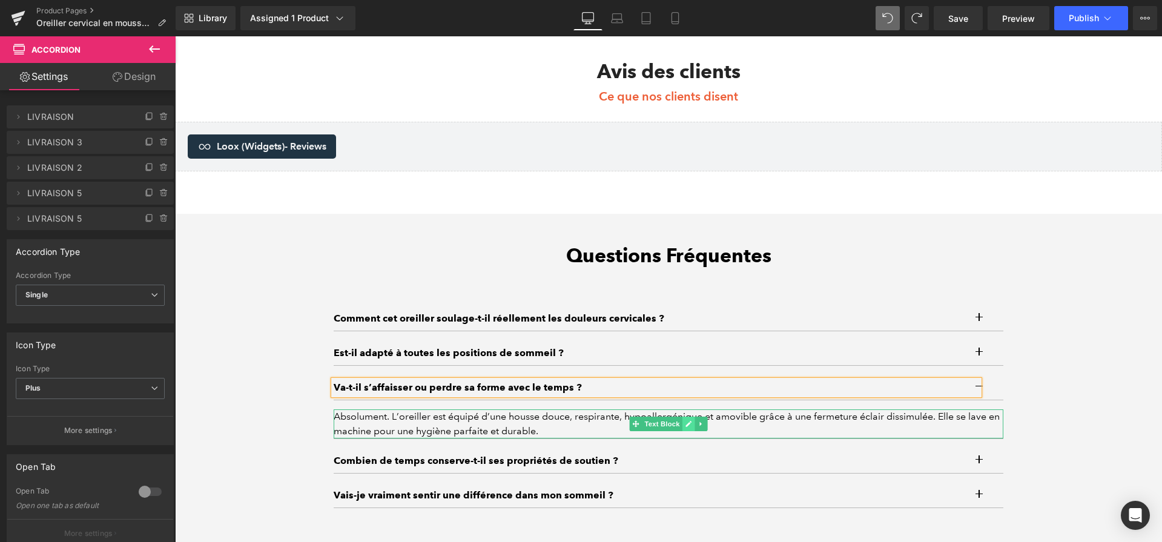
click at [688, 427] on icon at bounding box center [688, 423] width 7 height 7
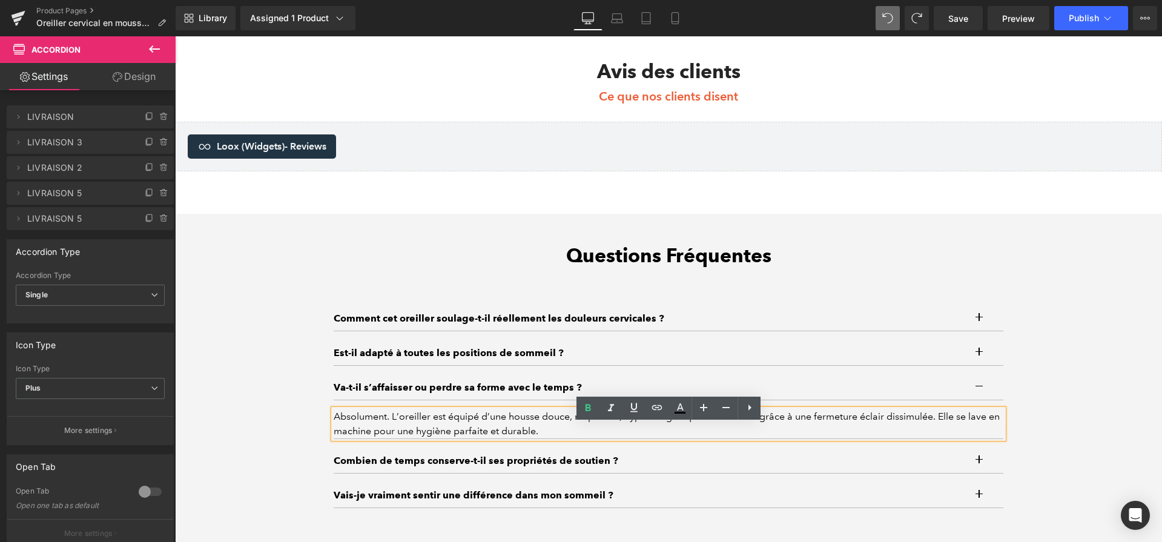
click at [688, 435] on div "Absolument. L’oreiller est équipé d’une housse douce, respirante, hypoallergéni…" at bounding box center [668, 423] width 669 height 29
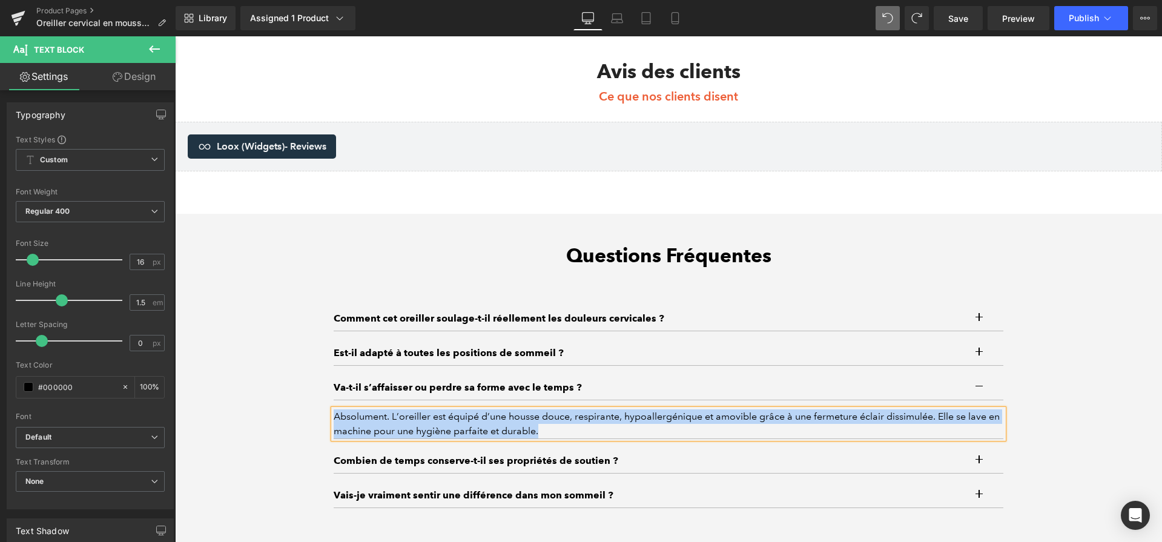
paste div
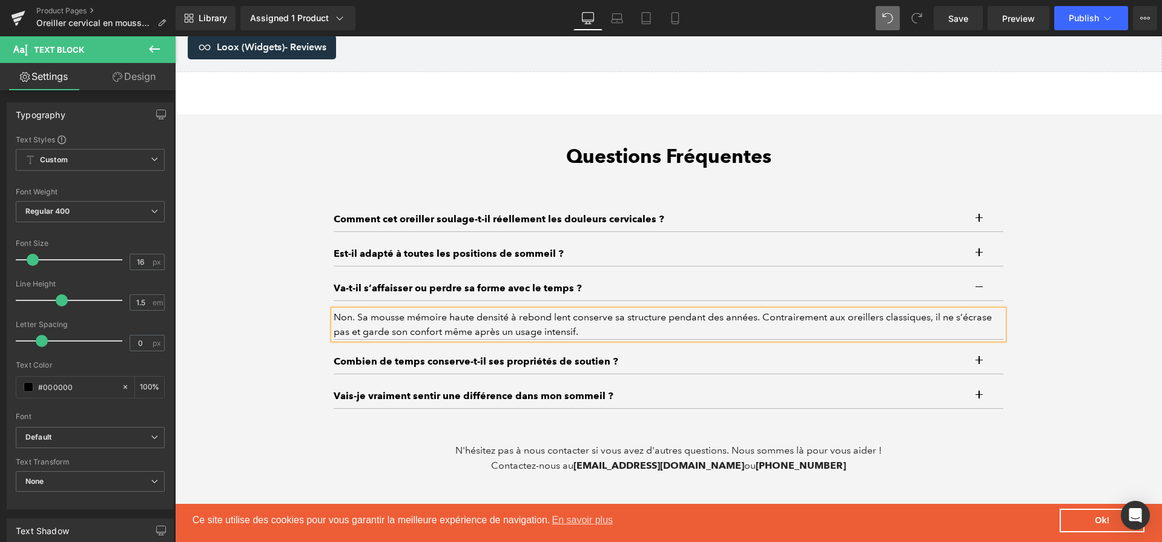
scroll to position [3885, 0]
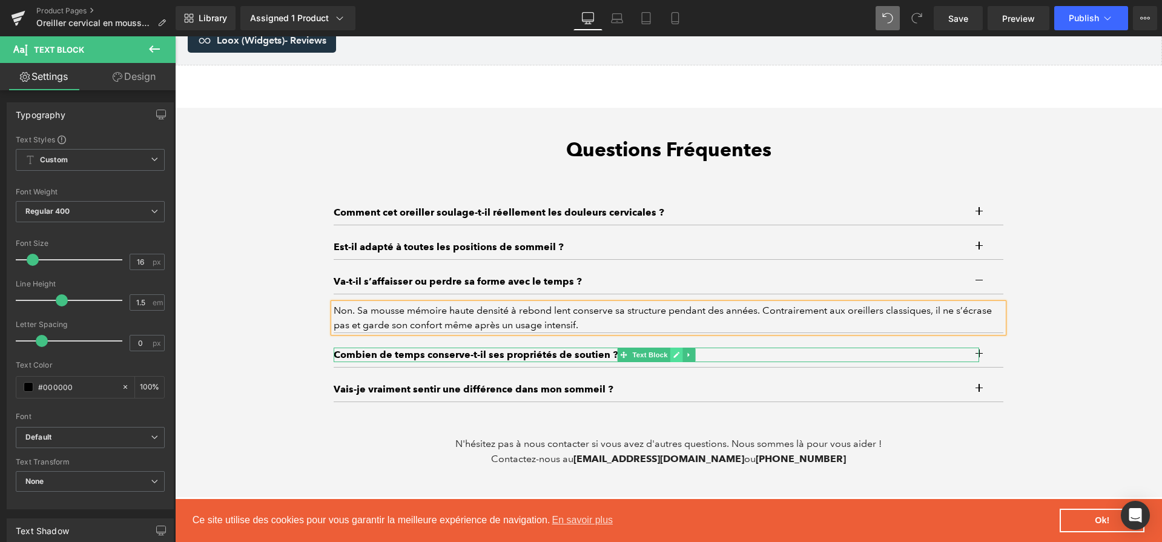
click at [674, 358] on icon at bounding box center [676, 355] width 6 height 6
click at [674, 362] on p "Combien de temps conserve-t-il ses propriétés de soutien ?" at bounding box center [656, 354] width 645 height 15
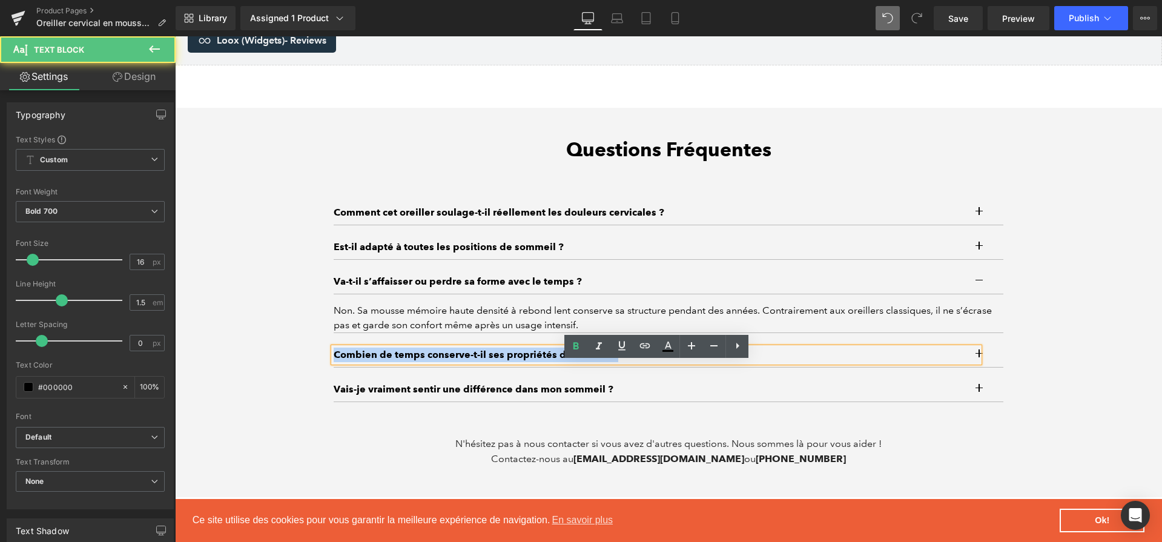
click at [674, 362] on p "Combien de temps conserve-t-il ses propriétés de soutien ?" at bounding box center [656, 354] width 645 height 15
paste div
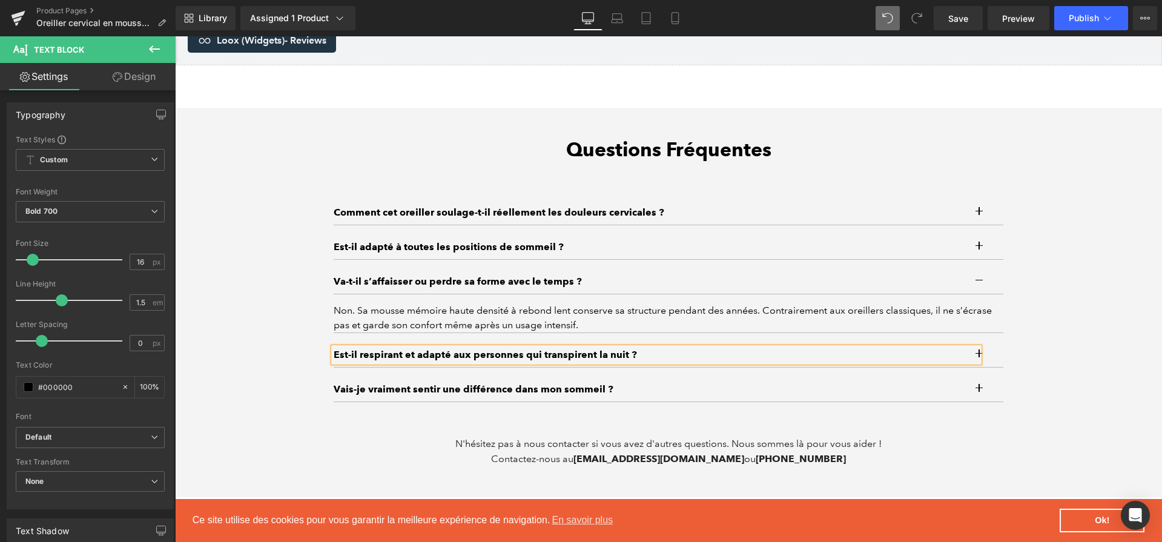
click at [991, 366] on button "button" at bounding box center [991, 355] width 24 height 24
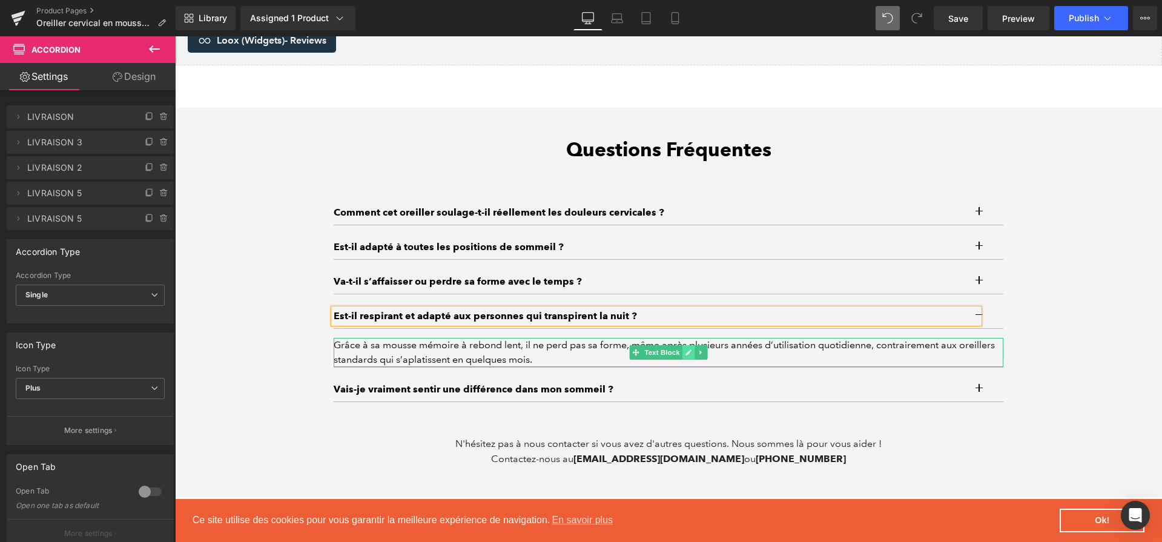
click at [686, 356] on icon at bounding box center [688, 352] width 7 height 7
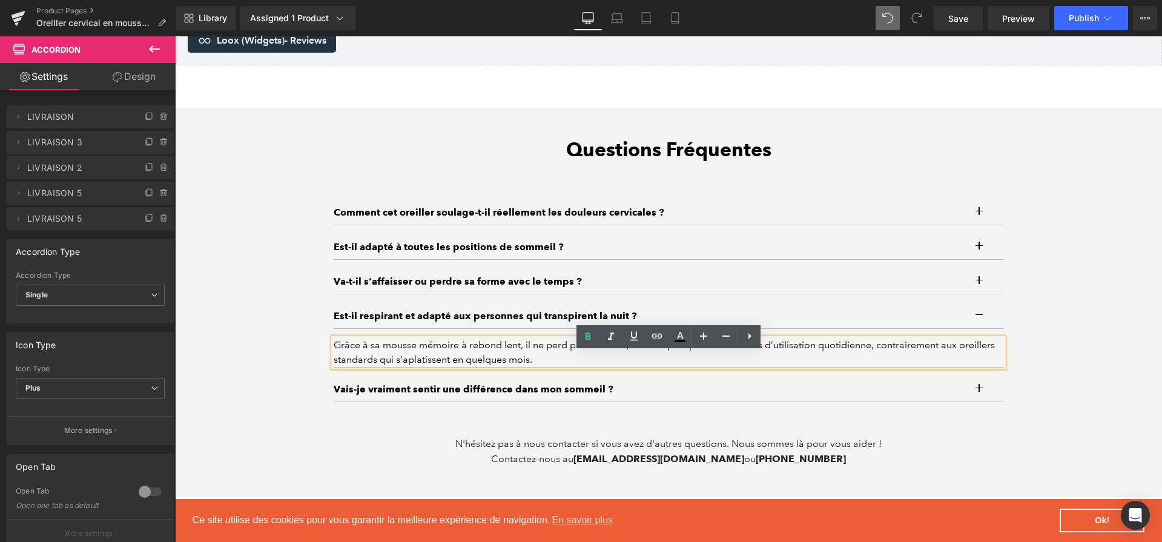
click at [686, 367] on div "Grâce à sa mousse mémoire à rebond lent, il ne perd pas sa forme, même après pl…" at bounding box center [668, 352] width 669 height 29
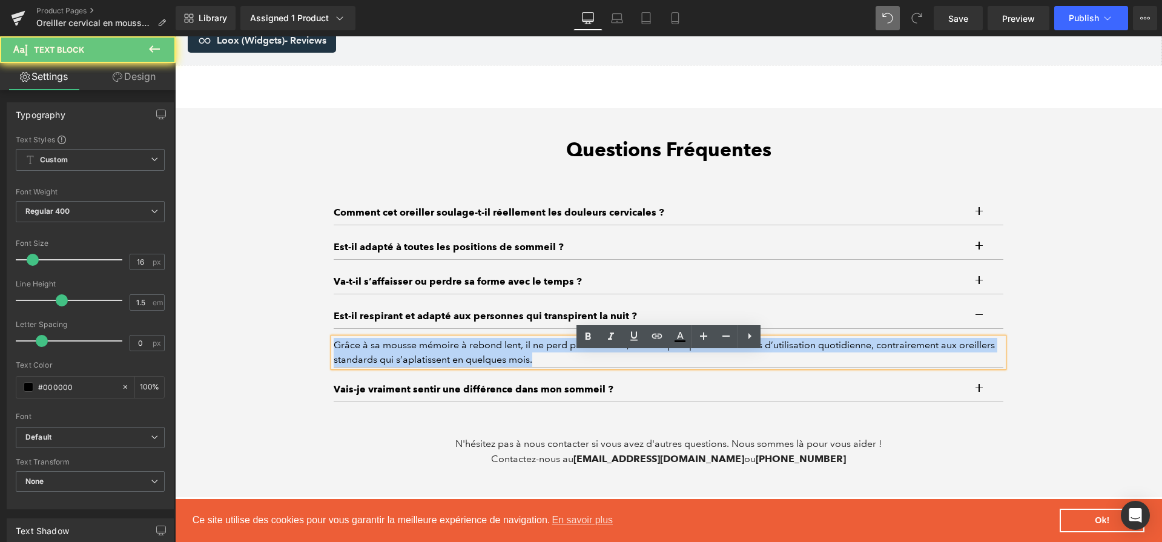
click at [686, 367] on div "Grâce à sa mousse mémoire à rebond lent, il ne perd pas sa forme, même après pl…" at bounding box center [668, 352] width 669 height 29
paste div
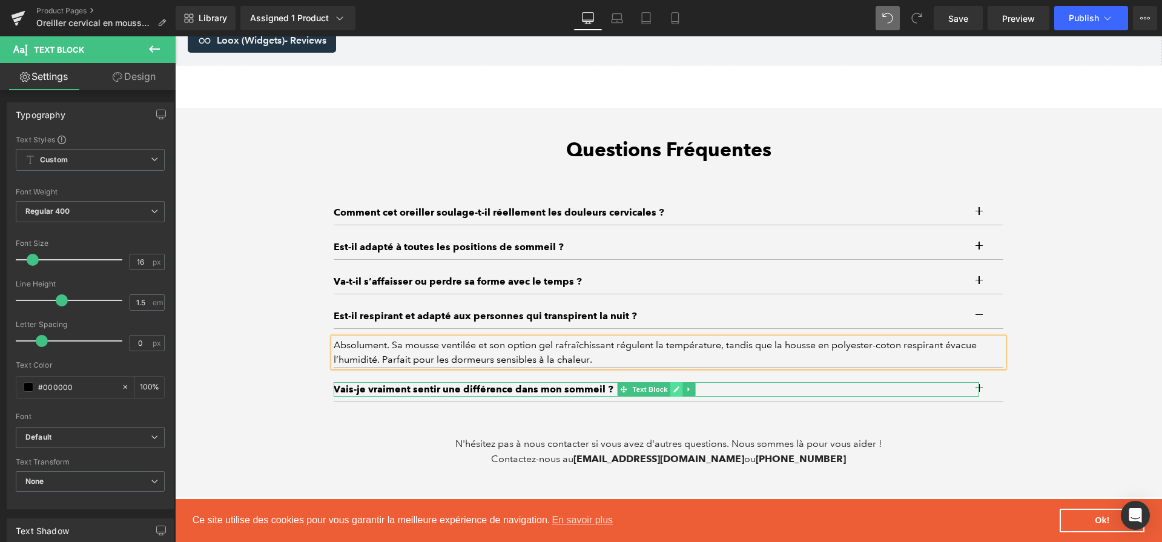
click at [670, 396] on link at bounding box center [676, 389] width 13 height 15
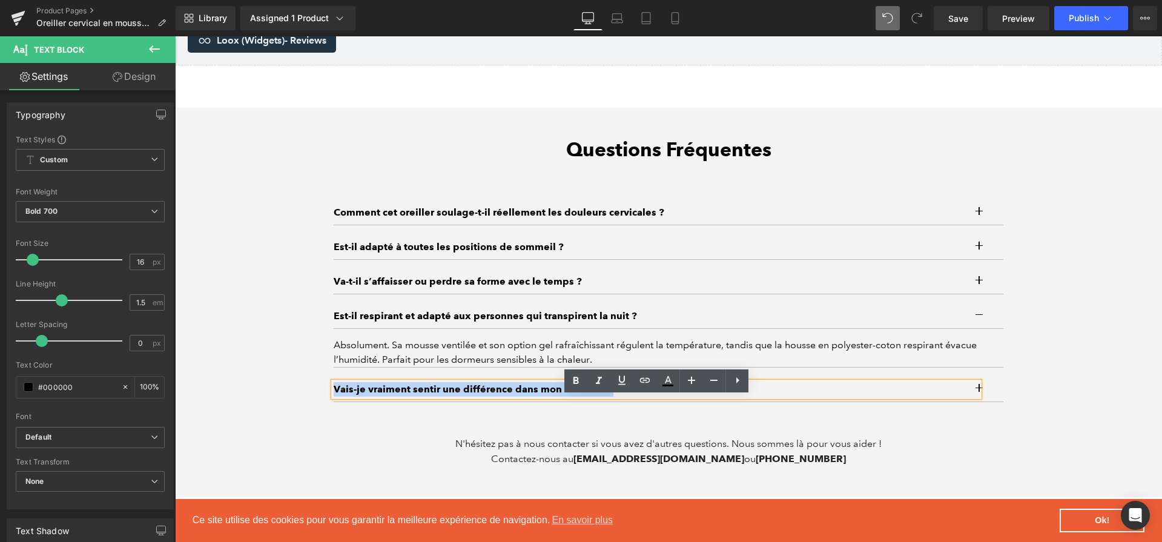
drag, startPoint x: 669, startPoint y: 405, endPoint x: 309, endPoint y: 385, distance: 360.7
click at [309, 385] on div "Questions Fréquentes Heading Comment cet oreiller soulage-t-il réellement les d…" at bounding box center [668, 302] width 726 height 329
paste div
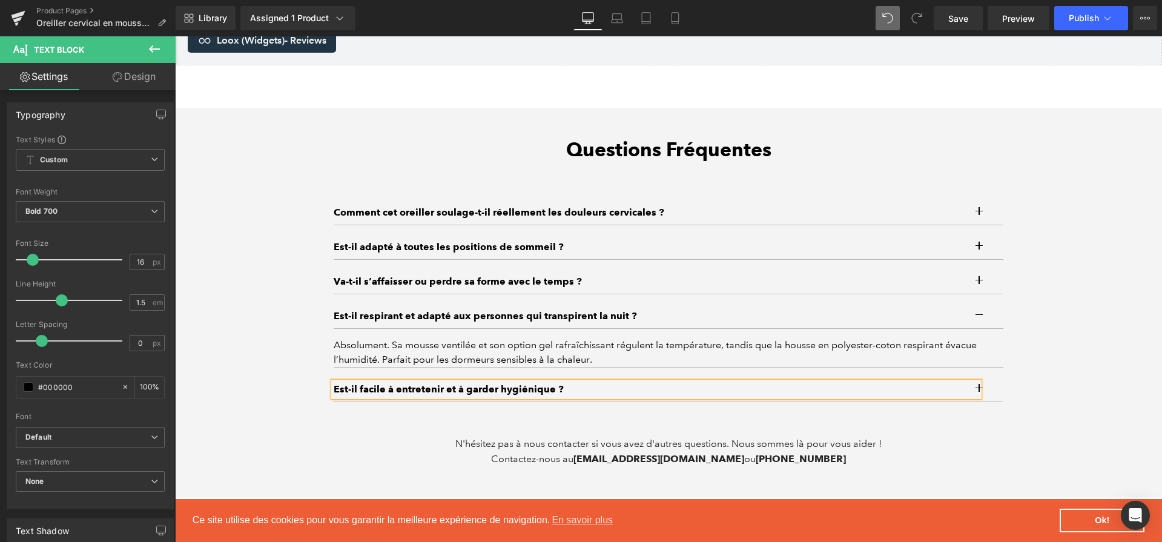
click at [996, 401] on button "button" at bounding box center [991, 389] width 24 height 24
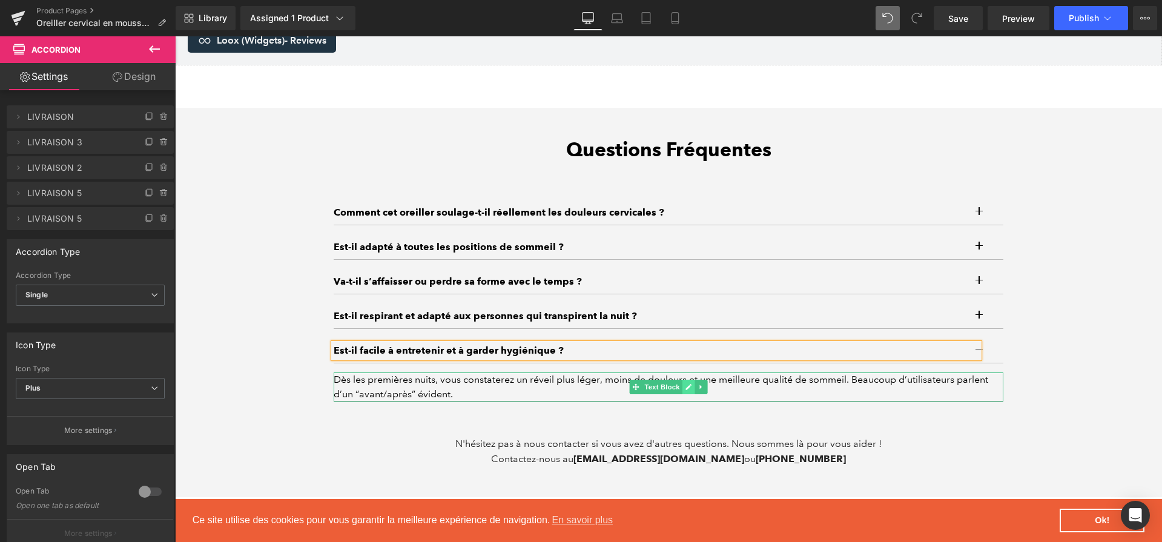
click at [686, 390] on icon at bounding box center [688, 386] width 7 height 7
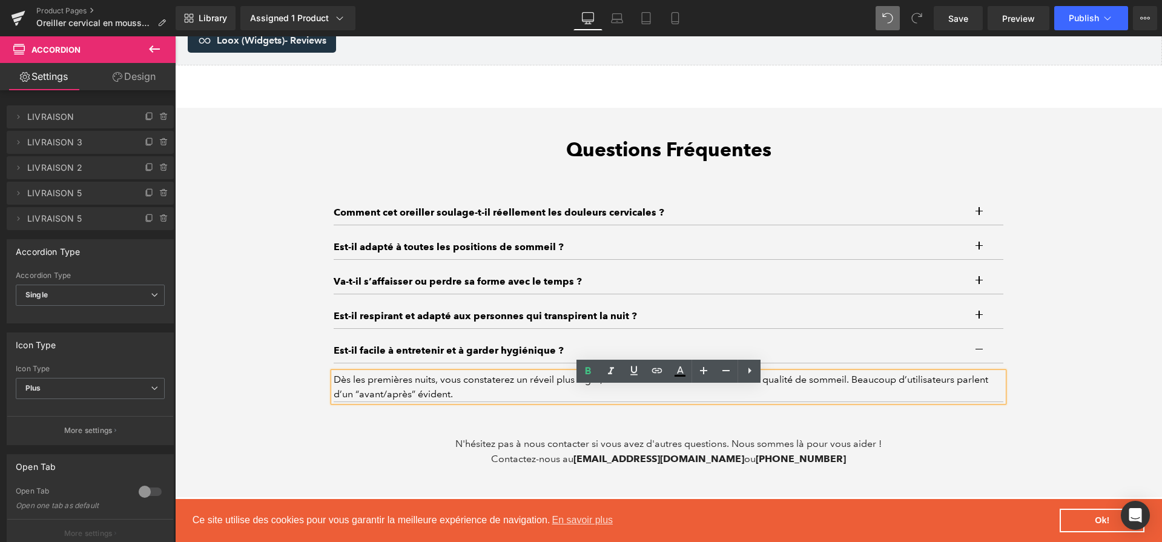
click at [686, 399] on div "Dès les premières nuits, vous constaterez un réveil plus léger, moins de douleu…" at bounding box center [668, 386] width 669 height 29
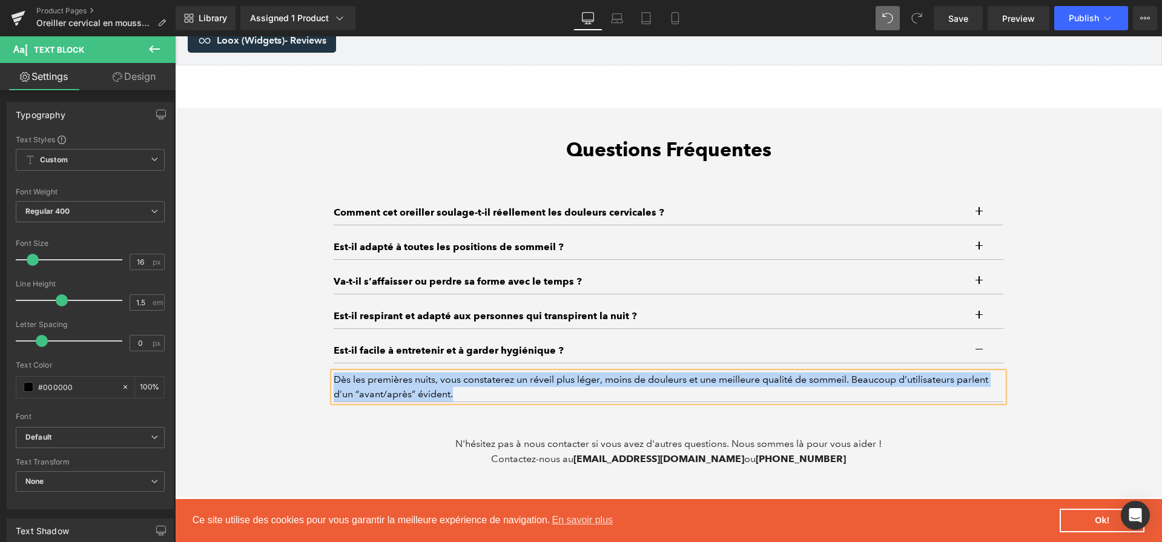
paste div
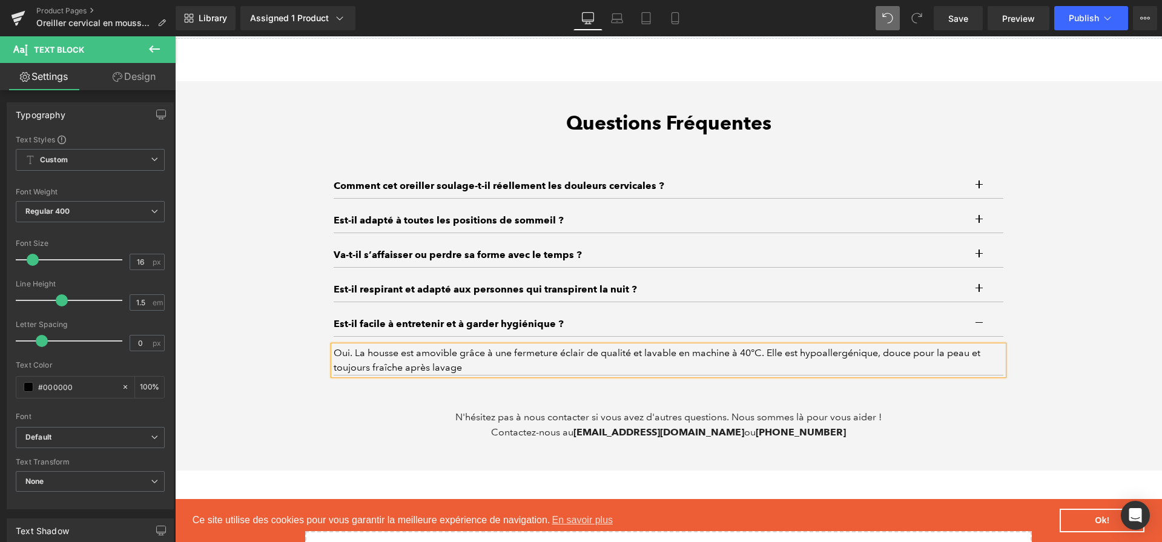
scroll to position [3896, 0]
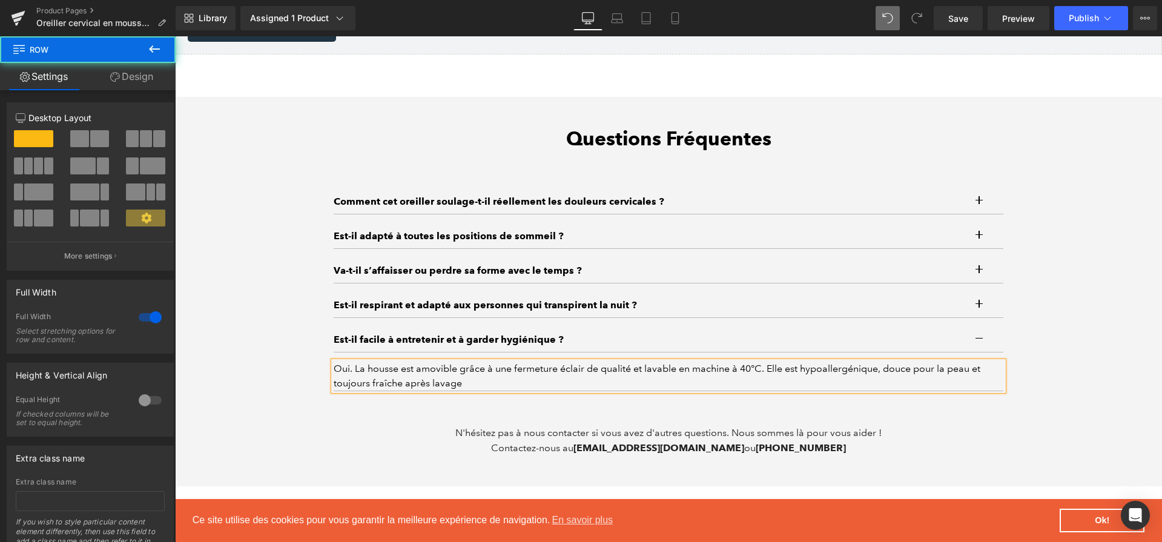
click at [1077, 415] on div "Questions Fréquentes Heading Comment cet oreiller soulage-t-il réellement les d…" at bounding box center [668, 291] width 987 height 329
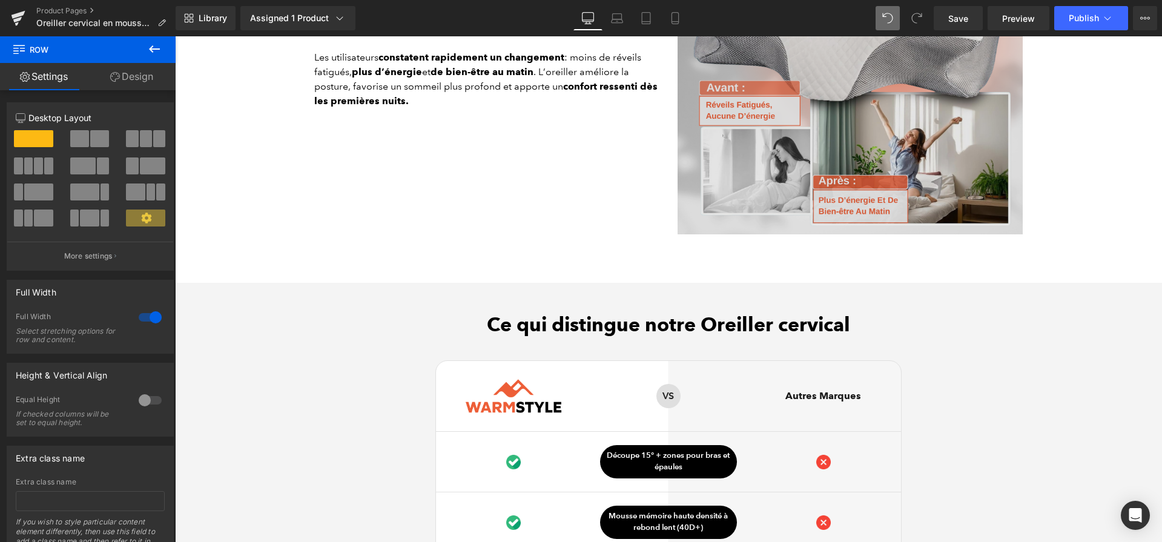
scroll to position [2740, 0]
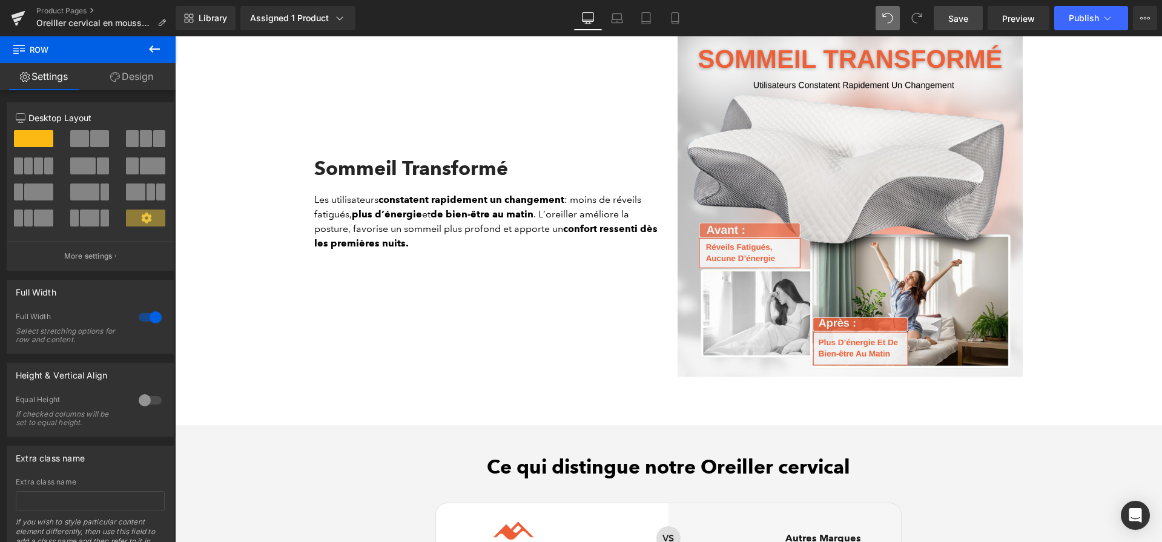
click at [972, 22] on link "Save" at bounding box center [957, 18] width 49 height 24
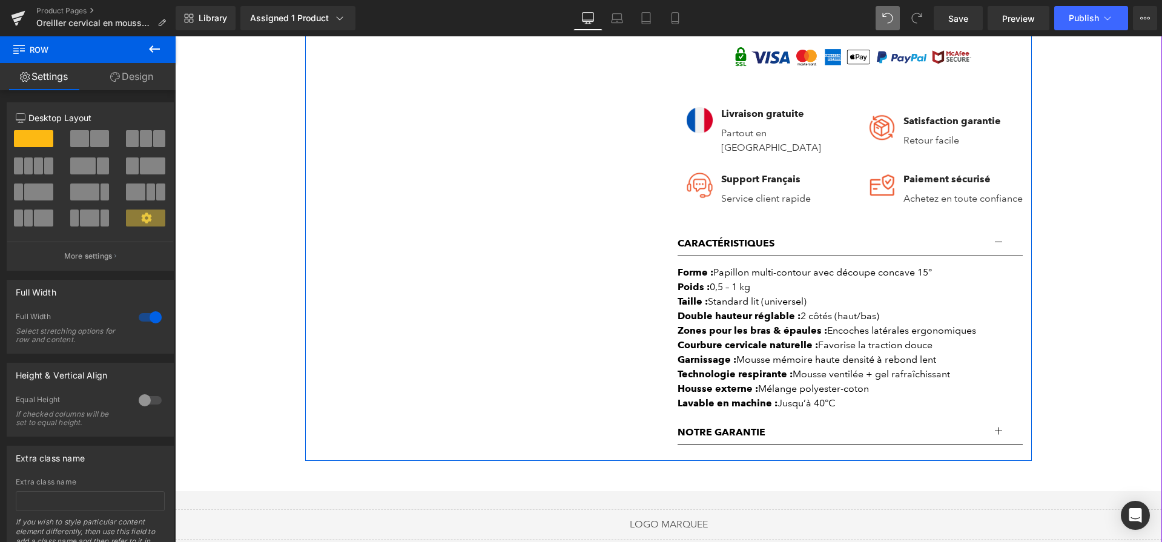
scroll to position [678, 0]
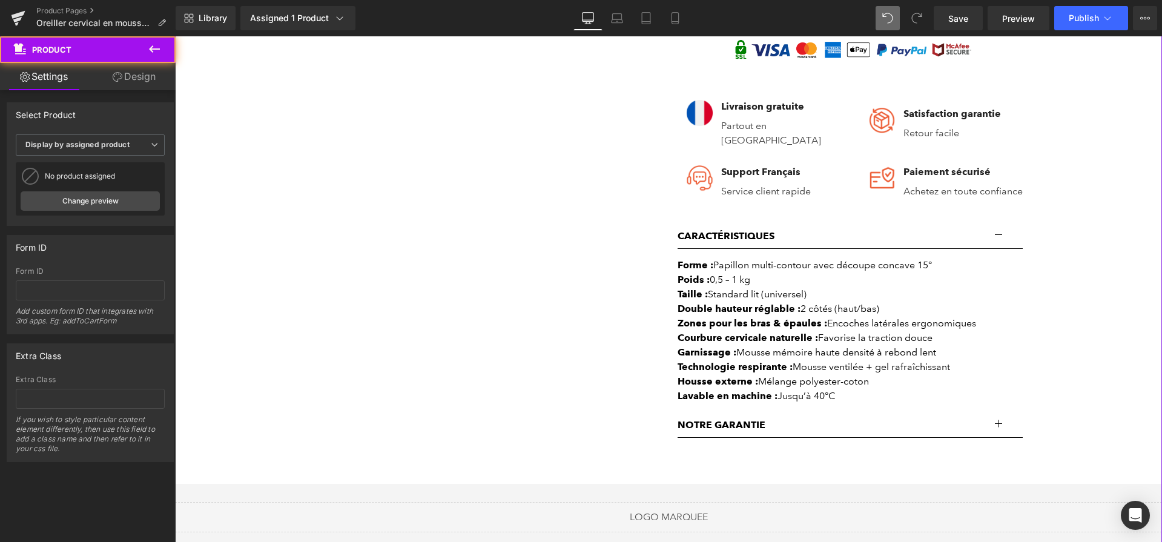
click at [1002, 237] on button "button" at bounding box center [1010, 236] width 24 height 24
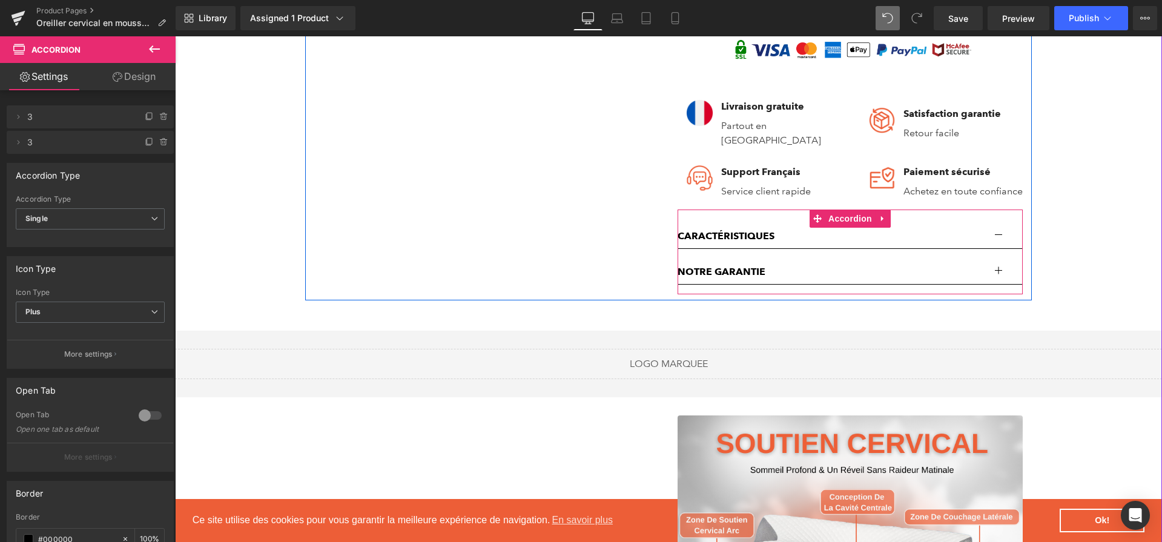
click at [175, 36] on div at bounding box center [175, 36] width 0 height 0
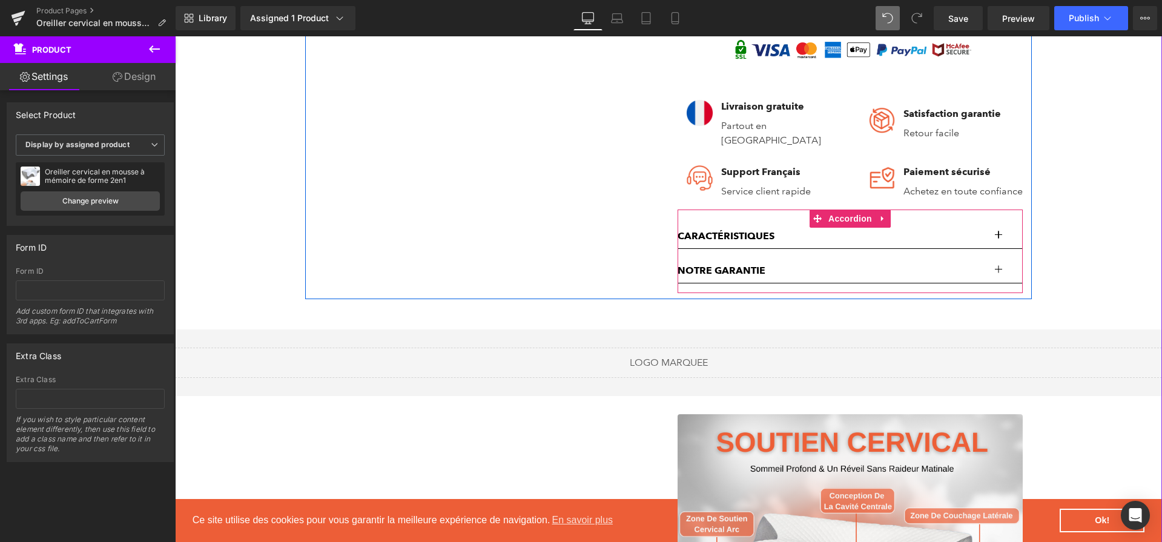
click at [1007, 240] on button "button" at bounding box center [1010, 236] width 24 height 24
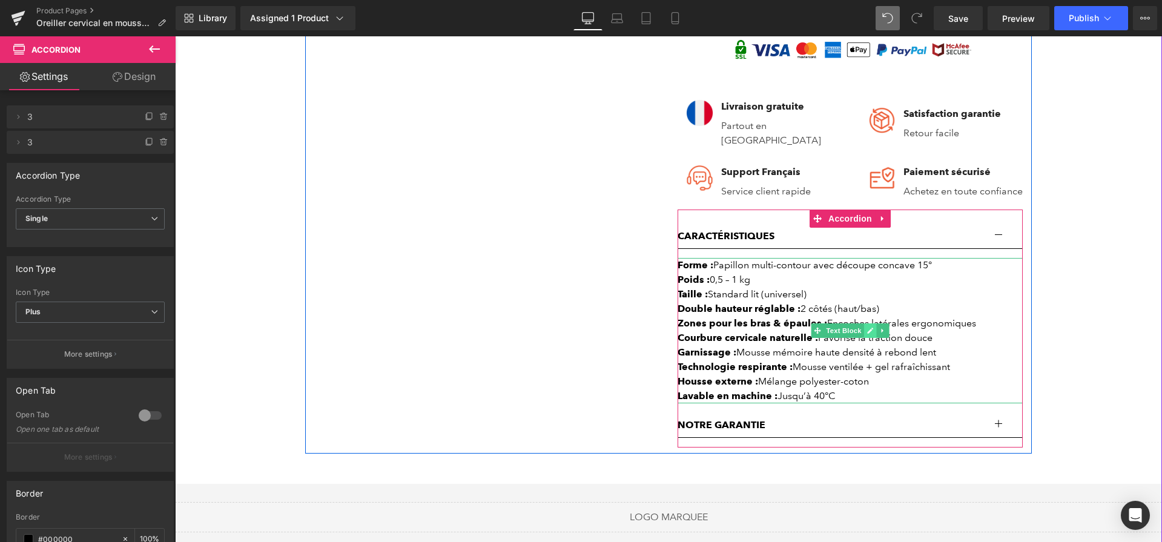
click at [869, 333] on icon at bounding box center [870, 330] width 6 height 6
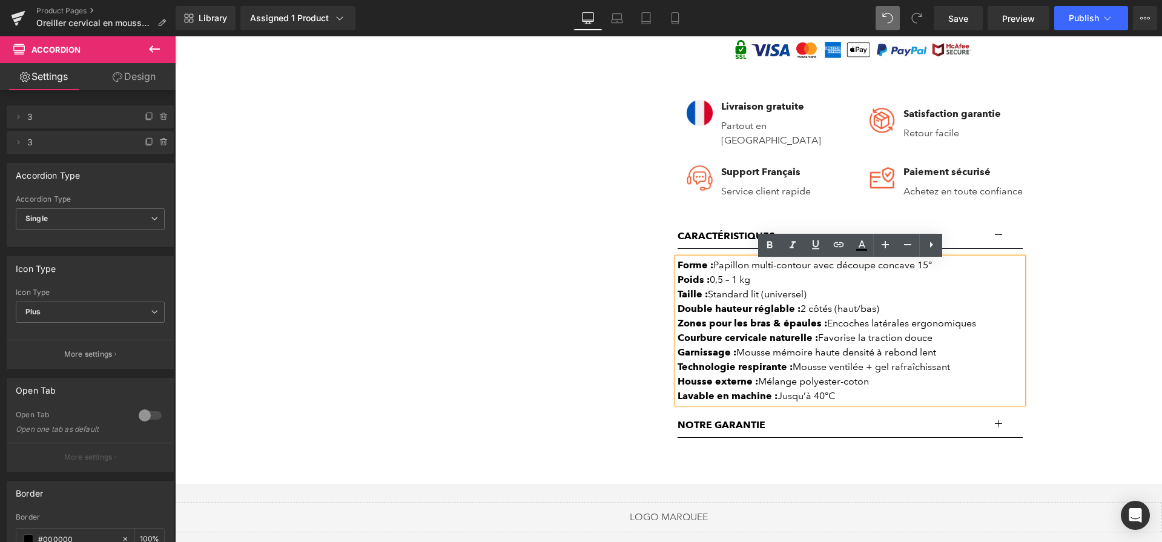
click at [935, 280] on div "Poids : 0,5 – 1 kg" at bounding box center [849, 279] width 345 height 15
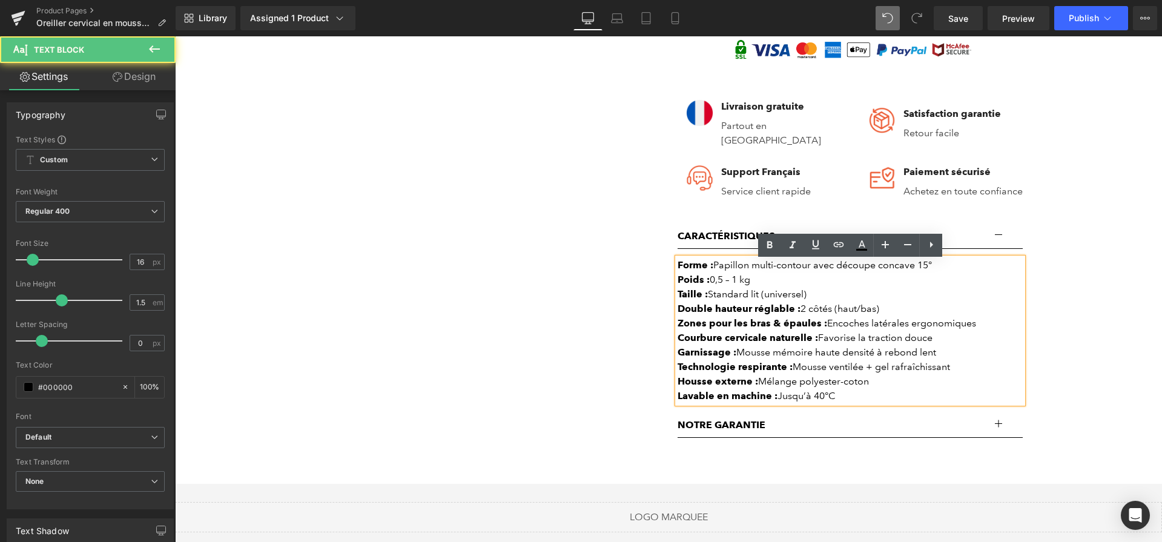
click at [938, 270] on div "Forme : Papillon multi-contour avec découpe concave 15°" at bounding box center [849, 265] width 345 height 15
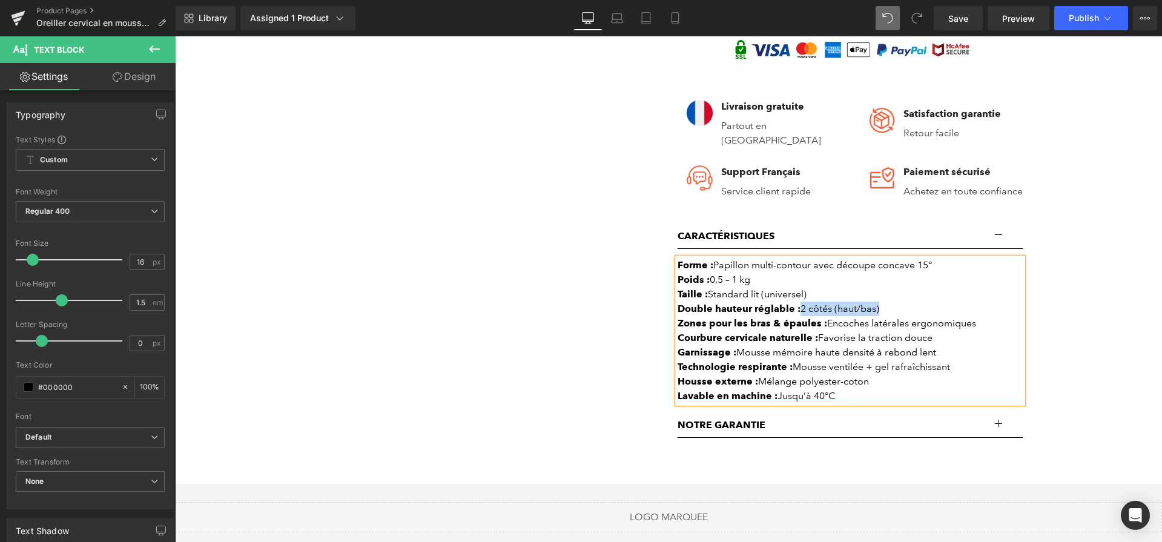
drag, startPoint x: 900, startPoint y: 318, endPoint x: 801, endPoint y: 314, distance: 98.2
click at [801, 314] on div "Double hauteur réglable : 2 côtés (haut/bas)" at bounding box center [849, 308] width 345 height 15
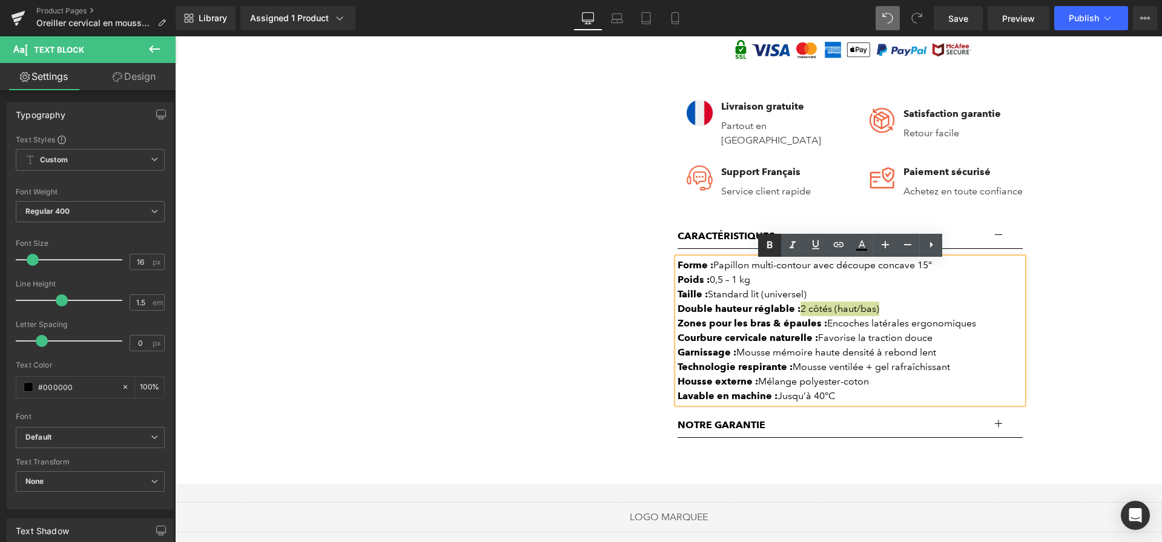
click at [774, 247] on icon at bounding box center [769, 245] width 15 height 15
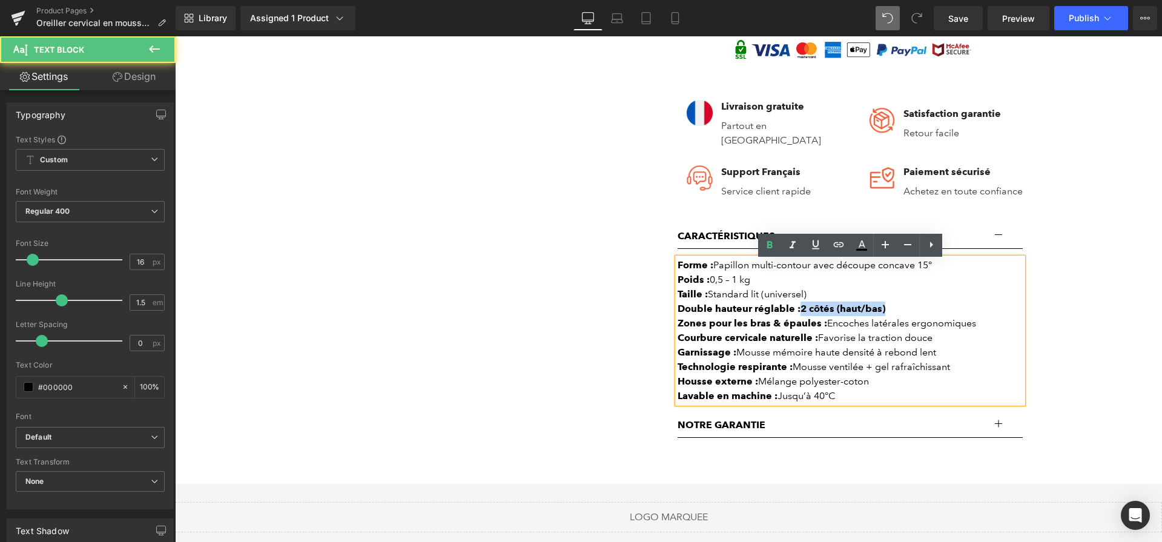
drag, startPoint x: 889, startPoint y: 318, endPoint x: 798, endPoint y: 309, distance: 91.2
click at [798, 309] on div "Double hauteur réglable : 2 côtés (haut/bas)" at bounding box center [849, 308] width 345 height 15
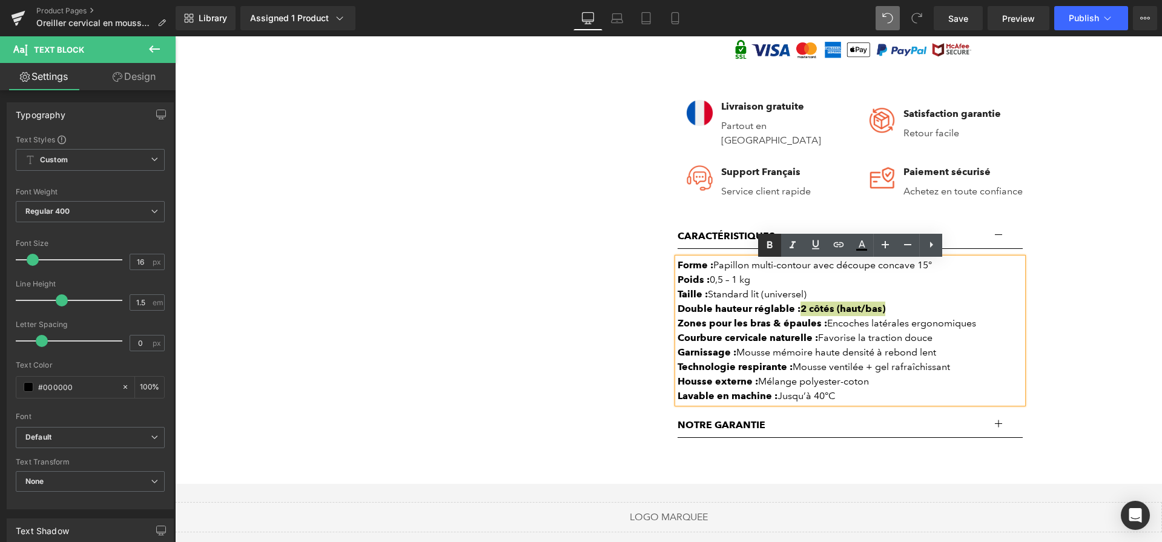
click at [770, 251] on icon at bounding box center [769, 245] width 15 height 15
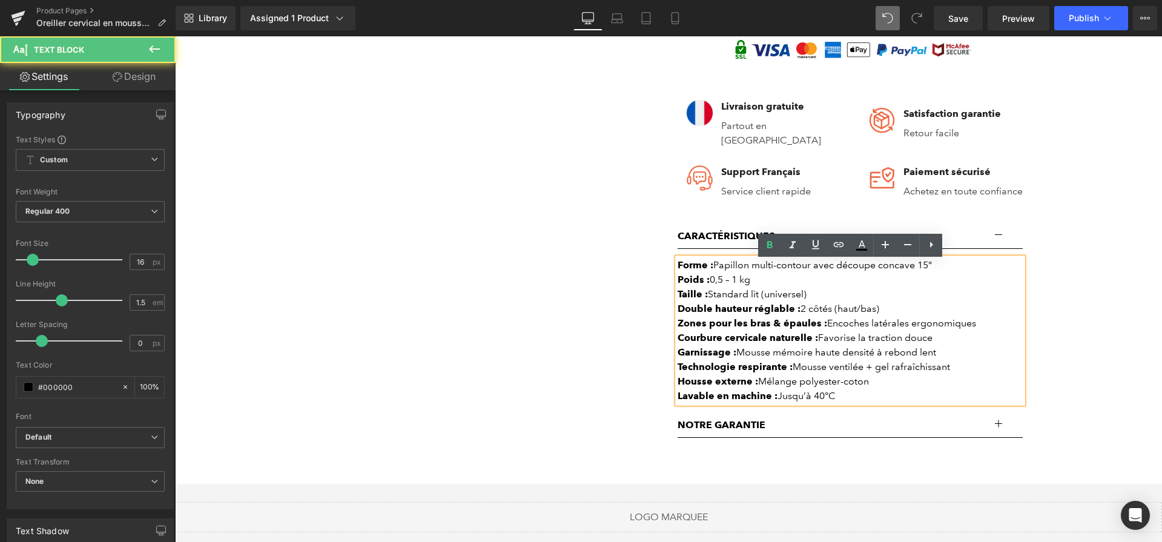
click at [882, 383] on div "Housse externe : Mélange polyester-coton" at bounding box center [849, 381] width 345 height 15
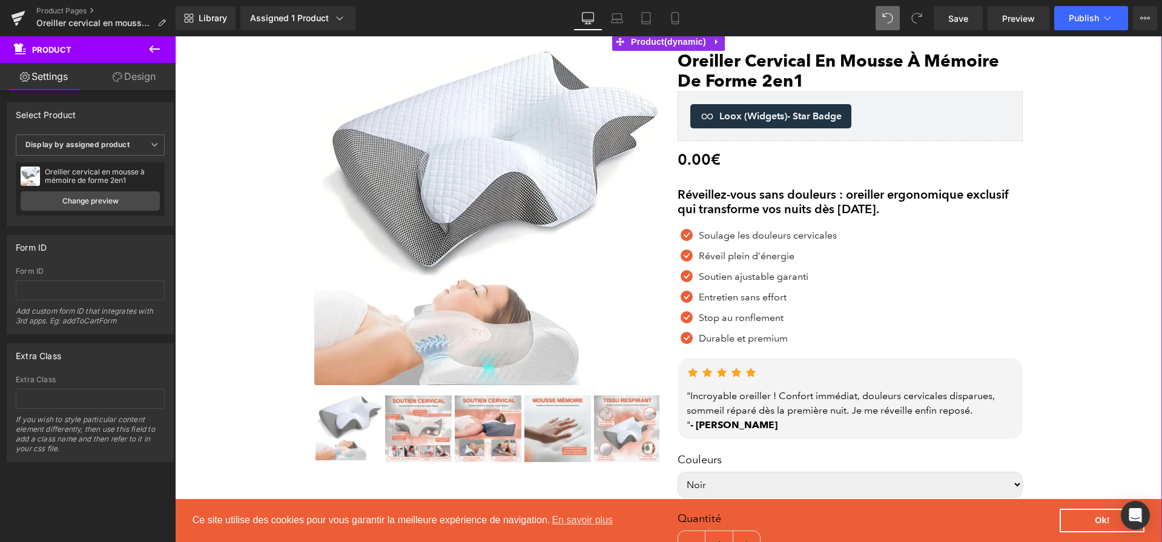
scroll to position [78, 0]
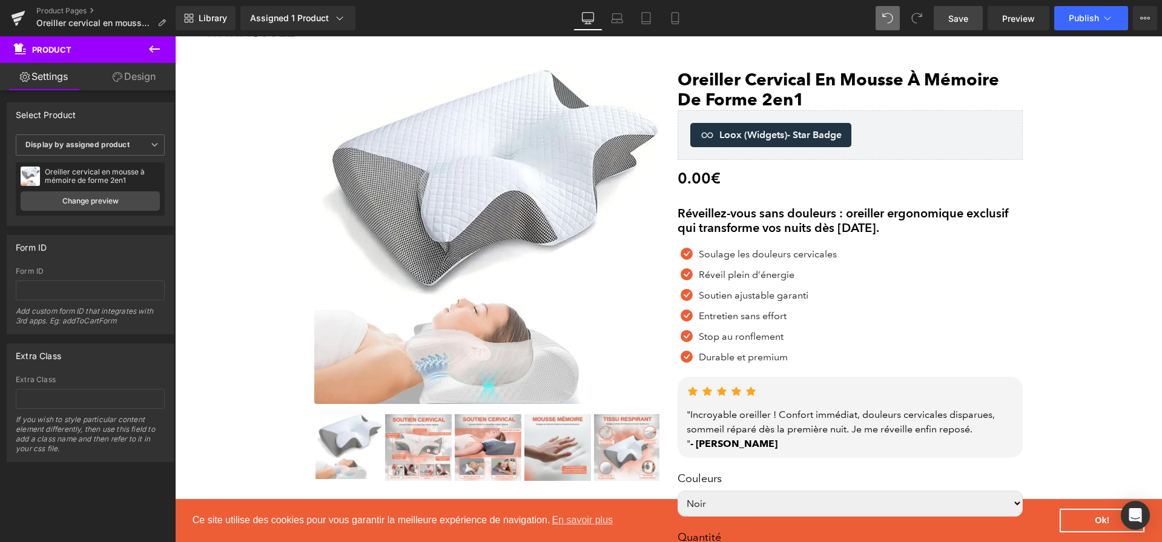
drag, startPoint x: 947, startPoint y: 18, endPoint x: 416, endPoint y: 164, distance: 550.7
click at [947, 18] on link "Save" at bounding box center [957, 18] width 49 height 24
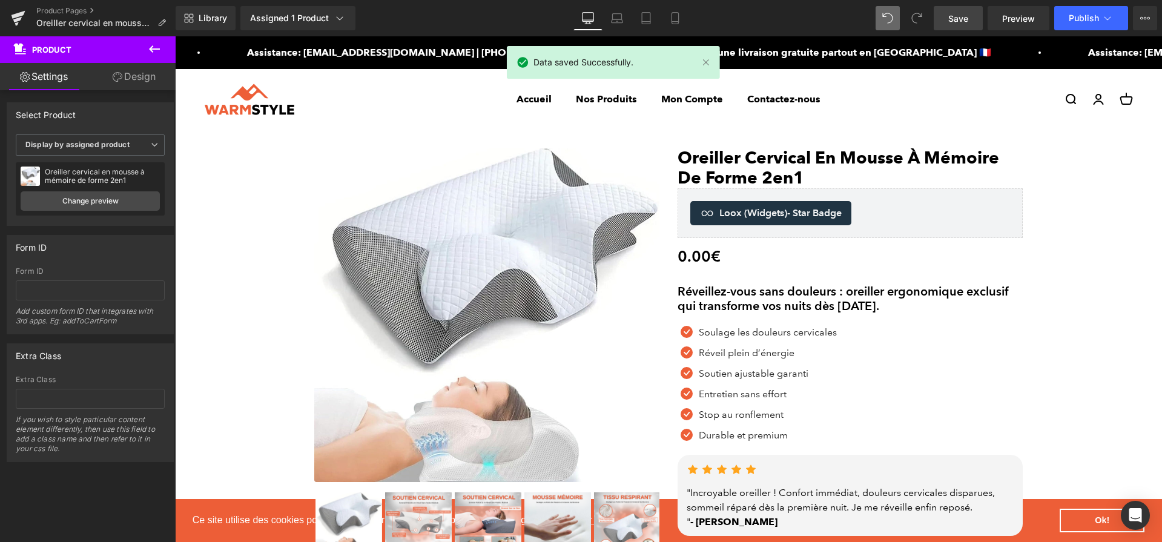
click at [938, 14] on link "Save" at bounding box center [957, 18] width 49 height 24
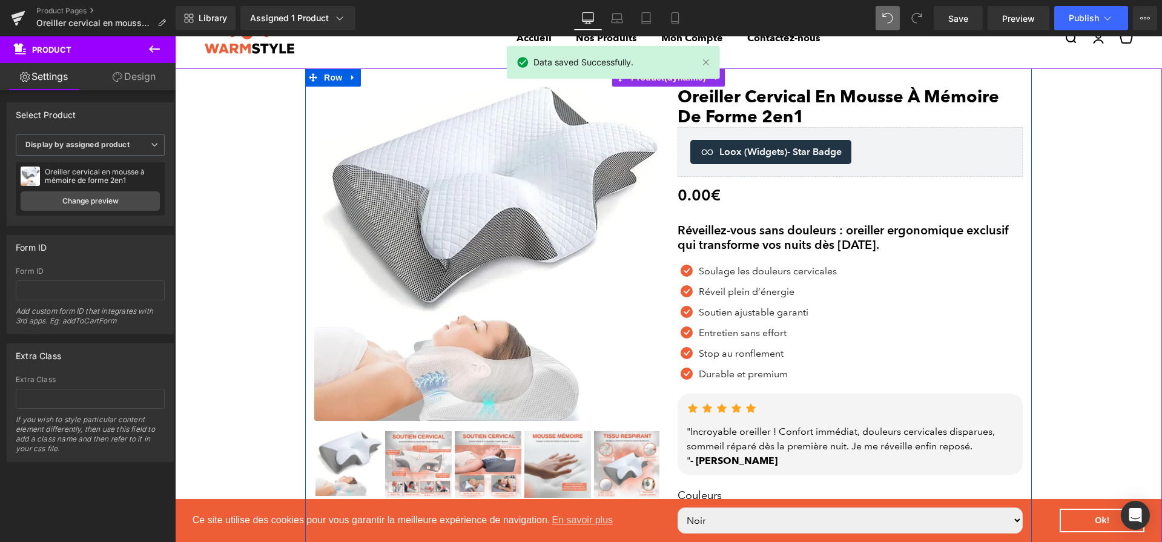
scroll to position [74, 0]
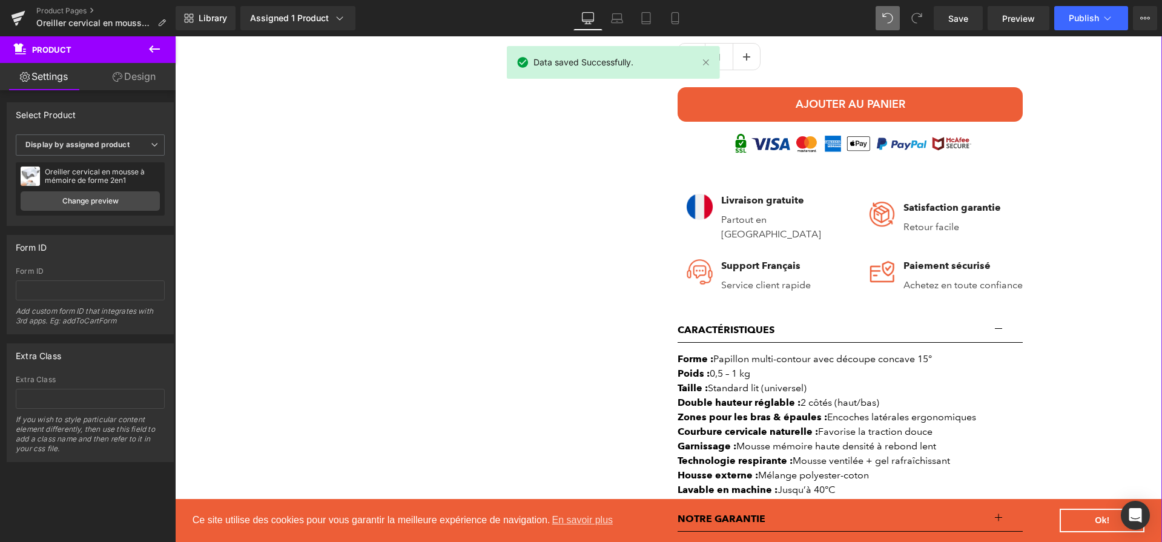
scroll to position [597, 0]
